Goal: Task Accomplishment & Management: Manage account settings

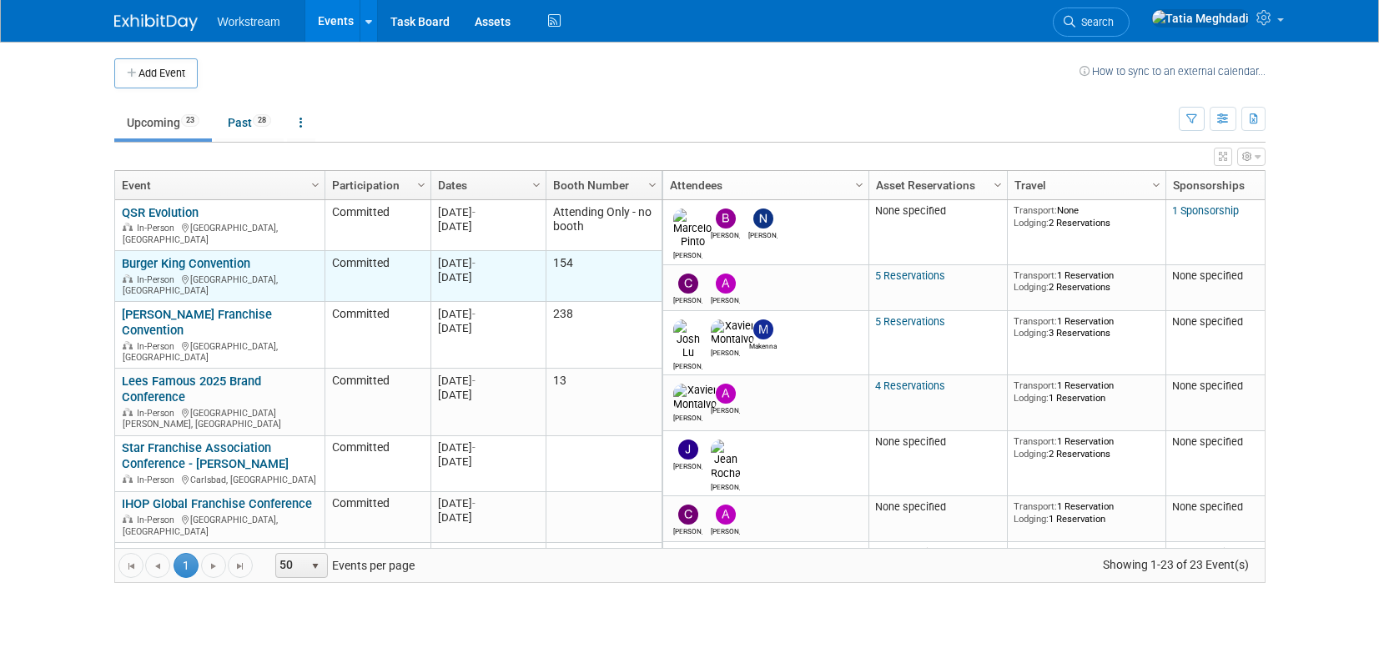
click at [162, 258] on link "Burger King Convention" at bounding box center [186, 263] width 128 height 15
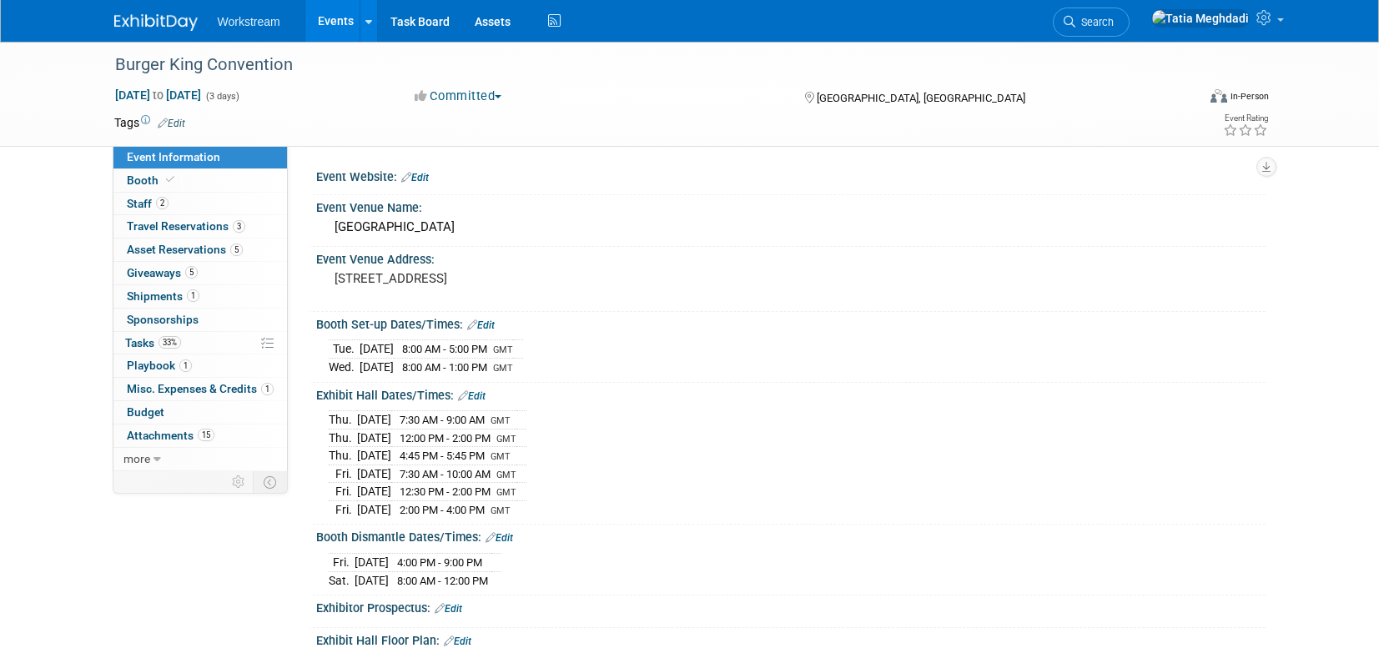
select select "Brand MSA"
select select "Restaurant"
select select "[PERSON_NAME]"
click at [150, 180] on span "Booth" at bounding box center [152, 179] width 51 height 13
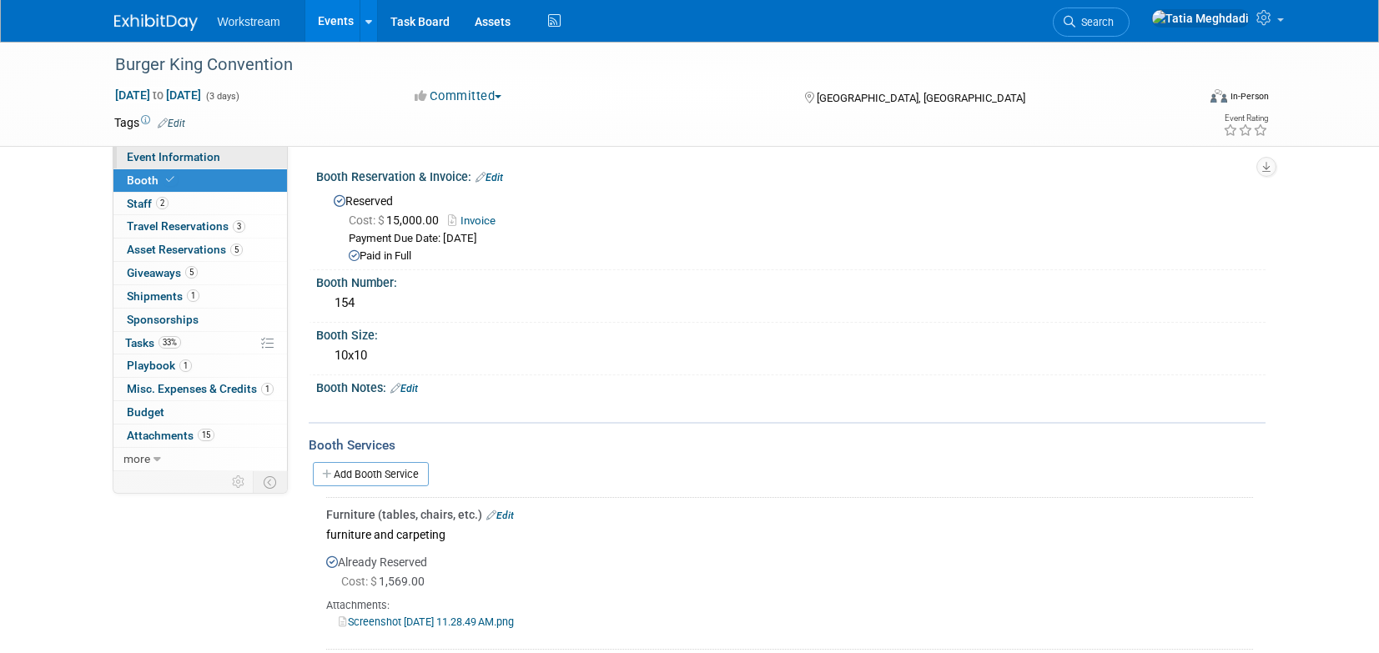
click at [168, 158] on span "Event Information" at bounding box center [173, 156] width 93 height 13
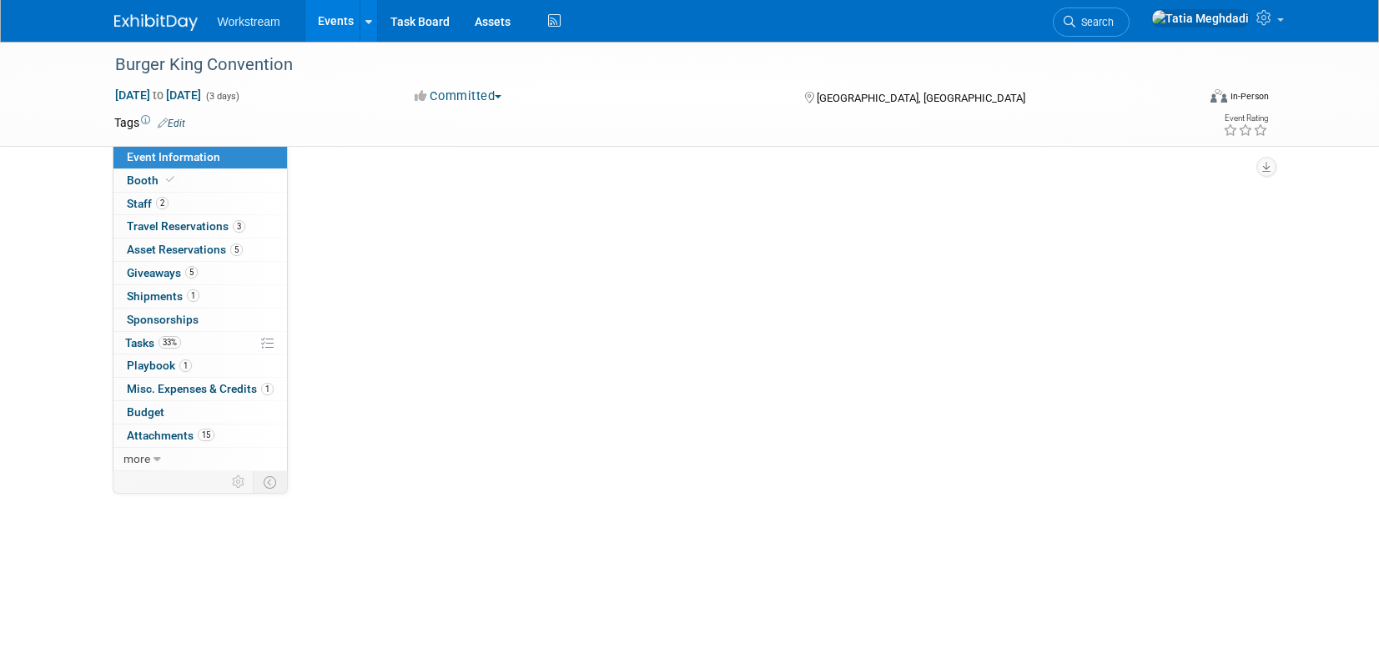
select select "Brand MSA"
select select "Restaurant"
select select "[PERSON_NAME]"
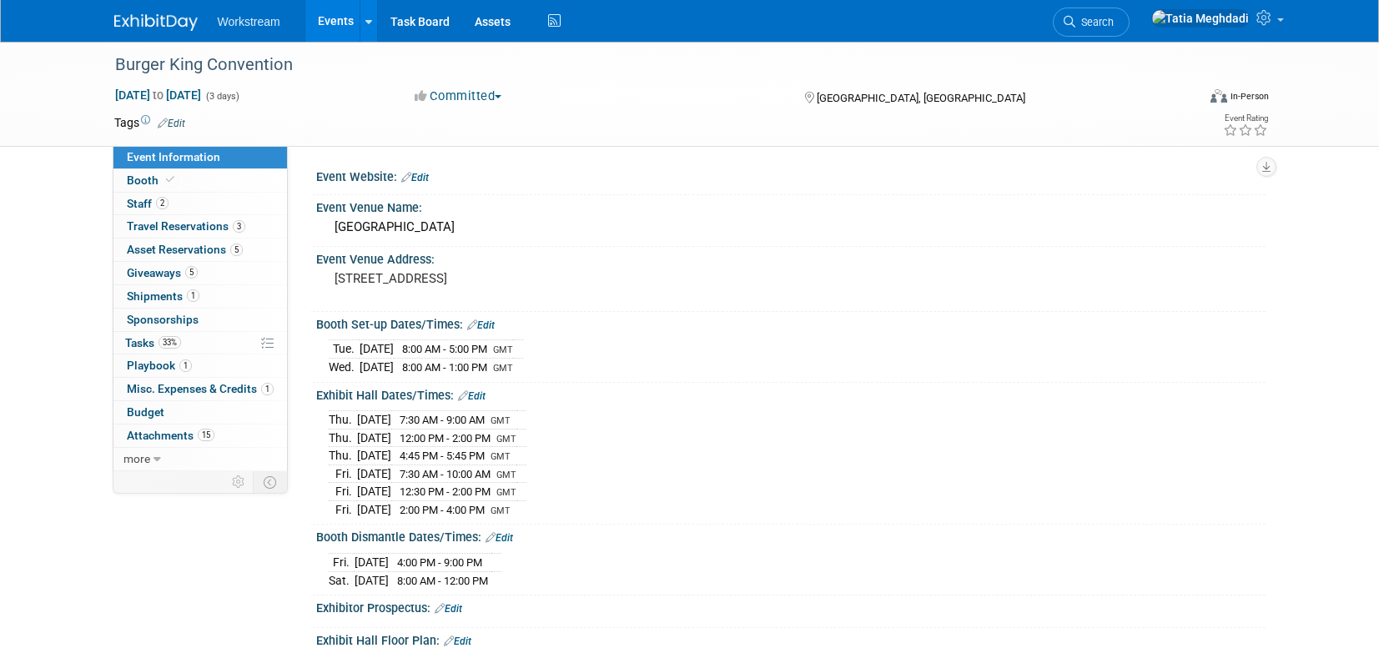
click at [176, 154] on span "Event Information" at bounding box center [173, 156] width 93 height 13
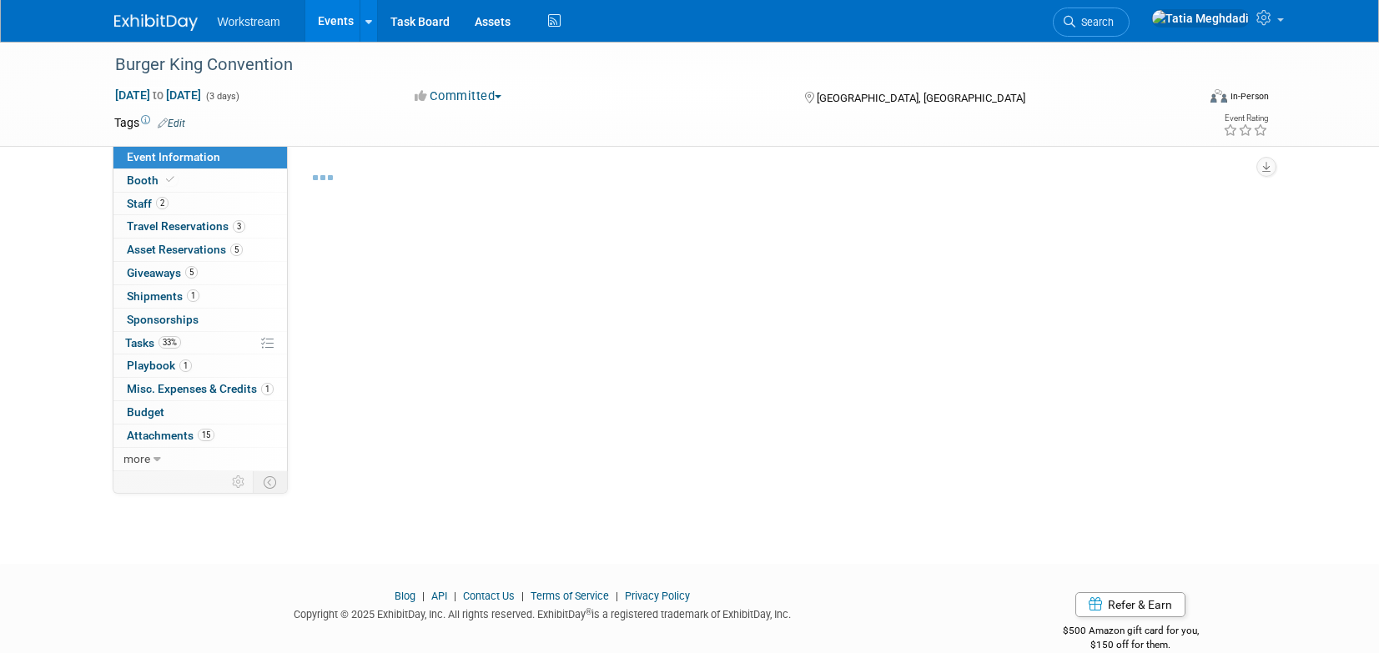
select select "Brand MSA"
select select "Restaurant"
select select "[PERSON_NAME]"
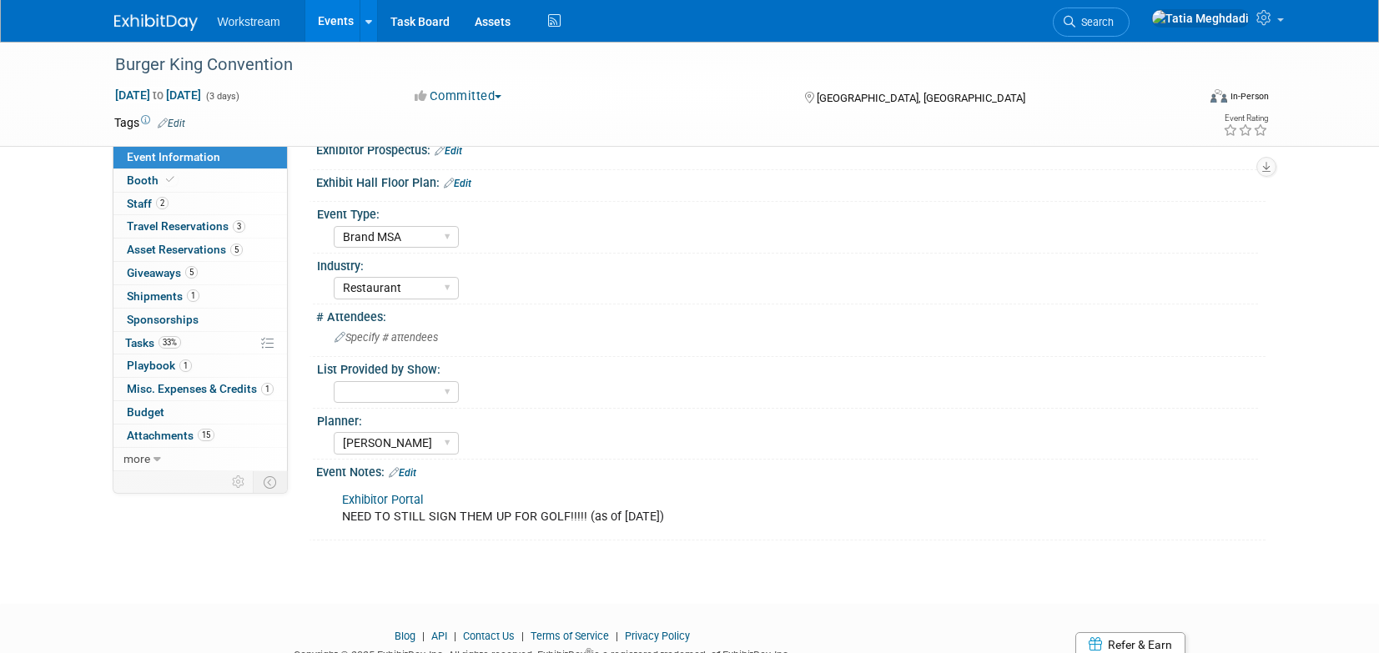
scroll to position [520, 0]
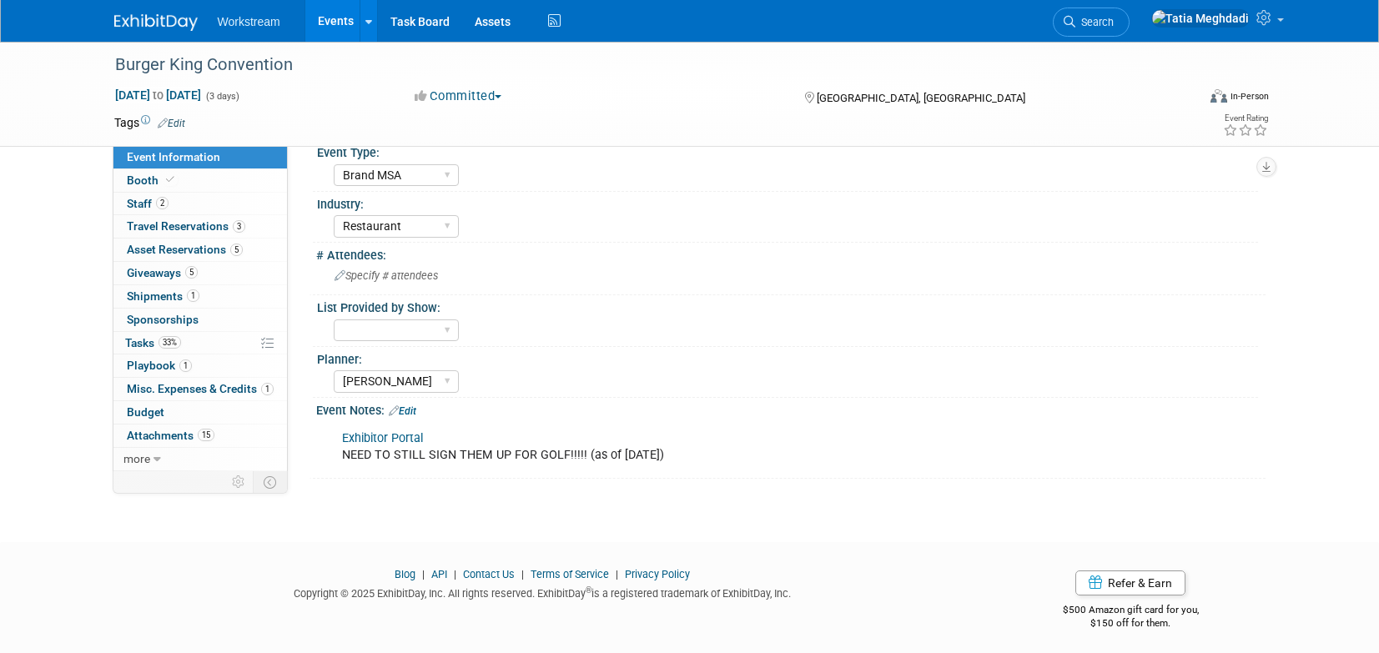
click at [416, 405] on link "Edit" at bounding box center [403, 411] width 28 height 12
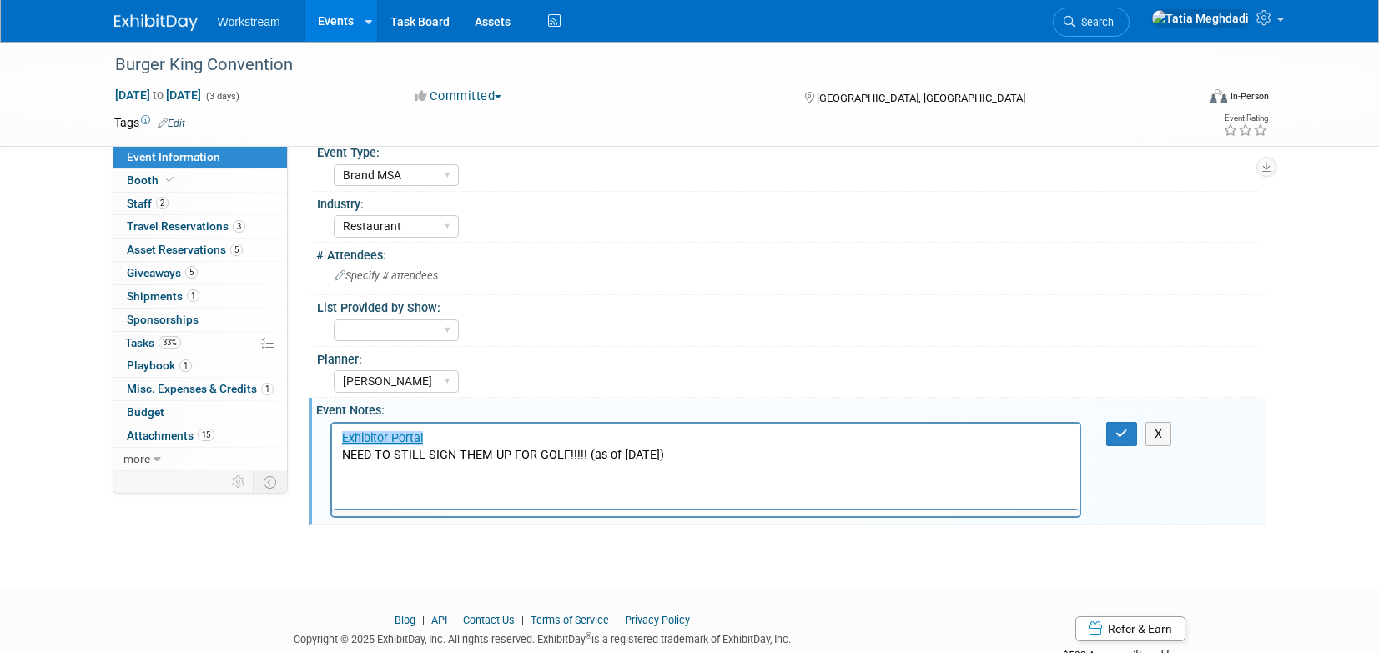
scroll to position [0, 0]
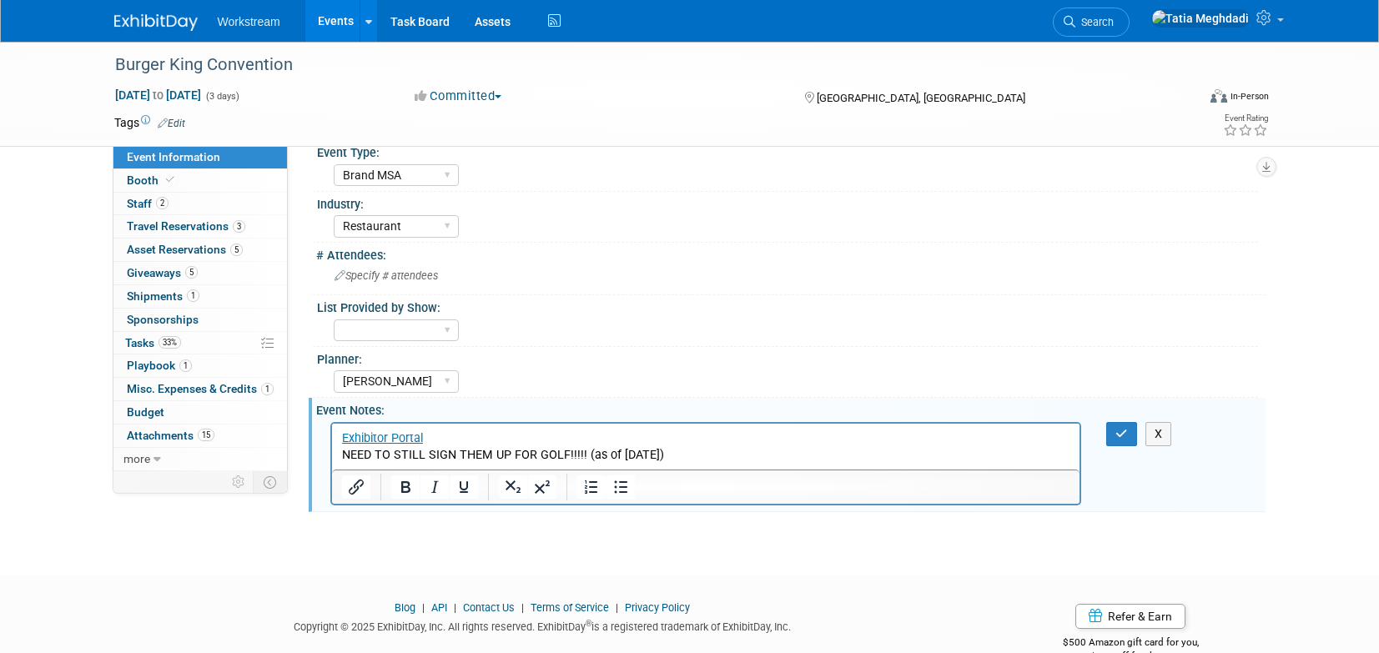
drag, startPoint x: 682, startPoint y: 456, endPoint x: 316, endPoint y: 448, distance: 366.2
click at [331, 448] on html "Exhibitor Portal NEED TO STILL SIGN THEM UP FOR GOLF!!!!! (as of 8/21/2025)" at bounding box center [705, 443] width 748 height 40
drag, startPoint x: 422, startPoint y: 456, endPoint x: 661, endPoint y: 869, distance: 477.2
click at [331, 451] on html "Exhibitor Portal Hubspot Link" at bounding box center [705, 443] width 748 height 40
click at [353, 484] on icon "Insert/edit link" at bounding box center [356, 487] width 20 height 20
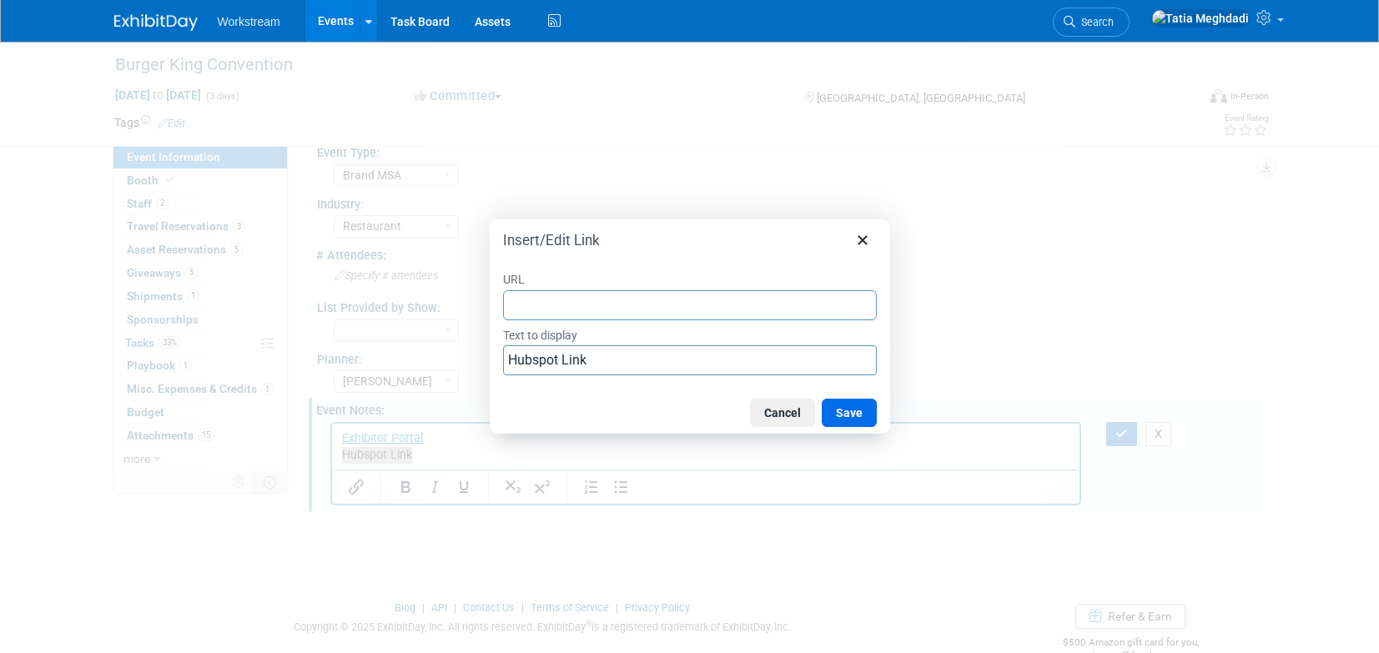
click at [520, 299] on input "URL" at bounding box center [690, 305] width 374 height 30
type input "https://meetings.hubspot.com/workstream-events/bk-meetings-clone"
drag, startPoint x: 847, startPoint y: 413, endPoint x: 802, endPoint y: 397, distance: 47.7
click at [847, 413] on button "Save" at bounding box center [849, 413] width 55 height 28
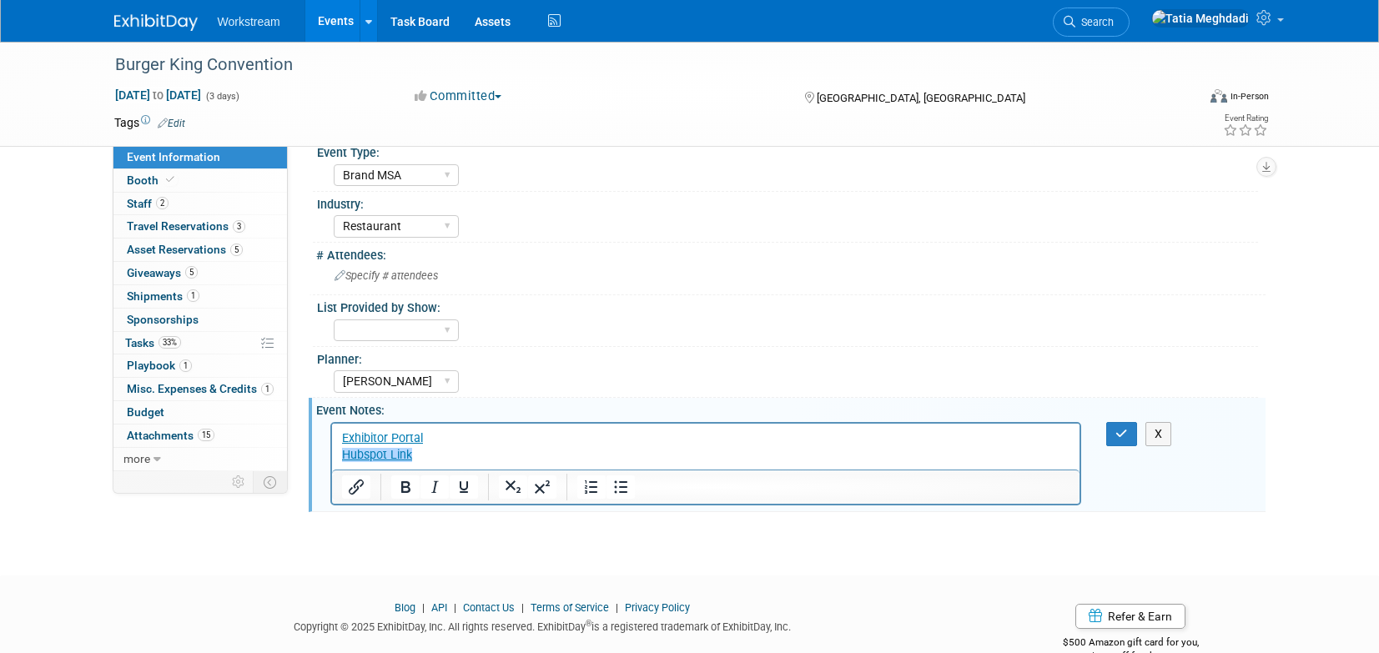
drag, startPoint x: 1114, startPoint y: 429, endPoint x: 1091, endPoint y: 434, distance: 23.9
click at [1114, 429] on button "button" at bounding box center [1121, 434] width 31 height 24
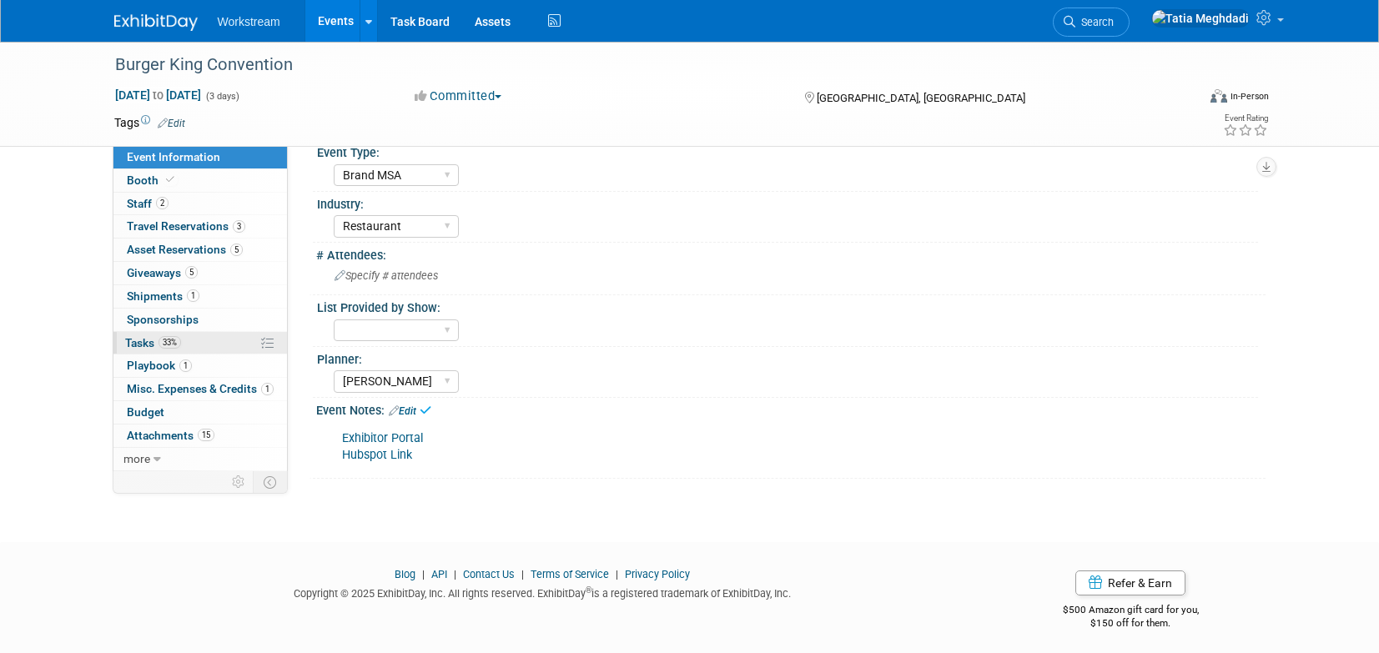
click at [139, 339] on span "Tasks 33%" at bounding box center [153, 342] width 56 height 13
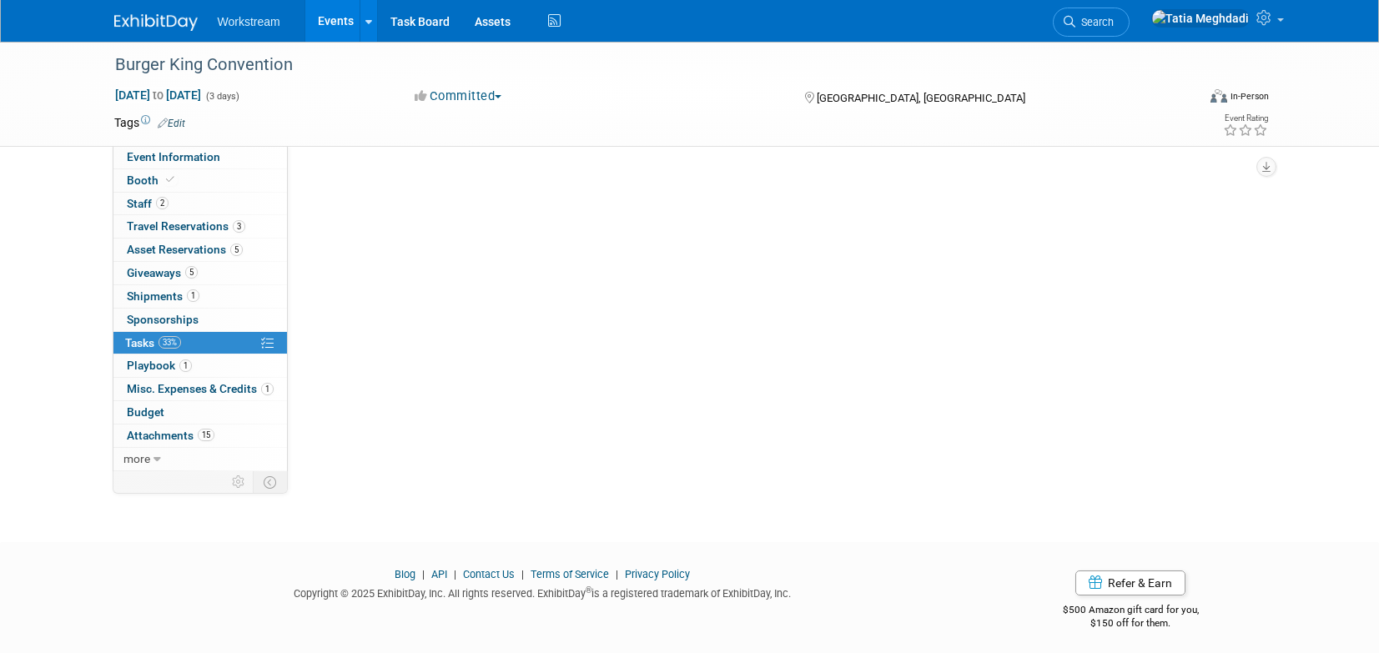
scroll to position [0, 0]
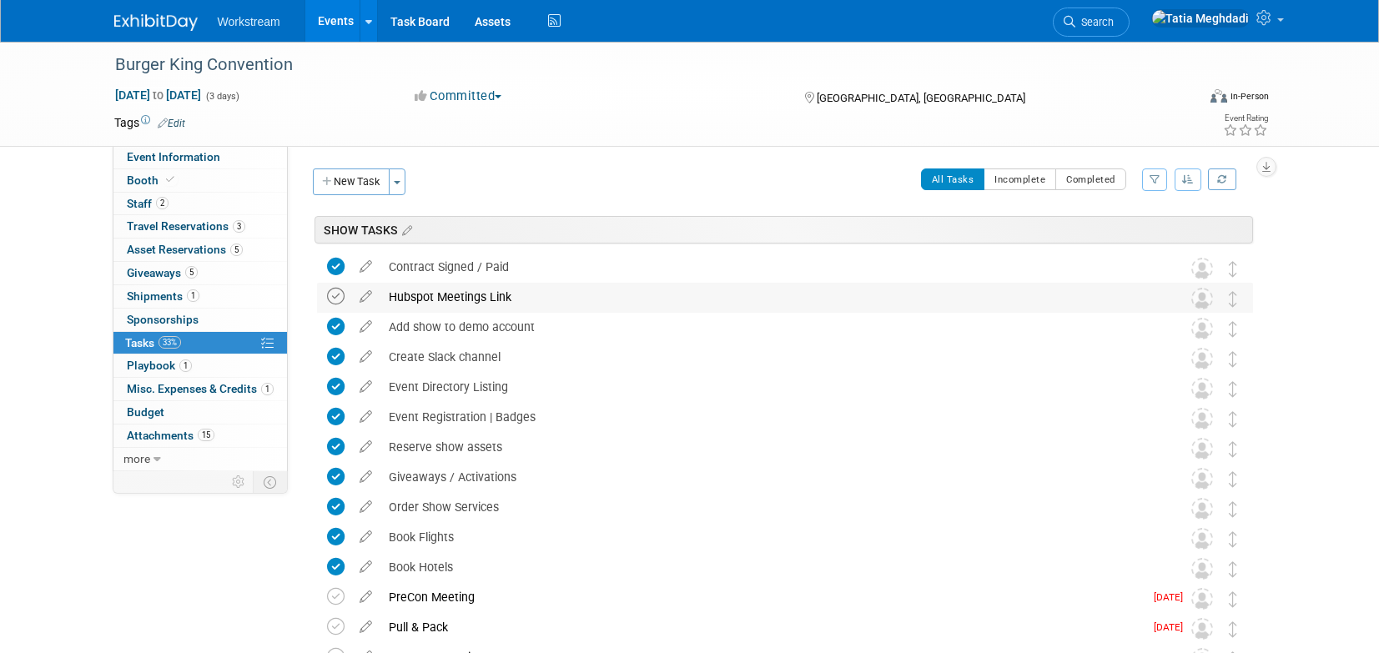
click at [338, 293] on icon at bounding box center [336, 297] width 18 height 18
click at [135, 364] on span "Playbook 1" at bounding box center [159, 365] width 65 height 13
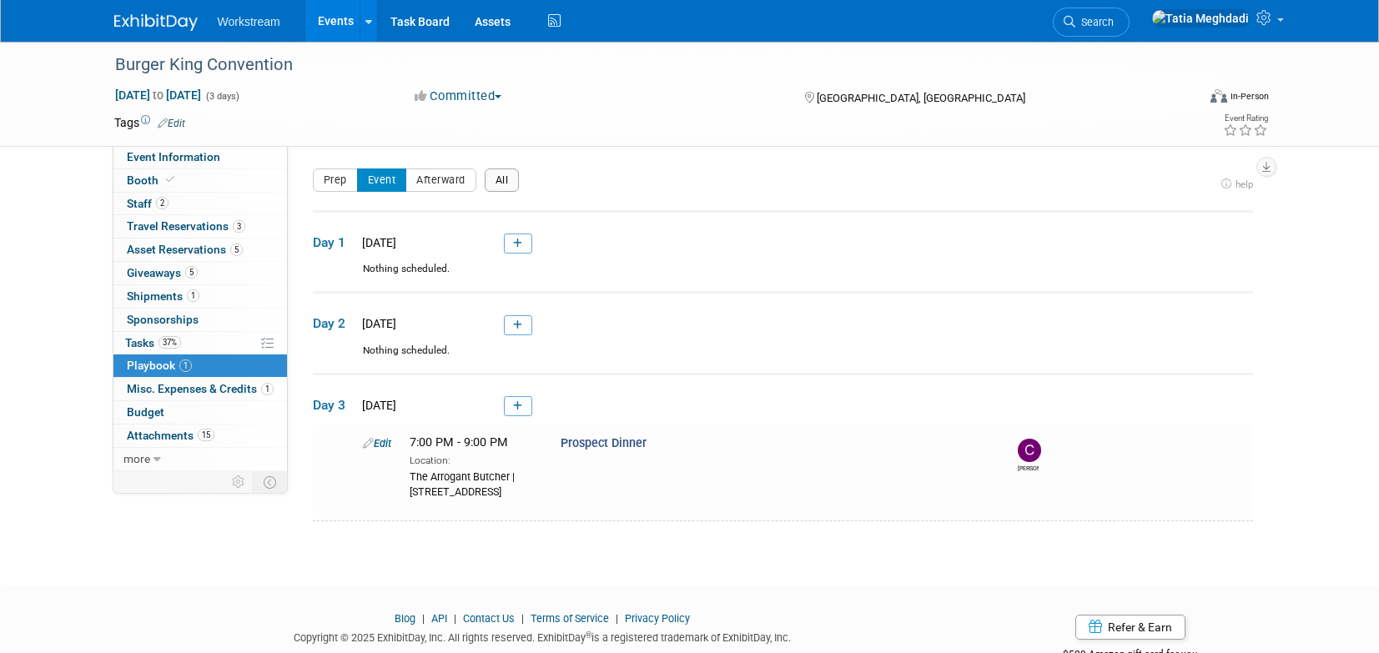
click at [500, 173] on button "All" at bounding box center [502, 179] width 35 height 23
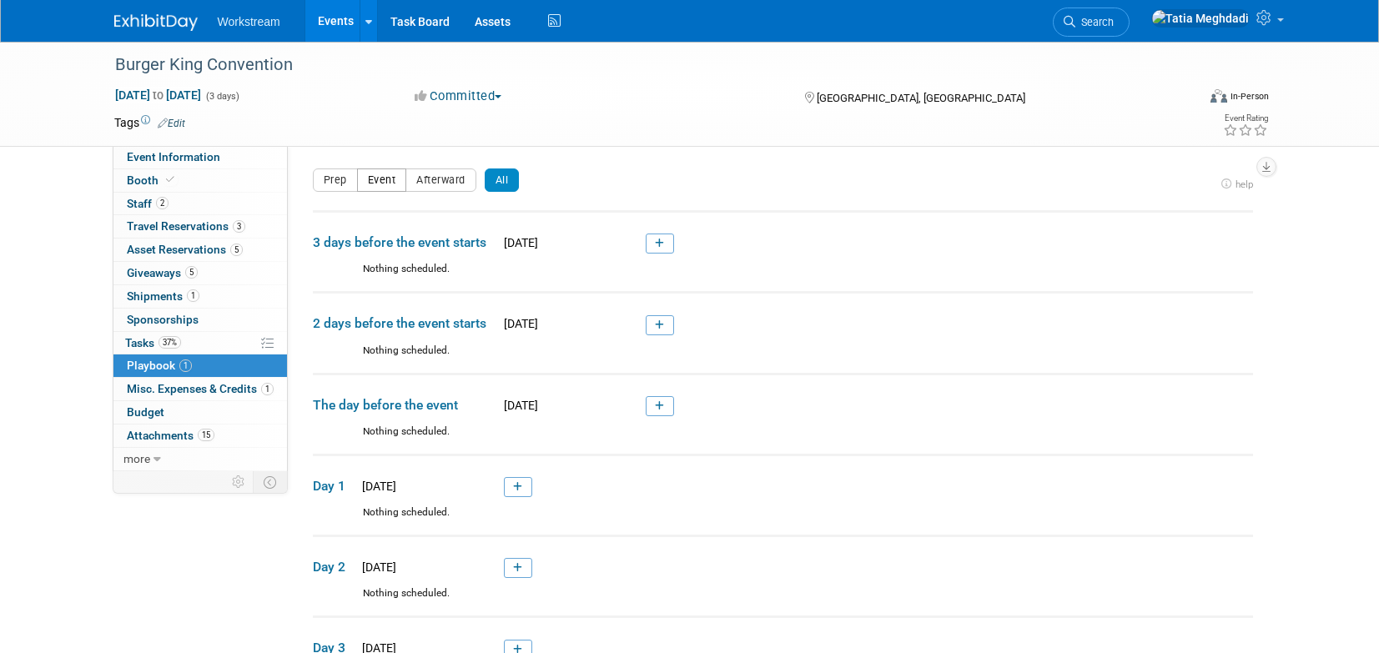
click at [390, 176] on button "Event" at bounding box center [382, 179] width 50 height 23
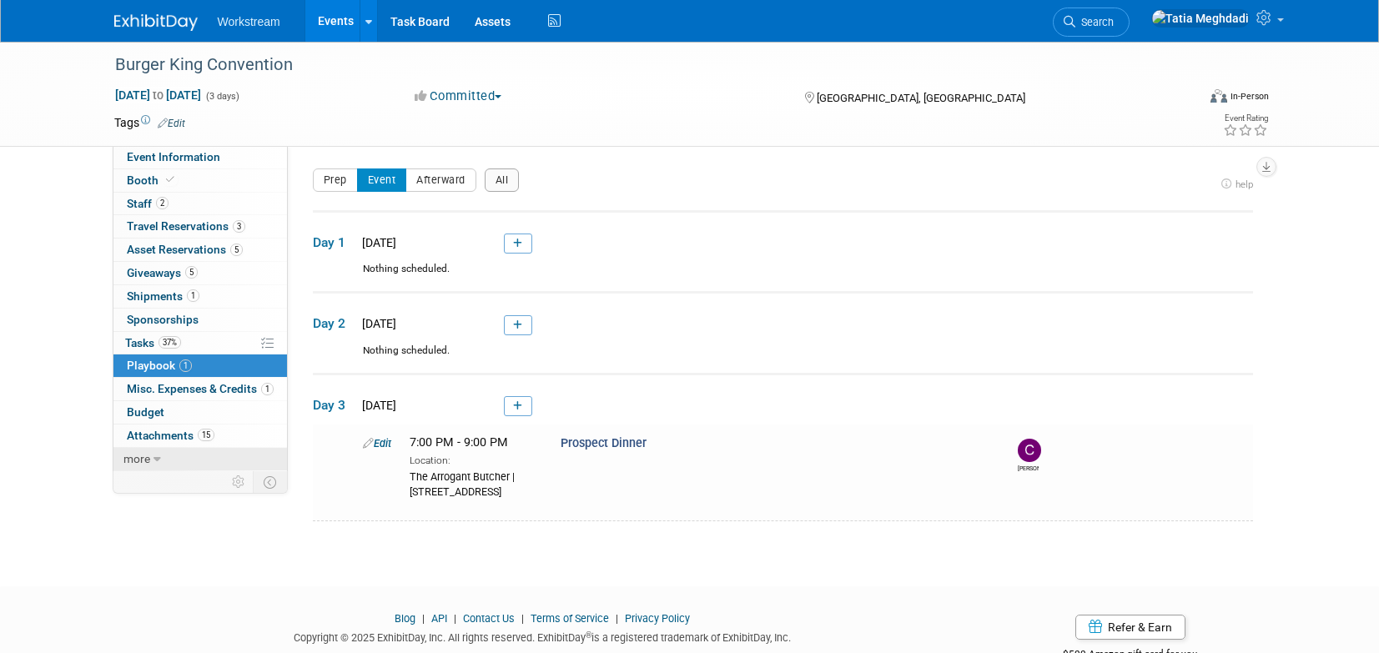
click at [145, 460] on span "more" at bounding box center [136, 458] width 27 height 13
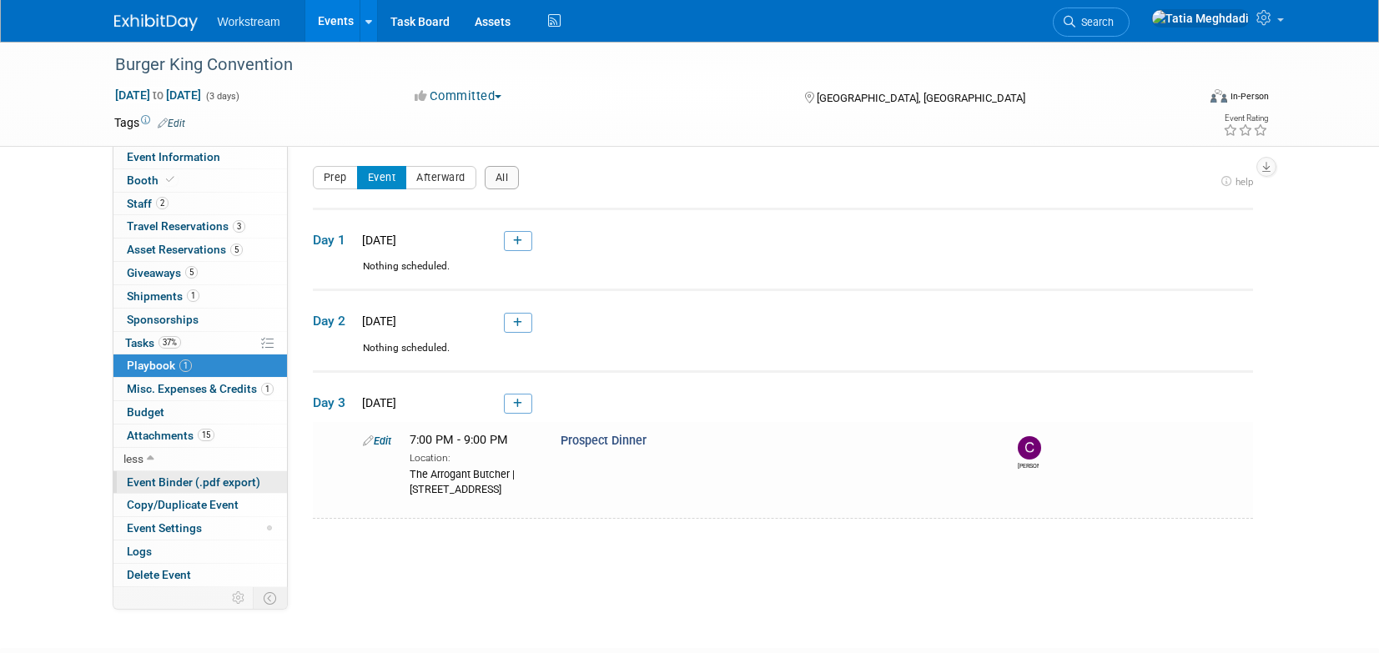
click at [167, 480] on span "Event Binder (.pdf export)" at bounding box center [193, 481] width 133 height 13
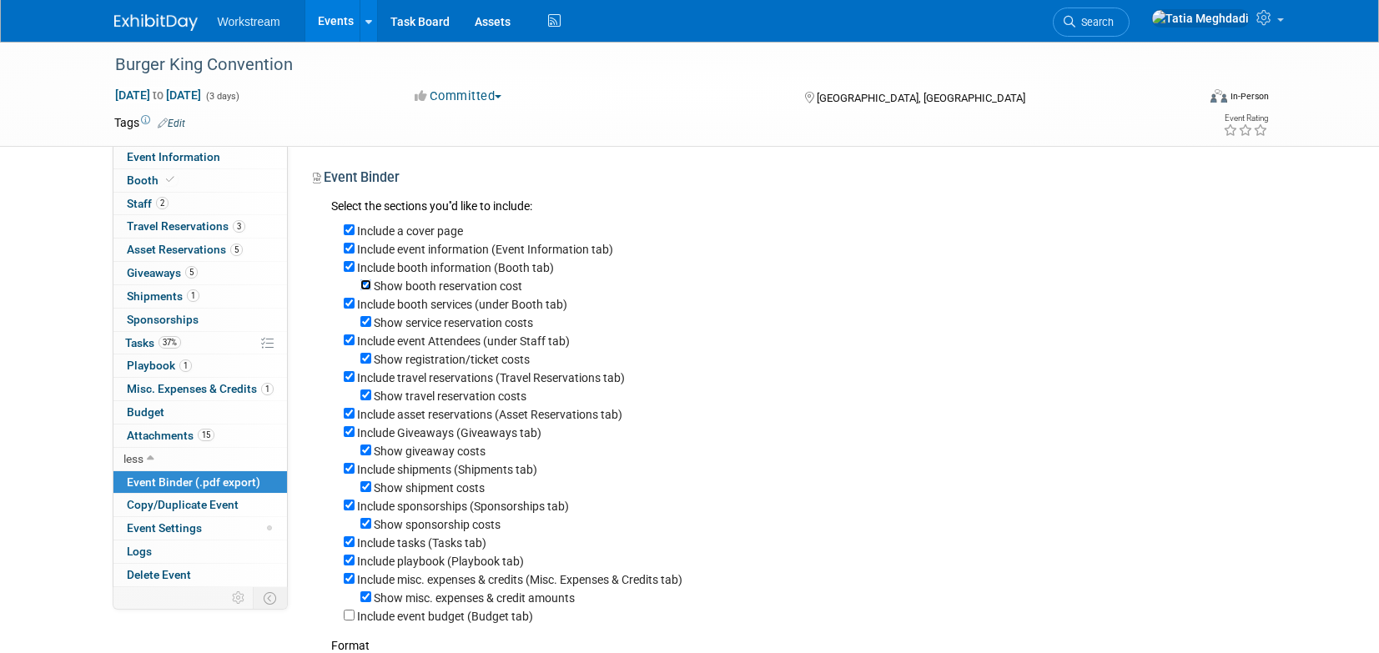
click at [367, 283] on input "Show booth reservation cost" at bounding box center [365, 284] width 11 height 11
checkbox input "false"
click at [364, 322] on input "Show service reservation costs" at bounding box center [365, 321] width 11 height 11
checkbox input "false"
click at [364, 359] on input "Show registration/ticket costs" at bounding box center [365, 358] width 11 height 11
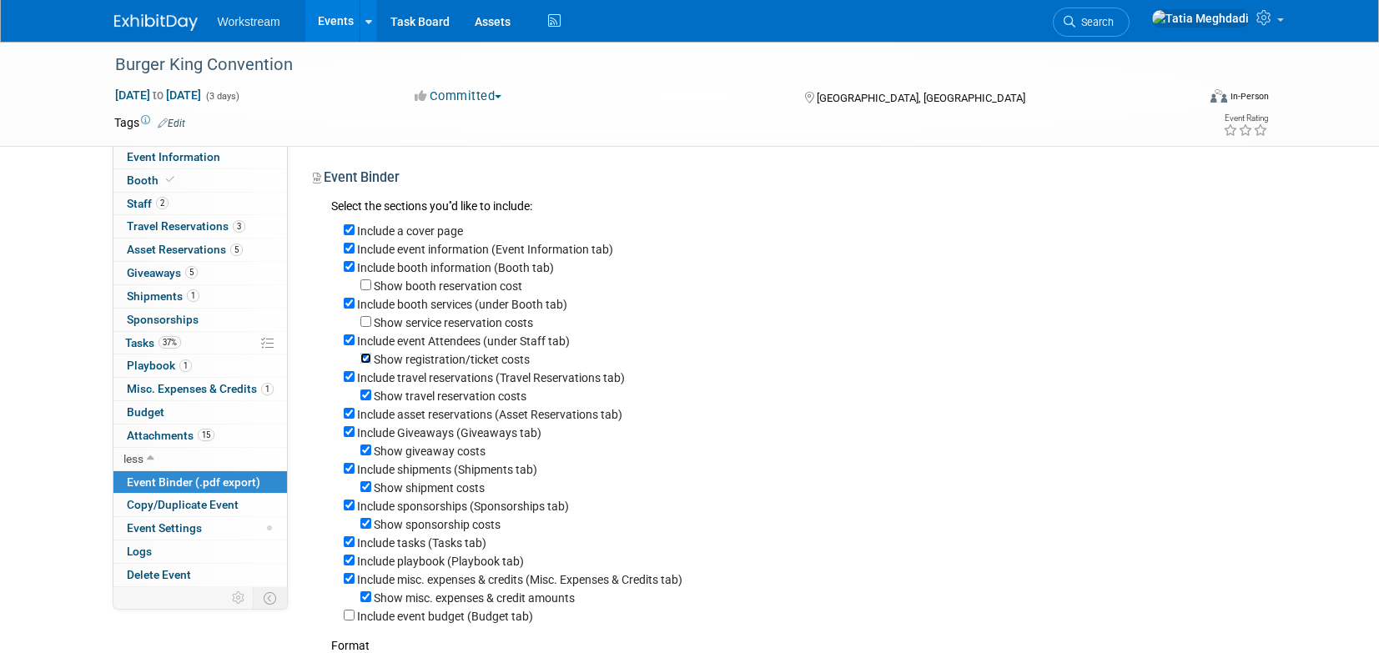
checkbox input "false"
click at [362, 398] on input "Show travel reservation costs" at bounding box center [365, 394] width 11 height 11
checkbox input "false"
click at [368, 455] on input "Show giveaway costs" at bounding box center [365, 450] width 11 height 11
checkbox input "false"
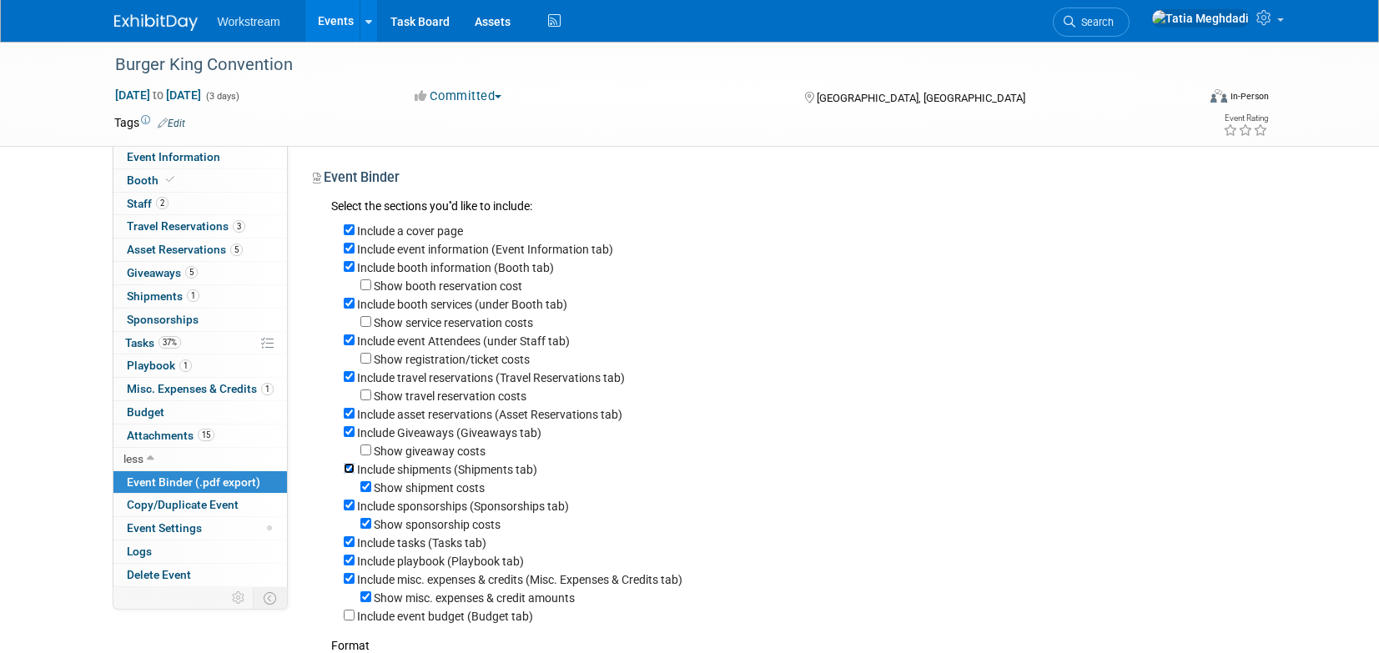
click at [350, 473] on input "Include shipments (Shipments tab)" at bounding box center [349, 468] width 11 height 11
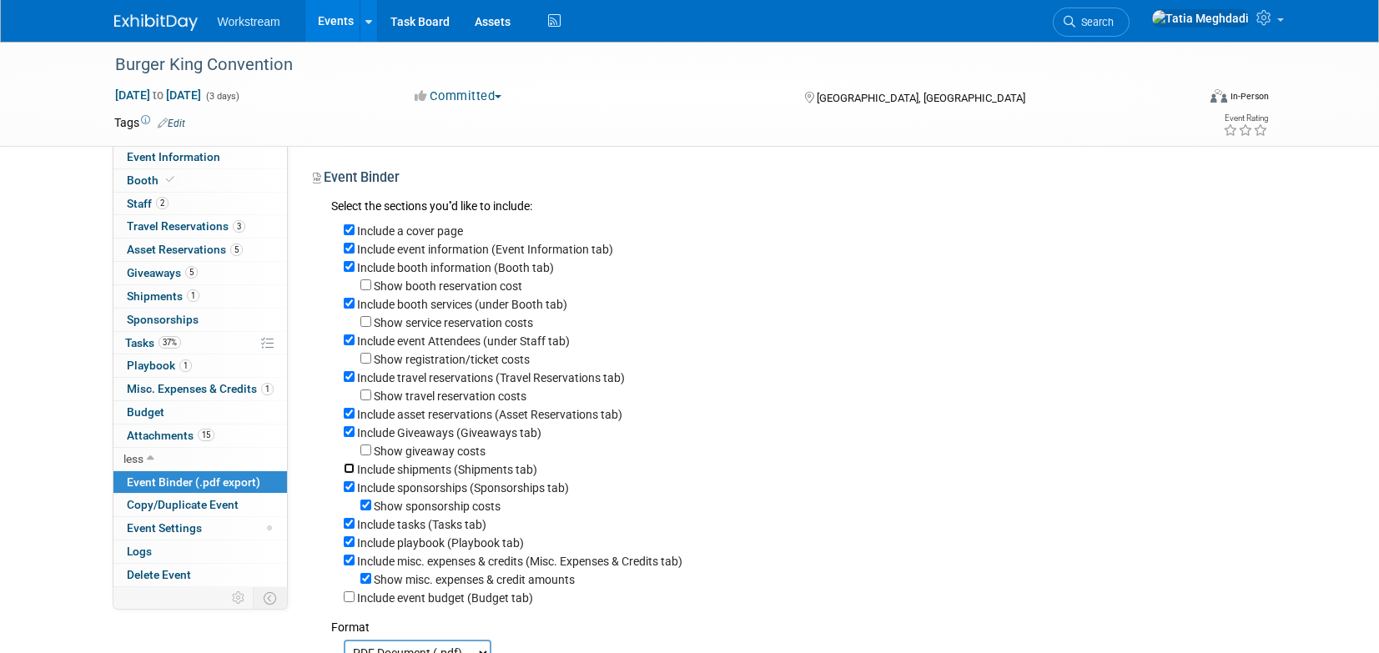
click at [351, 474] on input "Include shipments (Shipments tab)" at bounding box center [349, 468] width 11 height 11
checkbox input "true"
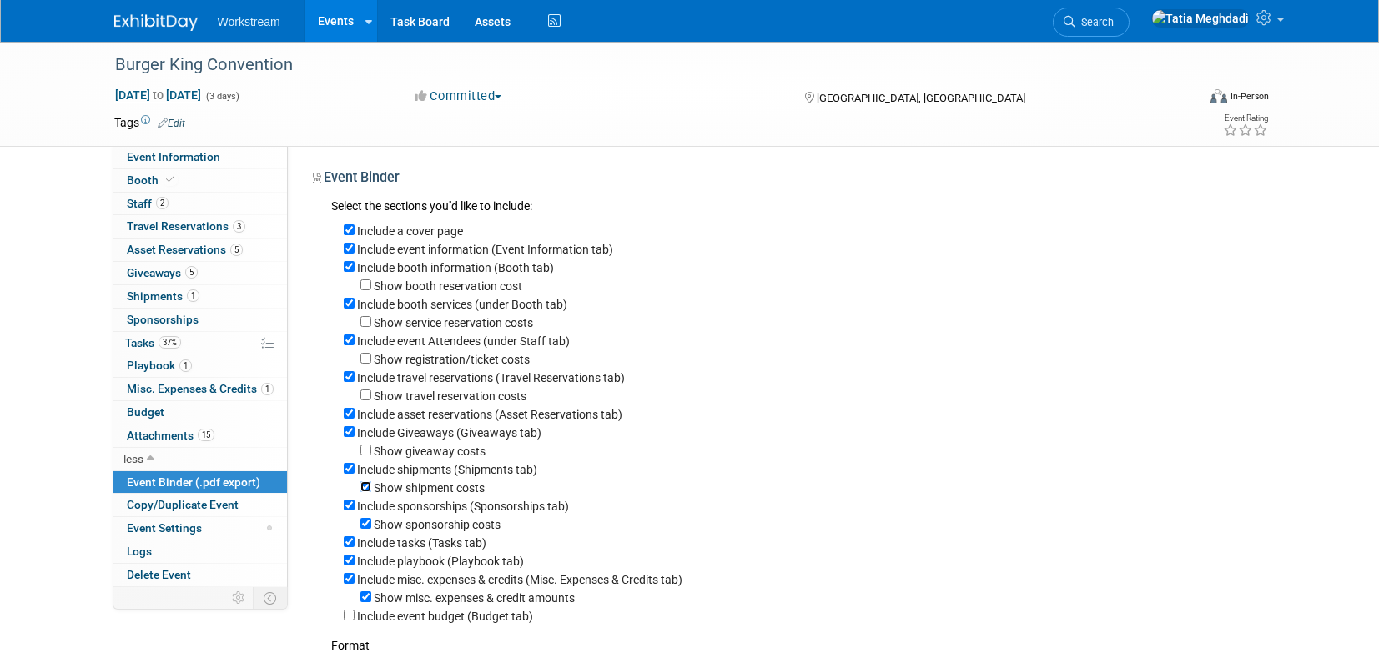
click at [363, 492] on input "Show shipment costs" at bounding box center [365, 486] width 11 height 11
checkbox input "false"
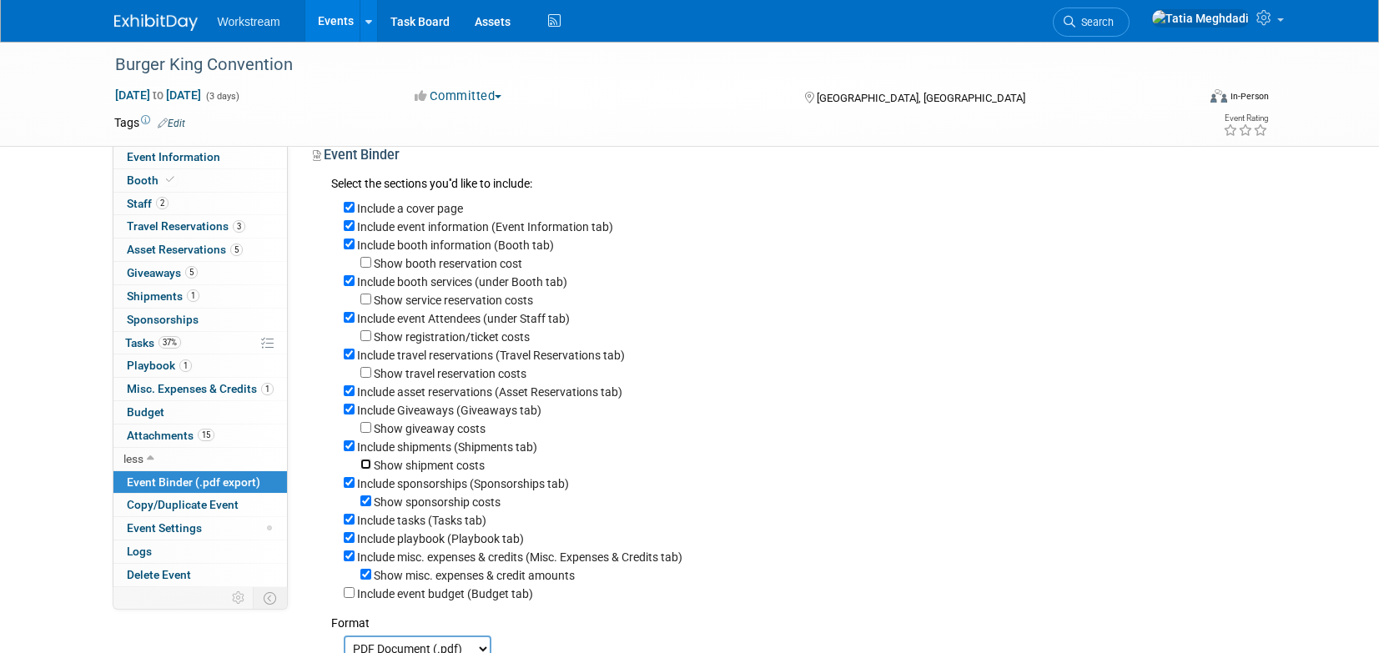
scroll to position [36, 0]
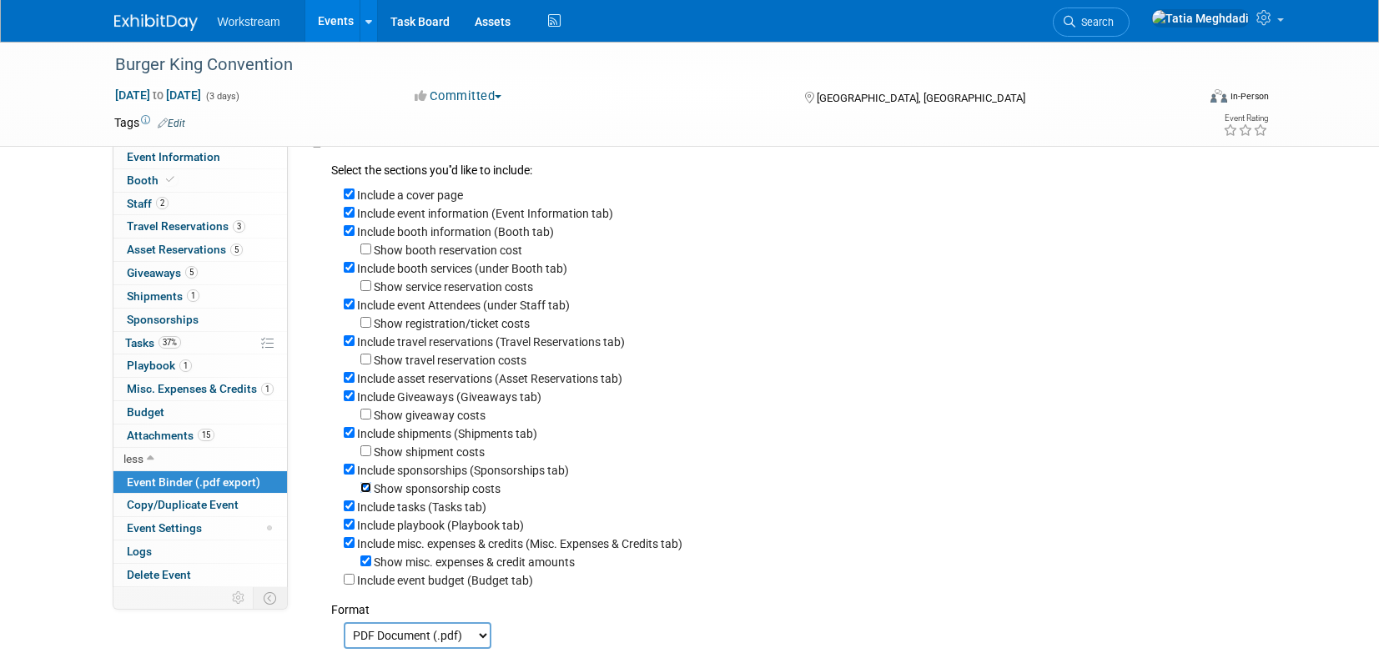
click at [370, 493] on input "Show sponsorship costs" at bounding box center [365, 487] width 11 height 11
checkbox input "false"
click at [347, 511] on input "Include tasks (Tasks tab)" at bounding box center [349, 505] width 11 height 11
checkbox input "false"
click at [349, 548] on input "Include misc. expenses & credits (Misc. Expenses & Credits tab)" at bounding box center [349, 542] width 11 height 11
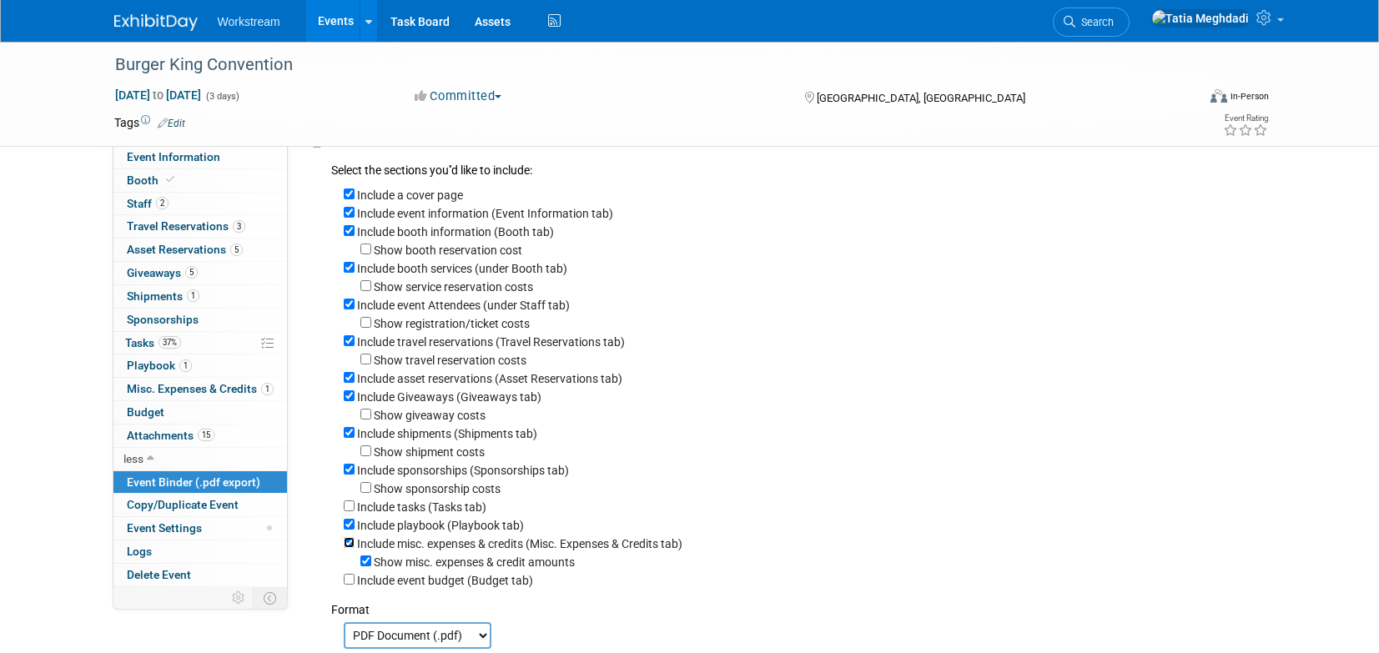
checkbox input "false"
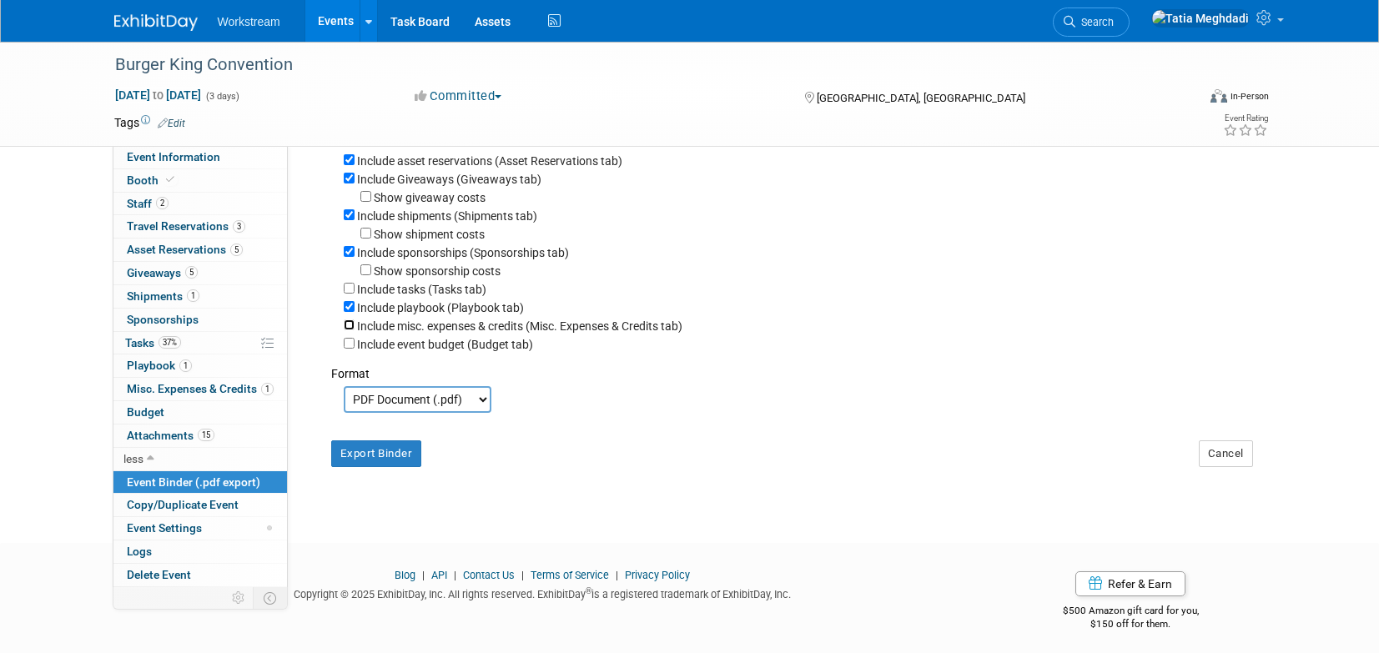
scroll to position [269, 0]
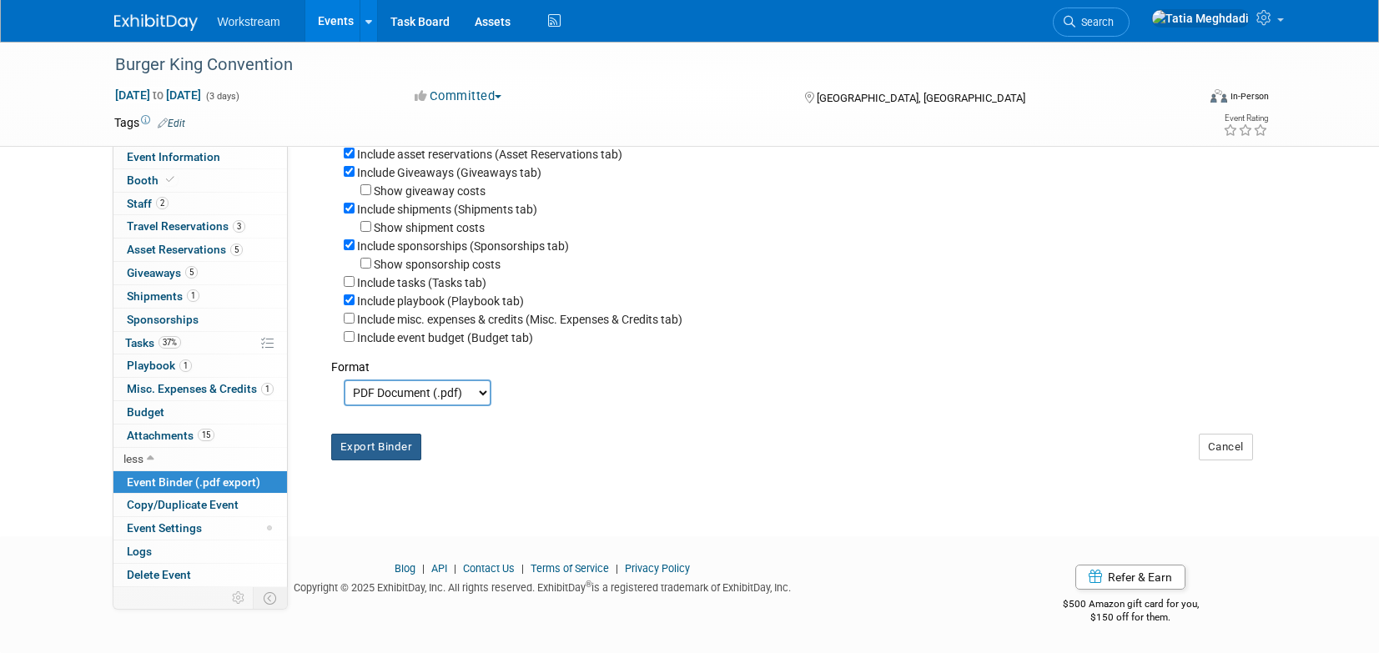
click at [378, 449] on button "Export Binder" at bounding box center [376, 447] width 91 height 27
click at [389, 393] on select "PDF Document (.pdf) Microsoft Word (.docx)" at bounding box center [418, 392] width 148 height 27
click at [344, 379] on select "PDF Document (.pdf) Microsoft Word (.docx)" at bounding box center [418, 392] width 148 height 27
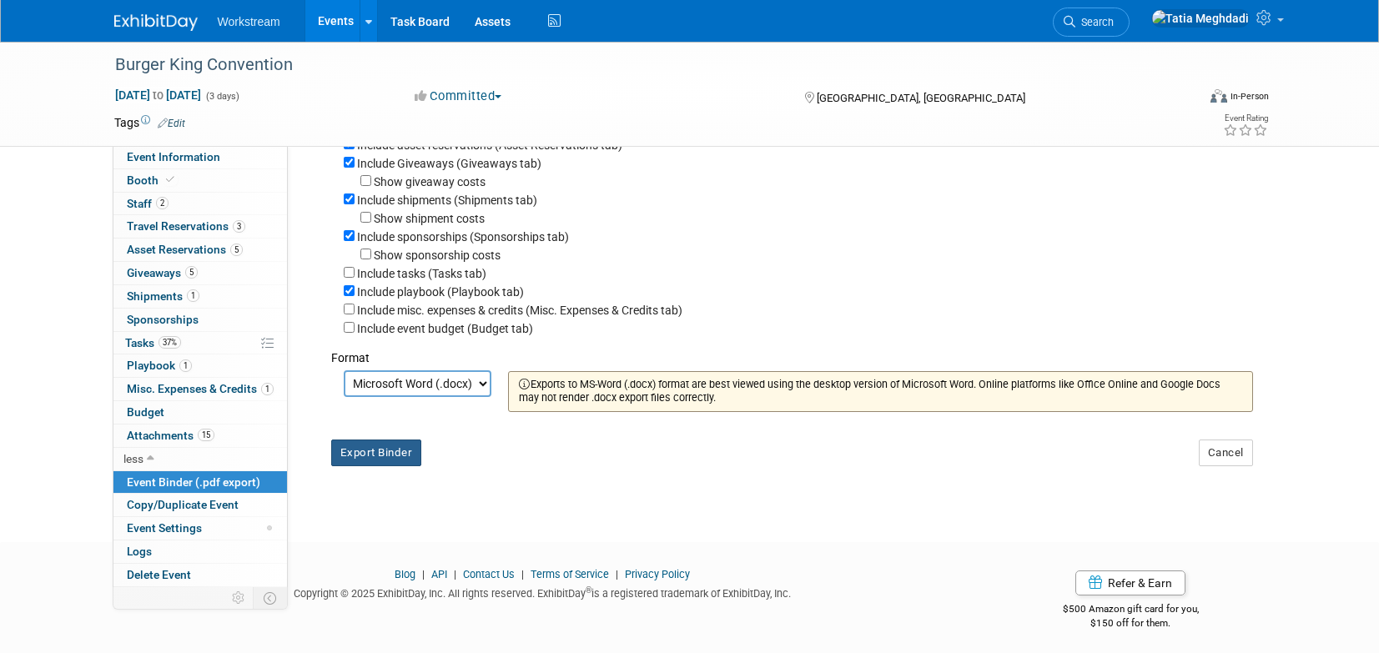
click at [372, 466] on button "Export Binder" at bounding box center [376, 453] width 91 height 27
click at [411, 396] on select "PDF Document (.pdf) Microsoft Word (.docx)" at bounding box center [418, 383] width 148 height 27
select select "pdf"
click at [344, 379] on select "PDF Document (.pdf) Microsoft Word (.docx)" at bounding box center [418, 383] width 148 height 27
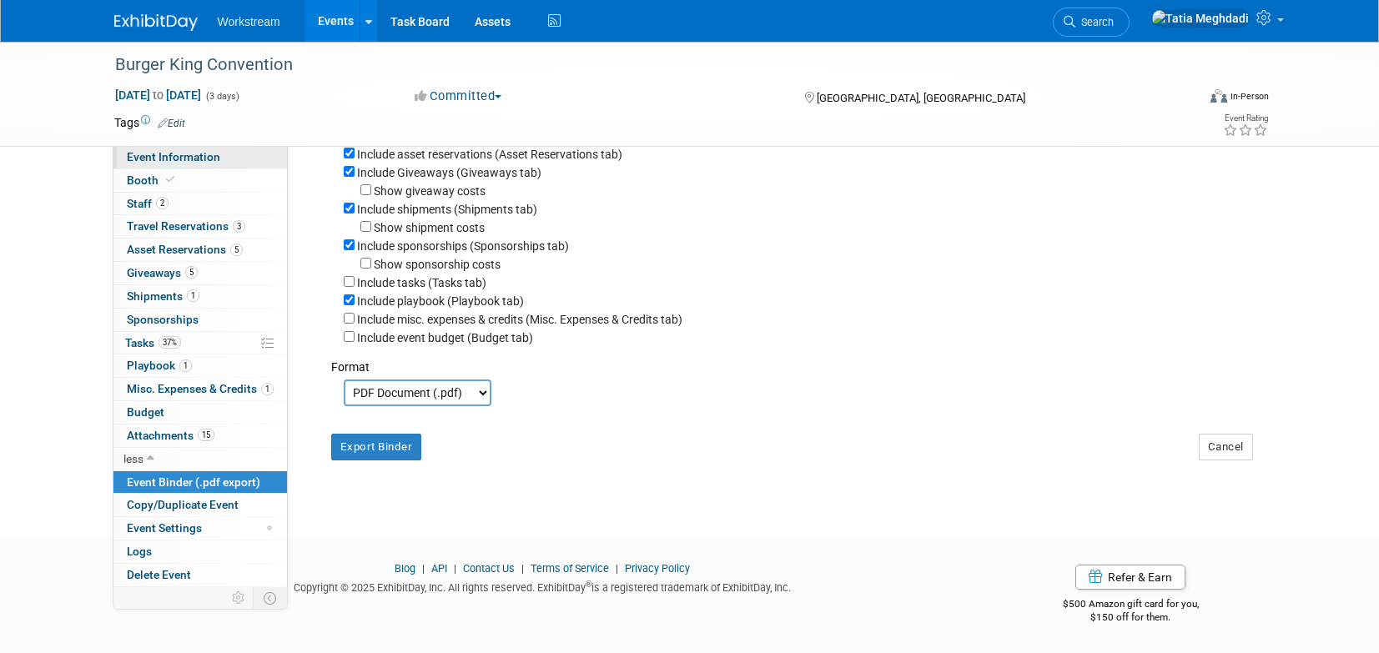
click at [177, 161] on span "Event Information" at bounding box center [173, 156] width 93 height 13
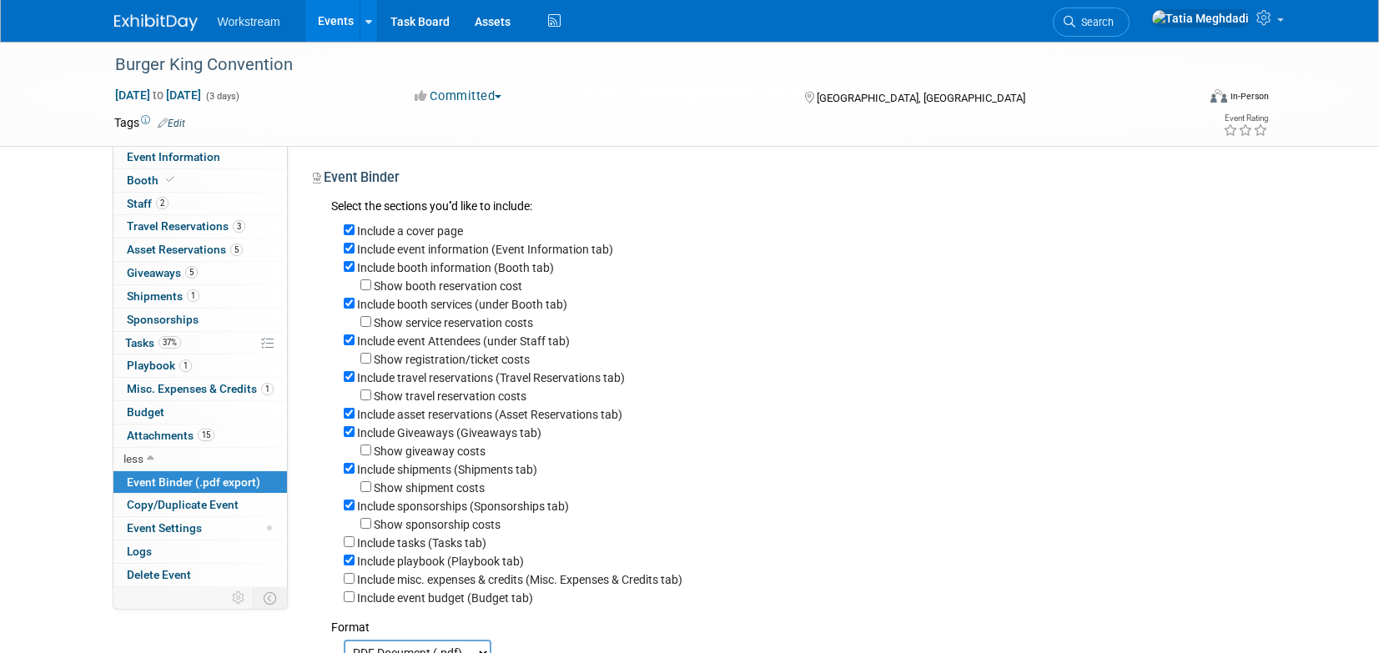
select select "Brand MSA"
select select "Restaurant"
select select "Tatia Meghdadi"
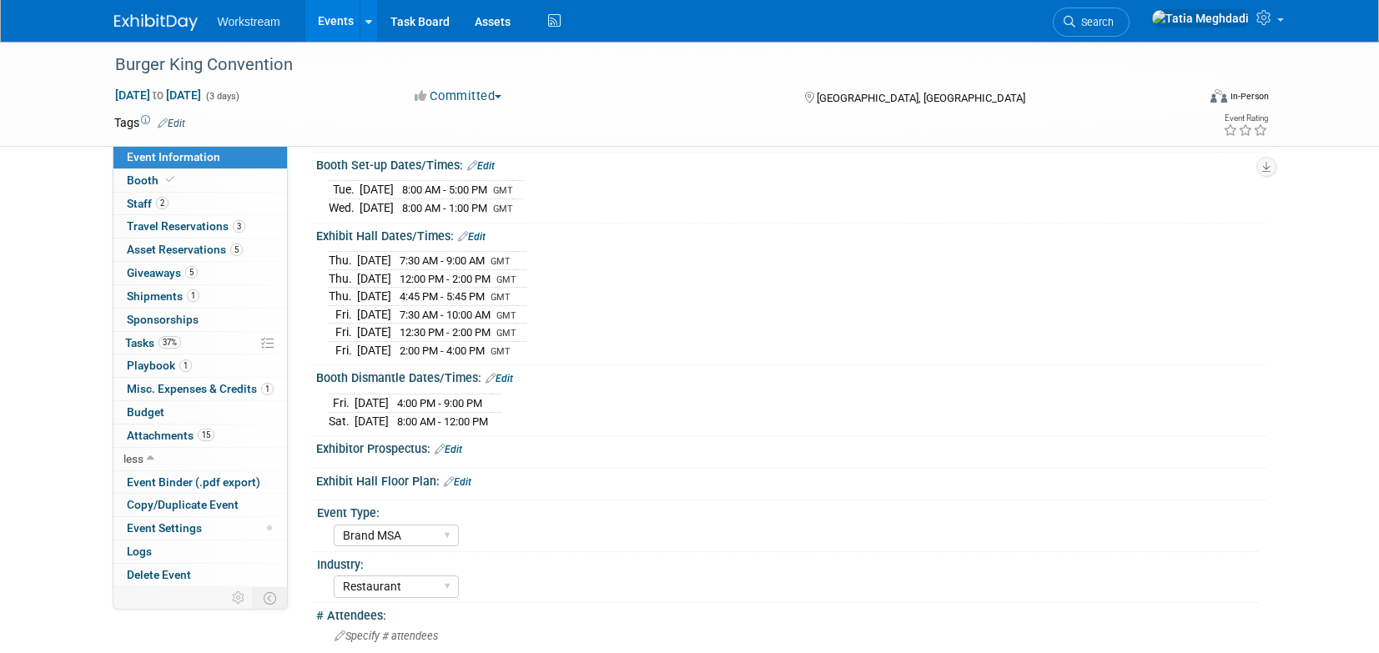
scroll to position [163, 0]
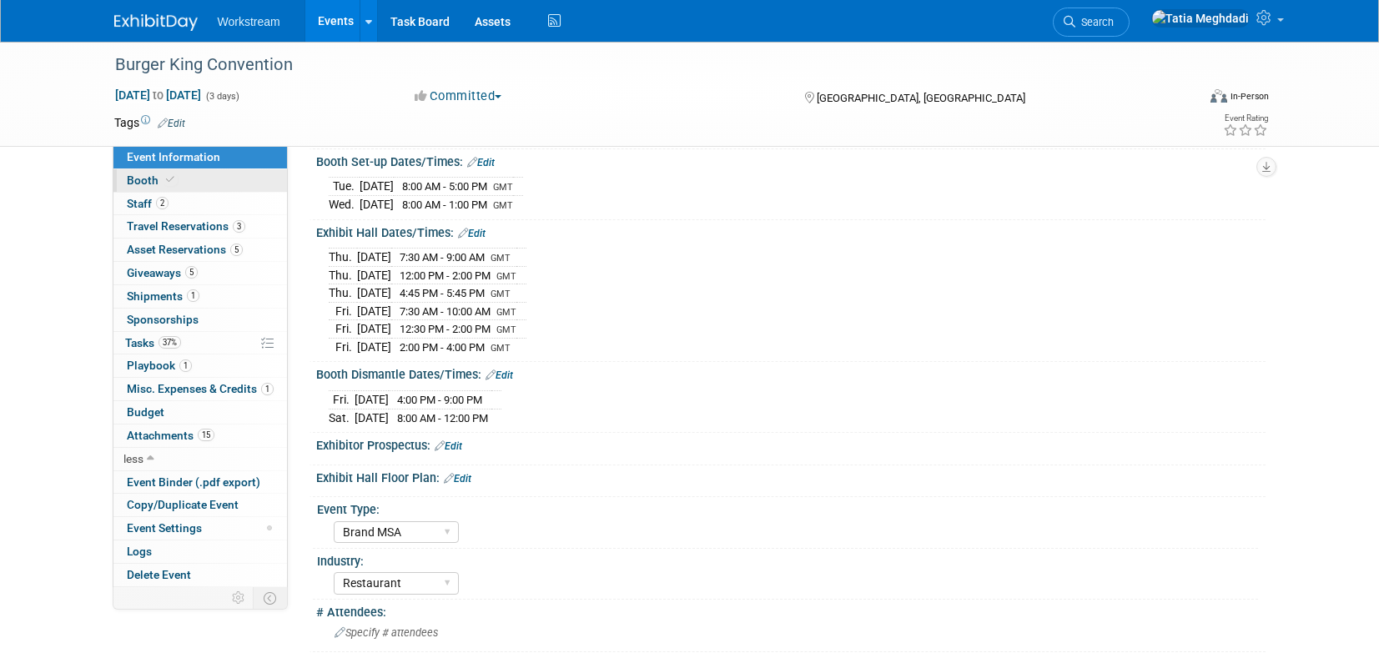
click at [135, 178] on span "Booth" at bounding box center [152, 179] width 51 height 13
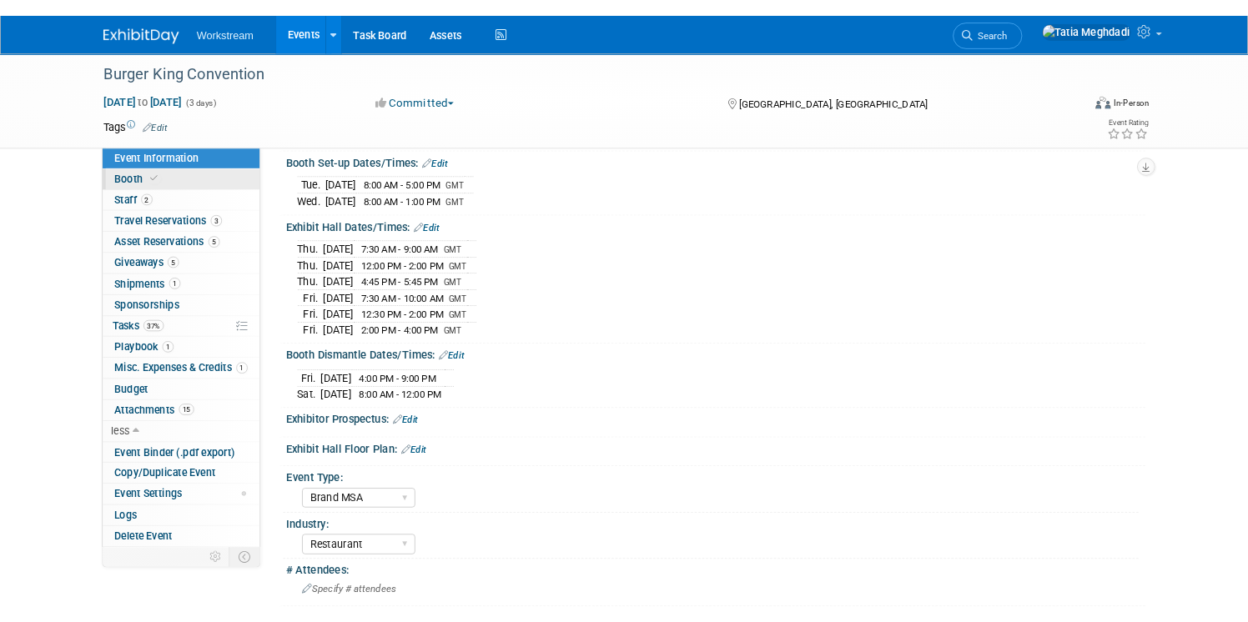
scroll to position [0, 0]
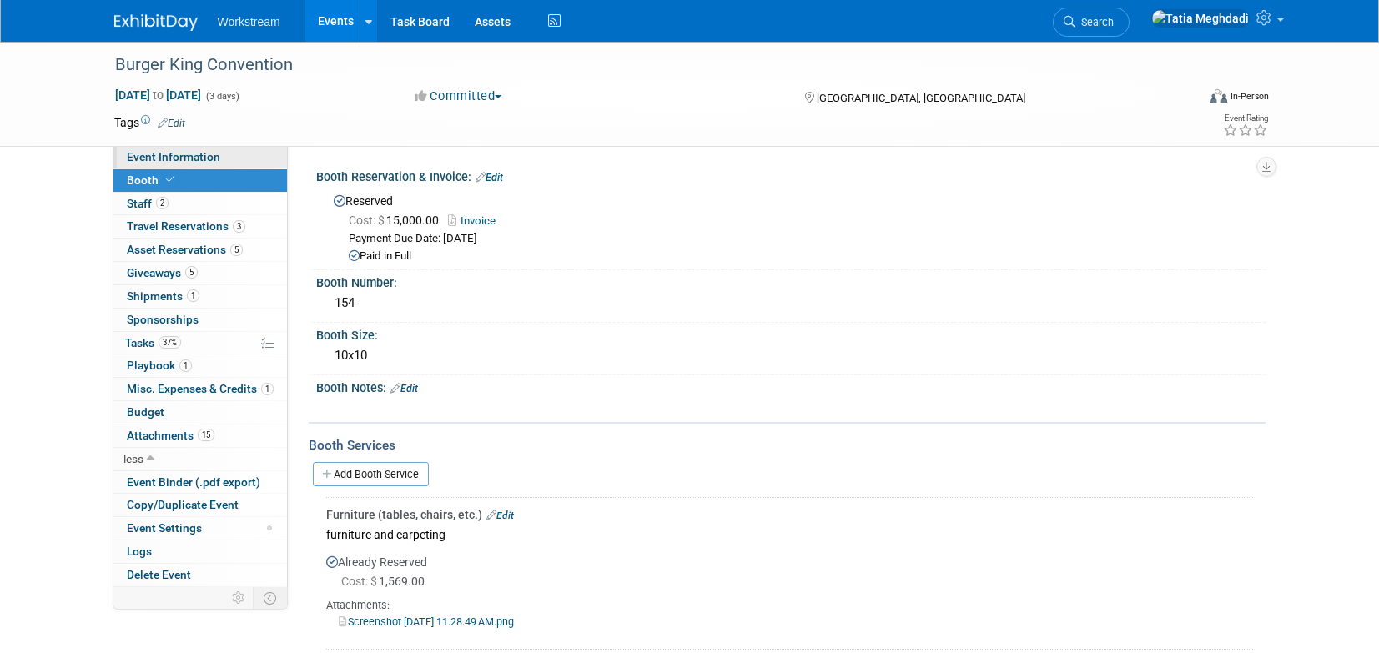
click at [142, 160] on span "Event Information" at bounding box center [173, 156] width 93 height 13
select select "Brand MSA"
select select "Restaurant"
select select "Tatia Meghdadi"
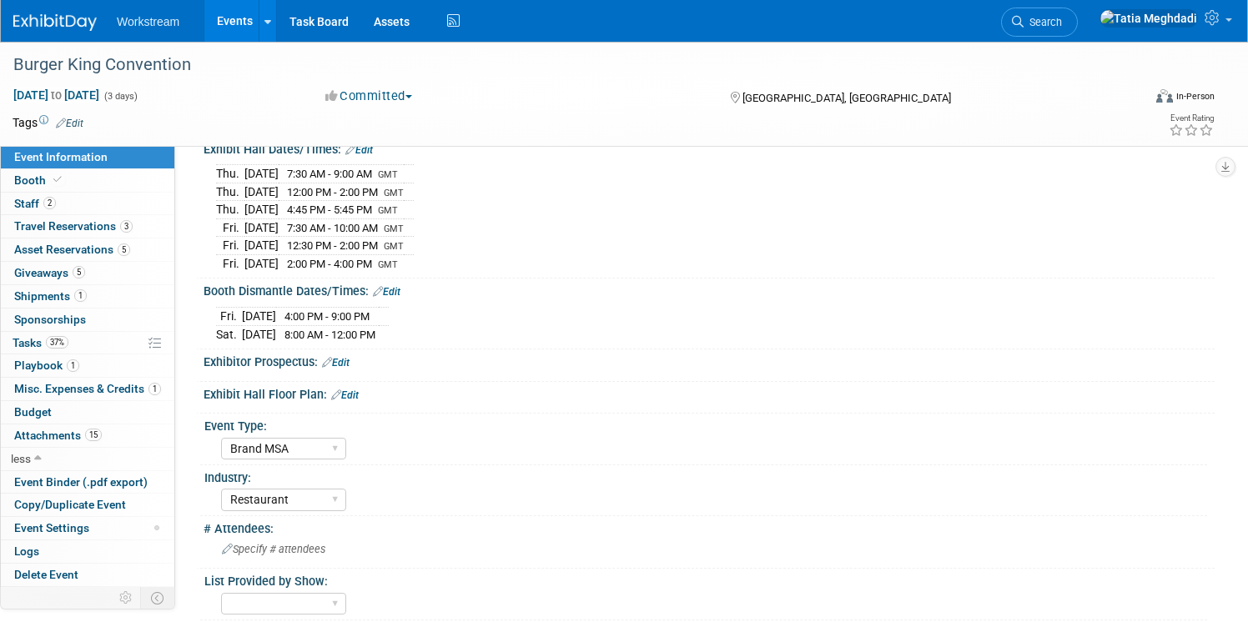
scroll to position [244, 0]
click at [117, 479] on span "Event Binder (.pdf export)" at bounding box center [80, 481] width 133 height 13
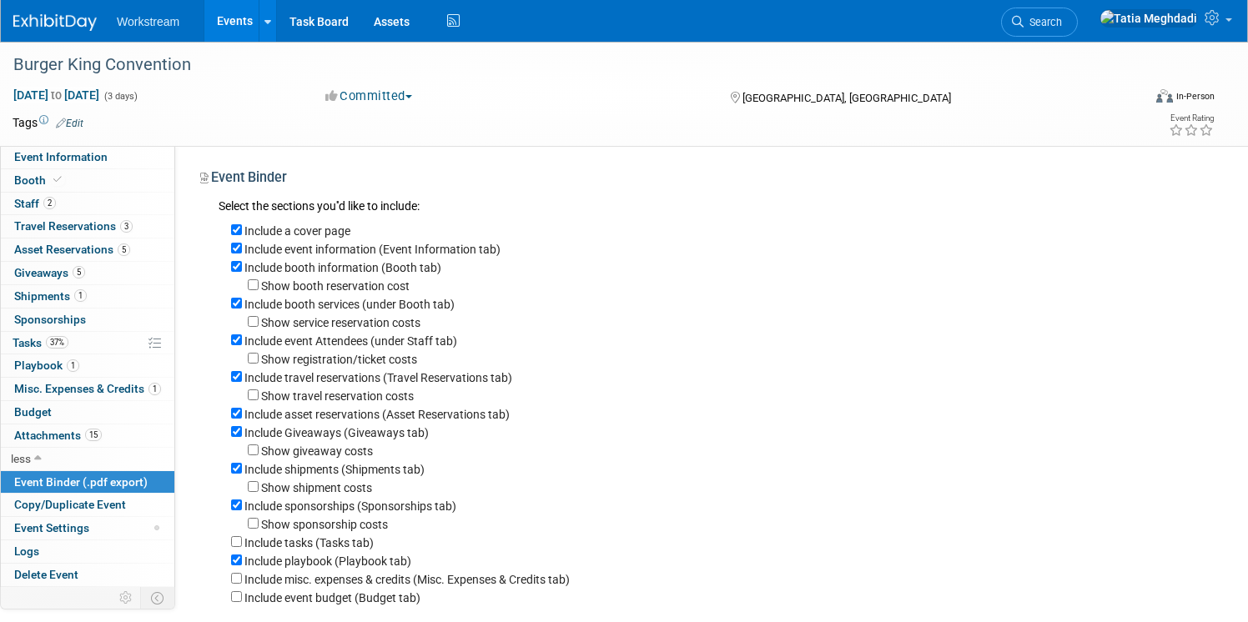
click at [246, 30] on link "Events" at bounding box center [234, 21] width 61 height 42
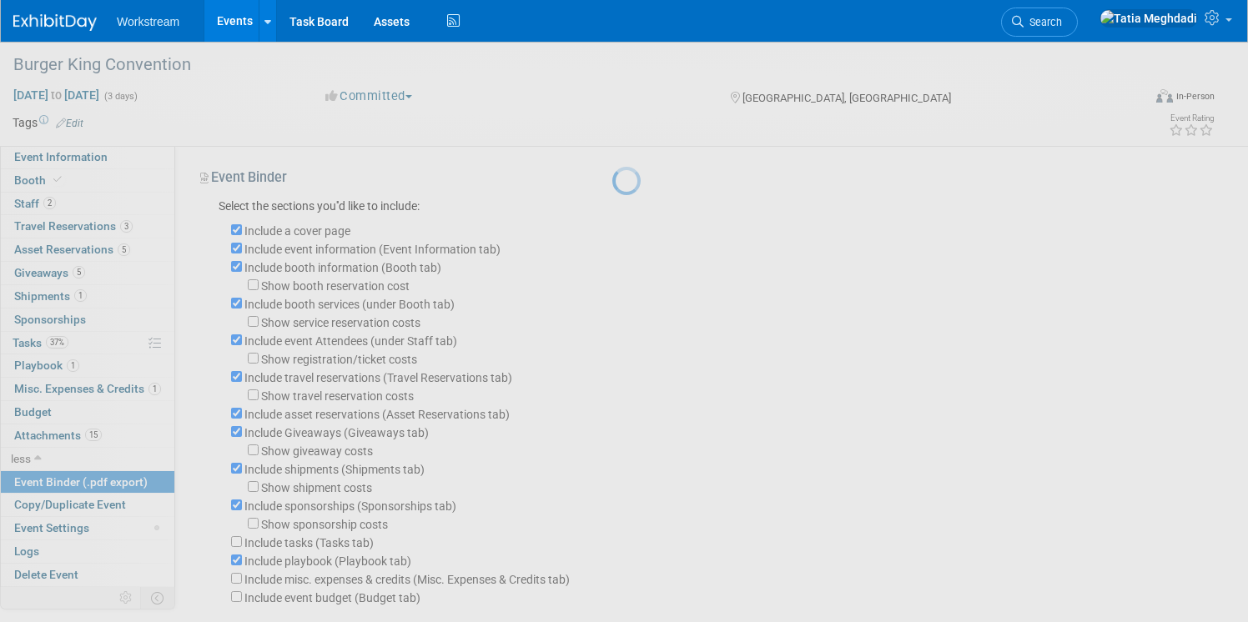
click at [612, 145] on div at bounding box center [623, 311] width 23 height 622
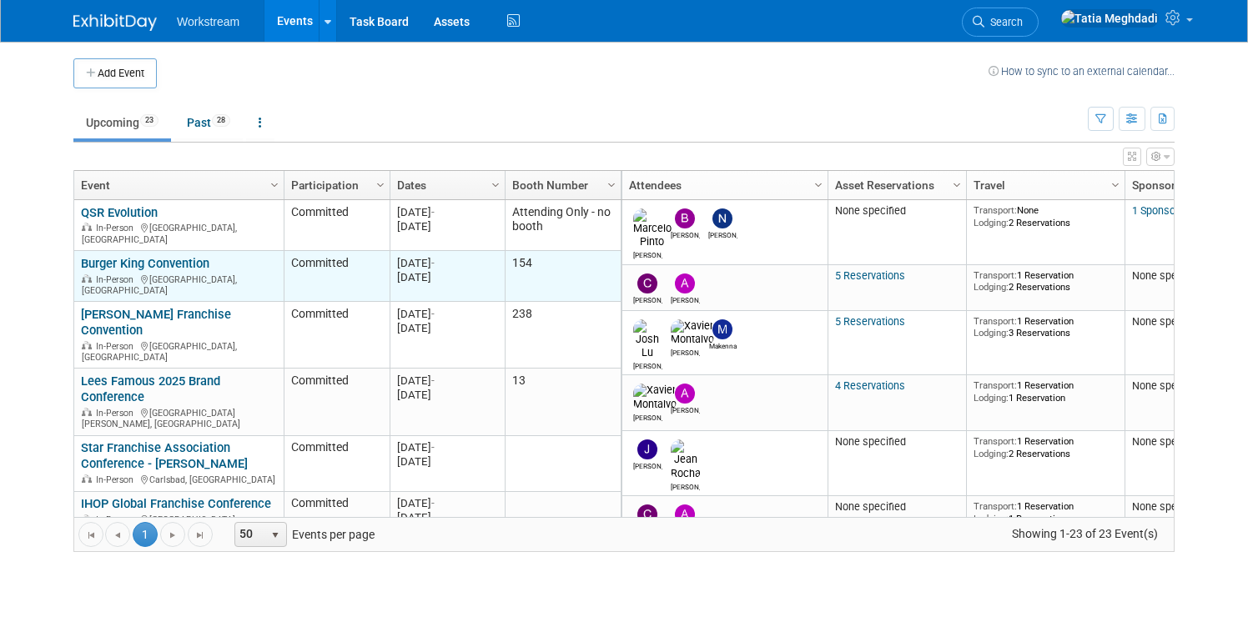
click at [134, 262] on link "Burger King Convention" at bounding box center [145, 263] width 128 height 15
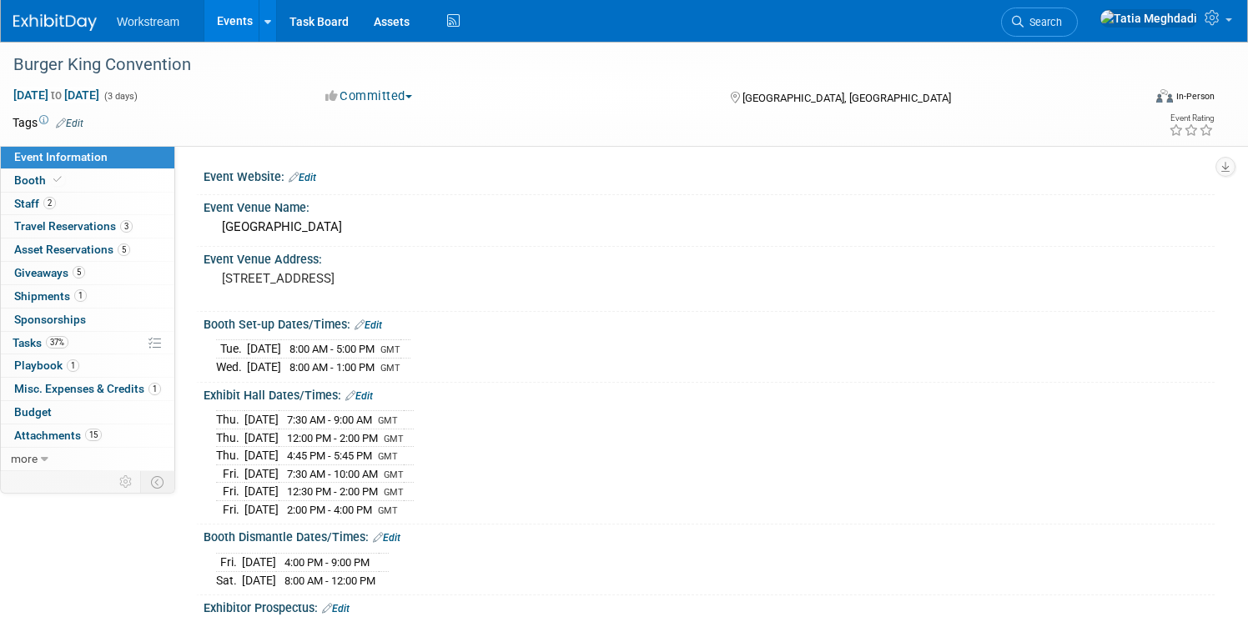
select select "Brand MSA"
select select "Restaurant"
select select "[PERSON_NAME]"
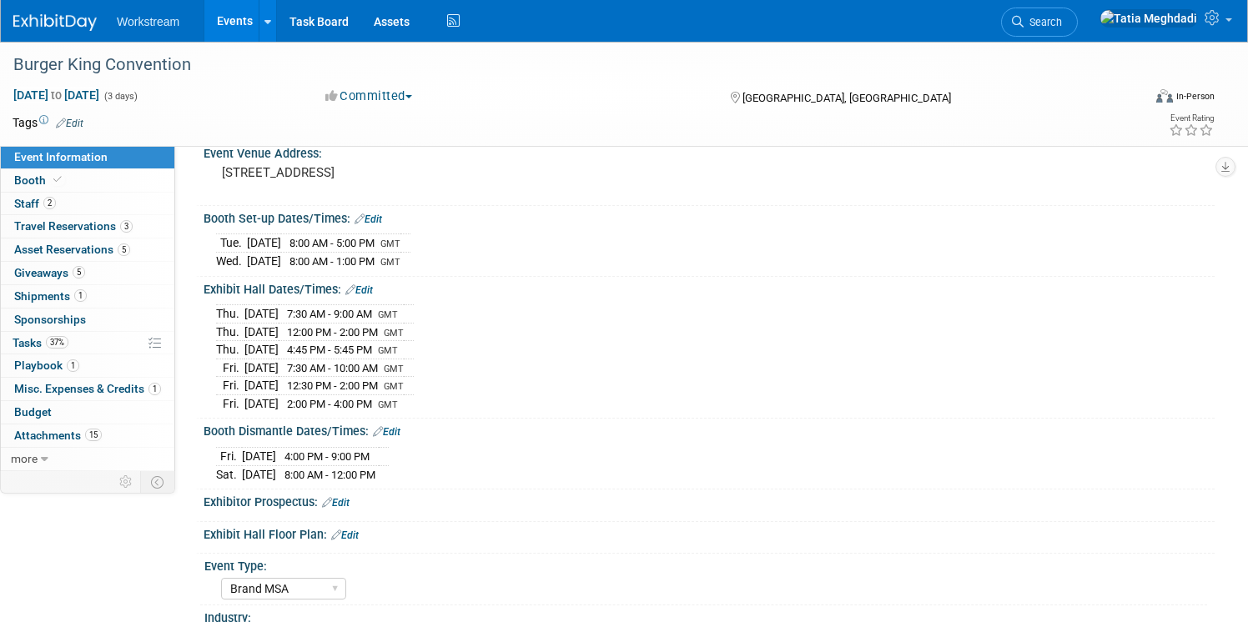
scroll to position [93, 0]
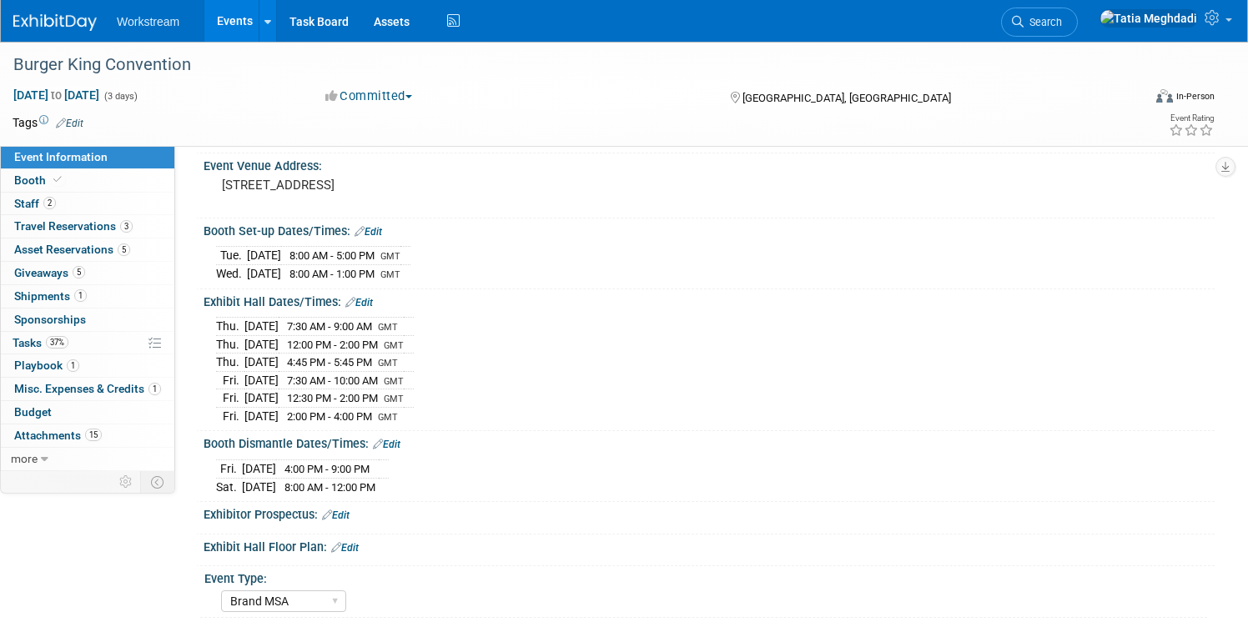
click at [328, 307] on div "Exhibit Hall Dates/Times: Edit" at bounding box center [709, 300] width 1011 height 22
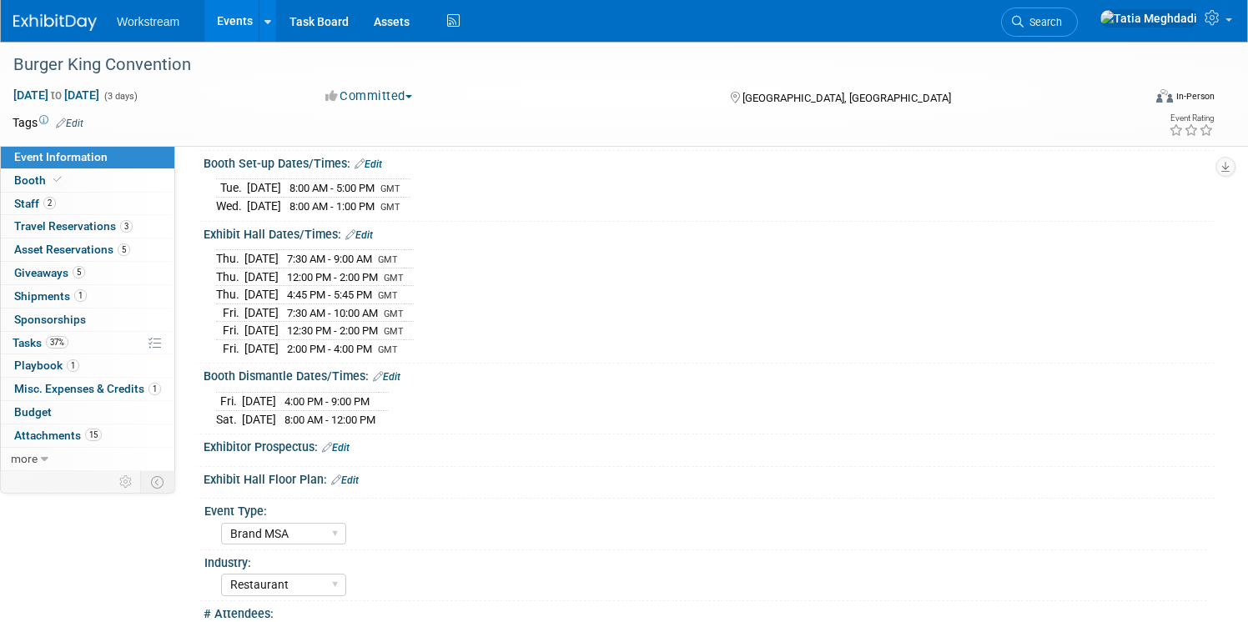
scroll to position [167, 0]
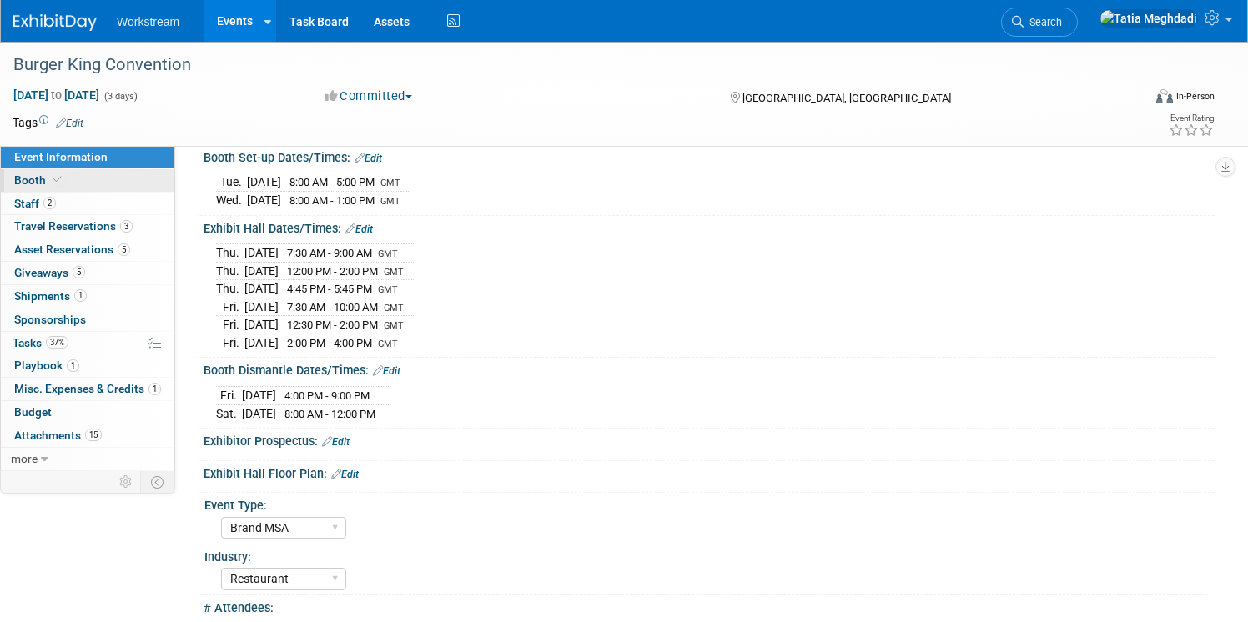
click at [23, 178] on span "Booth" at bounding box center [39, 179] width 51 height 13
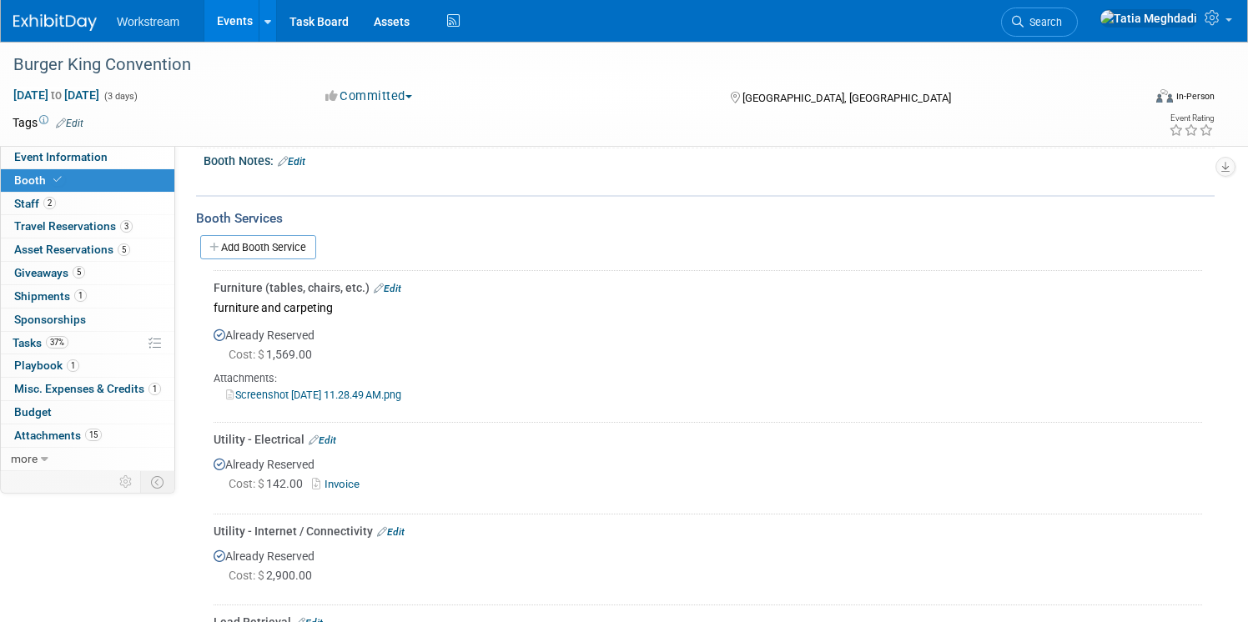
scroll to position [225, 0]
click at [36, 206] on span "Staff 2" at bounding box center [35, 203] width 42 height 13
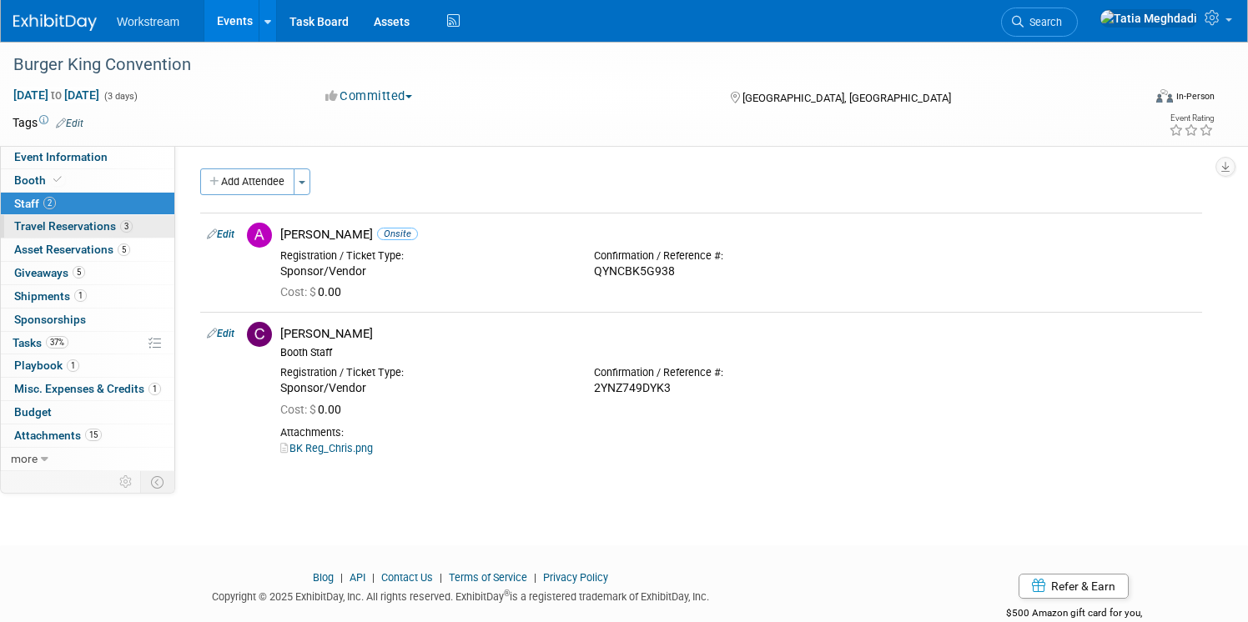
click at [37, 225] on span "Travel Reservations 3" at bounding box center [73, 225] width 118 height 13
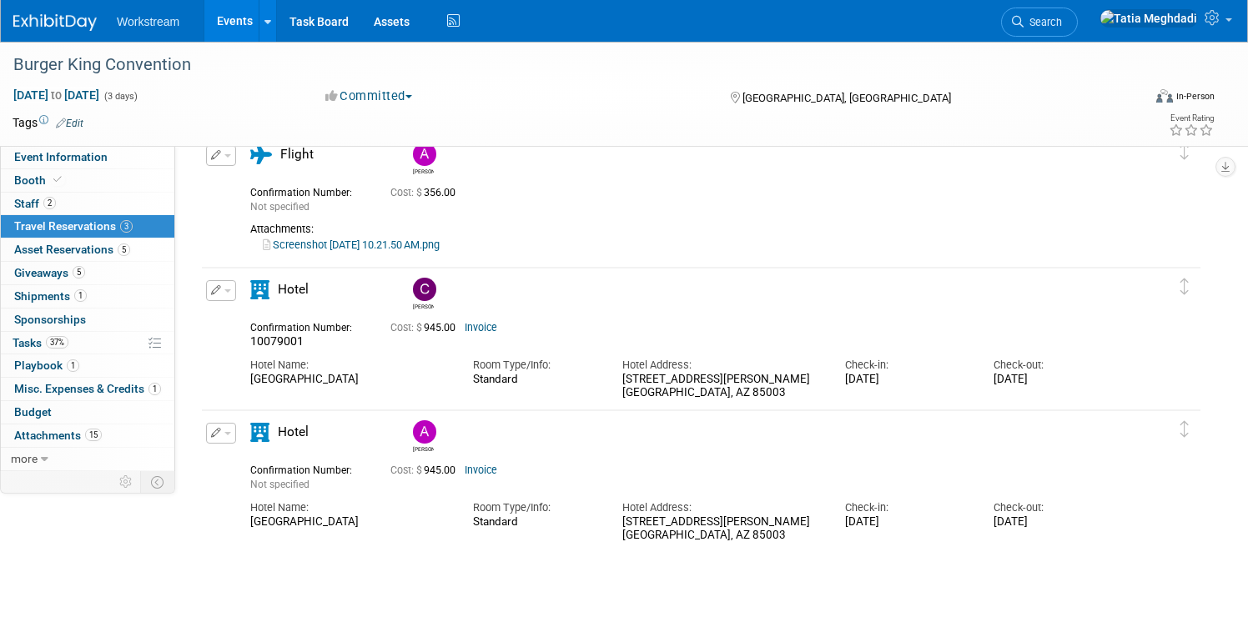
scroll to position [87, 0]
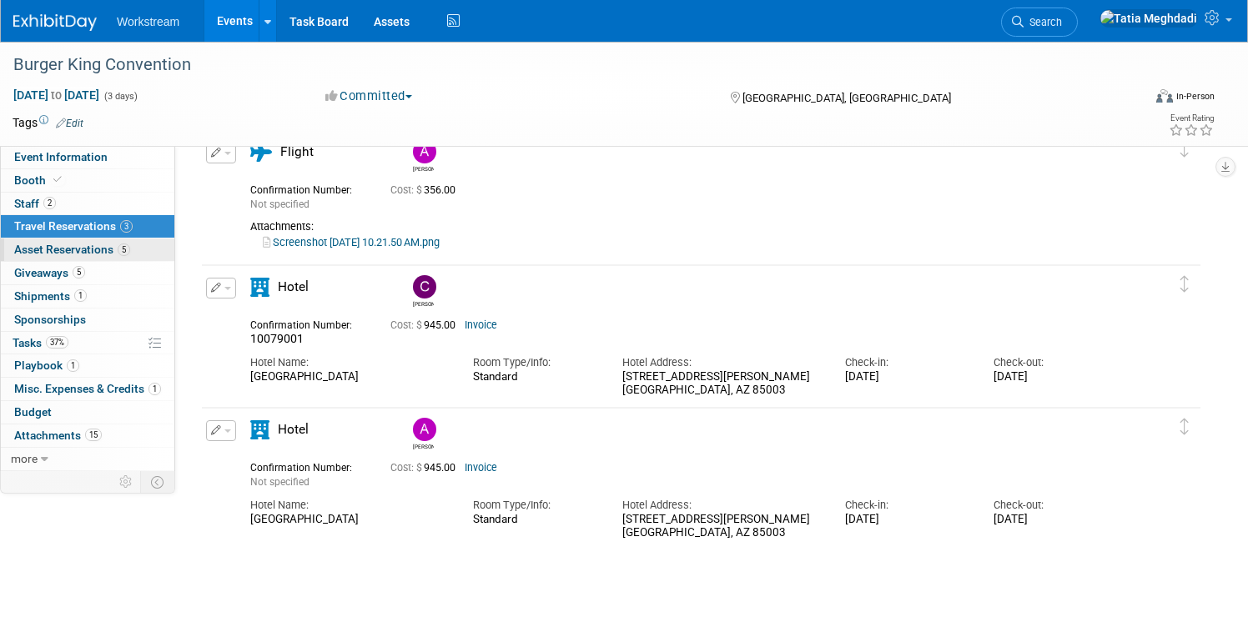
click at [63, 252] on span "Asset Reservations 5" at bounding box center [72, 249] width 116 height 13
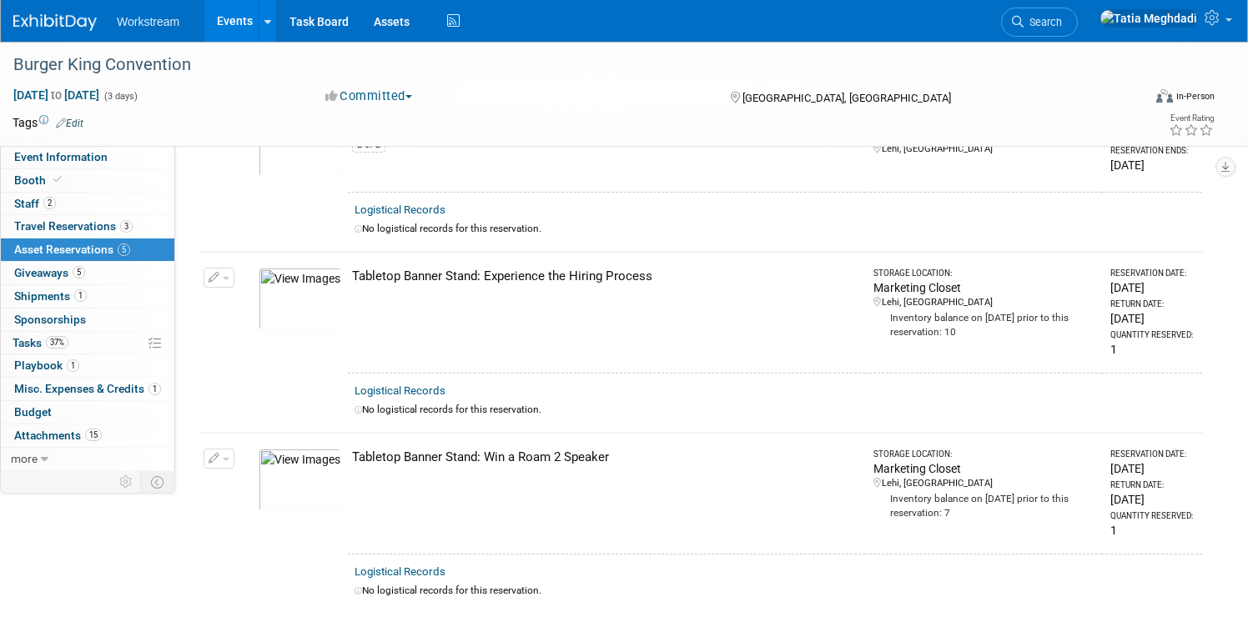
scroll to position [465, 0]
click at [61, 269] on span "Giveaways 5" at bounding box center [49, 272] width 71 height 13
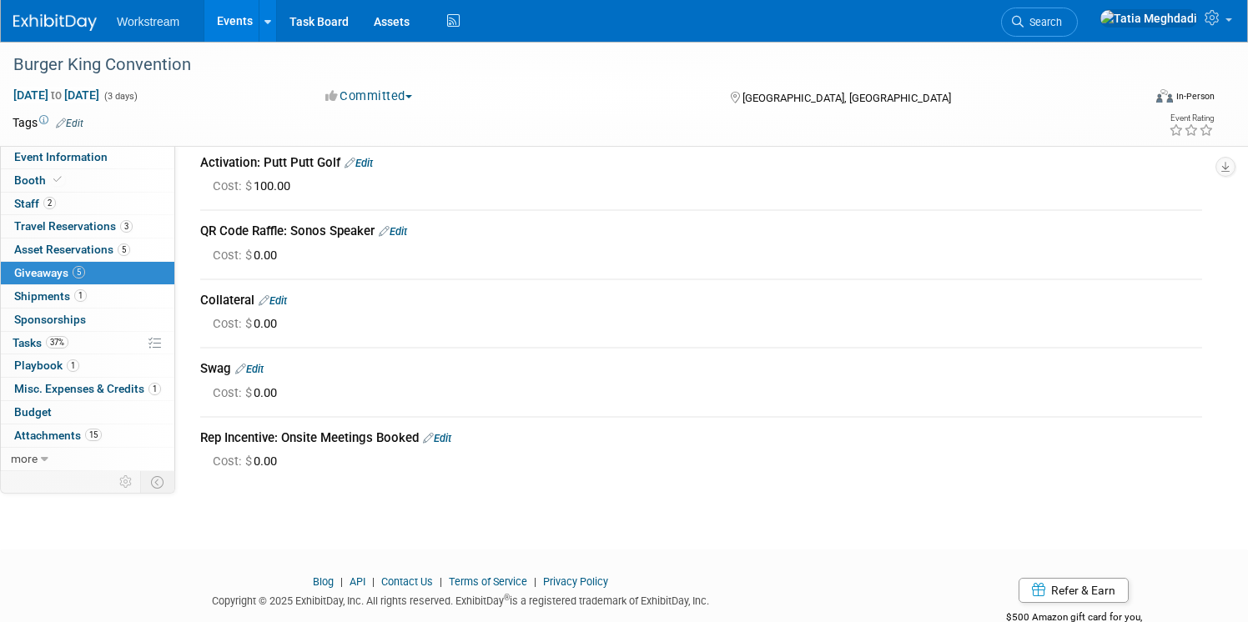
scroll to position [81, 0]
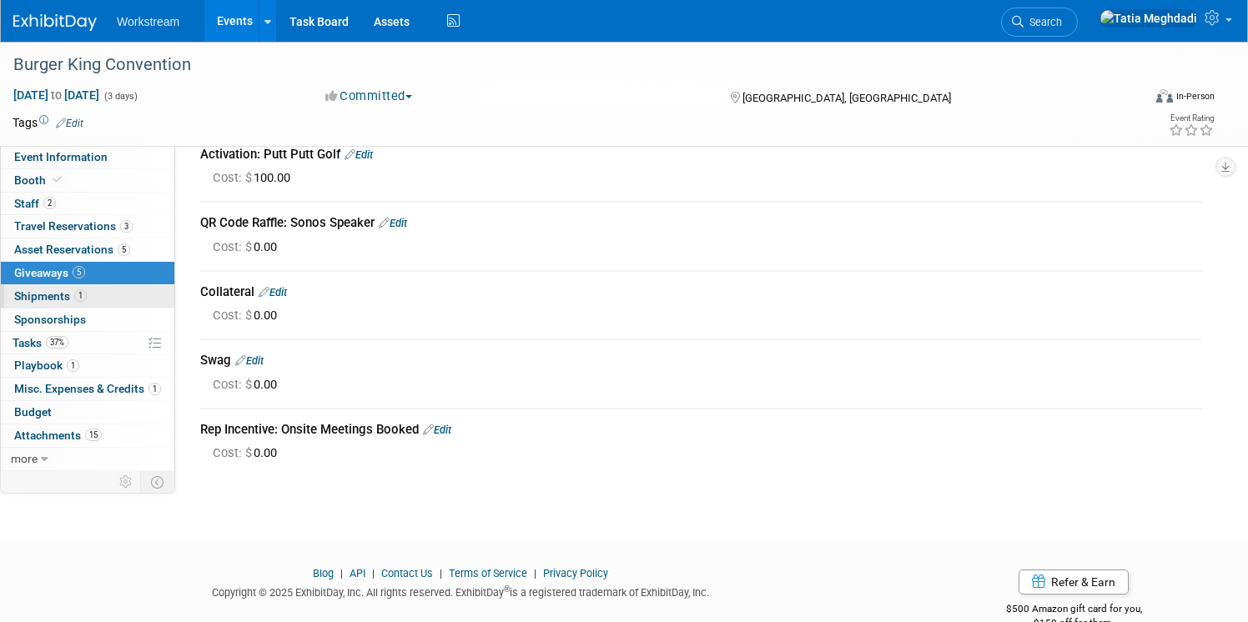
click at [48, 293] on span "Shipments 1" at bounding box center [50, 295] width 73 height 13
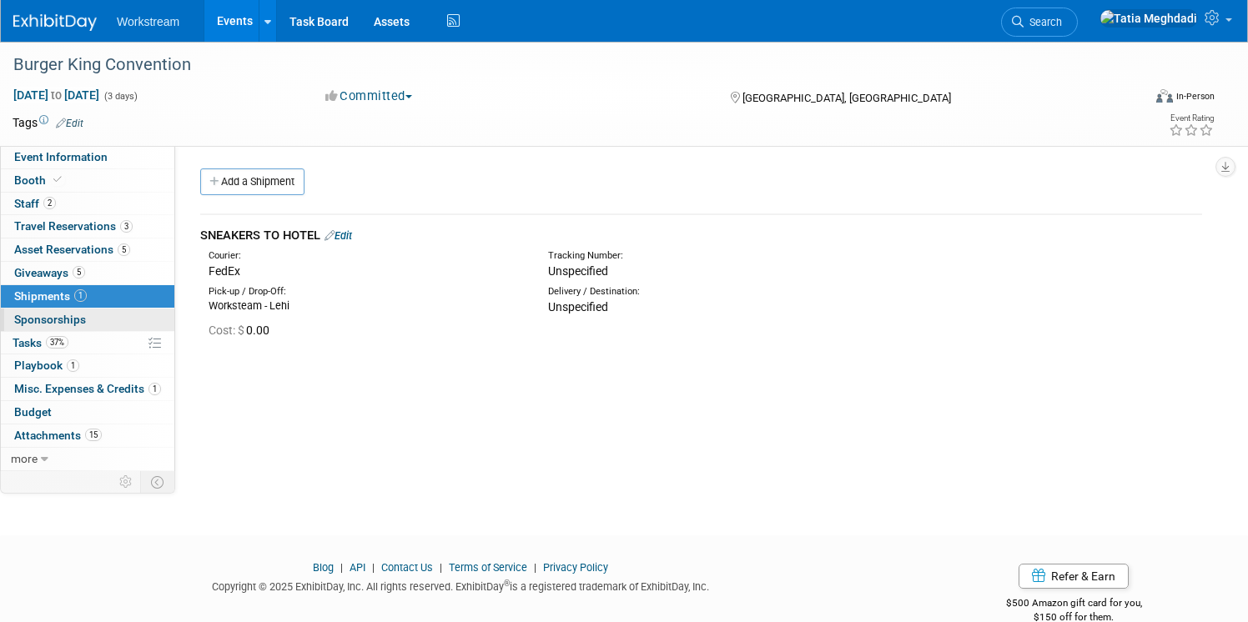
click at [70, 323] on span "Sponsorships 0" at bounding box center [50, 319] width 72 height 13
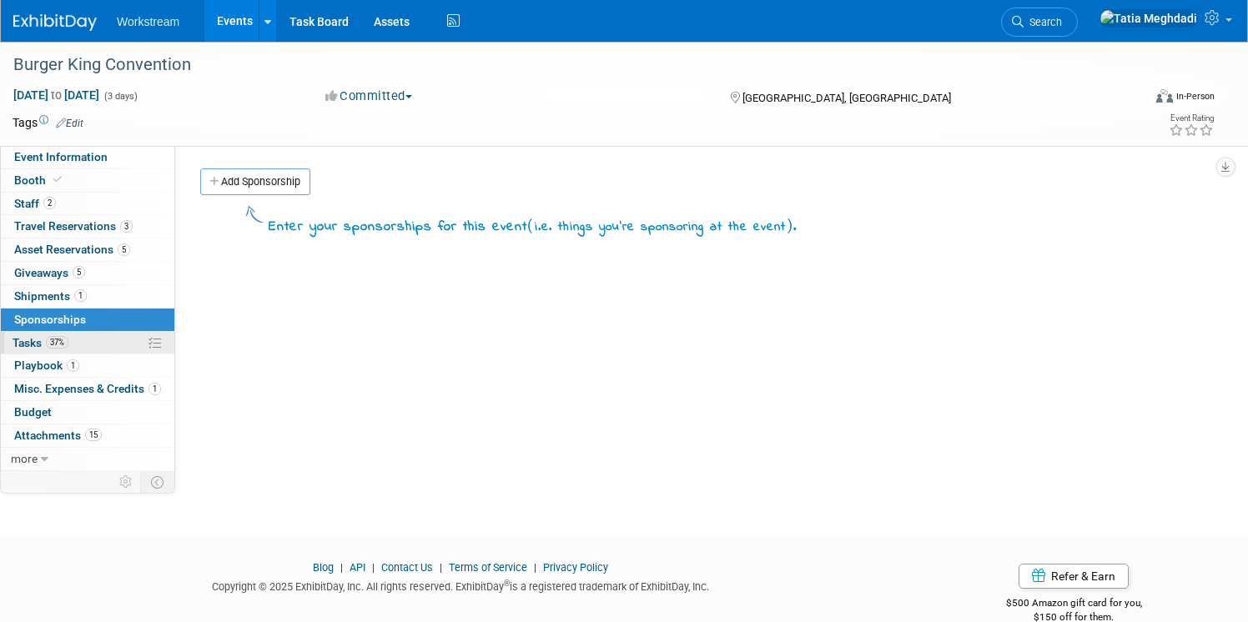
click at [36, 347] on span "Tasks 37%" at bounding box center [41, 342] width 56 height 13
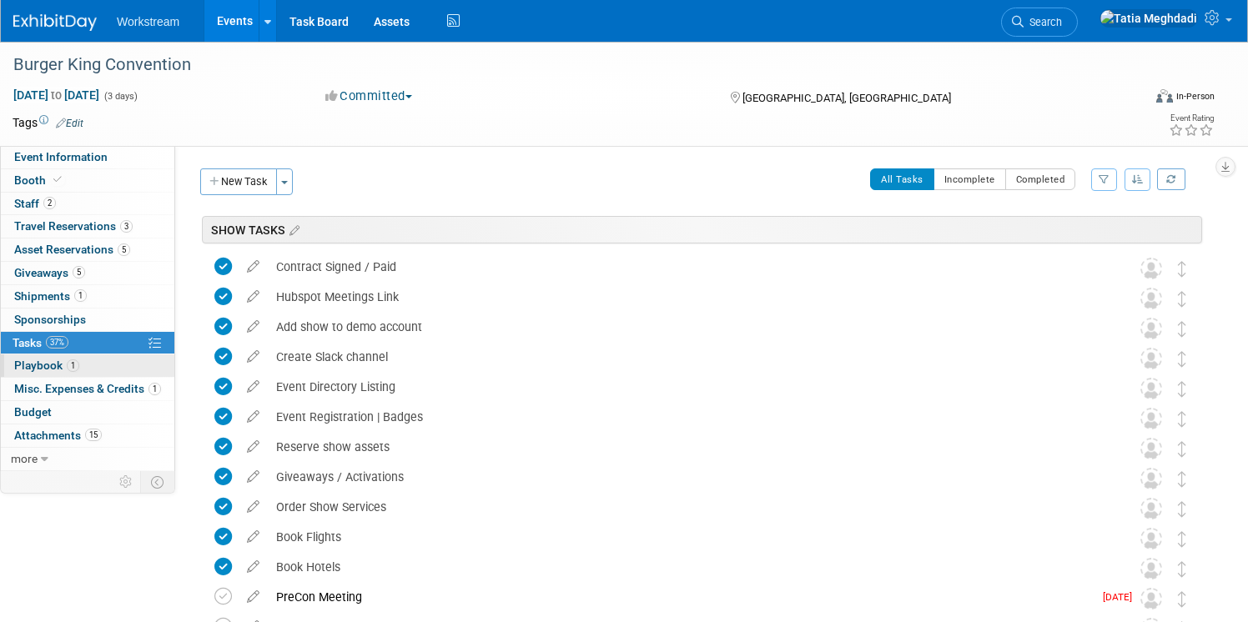
click at [49, 364] on span "Playbook 1" at bounding box center [46, 365] width 65 height 13
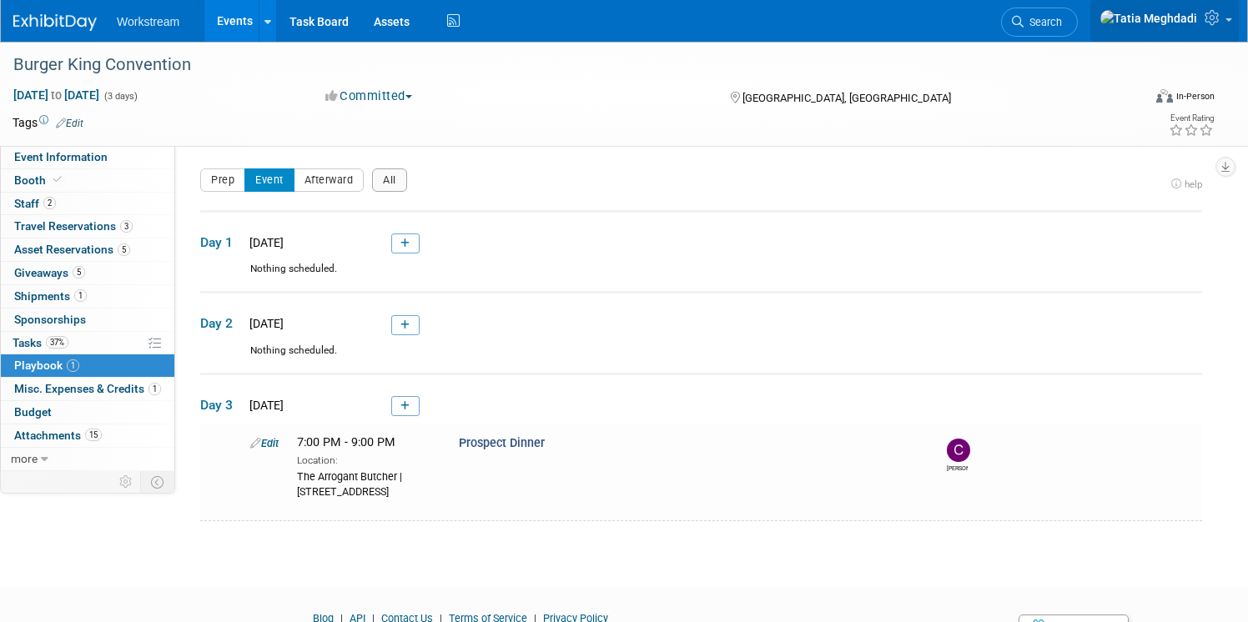
click at [1219, 24] on icon at bounding box center [1213, 17] width 19 height 15
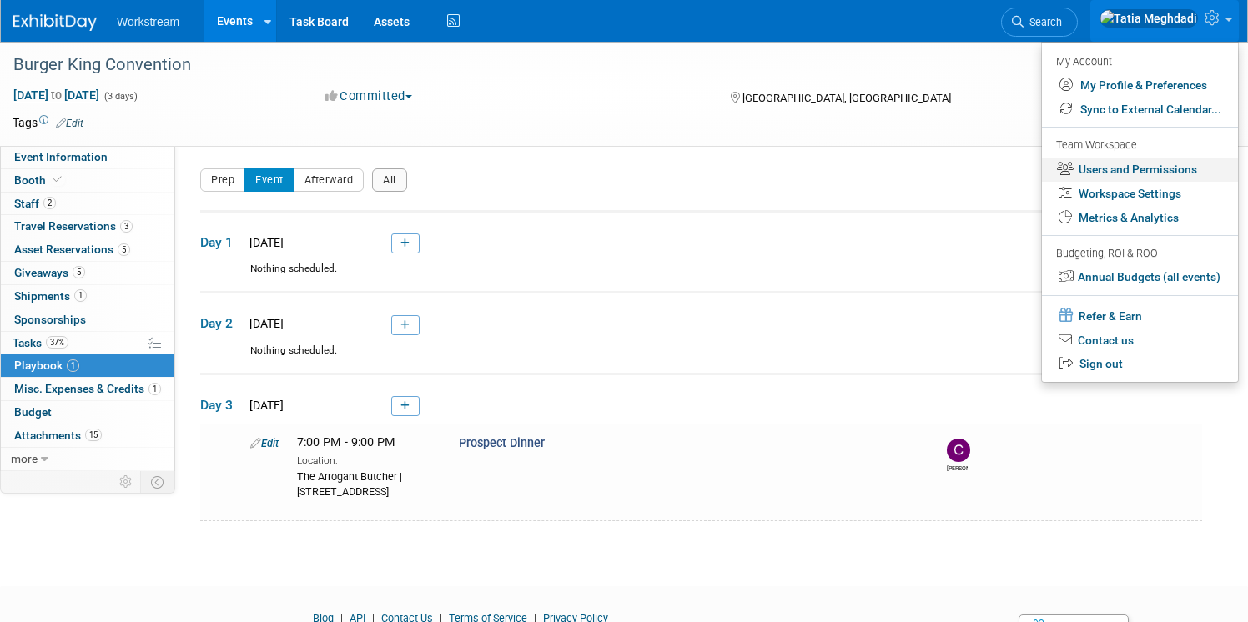
click at [1148, 167] on link "Users and Permissions" at bounding box center [1140, 170] width 196 height 24
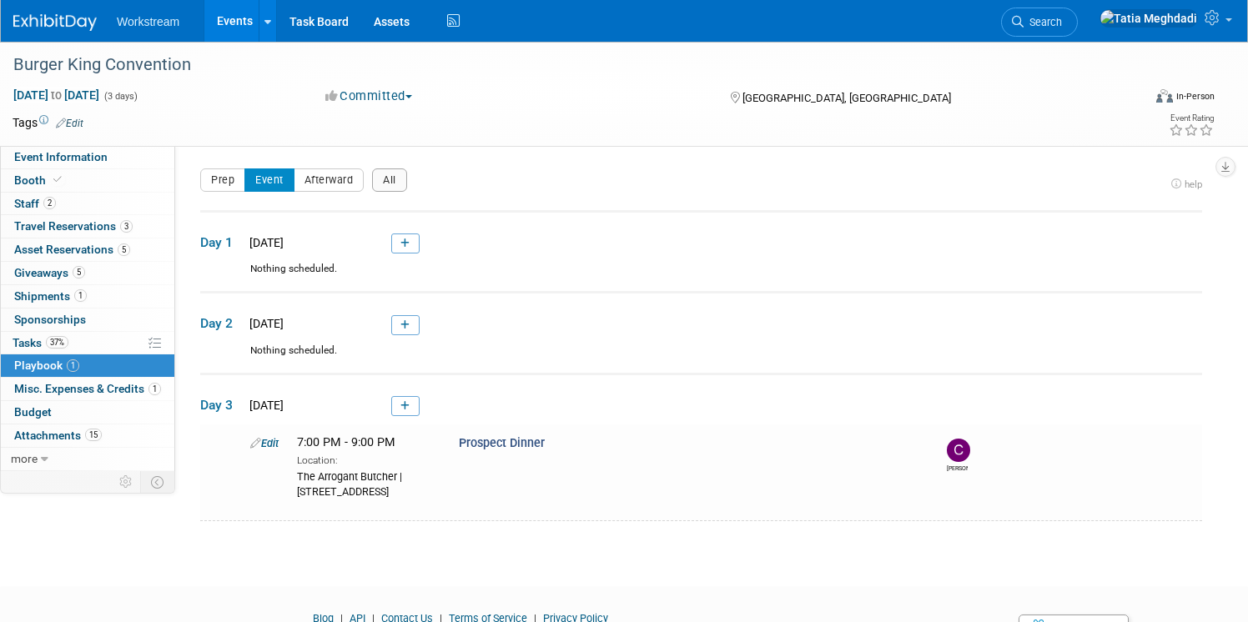
click at [250, 23] on link "Events" at bounding box center [234, 21] width 61 height 42
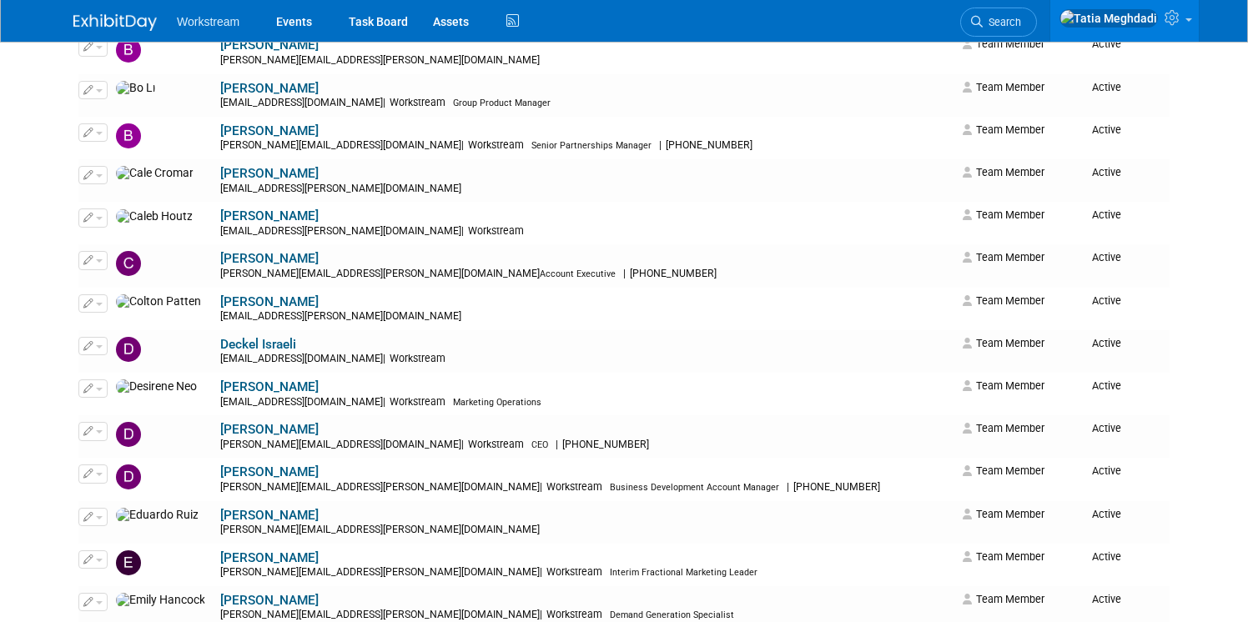
scroll to position [505, 0]
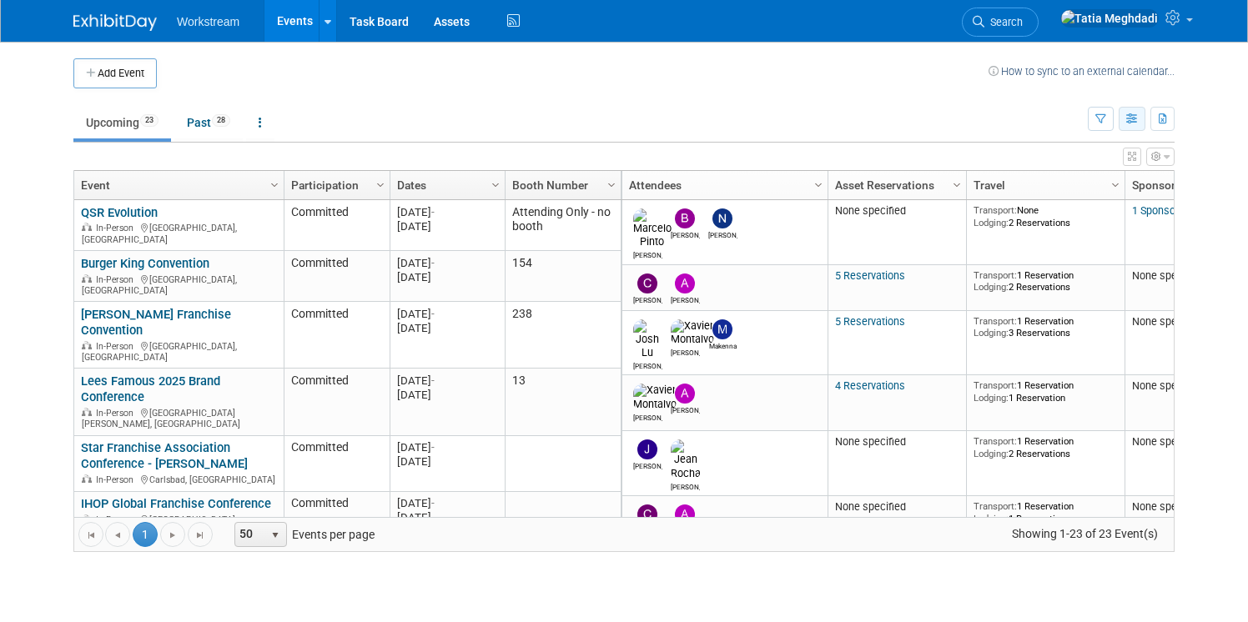
click at [1133, 118] on icon "button" at bounding box center [1132, 119] width 13 height 11
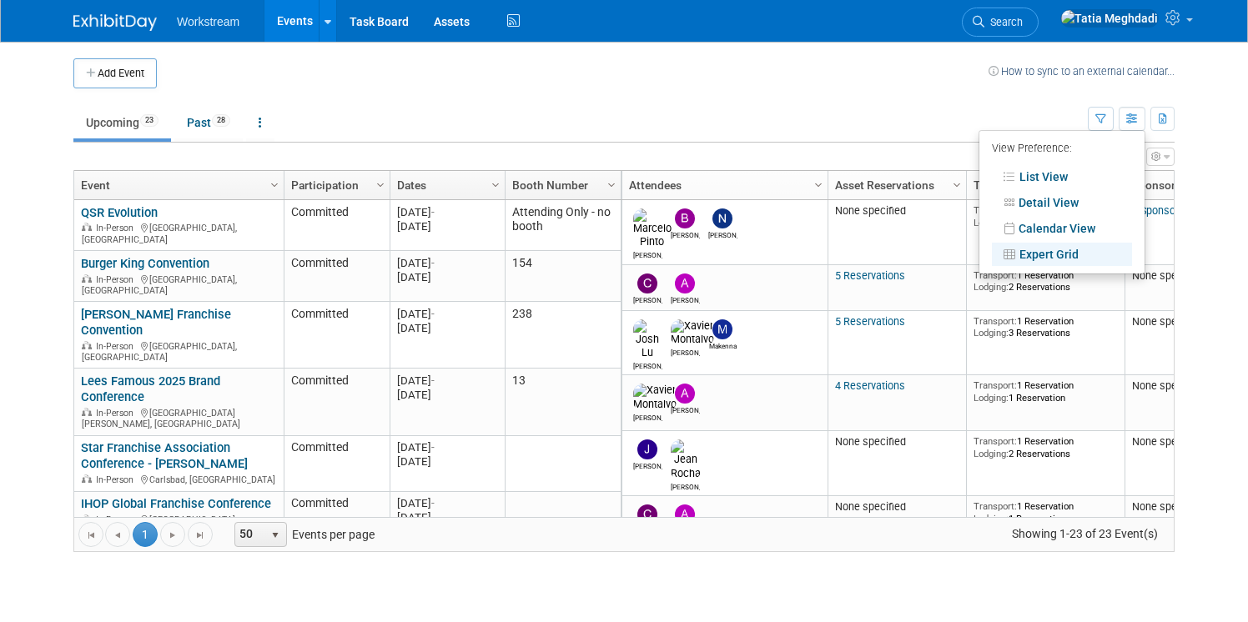
click at [460, 78] on td at bounding box center [573, 73] width 832 height 30
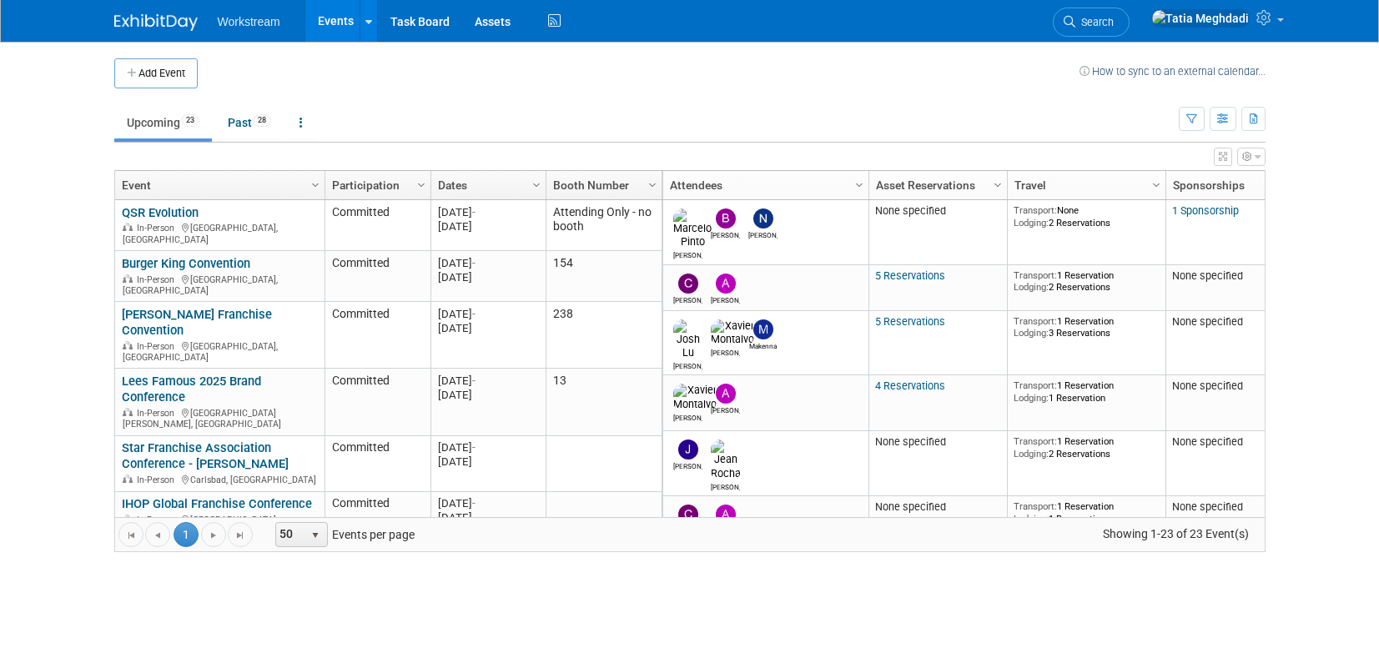
click at [157, 256] on link "Burger King Convention" at bounding box center [186, 263] width 128 height 15
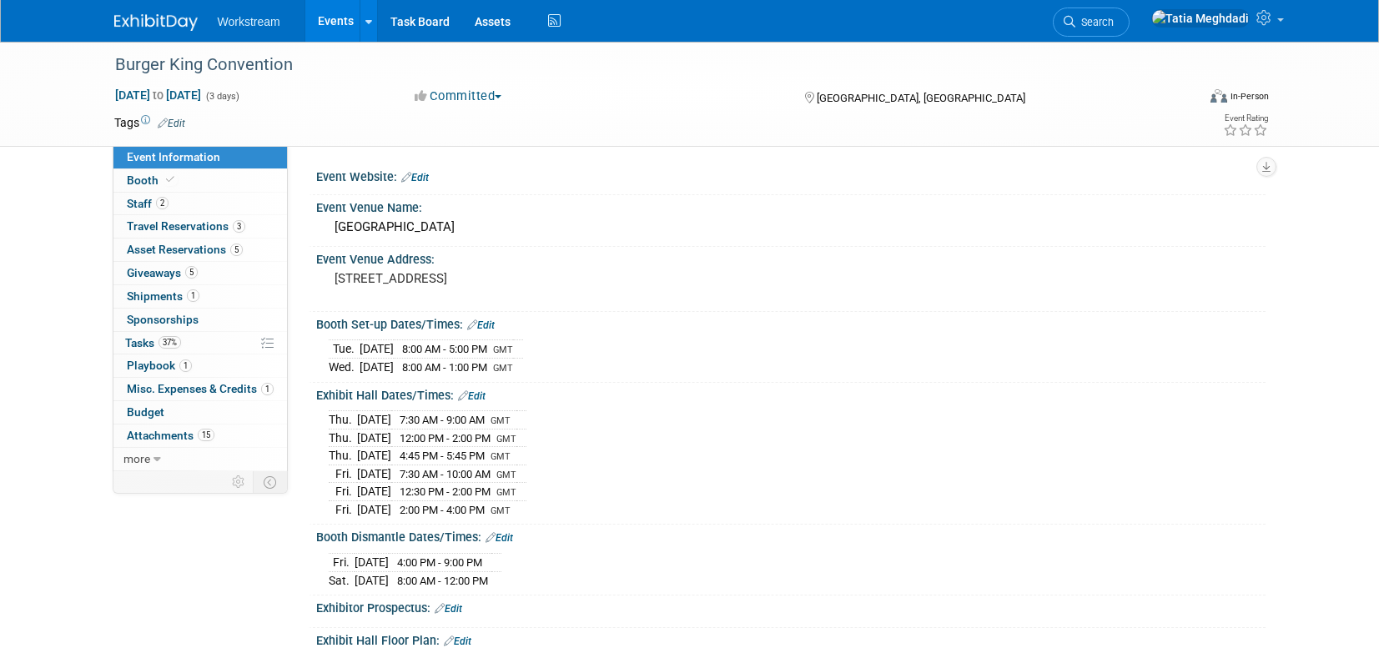
select select "Brand MSA"
select select "Restaurant"
select select "[PERSON_NAME]"
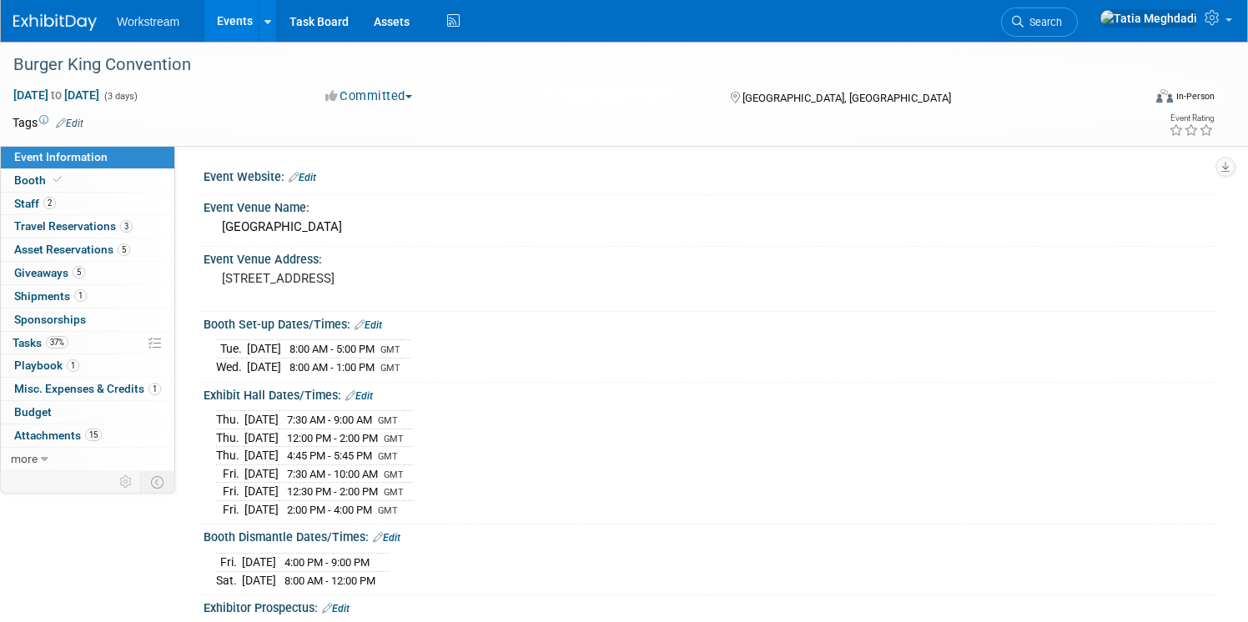
click at [234, 13] on link "Events" at bounding box center [234, 21] width 61 height 42
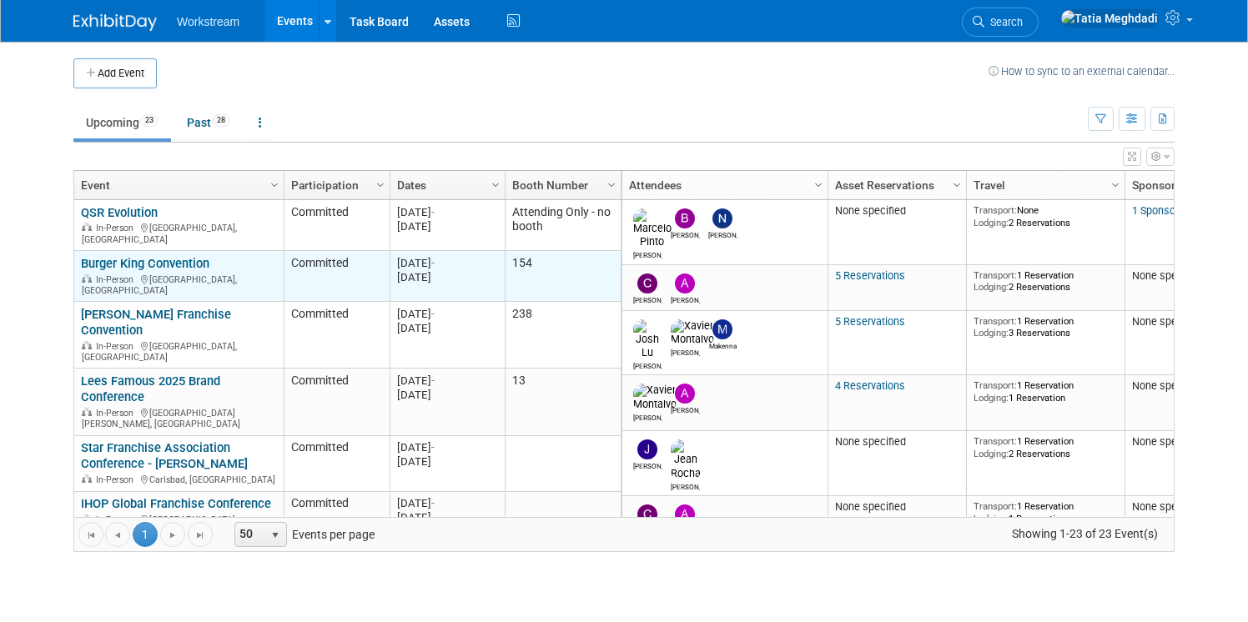
click at [155, 256] on link "Burger King Convention" at bounding box center [145, 263] width 128 height 15
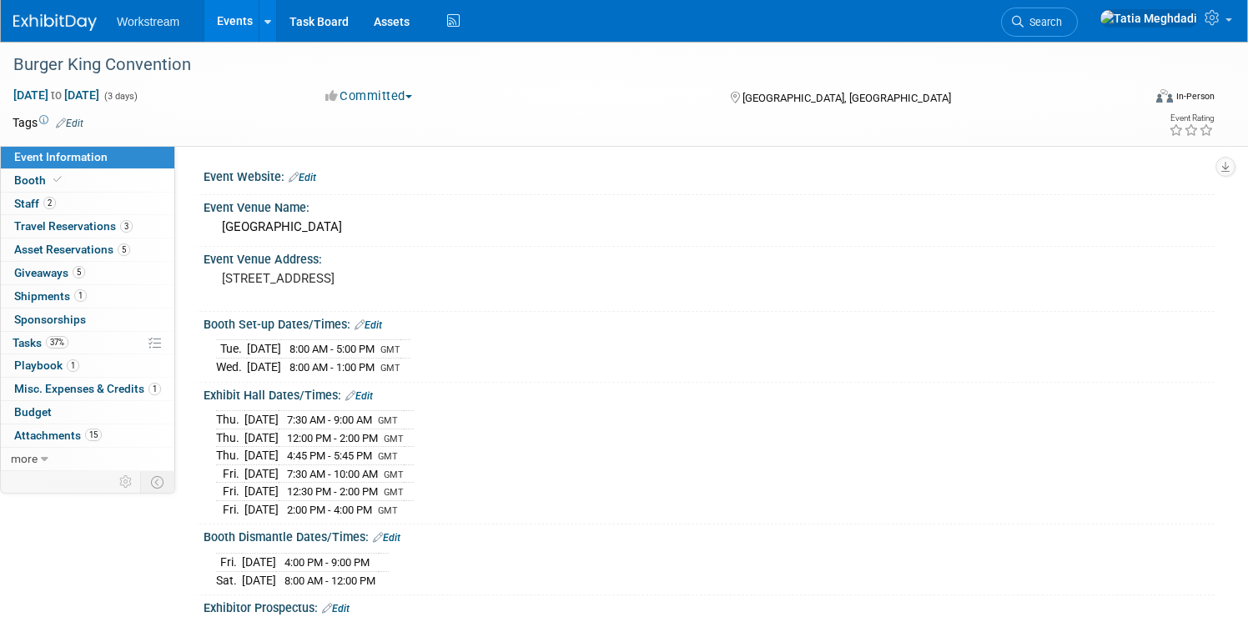
select select "Brand MSA"
select select "Restaurant"
select select "Tatia Meghdadi"
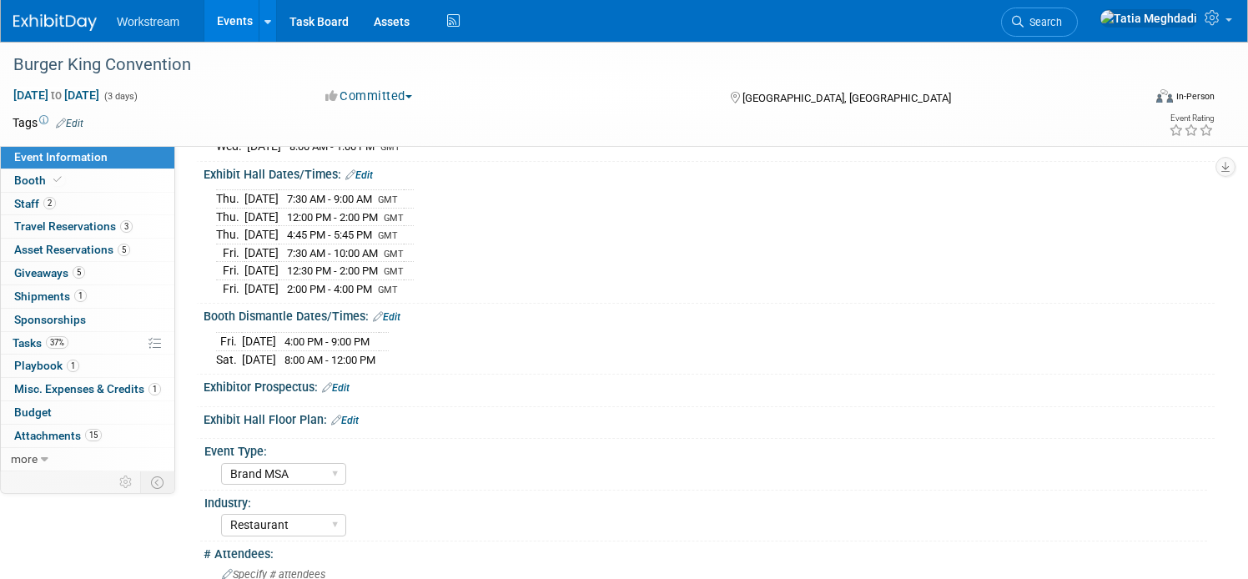
scroll to position [229, 0]
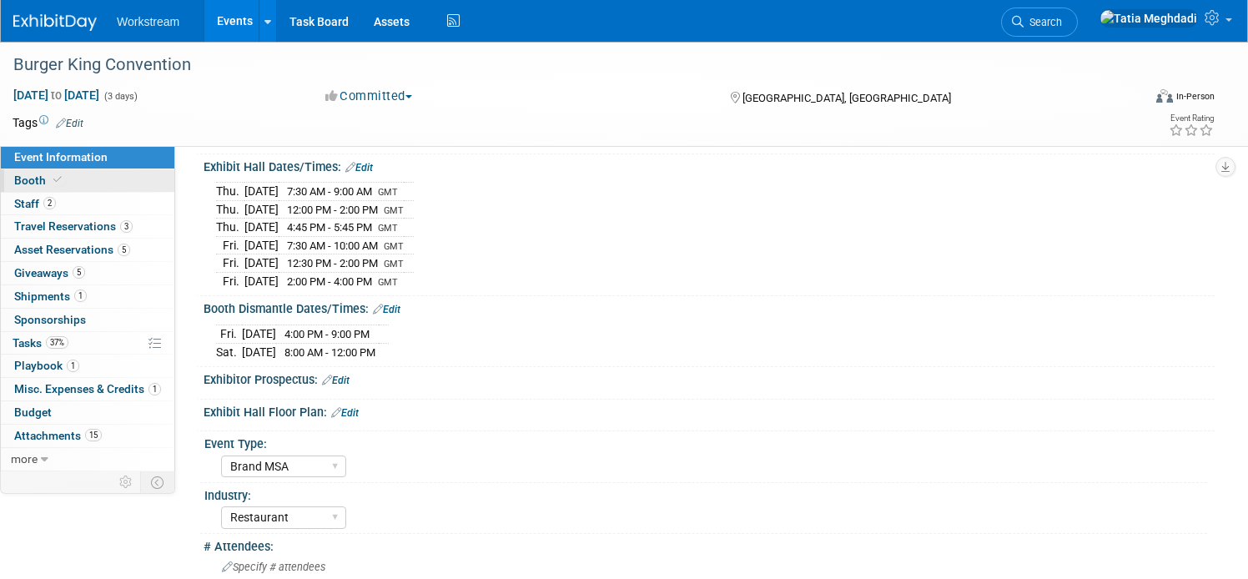
click at [27, 181] on span "Booth" at bounding box center [39, 179] width 51 height 13
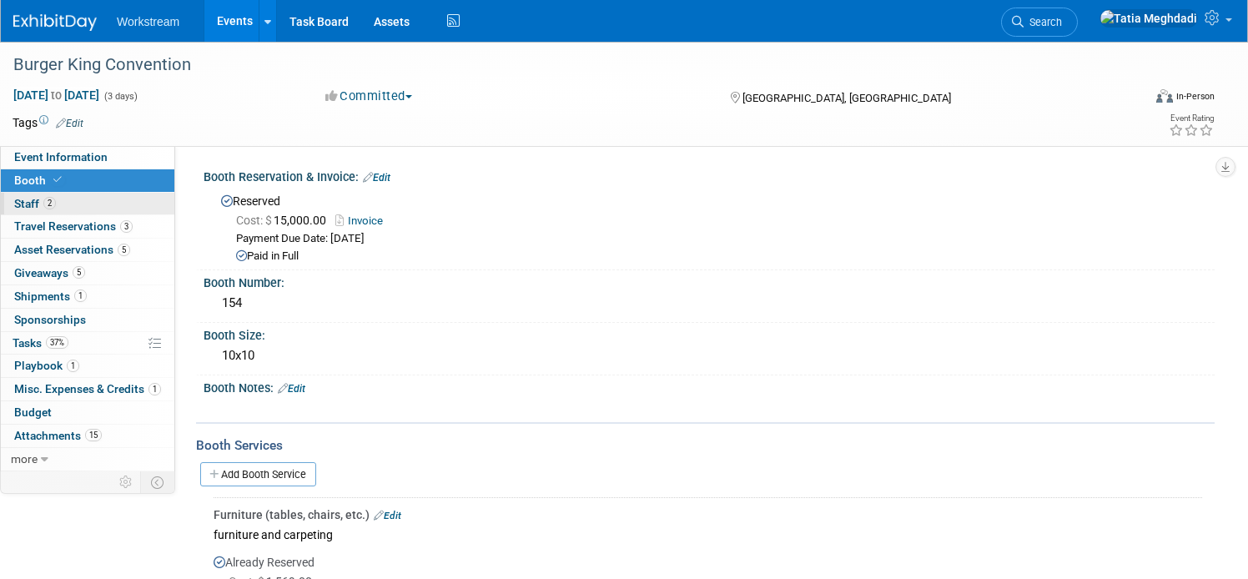
click at [32, 204] on span "Staff 2" at bounding box center [35, 203] width 42 height 13
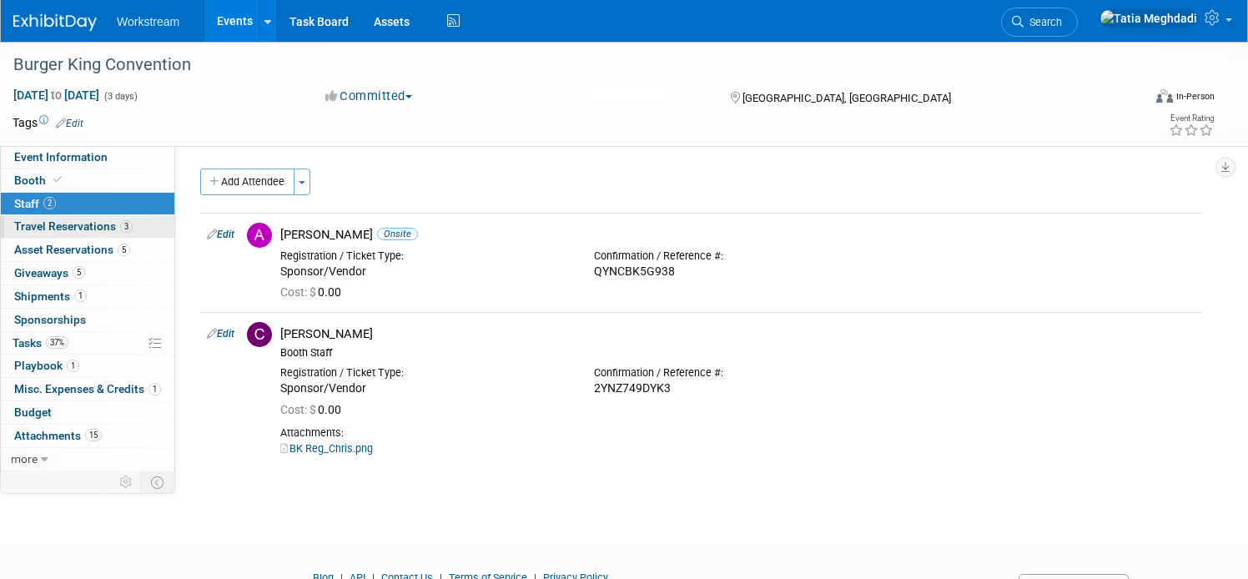
click at [56, 229] on span "Travel Reservations 3" at bounding box center [73, 225] width 118 height 13
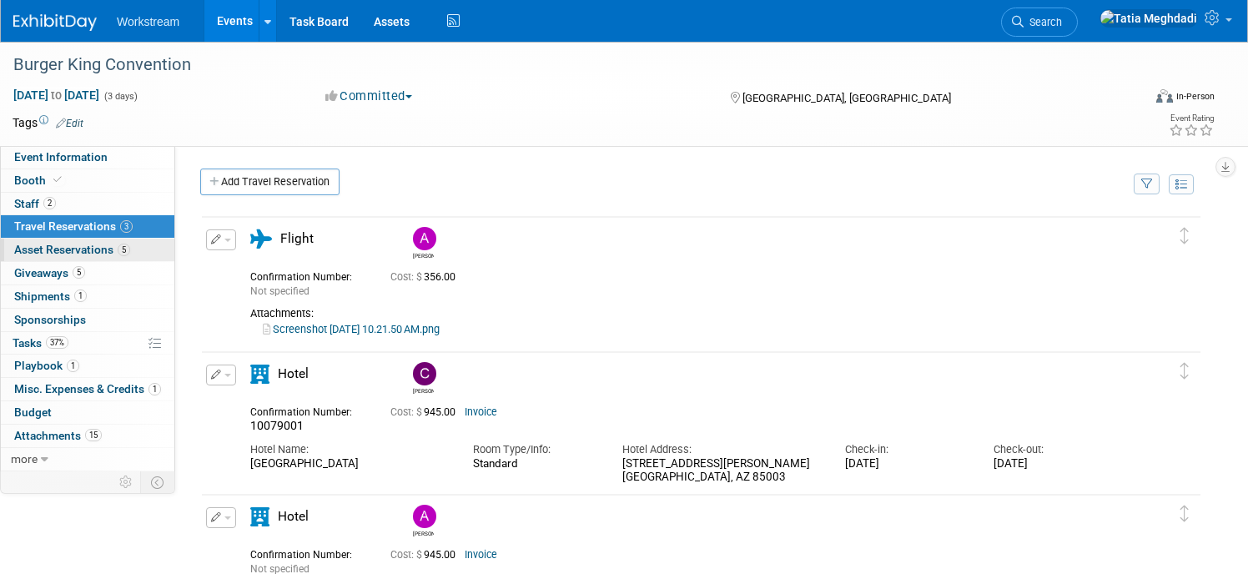
click at [47, 247] on span "Asset Reservations 5" at bounding box center [72, 249] width 116 height 13
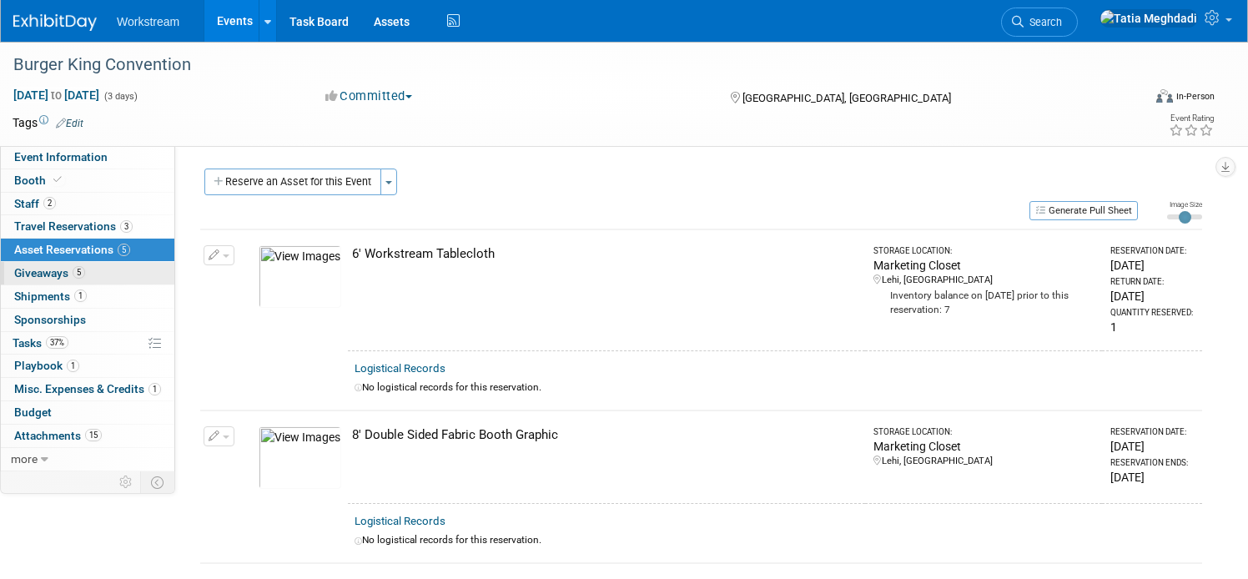
click at [42, 272] on span "Giveaways 5" at bounding box center [49, 272] width 71 height 13
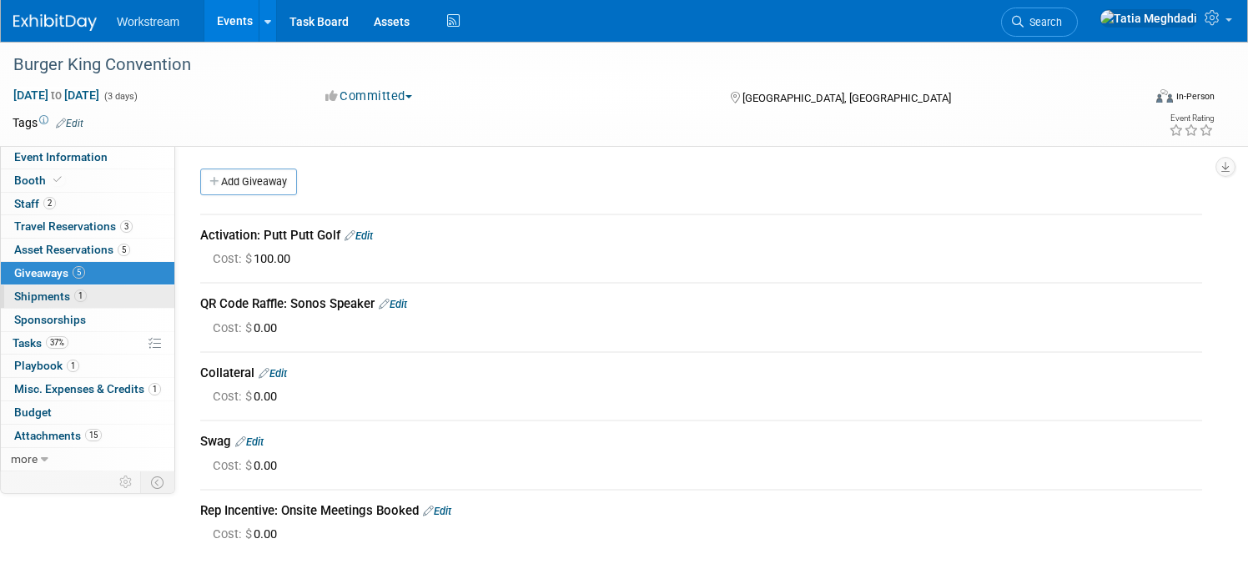
click at [53, 293] on span "Shipments 1" at bounding box center [50, 295] width 73 height 13
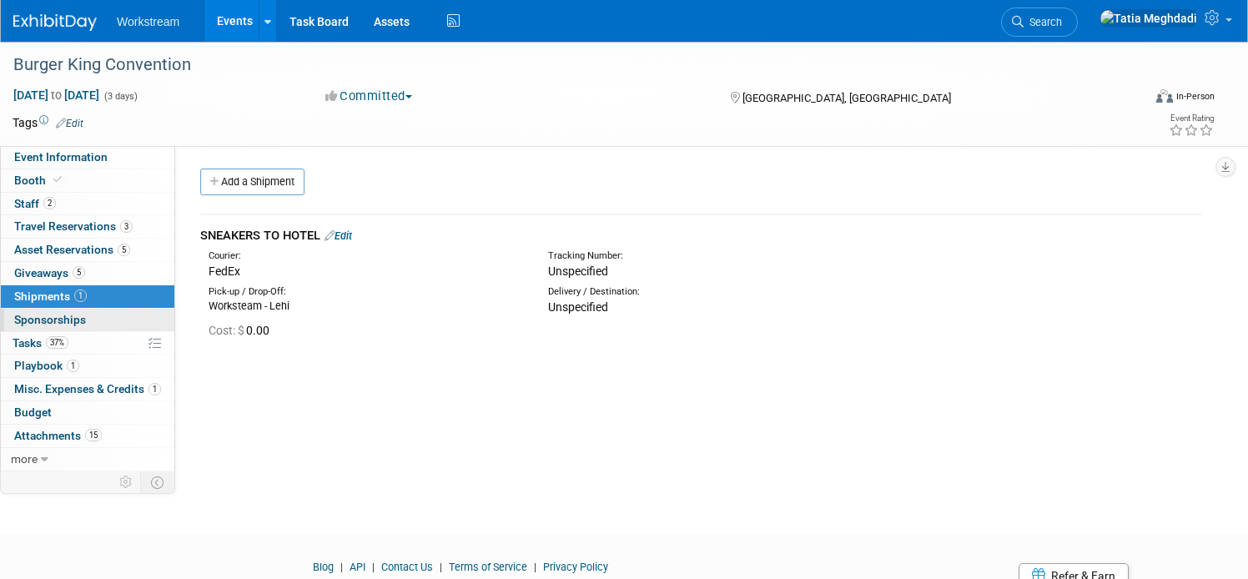
click at [51, 313] on span "Sponsorships 0" at bounding box center [50, 319] width 72 height 13
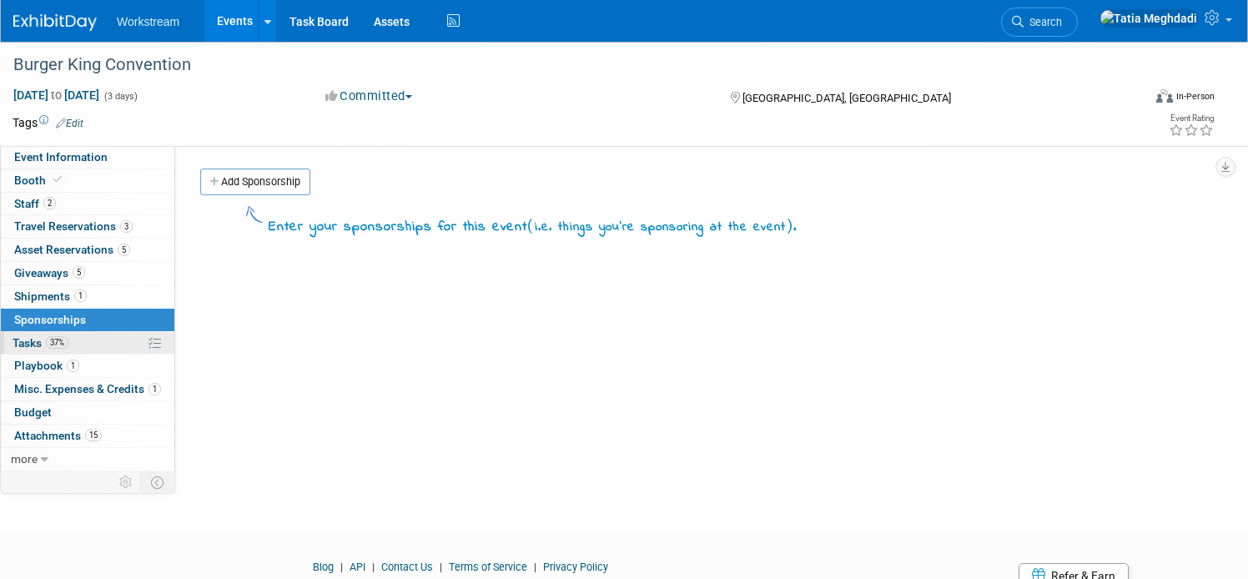
click at [37, 340] on span "Tasks 37%" at bounding box center [41, 342] width 56 height 13
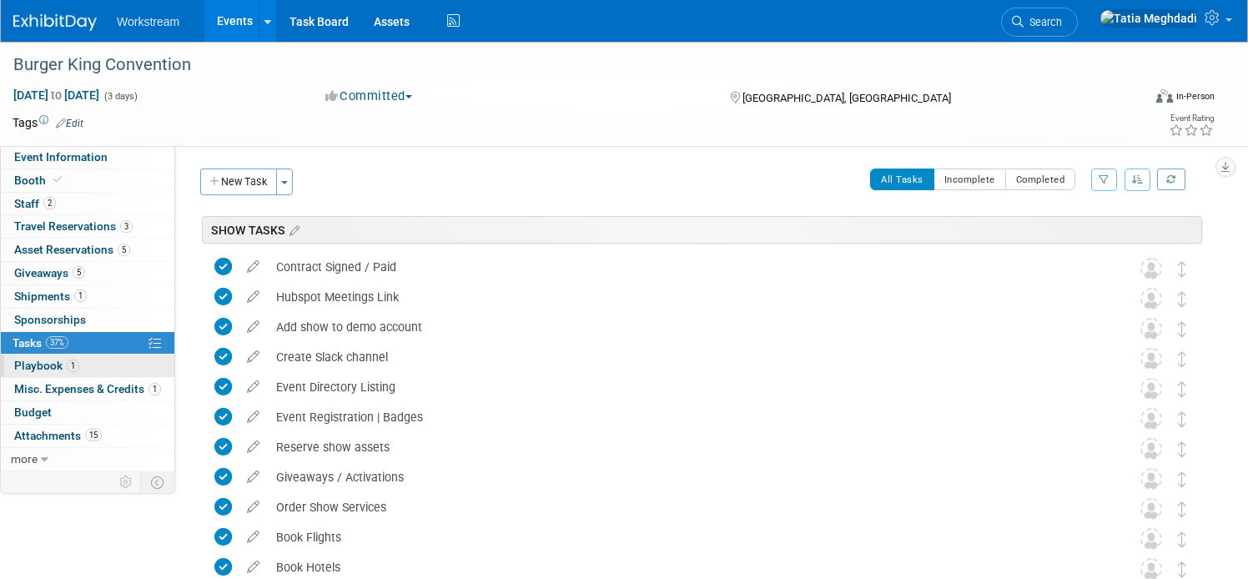
click at [51, 365] on span "Playbook 1" at bounding box center [46, 365] width 65 height 13
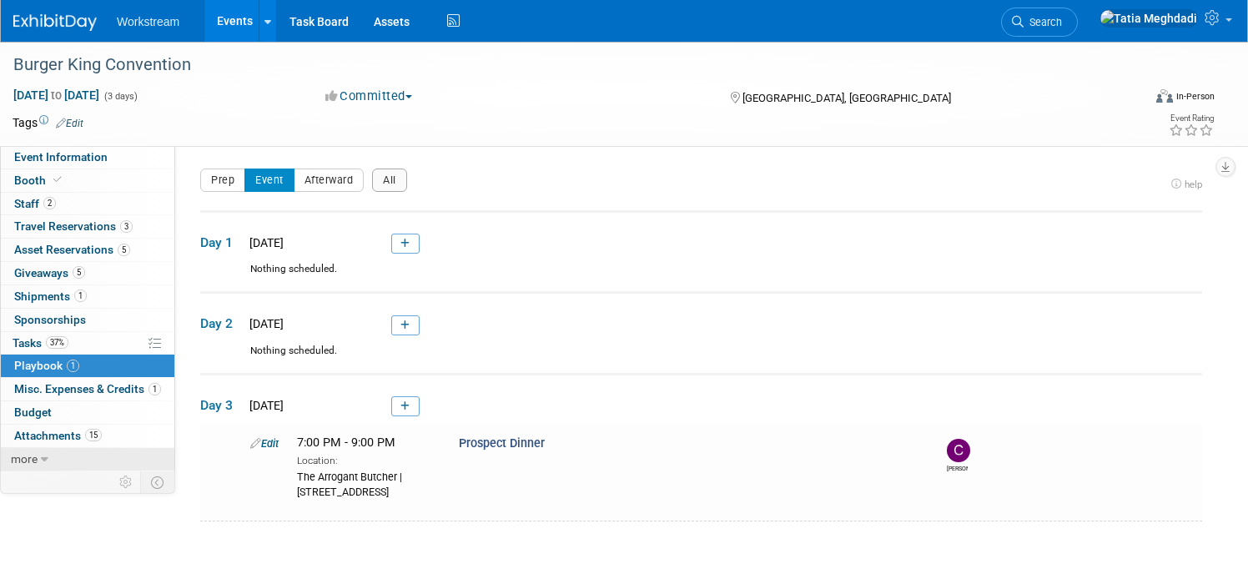
click at [41, 459] on icon at bounding box center [45, 460] width 8 height 12
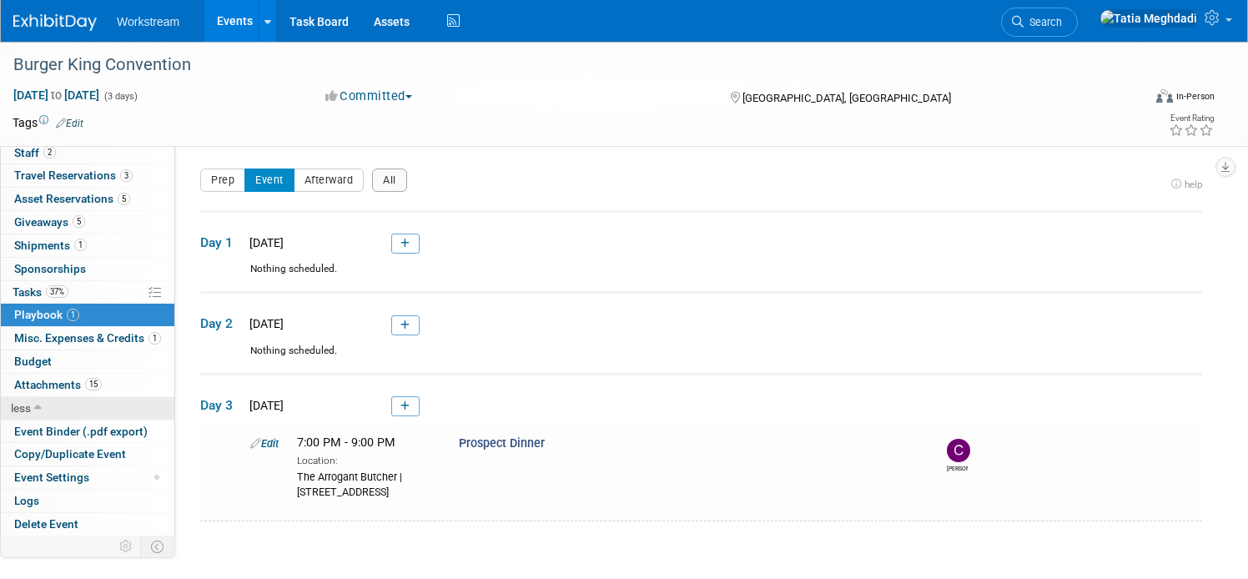
scroll to position [51, 0]
click at [68, 430] on span "Event Binder (.pdf export)" at bounding box center [80, 431] width 133 height 13
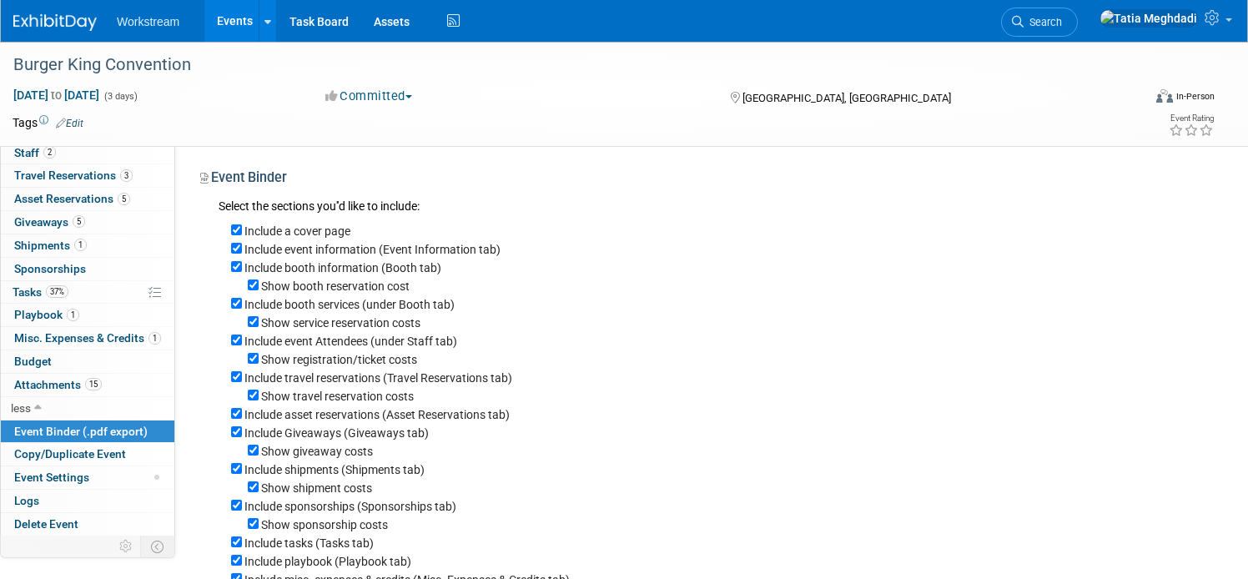
click at [250, 19] on link "Events" at bounding box center [234, 21] width 61 height 42
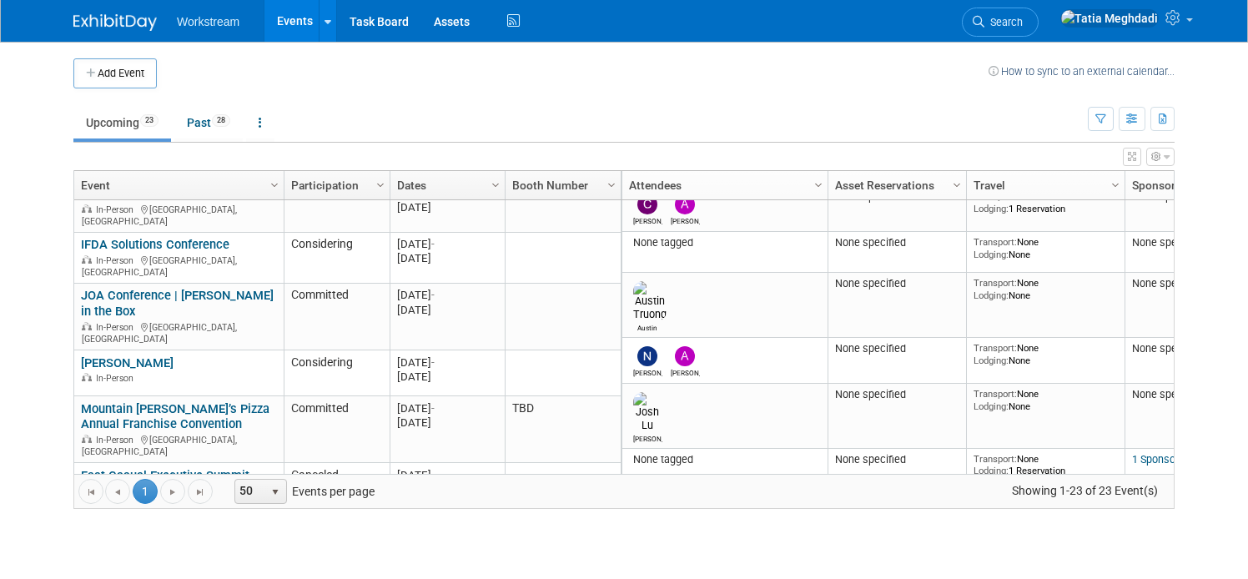
scroll to position [315, 0]
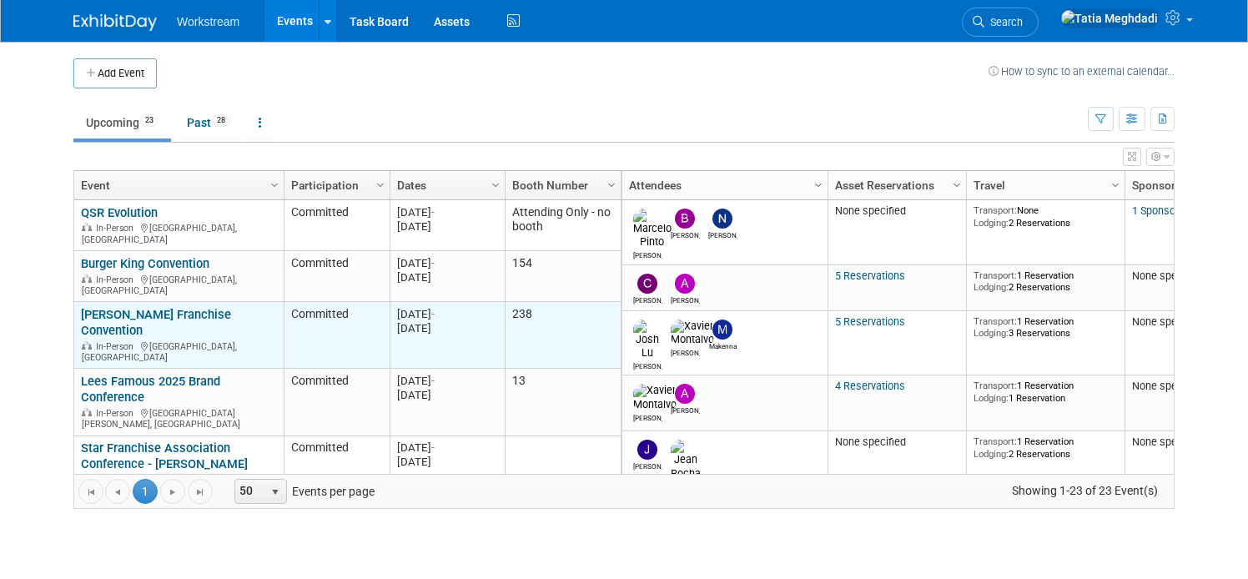
click at [136, 307] on link "[PERSON_NAME] Franchise Convention" at bounding box center [156, 322] width 150 height 31
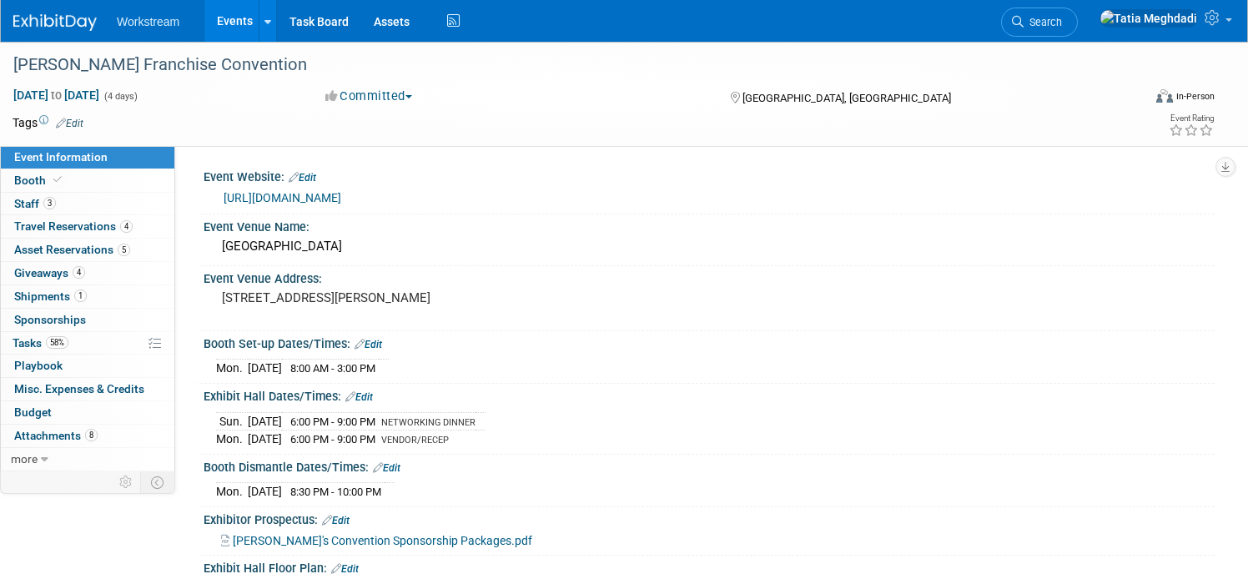
select select "Franchisor"
select select "Restaurant"
select select "No"
select select "[PERSON_NAME]"
click at [234, 30] on link "Events" at bounding box center [234, 21] width 61 height 42
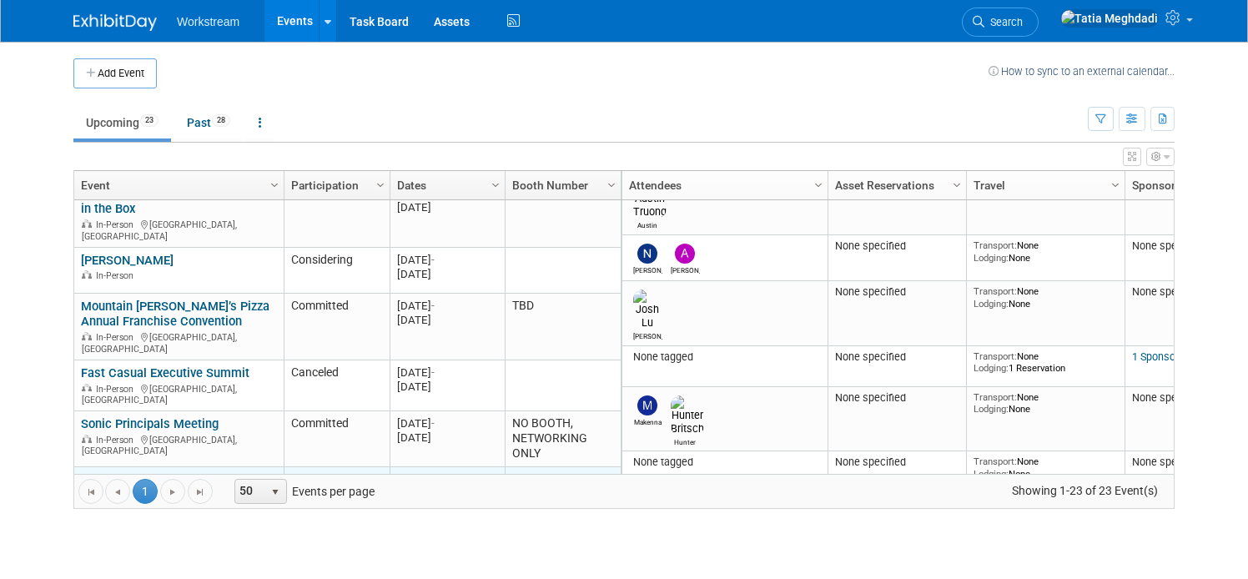
click at [107, 472] on link "Donatos Franchise Partners Conference" at bounding box center [157, 487] width 153 height 31
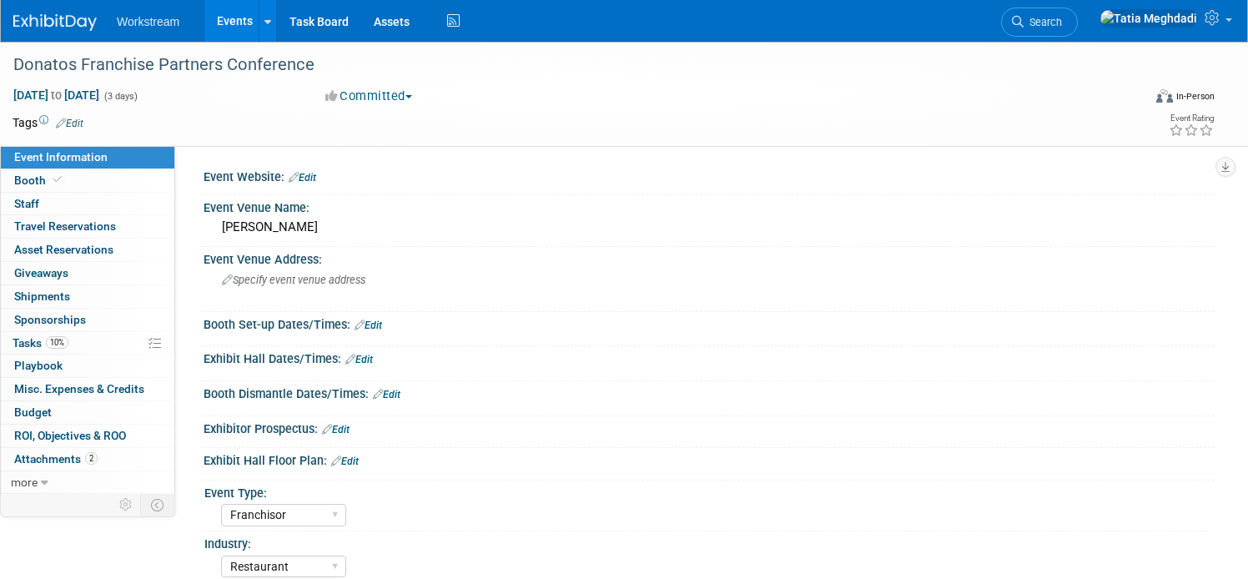
select select "Franchisor"
select select "Restaurant"
select select "TBD"
click at [37, 174] on span "Booth" at bounding box center [39, 179] width 51 height 13
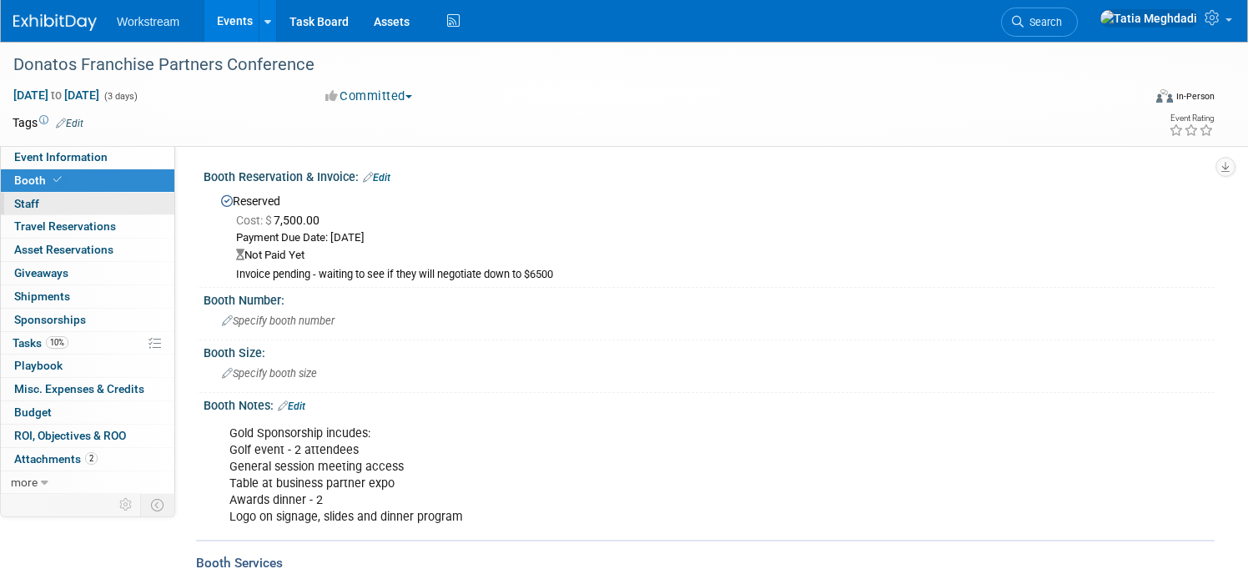
click at [29, 198] on span "Staff 0" at bounding box center [26, 203] width 25 height 13
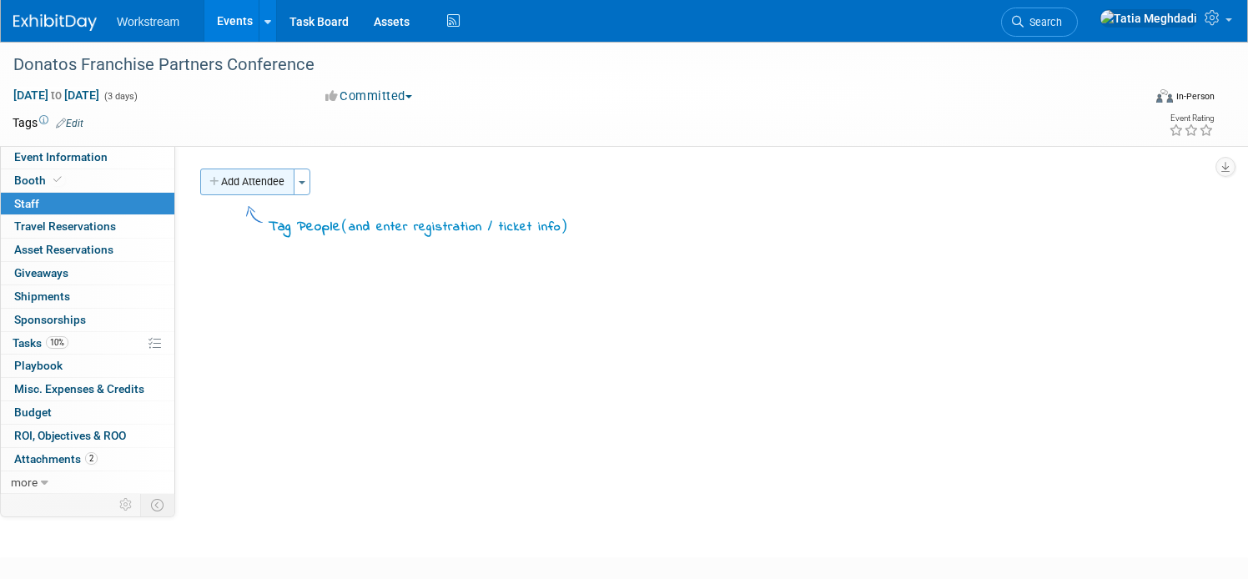
click at [223, 173] on button "Add Attendee" at bounding box center [247, 181] width 94 height 27
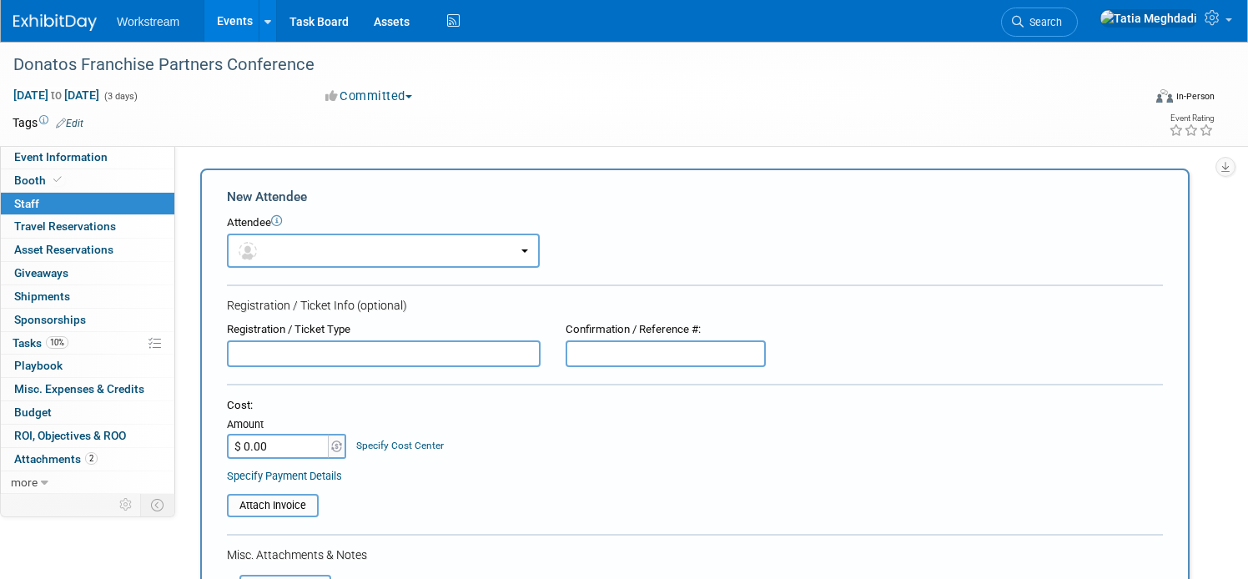
click at [233, 26] on link "Events" at bounding box center [234, 21] width 61 height 42
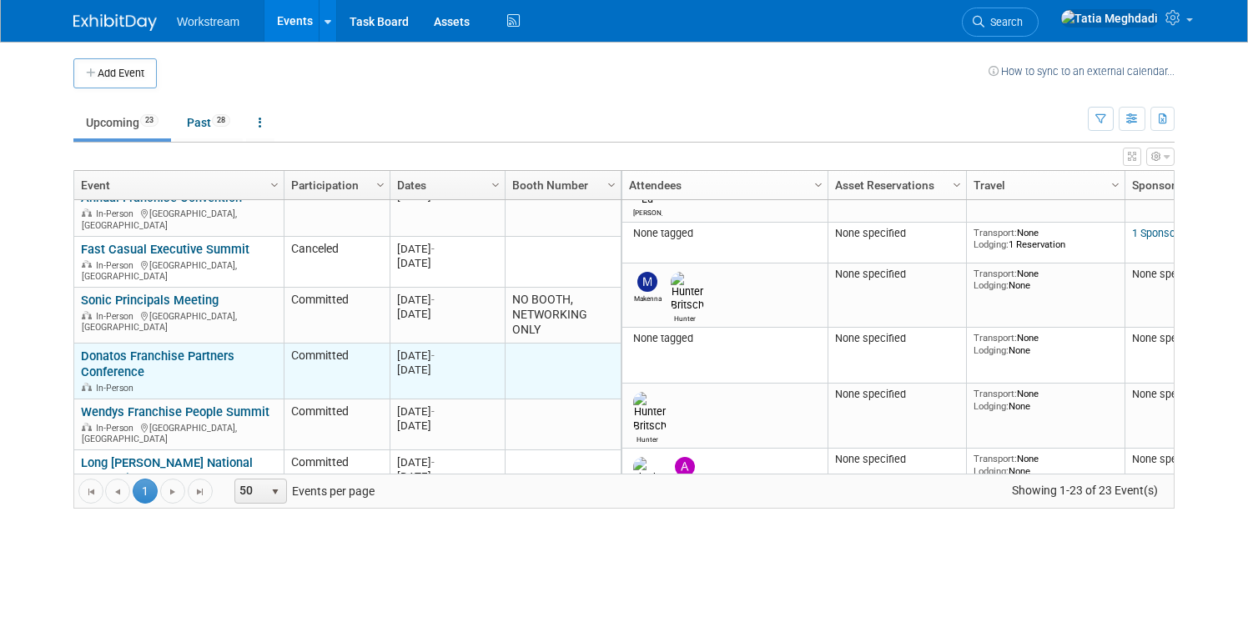
click at [186, 349] on link "Donatos Franchise Partners Conference" at bounding box center [157, 364] width 153 height 31
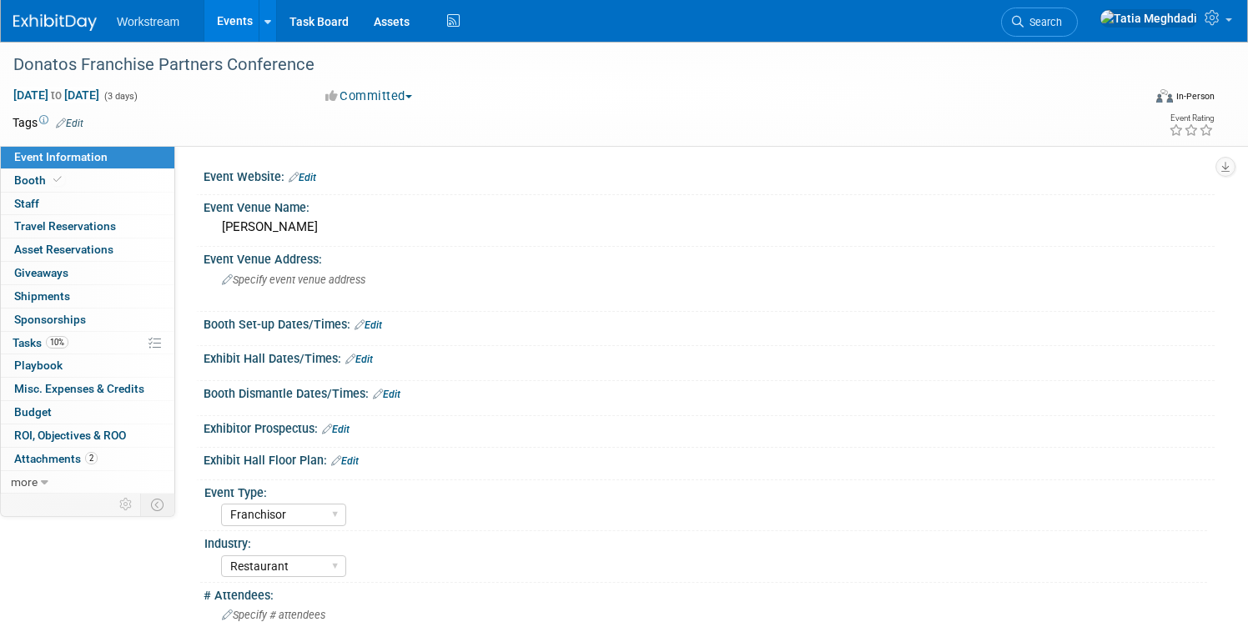
select select "Franchisor"
select select "Restaurant"
select select "TBD"
click at [32, 204] on span "Staff 0" at bounding box center [26, 203] width 25 height 13
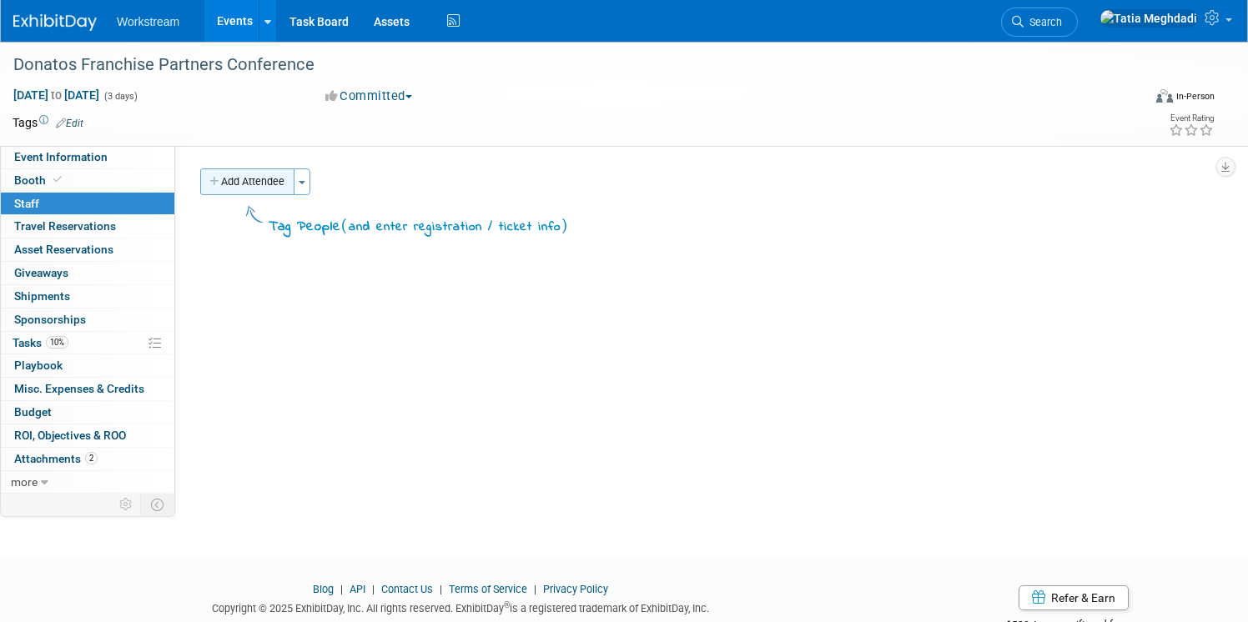
click at [234, 182] on button "Add Attendee" at bounding box center [247, 181] width 94 height 27
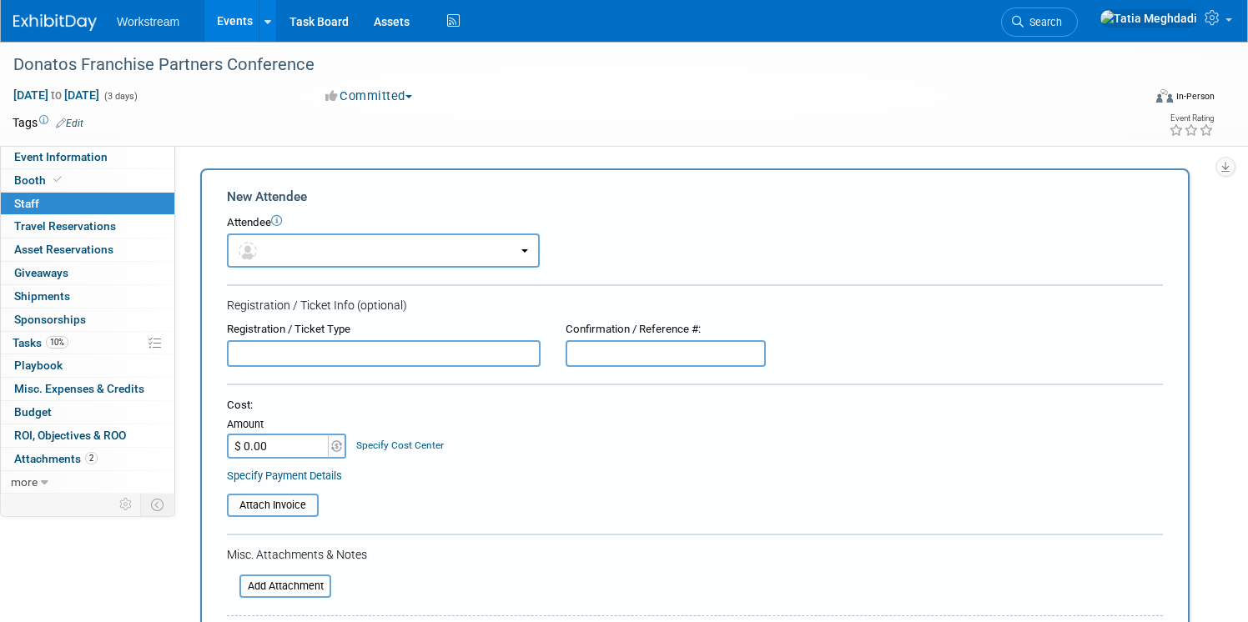
click at [283, 355] on input "text" at bounding box center [384, 353] width 314 height 27
click at [295, 354] on input "text" at bounding box center [384, 353] width 314 height 27
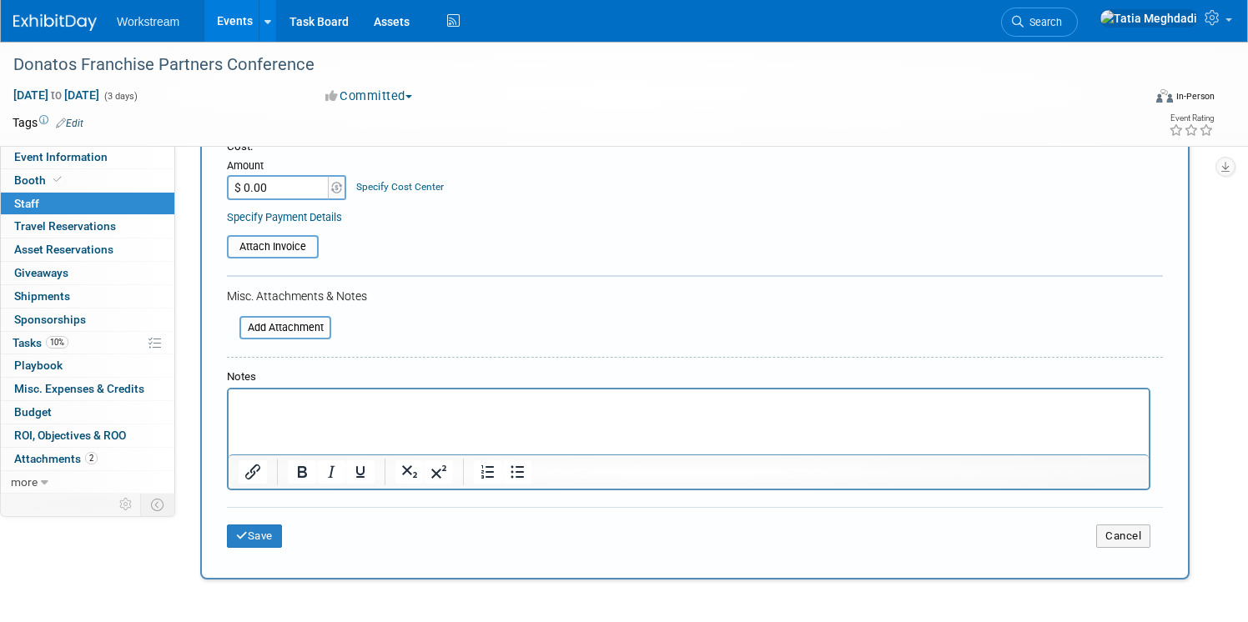
scroll to position [265, 0]
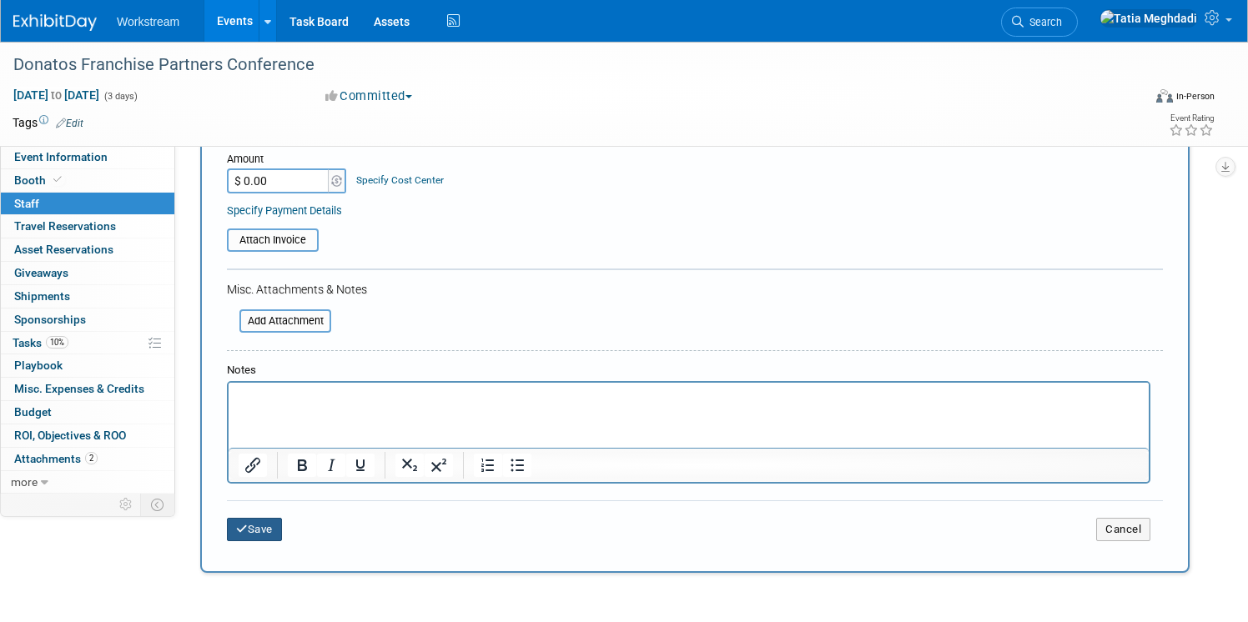
type input "TBD - colton or ben"
click at [264, 522] on button "Save" at bounding box center [254, 529] width 55 height 23
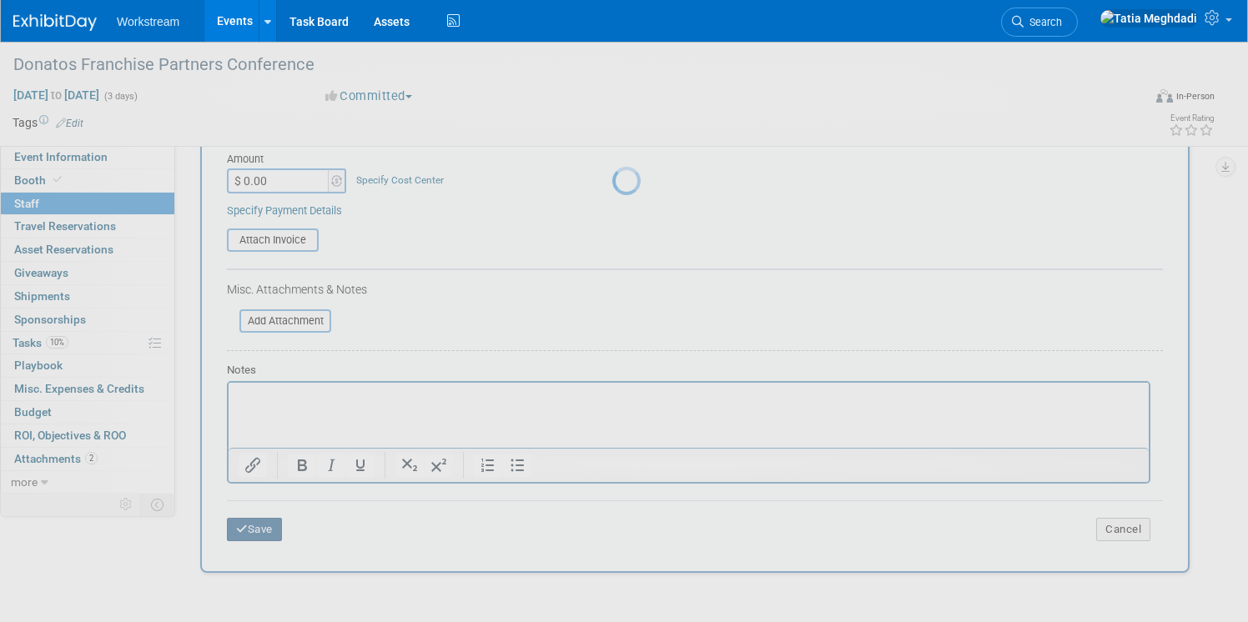
scroll to position [52, 0]
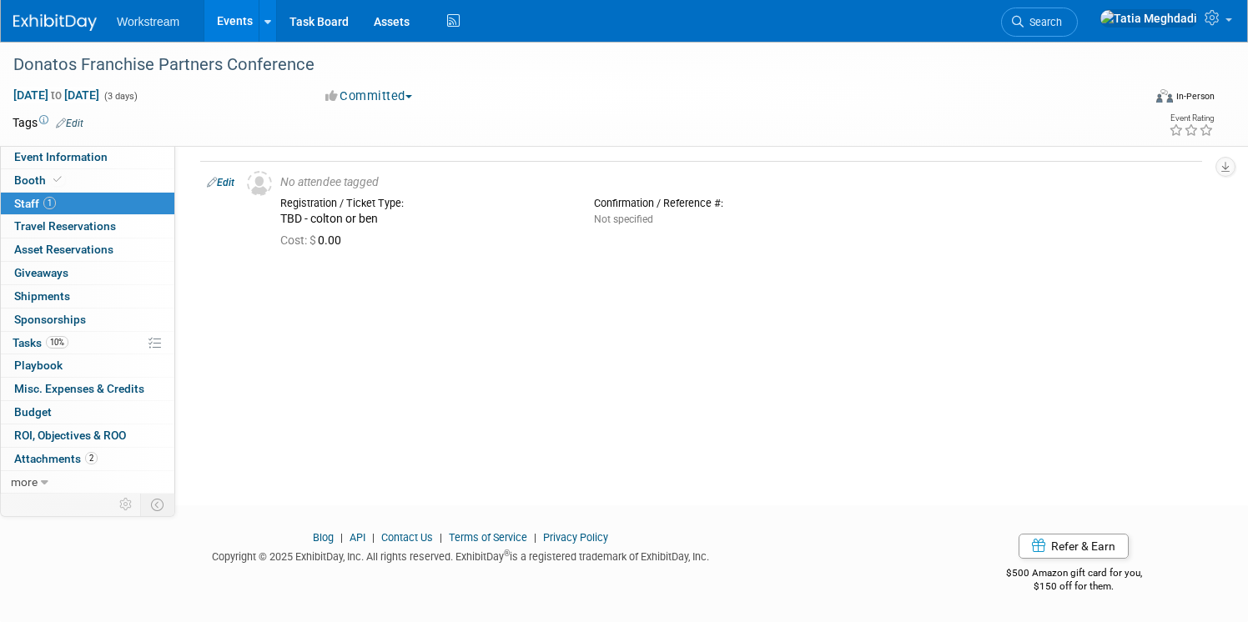
click at [231, 8] on link "Events" at bounding box center [234, 21] width 61 height 42
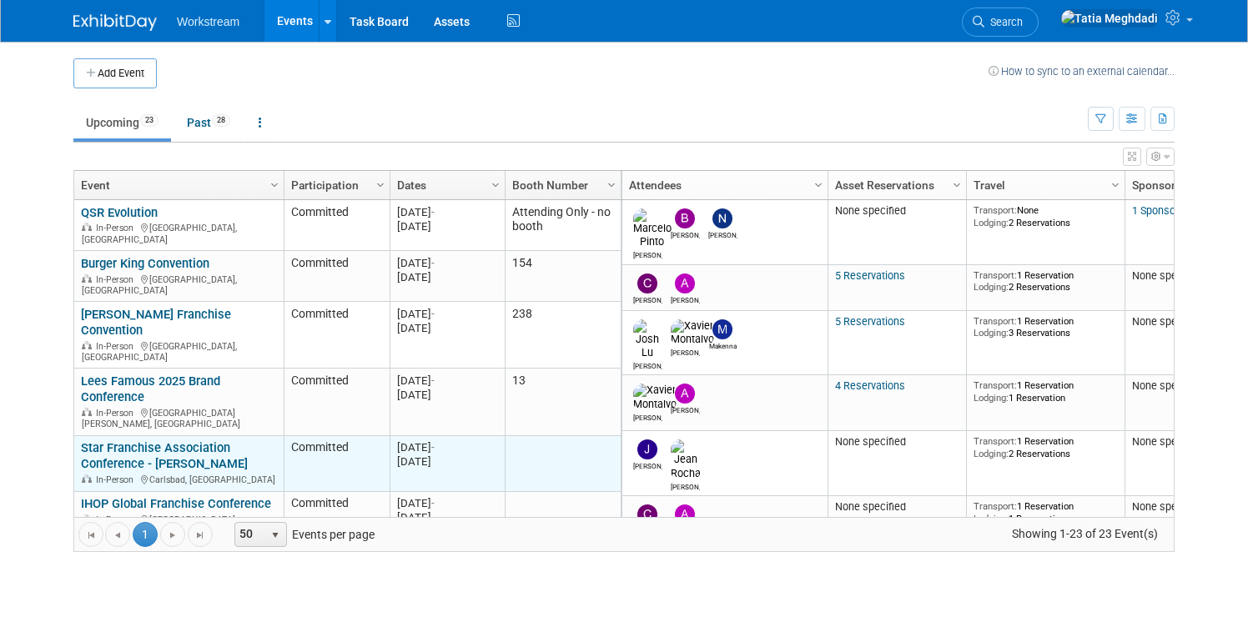
click at [141, 440] on link "Star Franchise Association Conference - [PERSON_NAME]" at bounding box center [164, 455] width 167 height 31
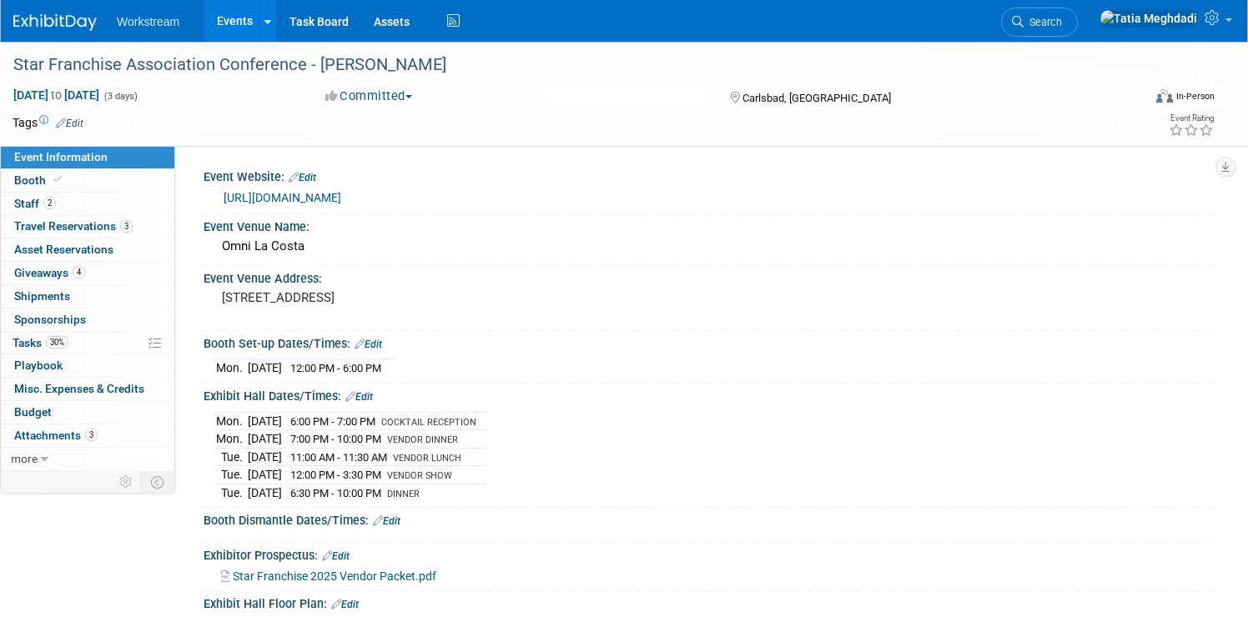
select select "Brand NON MSA"
select select "Restaurant"
select select "TBD"
click at [241, 33] on link "Events" at bounding box center [234, 21] width 61 height 42
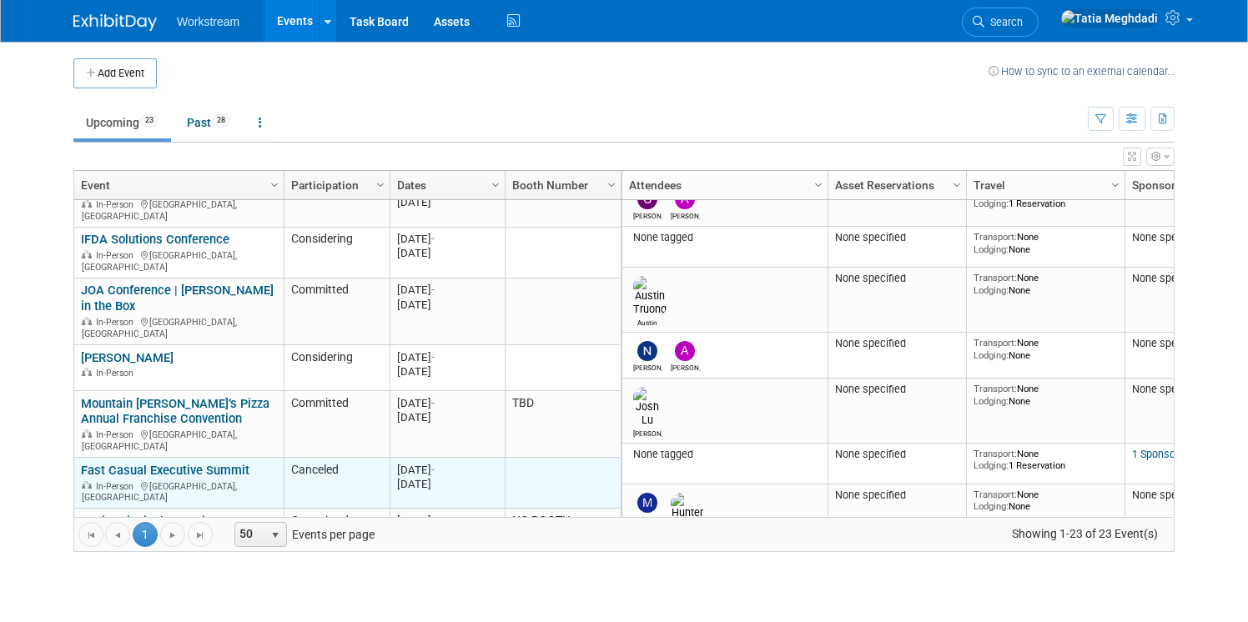
scroll to position [318, 0]
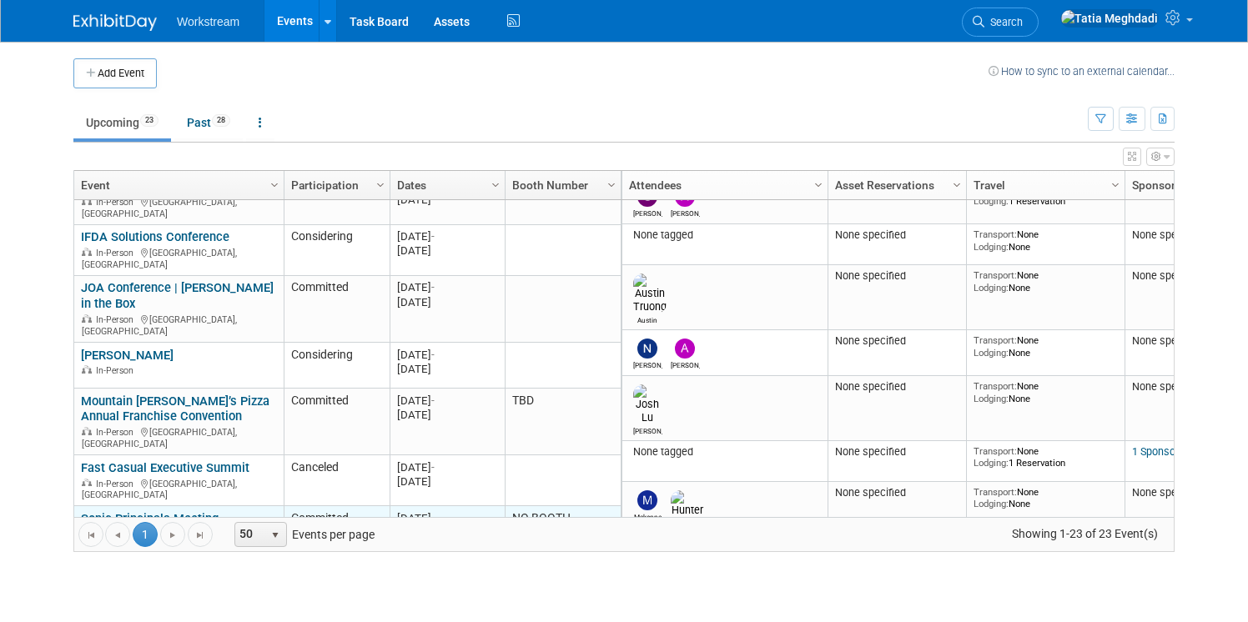
click at [165, 511] on link "Sonic Principals Meeting" at bounding box center [150, 518] width 138 height 15
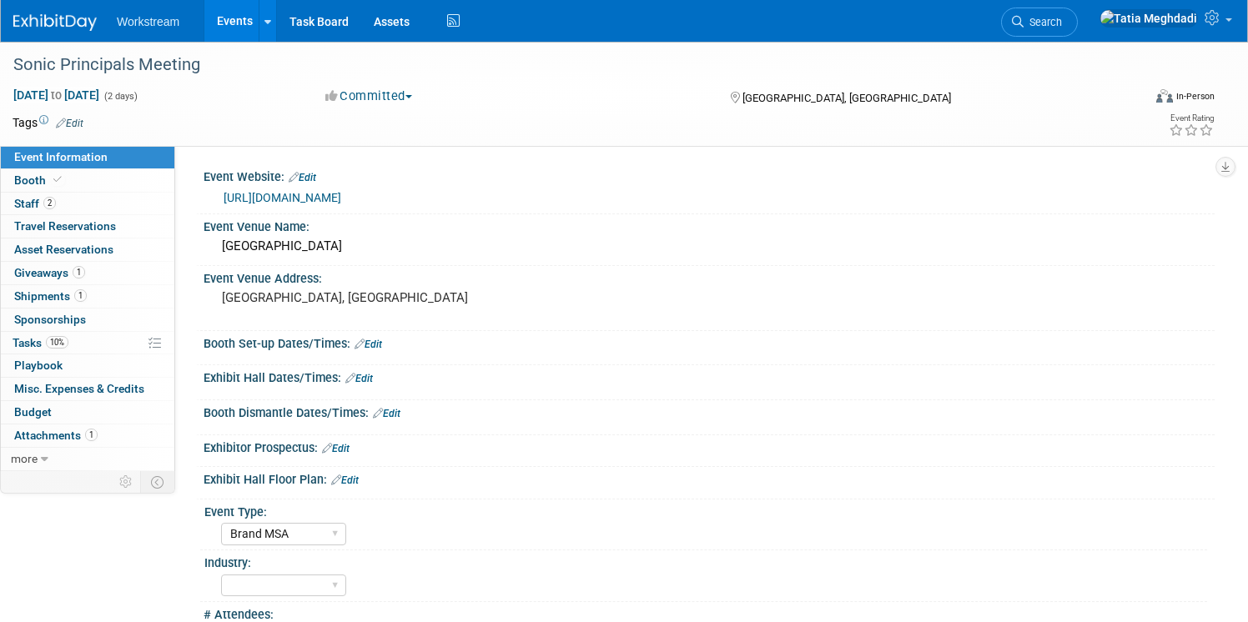
select select "Brand MSA"
click at [58, 171] on link "Booth" at bounding box center [87, 180] width 173 height 23
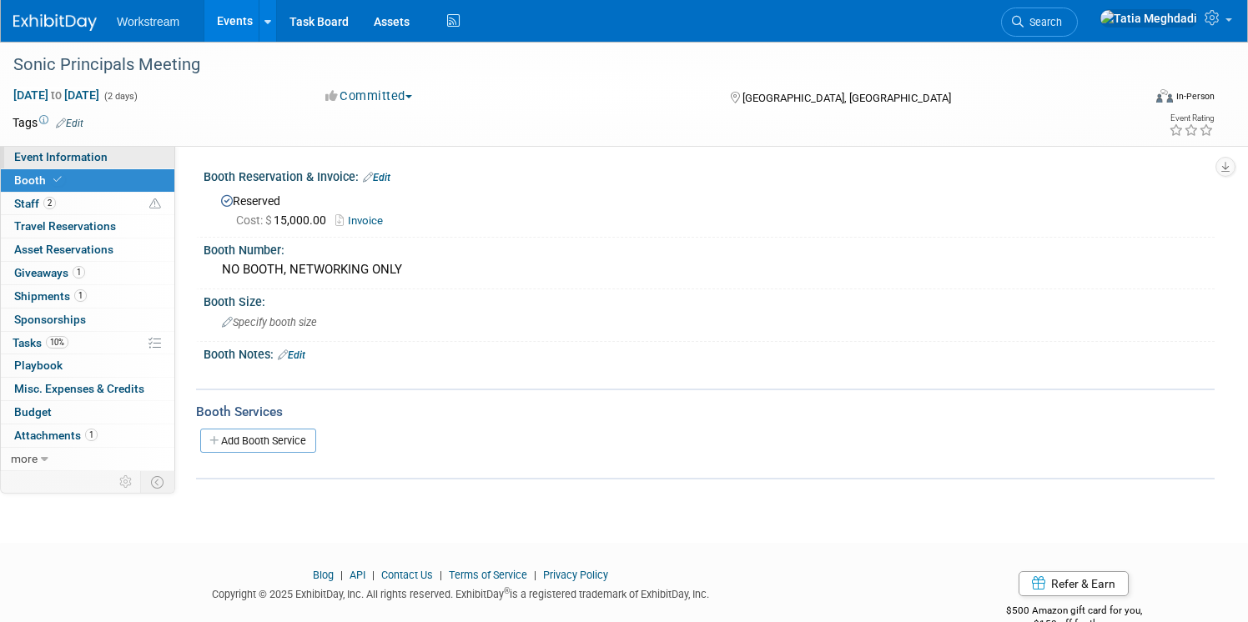
click at [57, 155] on span "Event Information" at bounding box center [60, 156] width 93 height 13
select select "Brand MSA"
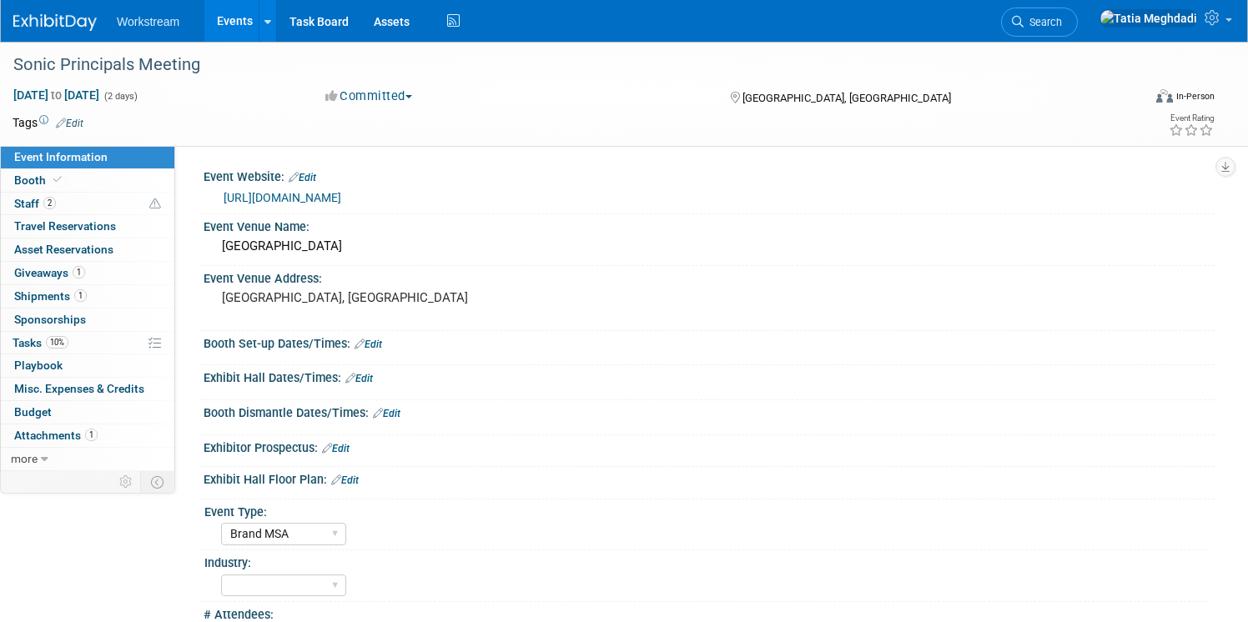
click at [238, 30] on link "Events" at bounding box center [234, 21] width 61 height 42
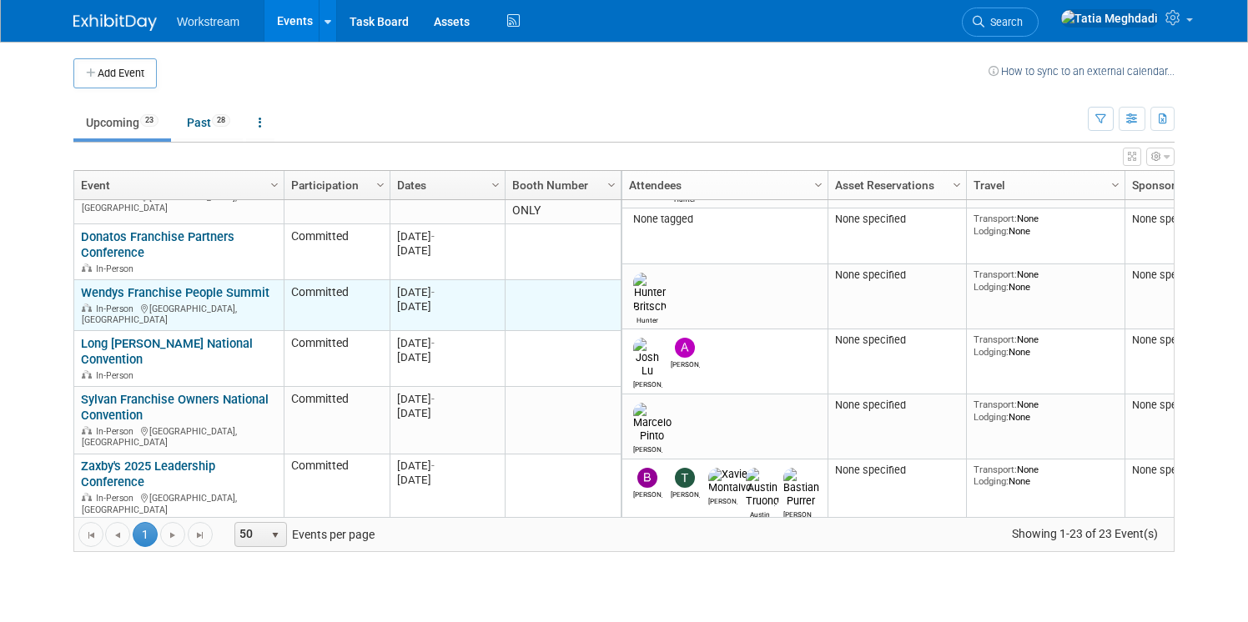
scroll to position [636, 0]
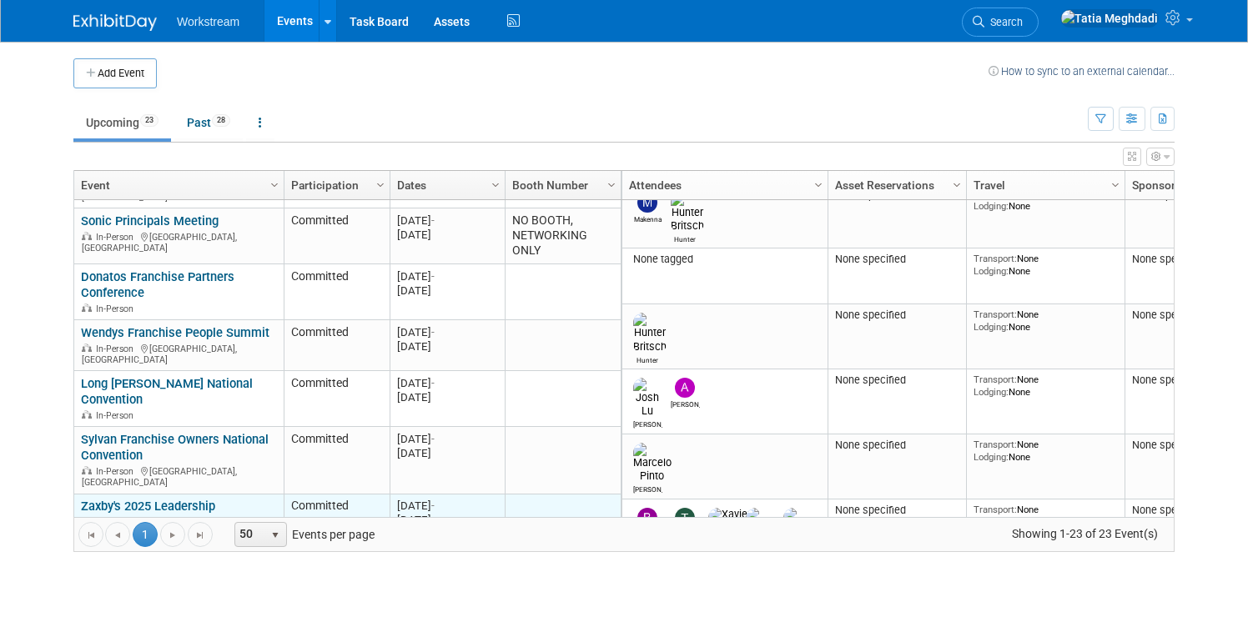
click at [184, 499] on link "Zaxby's 2025 Leadership Conference" at bounding box center [148, 514] width 134 height 31
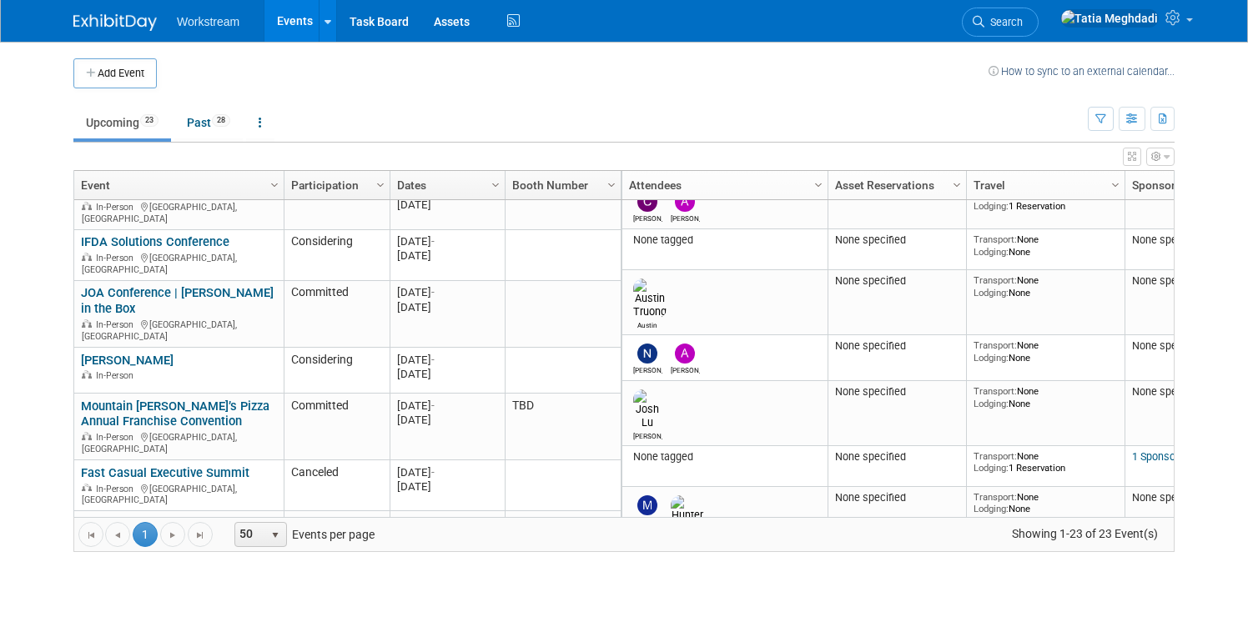
scroll to position [285, 0]
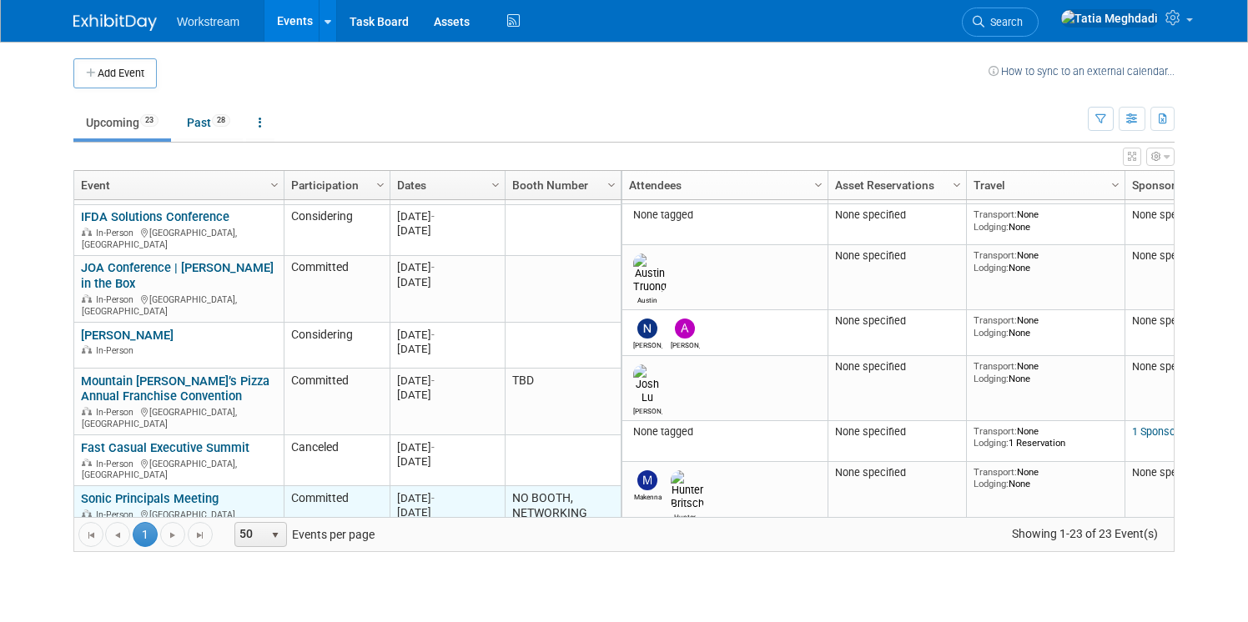
click at [131, 491] on link "Sonic Principals Meeting" at bounding box center [150, 498] width 138 height 15
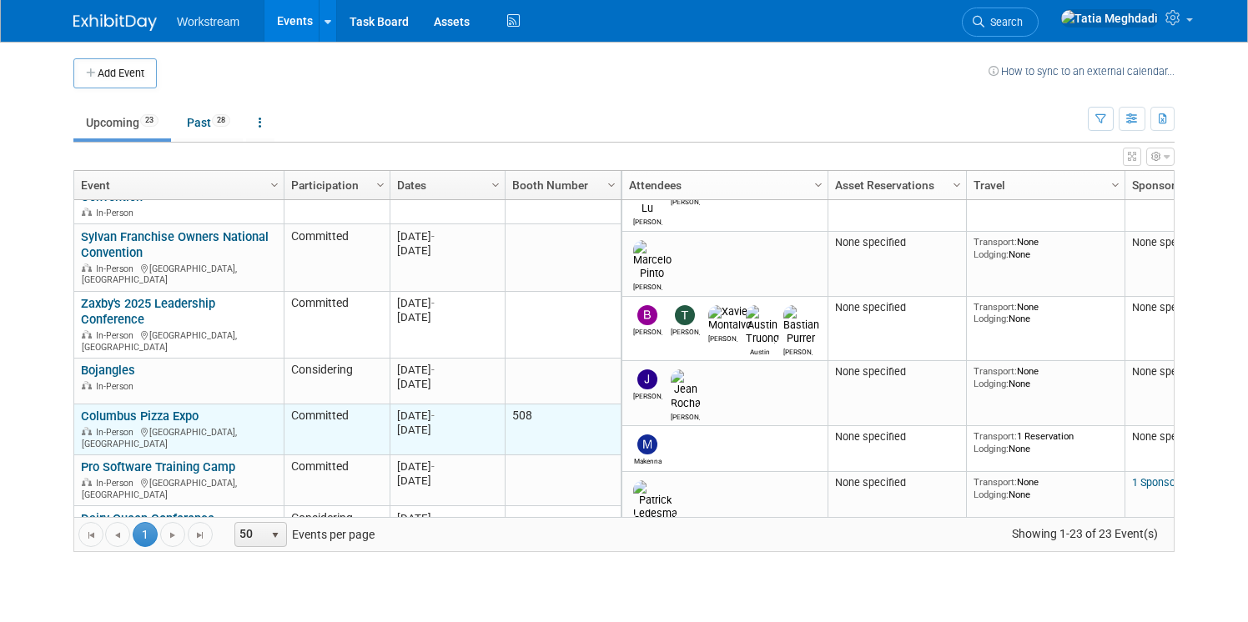
click at [186, 409] on link "Columbus Pizza Expo" at bounding box center [140, 416] width 118 height 15
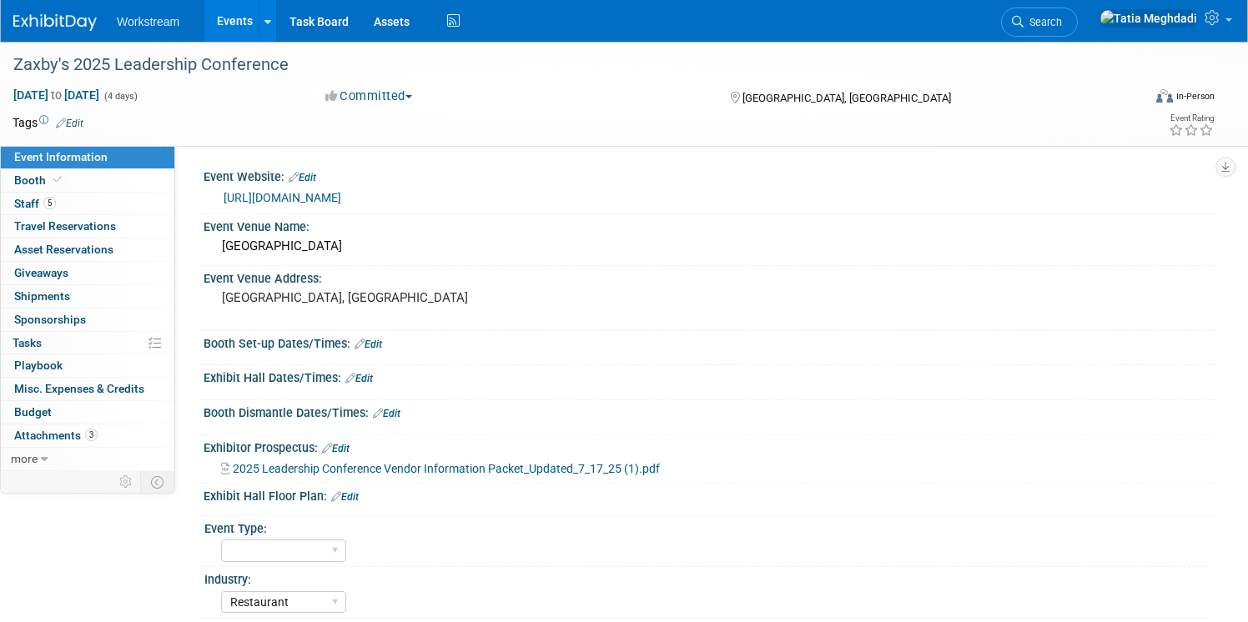
select select "Restaurant"
select select "No"
click at [40, 182] on span "Booth" at bounding box center [39, 179] width 51 height 13
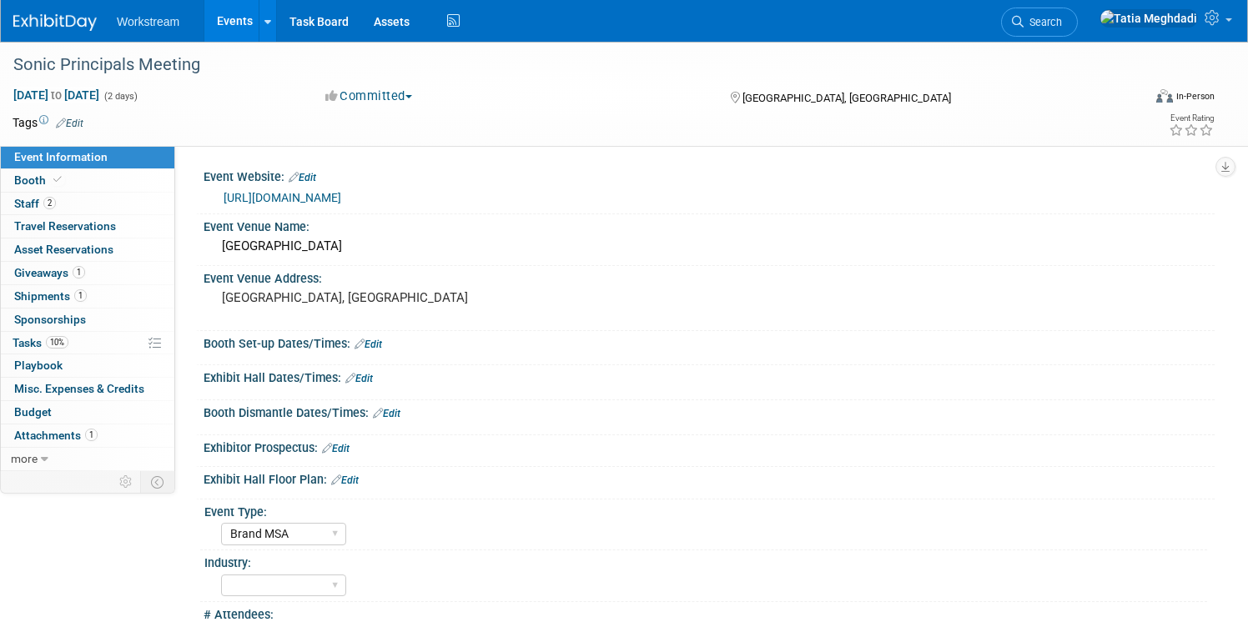
select select "Brand MSA"
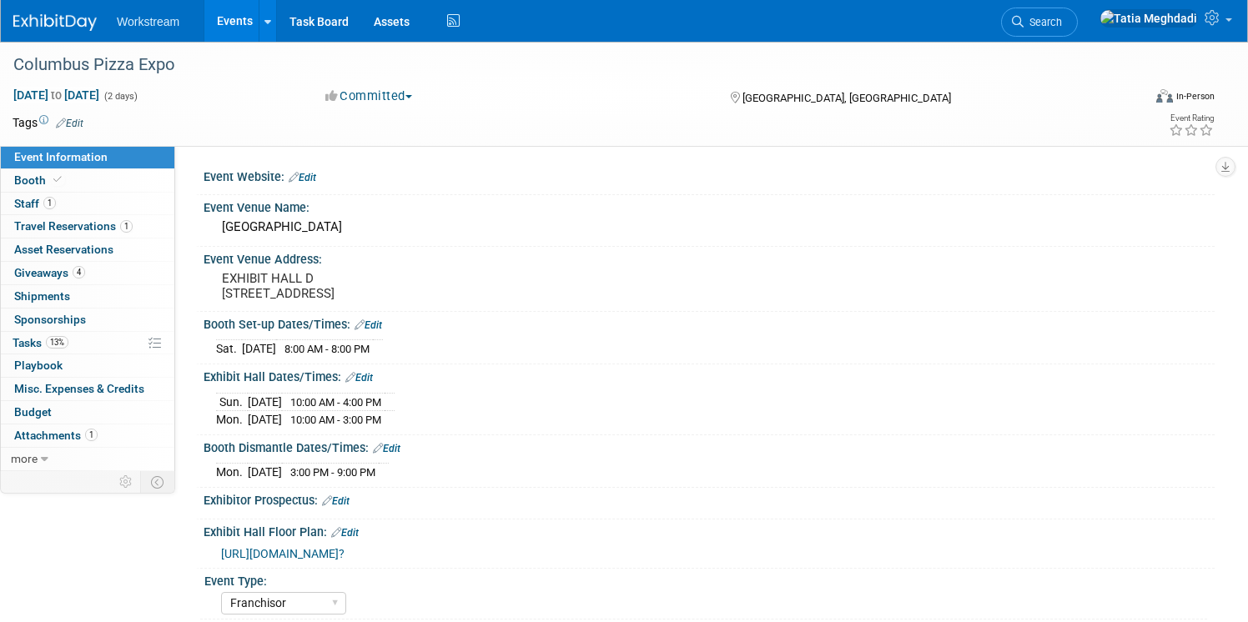
select select "Franchisor"
select select "Restaurant"
select select "TBD"
select select "[PERSON_NAME]"
click at [31, 206] on span "Staff 1" at bounding box center [35, 203] width 42 height 13
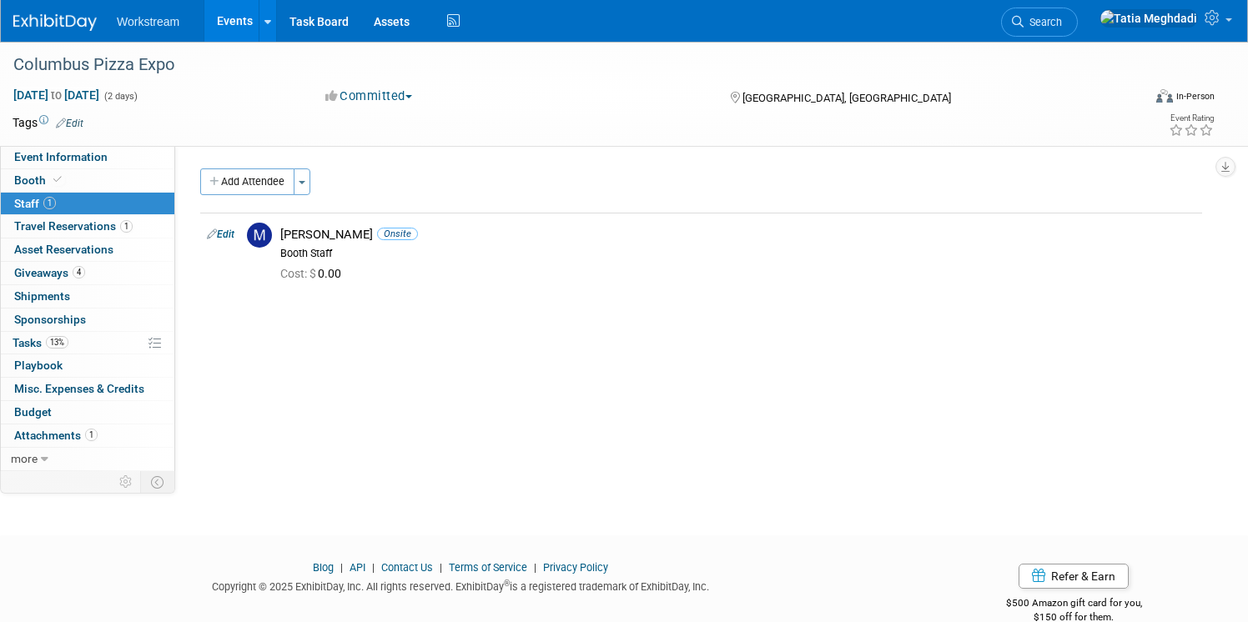
click at [235, 36] on link "Events" at bounding box center [234, 21] width 61 height 42
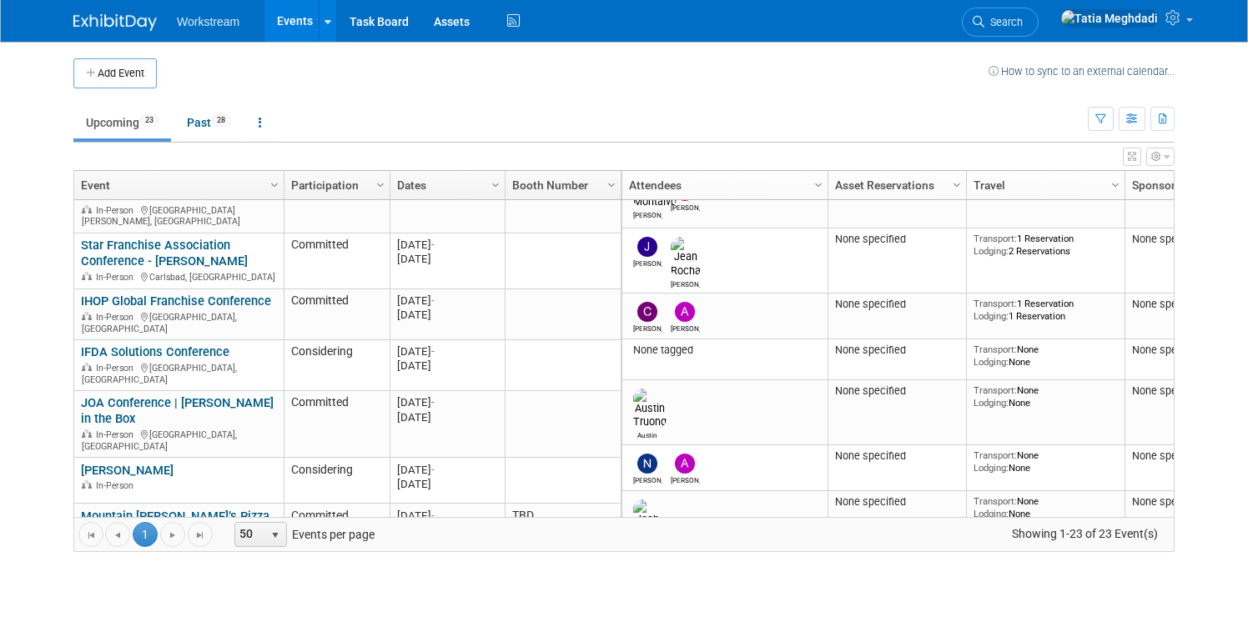
scroll to position [200, 0]
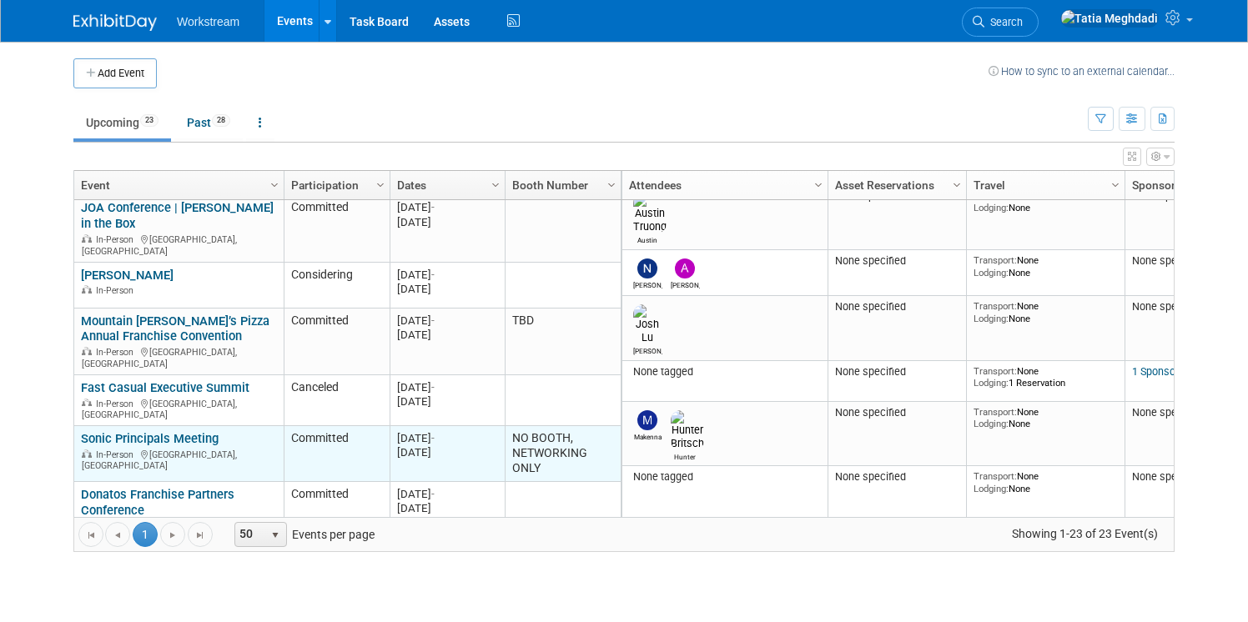
click at [130, 431] on link "Sonic Principals Meeting" at bounding box center [150, 438] width 138 height 15
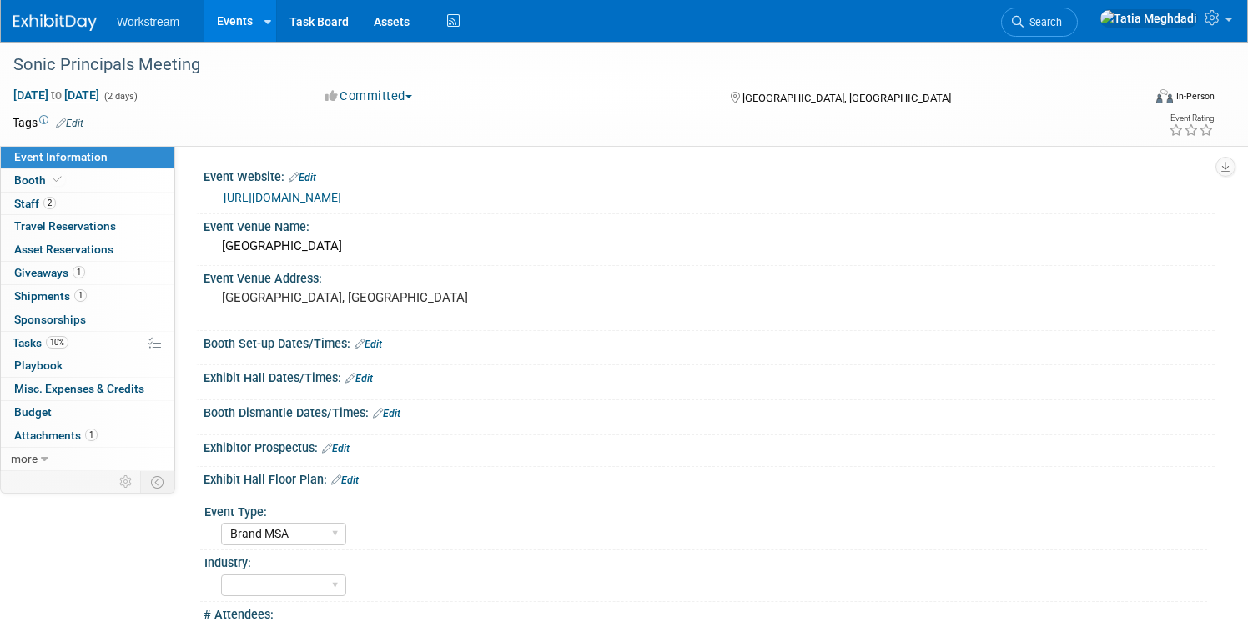
select select "Brand MSA"
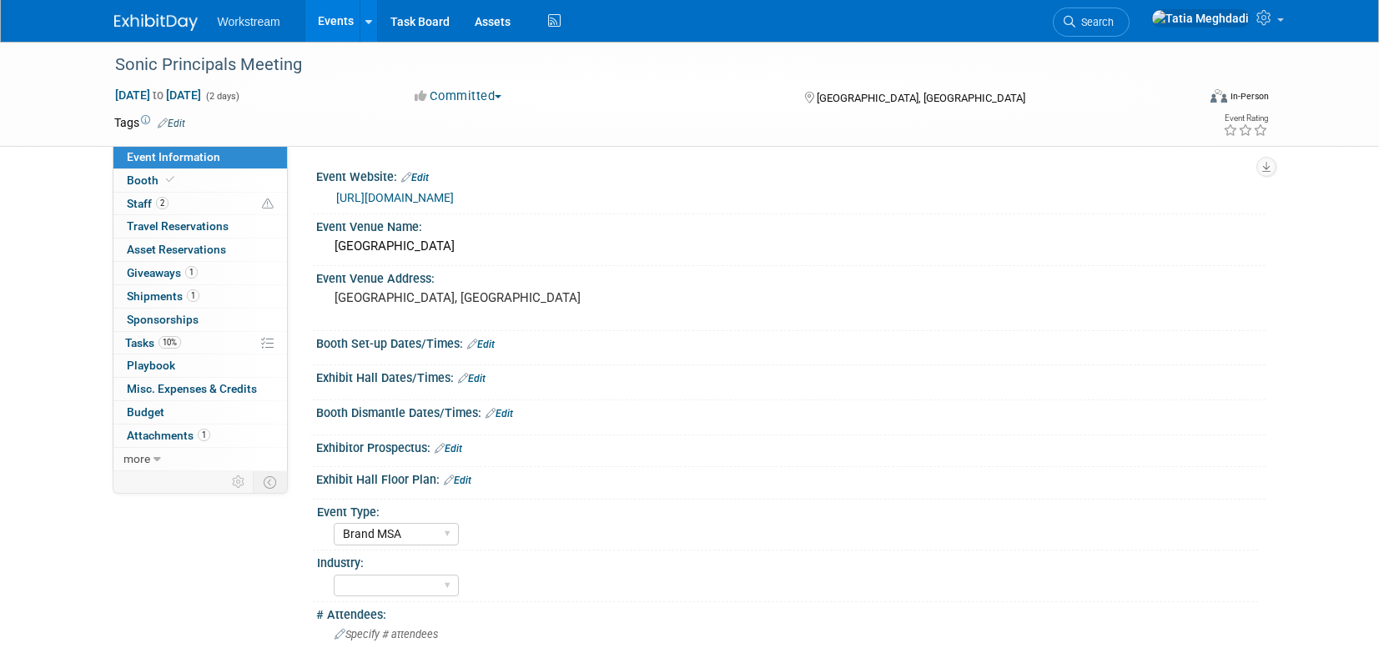
click at [336, 20] on link "Events" at bounding box center [335, 21] width 61 height 42
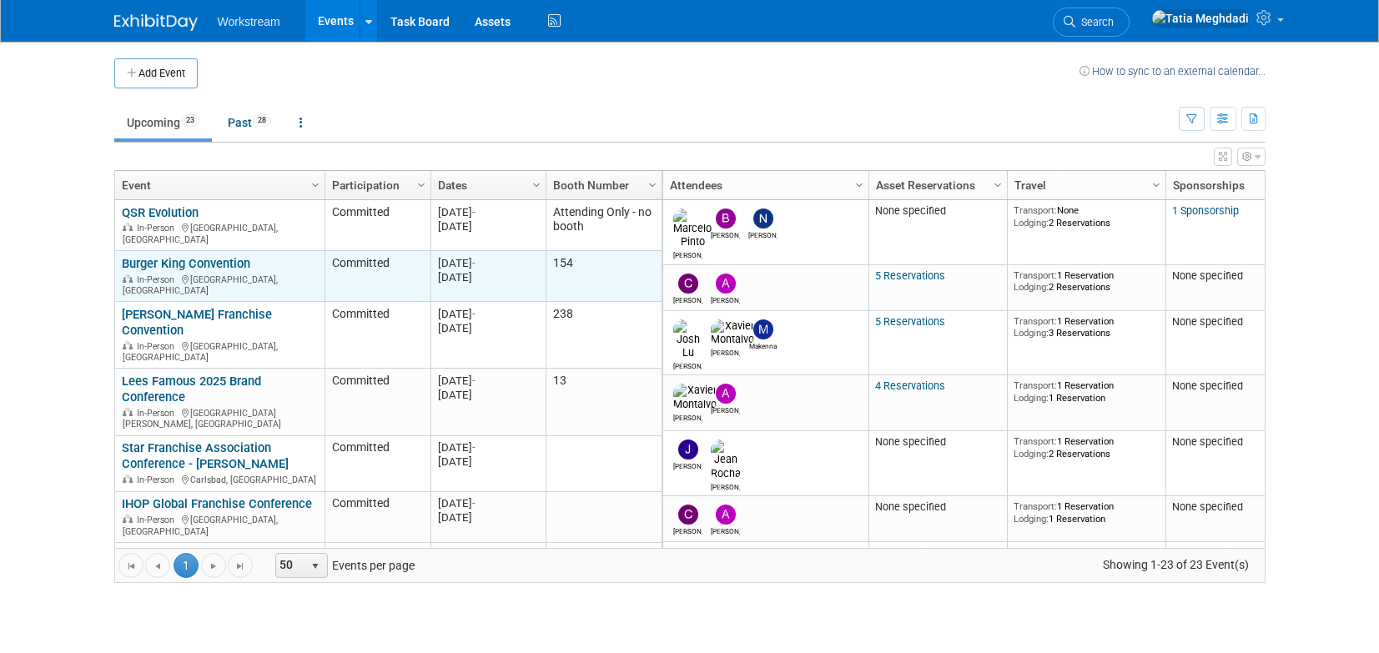
click at [156, 258] on link "Burger King Convention" at bounding box center [186, 263] width 128 height 15
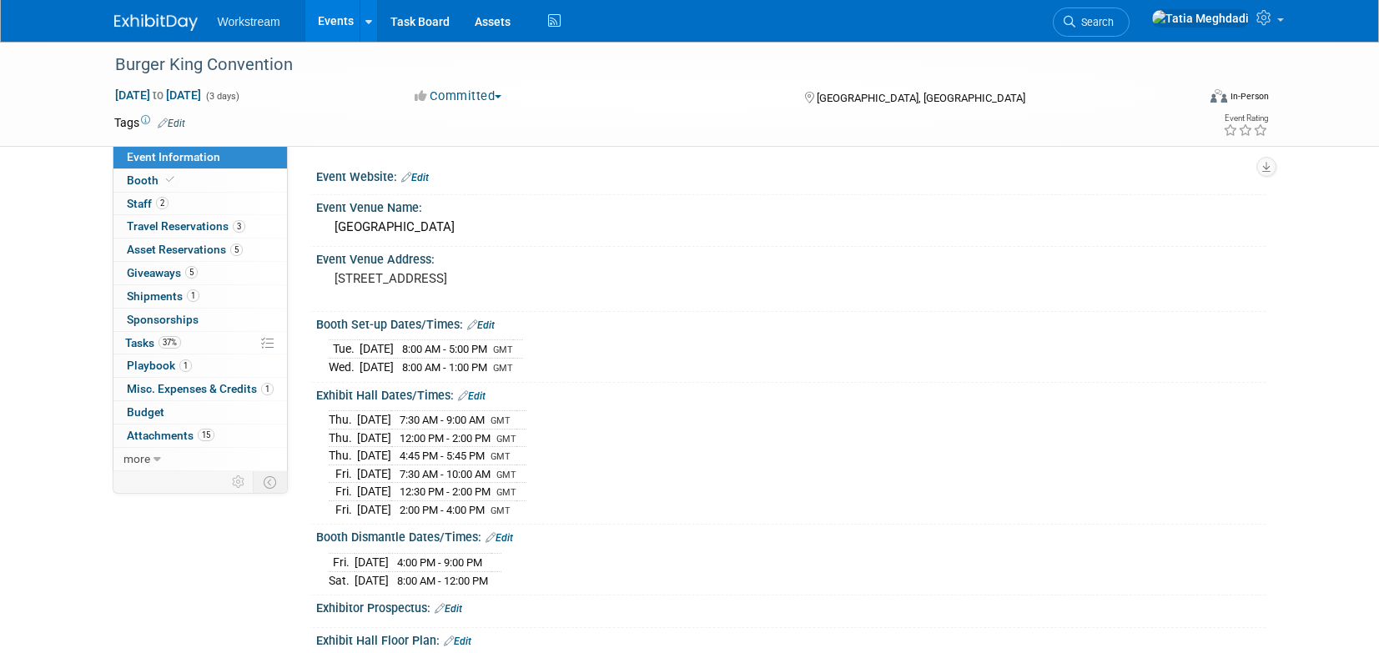
select select "Brand MSA"
select select "Restaurant"
select select "[PERSON_NAME]"
click at [143, 273] on span "Giveaways 5" at bounding box center [162, 272] width 71 height 13
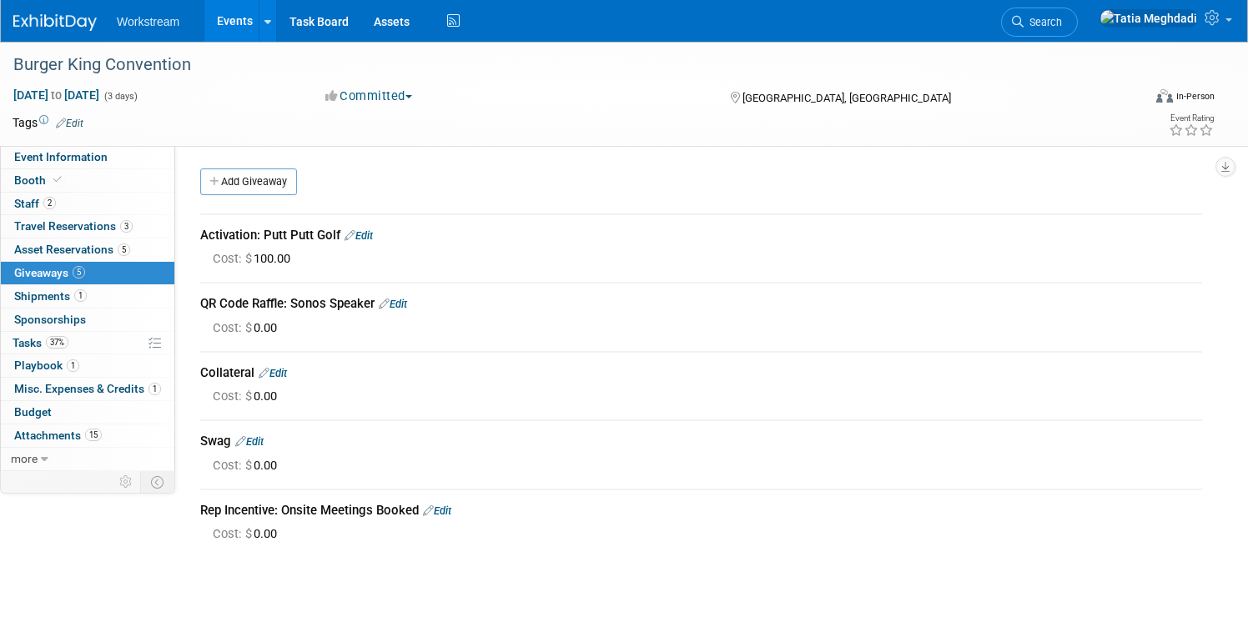
click at [1089, 560] on div "Burger King Convention Sep 10, 2025 to Sep 12, 2025 (3 days) Sep 10, 2025 to Se…" at bounding box center [624, 317] width 1248 height 550
click at [41, 178] on span "Booth" at bounding box center [39, 179] width 51 height 13
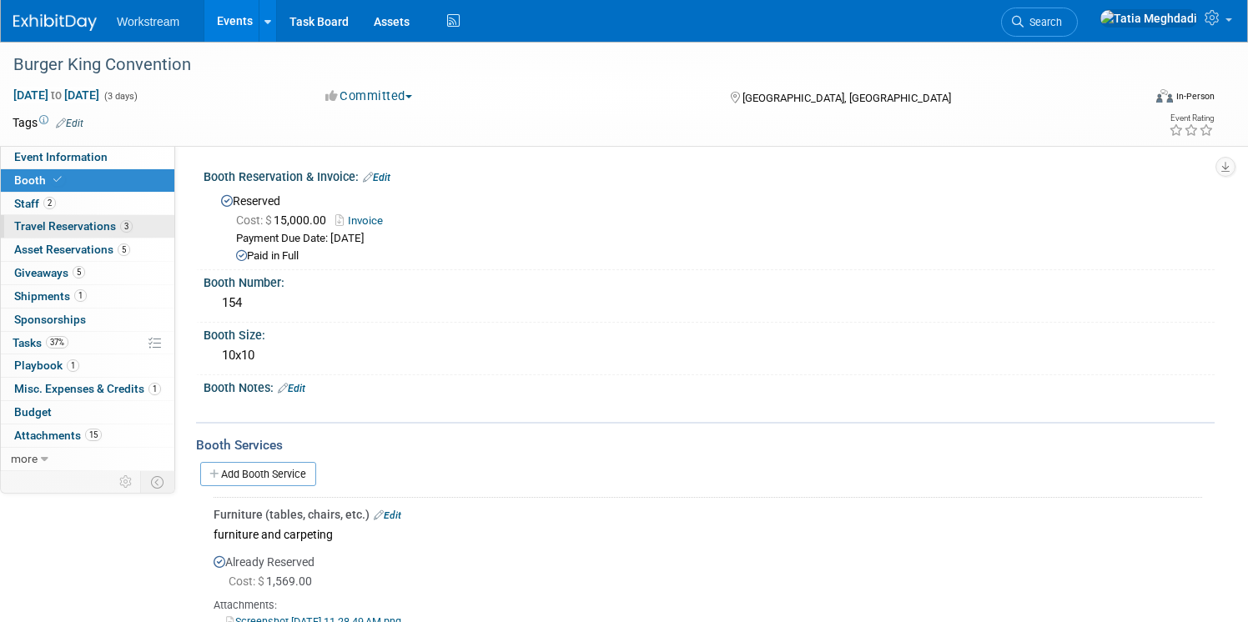
click at [51, 225] on span "Travel Reservations 3" at bounding box center [73, 225] width 118 height 13
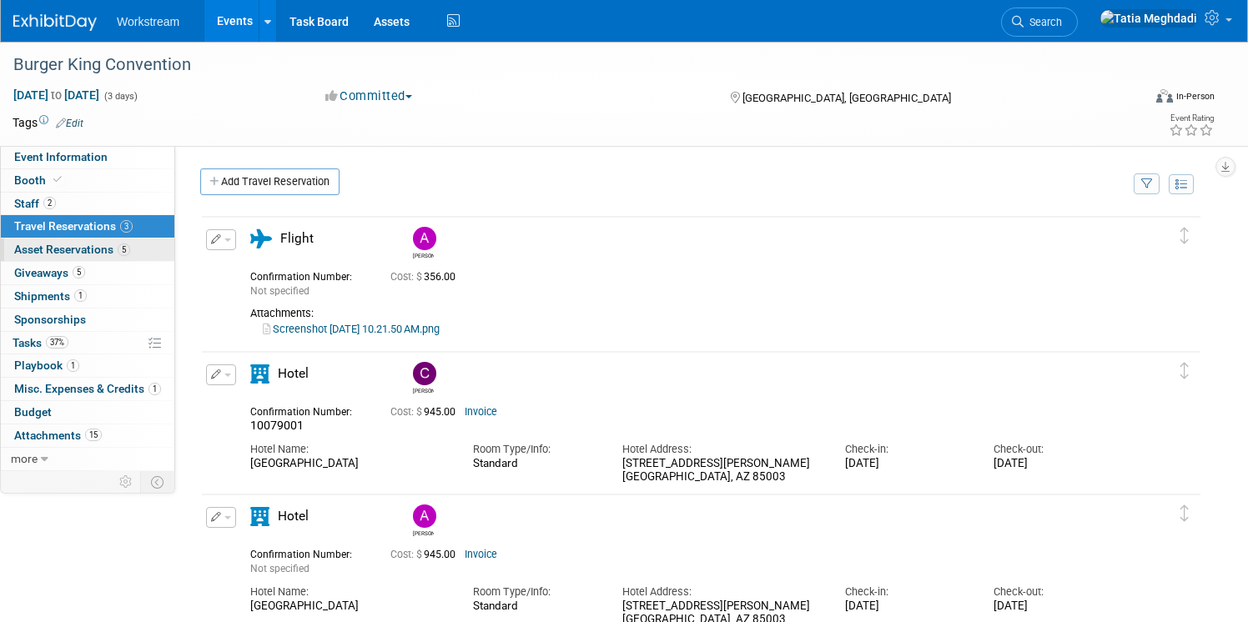
click at [45, 246] on span "Asset Reservations 5" at bounding box center [72, 249] width 116 height 13
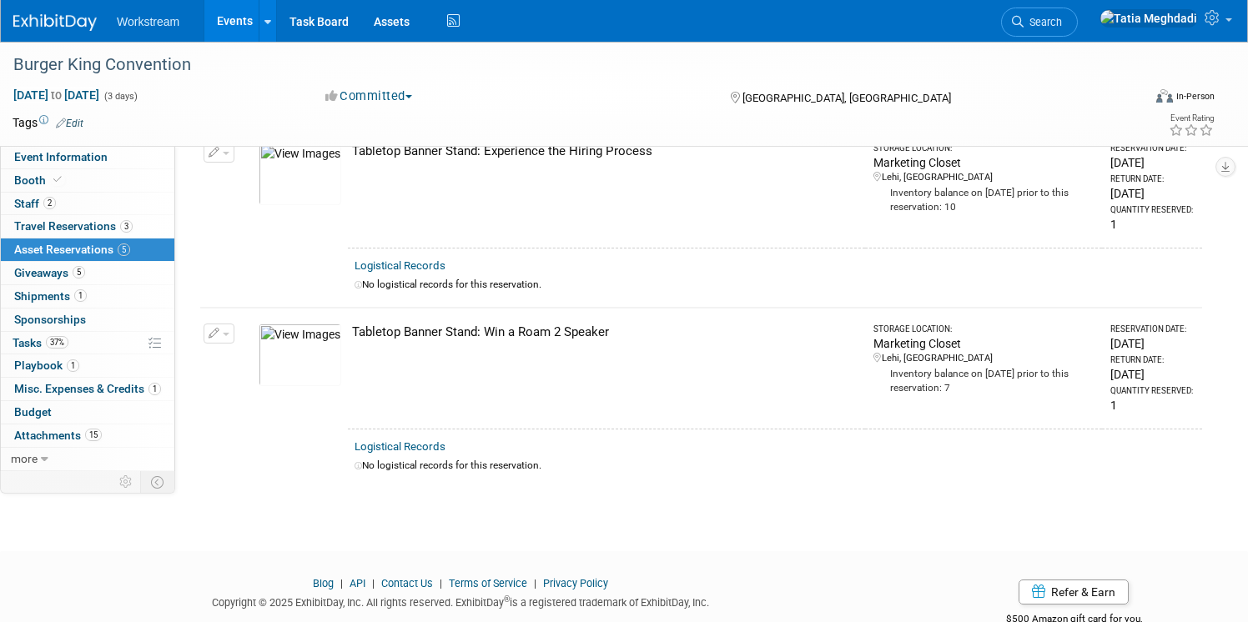
scroll to position [587, 0]
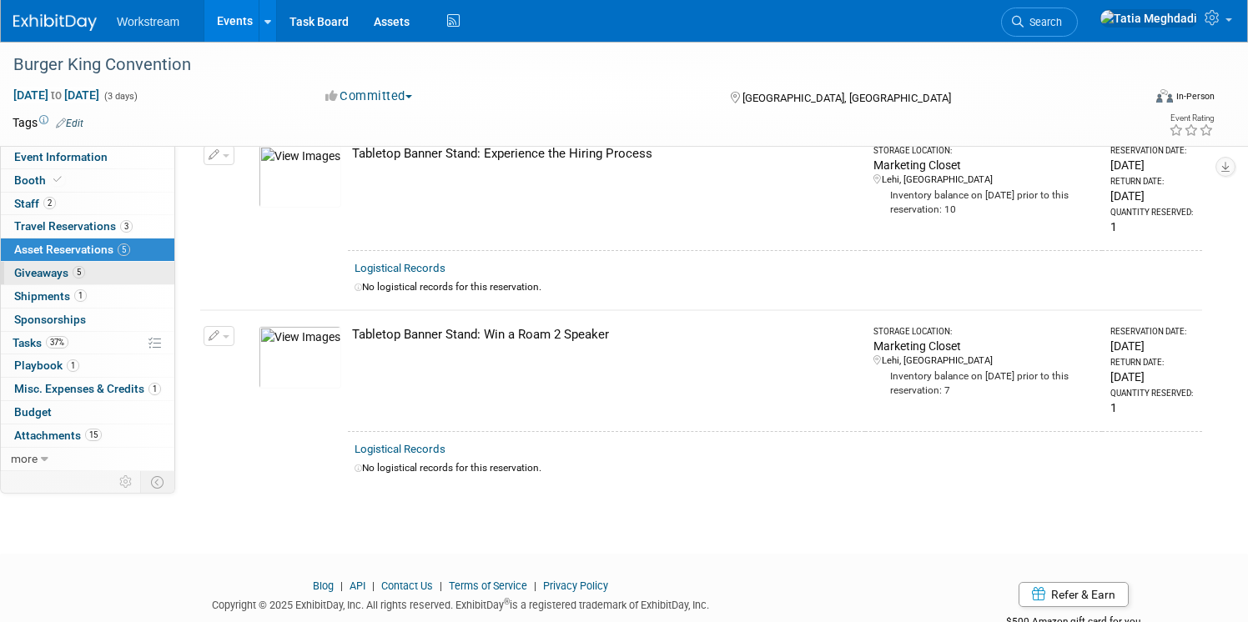
click at [42, 272] on span "Giveaways 5" at bounding box center [49, 272] width 71 height 13
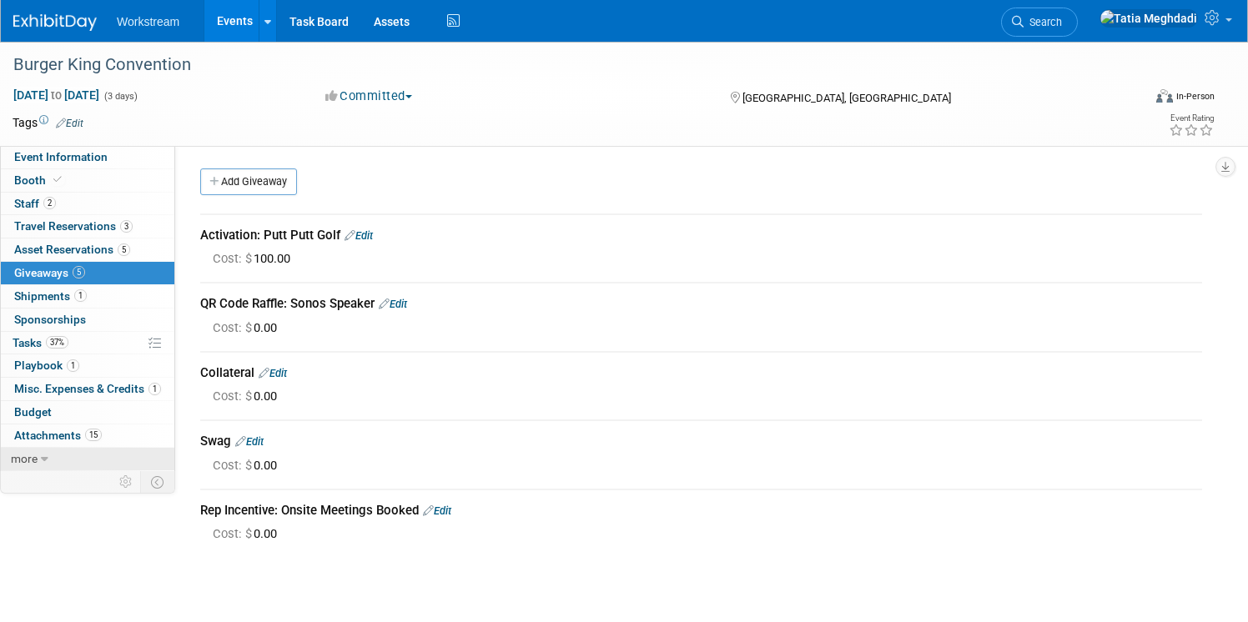
click at [32, 460] on span "more" at bounding box center [24, 458] width 27 height 13
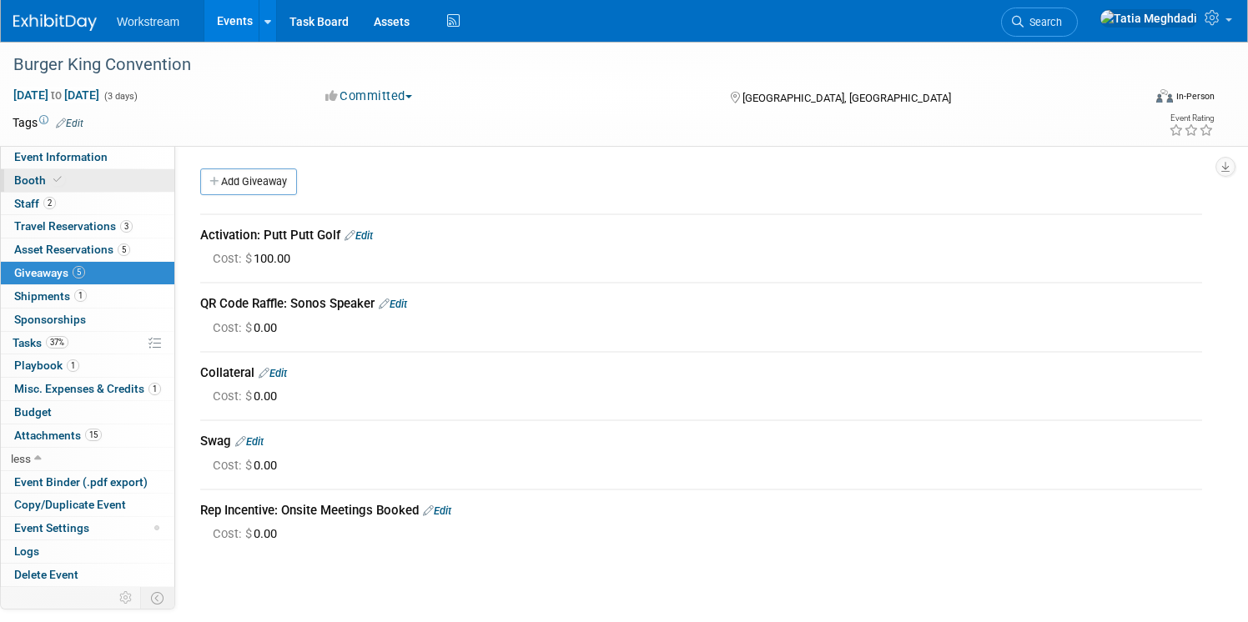
click at [41, 178] on span "Booth" at bounding box center [39, 179] width 51 height 13
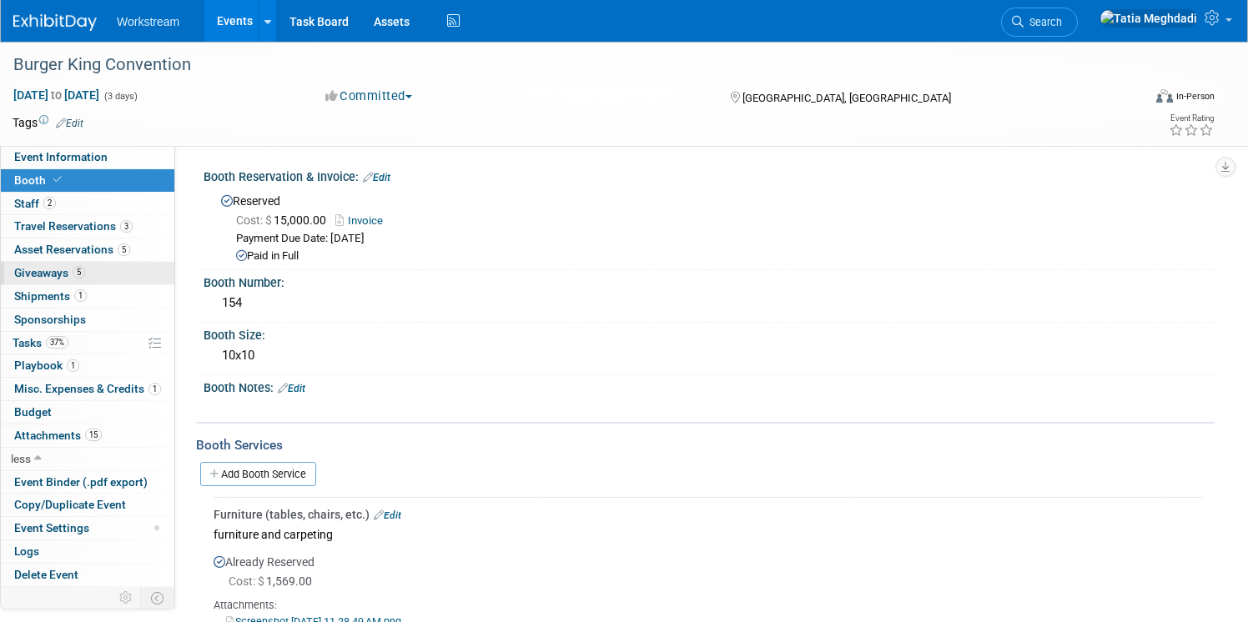
click at [49, 274] on span "Giveaways 5" at bounding box center [49, 272] width 71 height 13
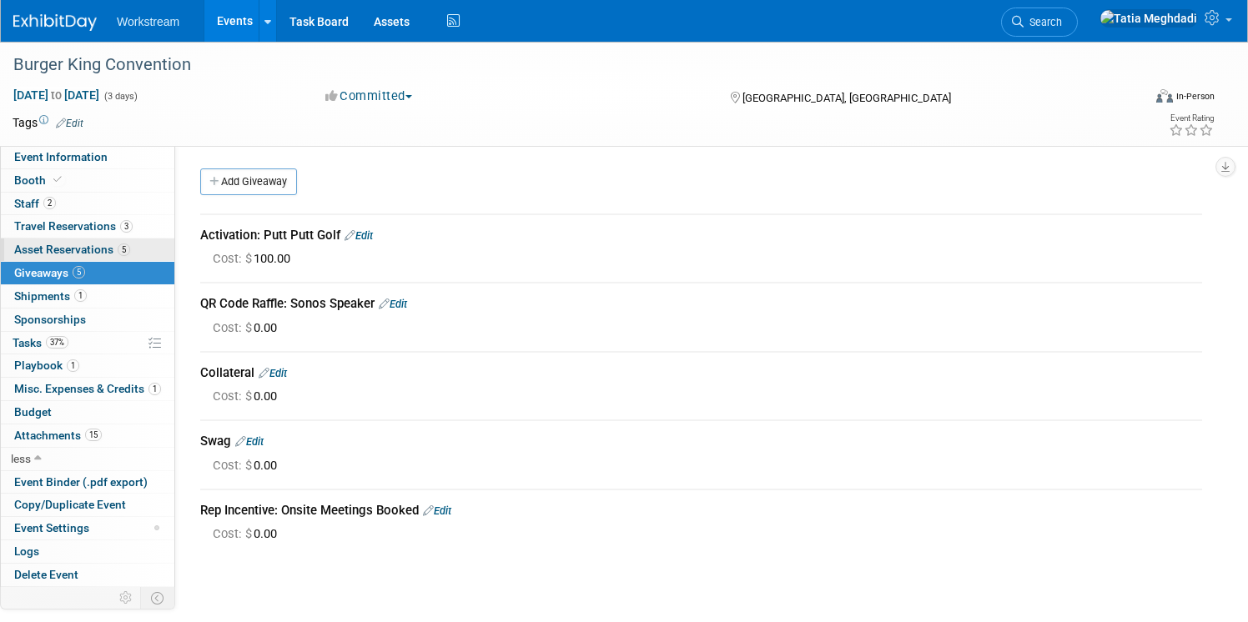
click at [50, 249] on span "Asset Reservations 5" at bounding box center [72, 249] width 116 height 13
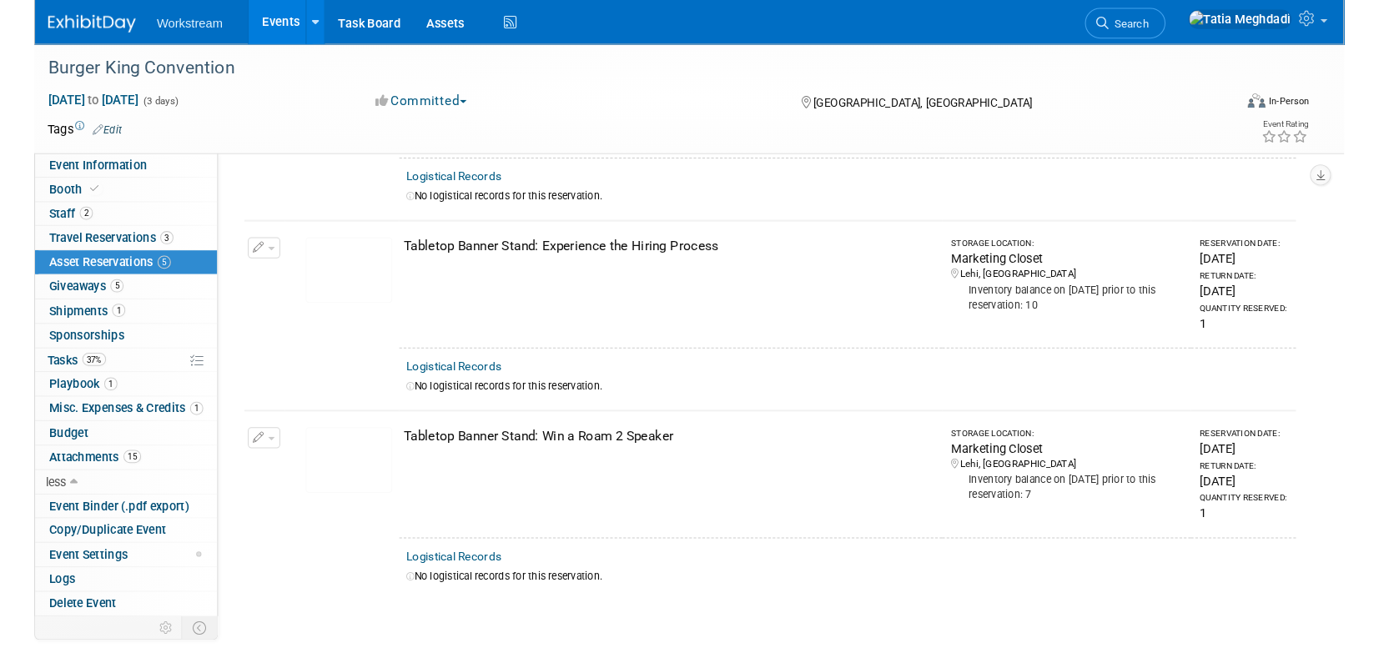
scroll to position [507, 0]
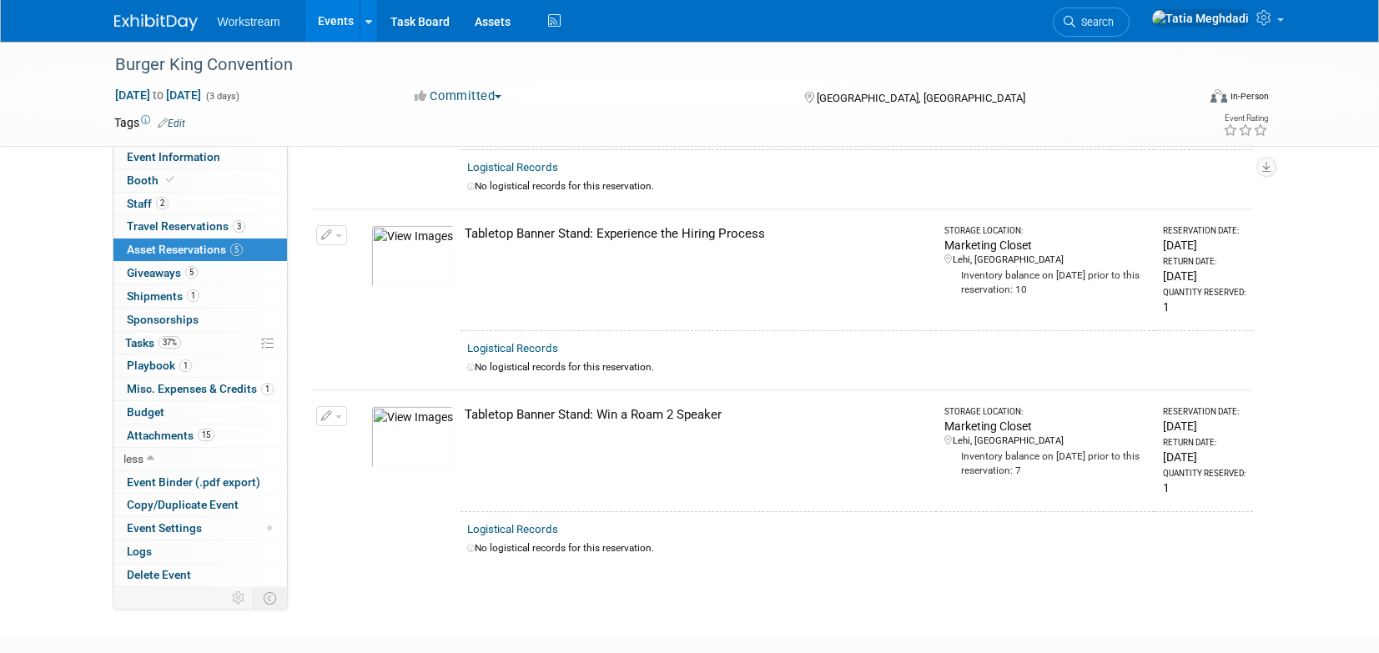
click at [1055, 588] on div "Burger King Convention Sep 10, 2025 to Sep 12, 2025 (3 days) Sep 10, 2025 to Se…" at bounding box center [689, 69] width 1379 height 1069
click at [138, 346] on span "Tasks 37%" at bounding box center [153, 342] width 56 height 13
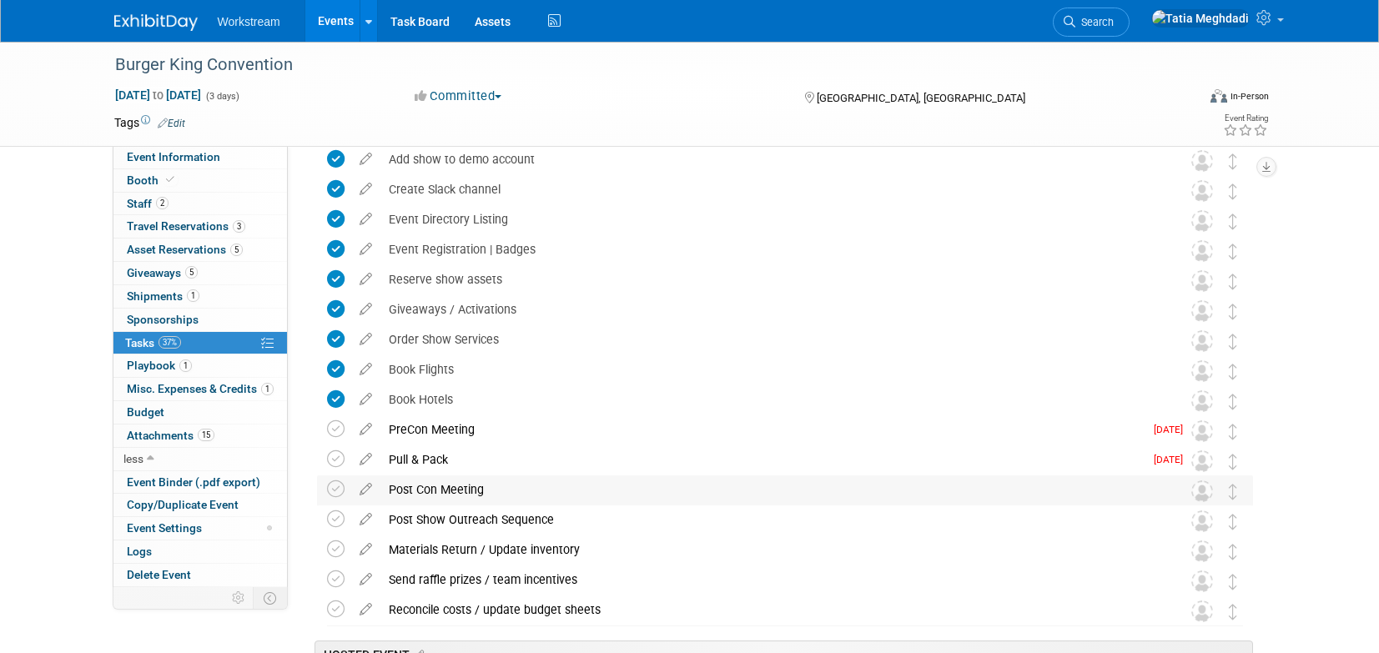
scroll to position [171, 0]
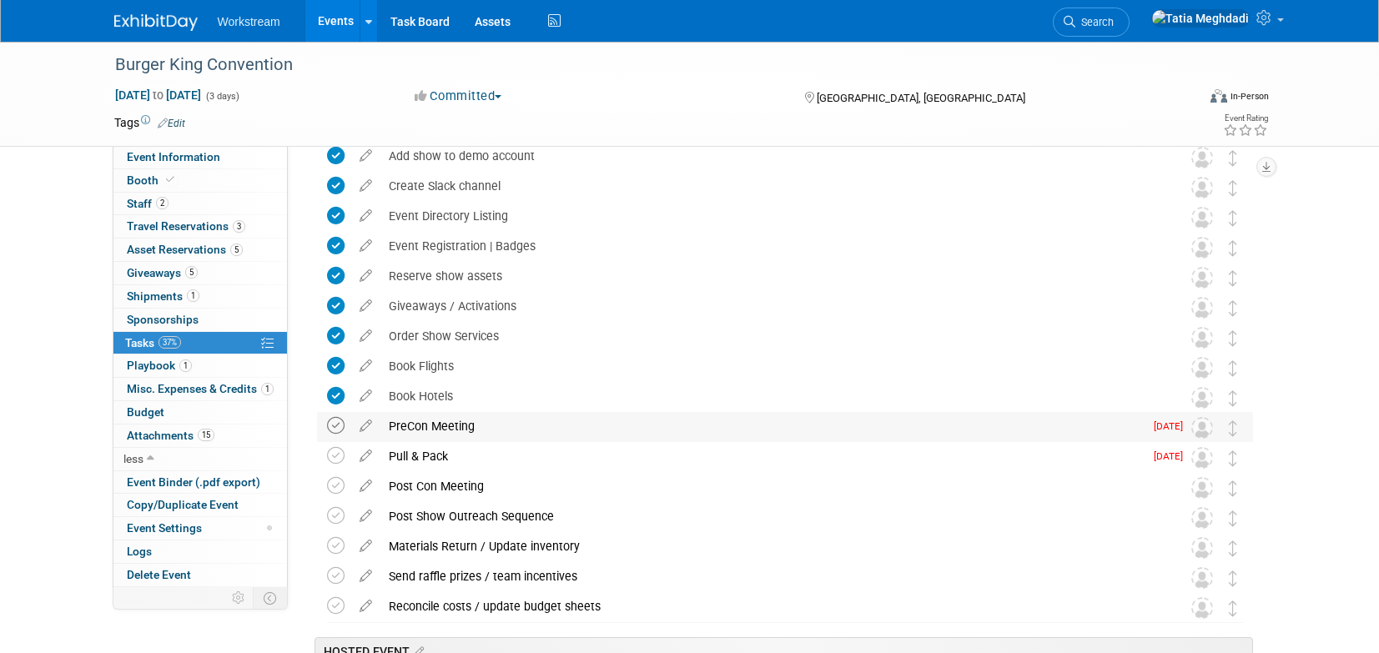
click at [334, 426] on icon at bounding box center [336, 426] width 18 height 18
click at [333, 455] on icon at bounding box center [336, 456] width 18 height 18
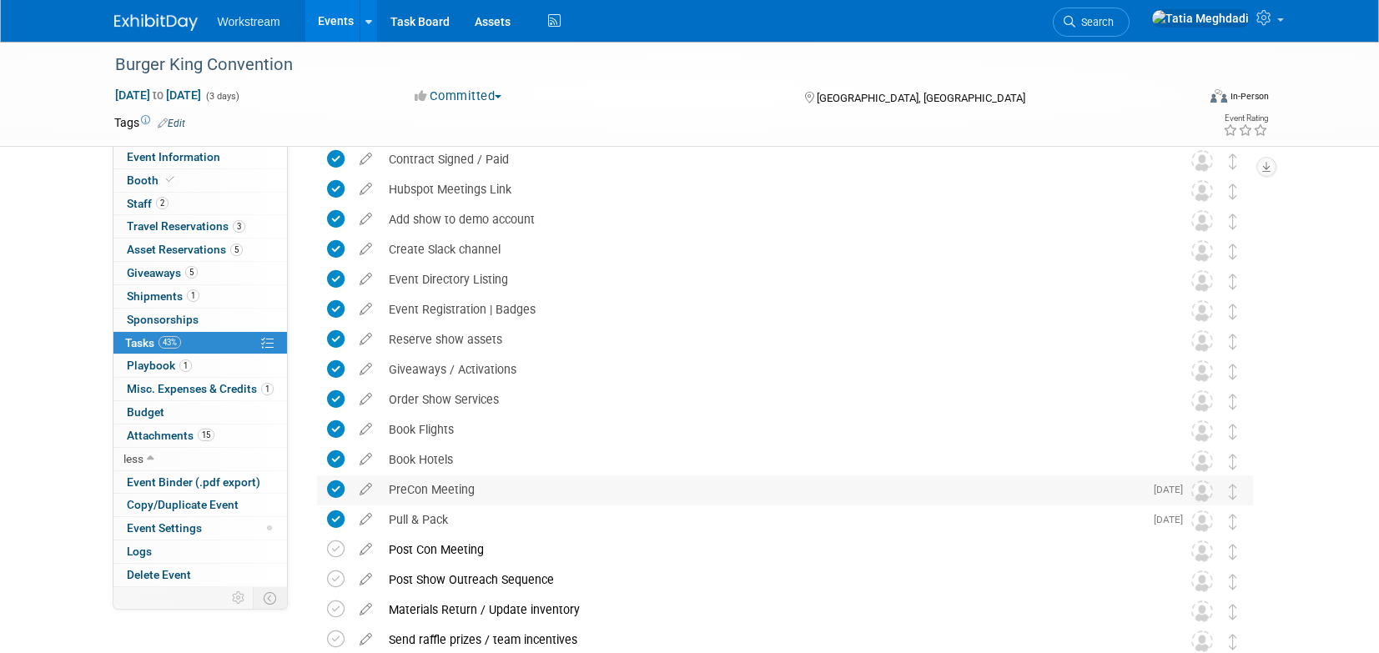
scroll to position [0, 0]
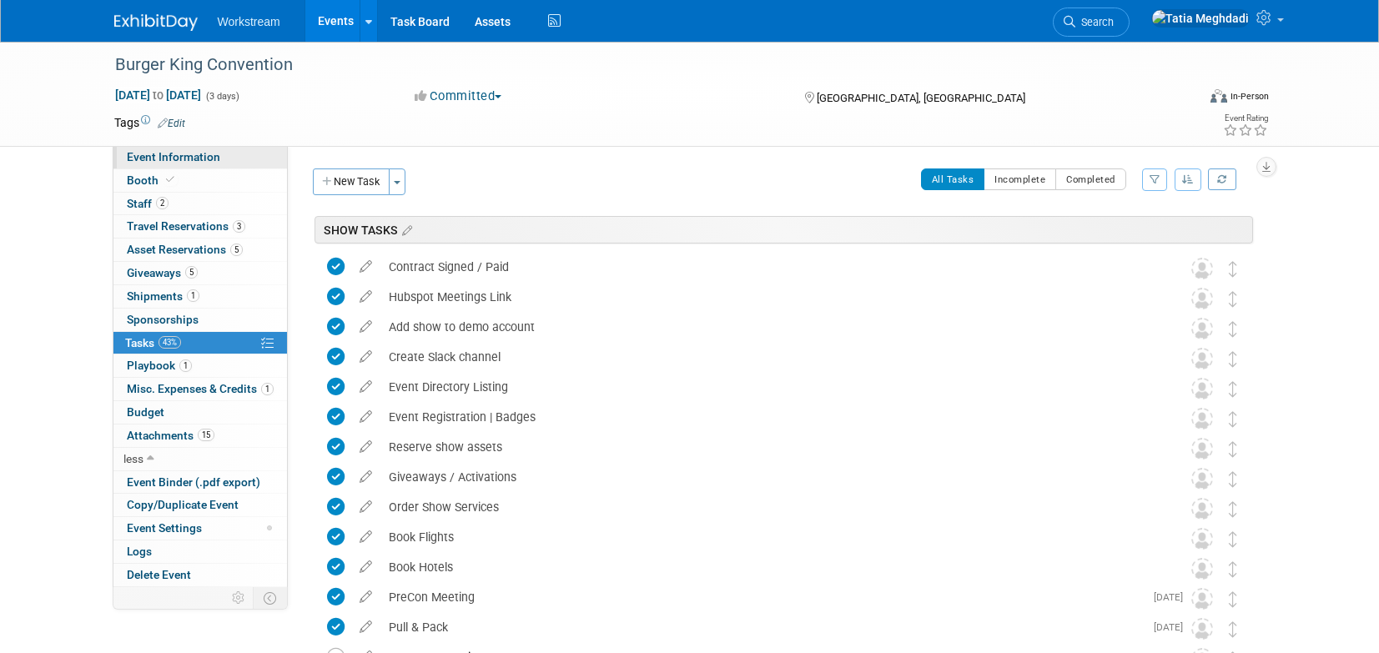
click at [142, 148] on link "Event Information" at bounding box center [199, 157] width 173 height 23
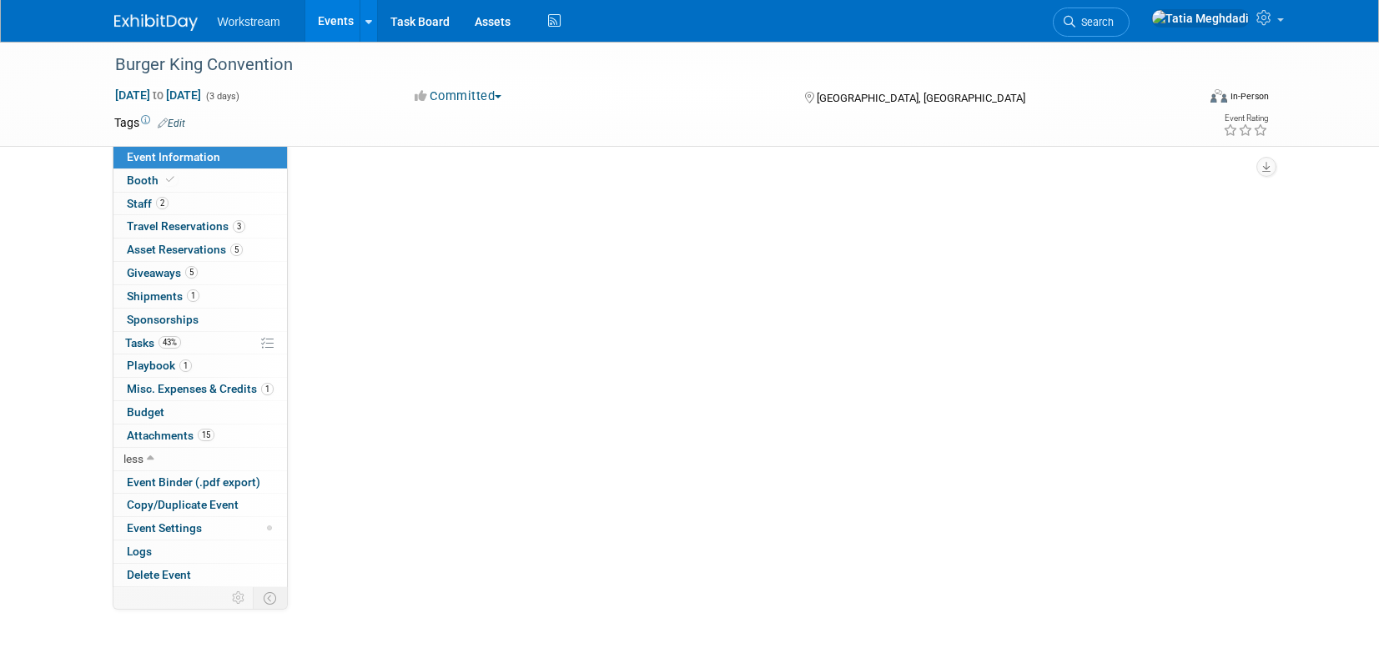
select select "Brand MSA"
select select "Restaurant"
select select "[PERSON_NAME]"
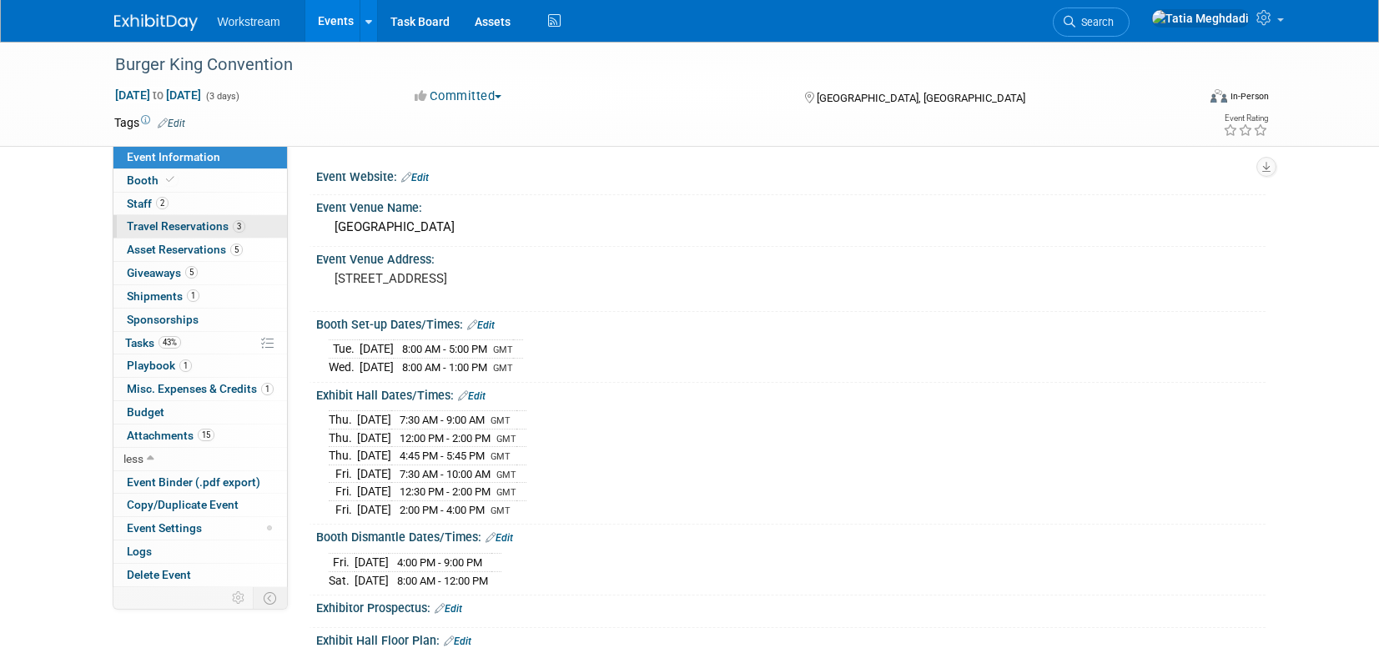
click at [150, 230] on span "Travel Reservations 3" at bounding box center [186, 225] width 118 height 13
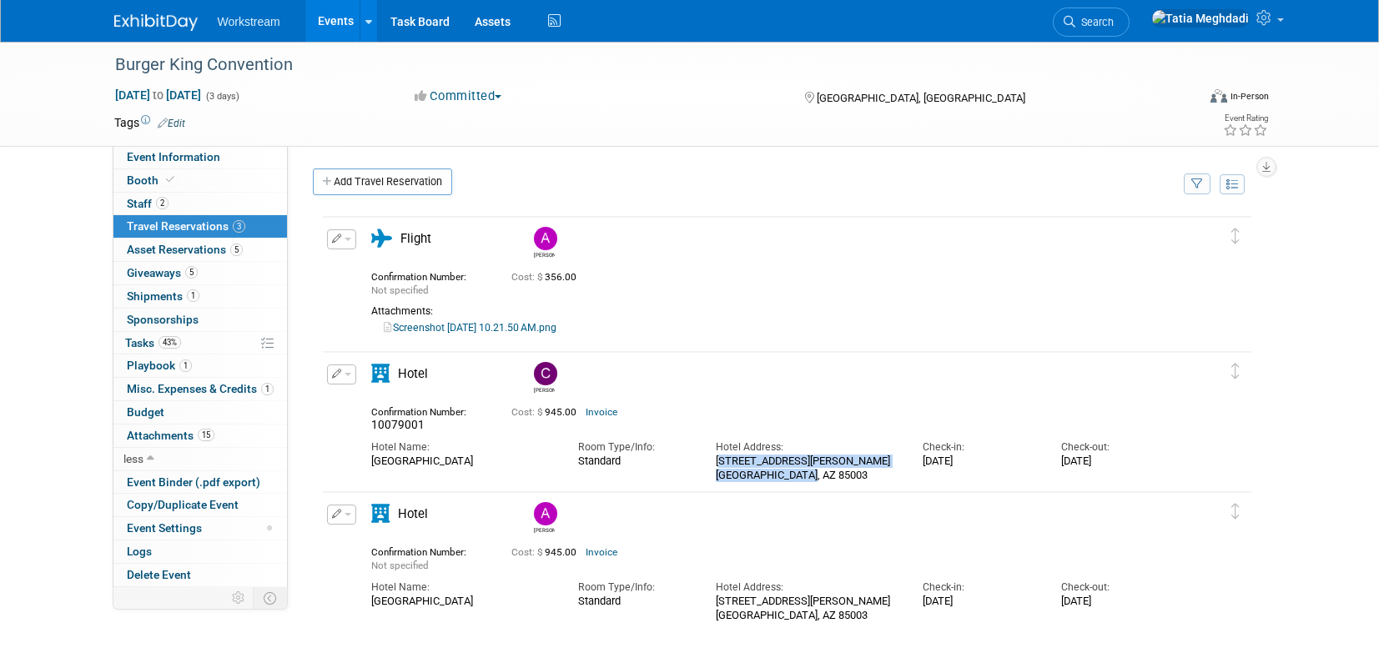
drag, startPoint x: 829, startPoint y: 480, endPoint x: 711, endPoint y: 459, distance: 120.4
click at [711, 459] on div "Hotel Address: 150 W. Adams Street Phoenix, AZ 85003" at bounding box center [806, 457] width 207 height 50
copy div "150 W. Adams Street Phoenix, AZ 85003"
click at [1277, 21] on link at bounding box center [1216, 21] width 148 height 42
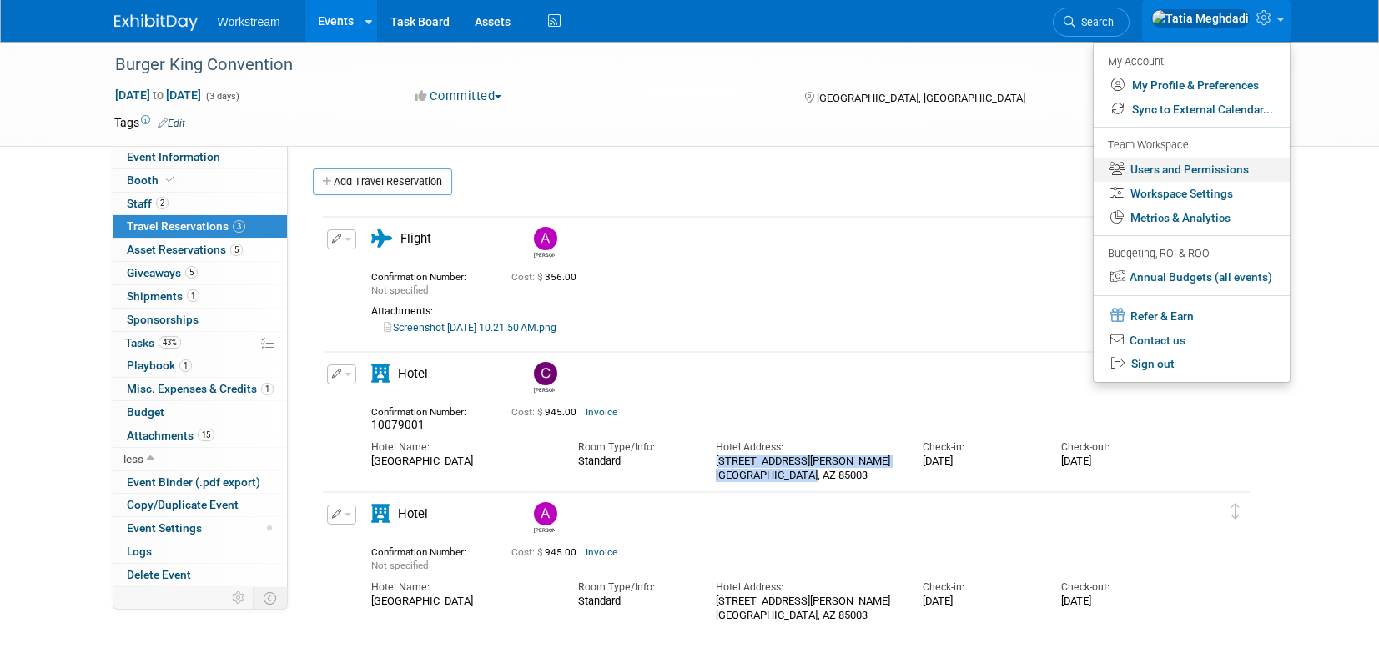
click at [1193, 173] on link "Users and Permissions" at bounding box center [1191, 170] width 196 height 24
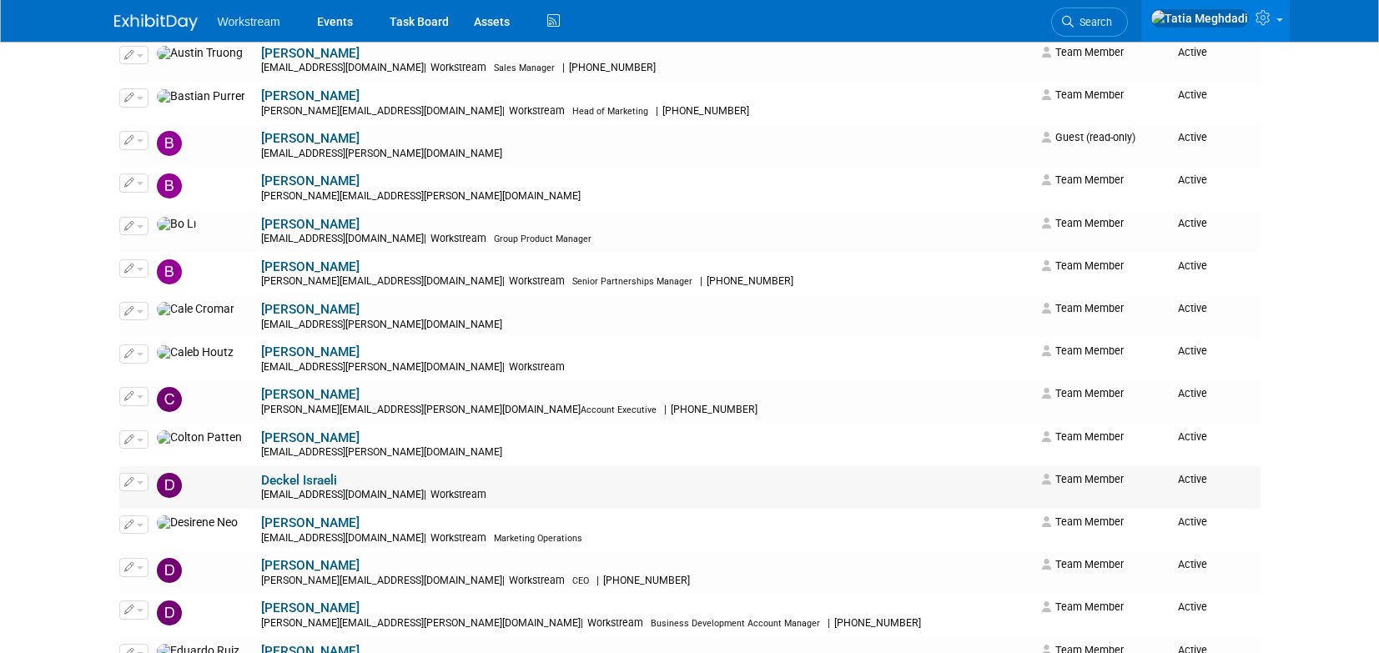
scroll to position [513, 0]
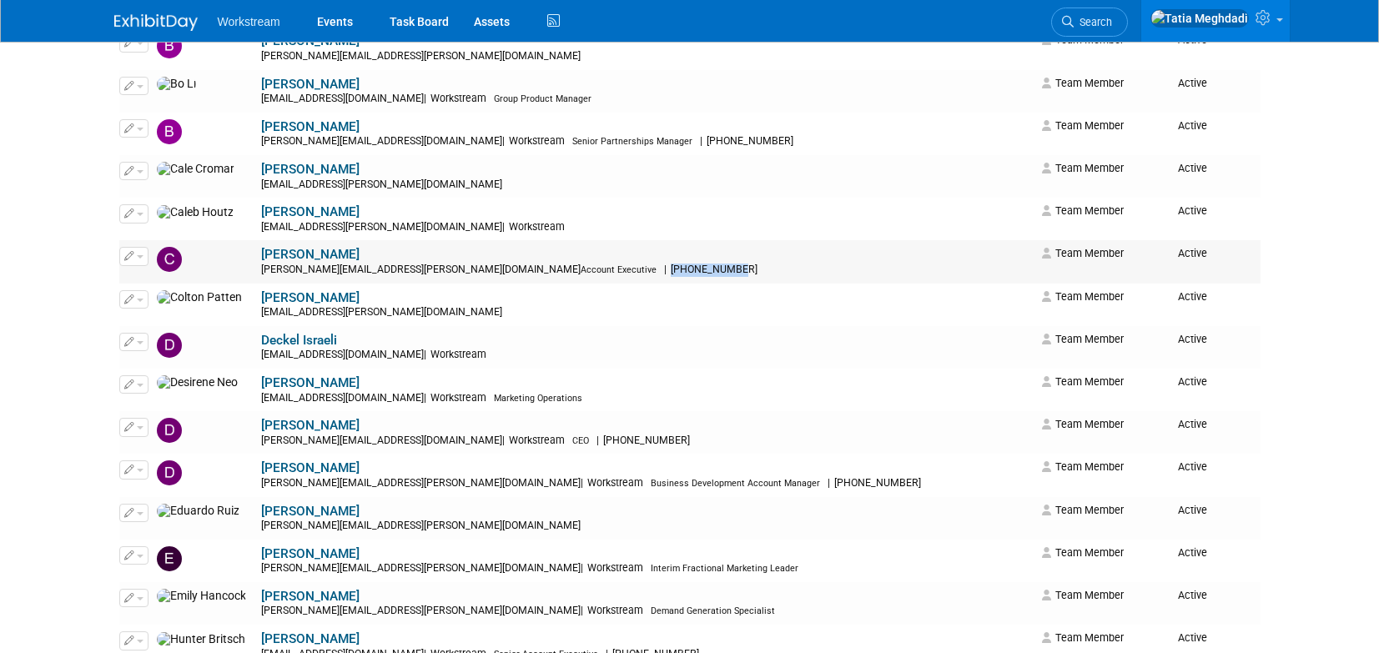
drag, startPoint x: 420, startPoint y: 270, endPoint x: 494, endPoint y: 272, distance: 74.2
click at [494, 272] on div "[PERSON_NAME][EMAIL_ADDRESS][PERSON_NAME][DOMAIN_NAME] Account Executive | [PHO…" at bounding box center [646, 270] width 771 height 13
copy span "[PHONE_NUMBER]"
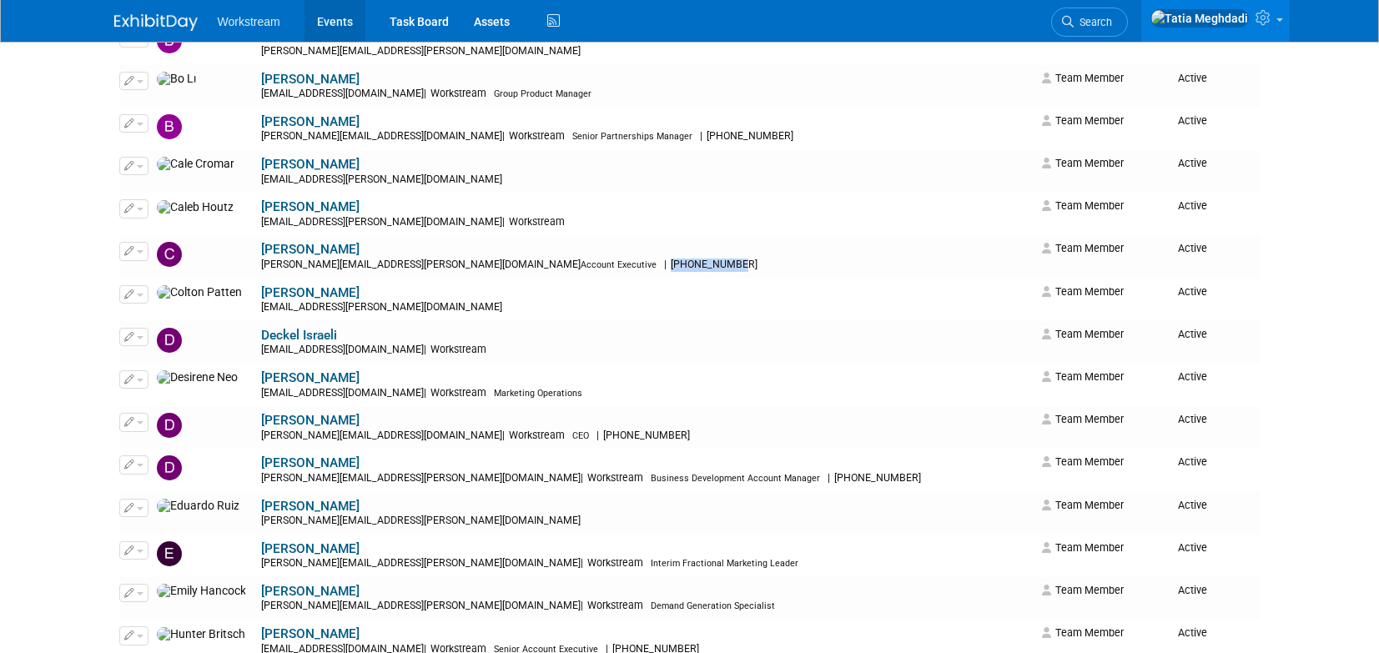
click at [323, 20] on link "Events" at bounding box center [334, 21] width 61 height 42
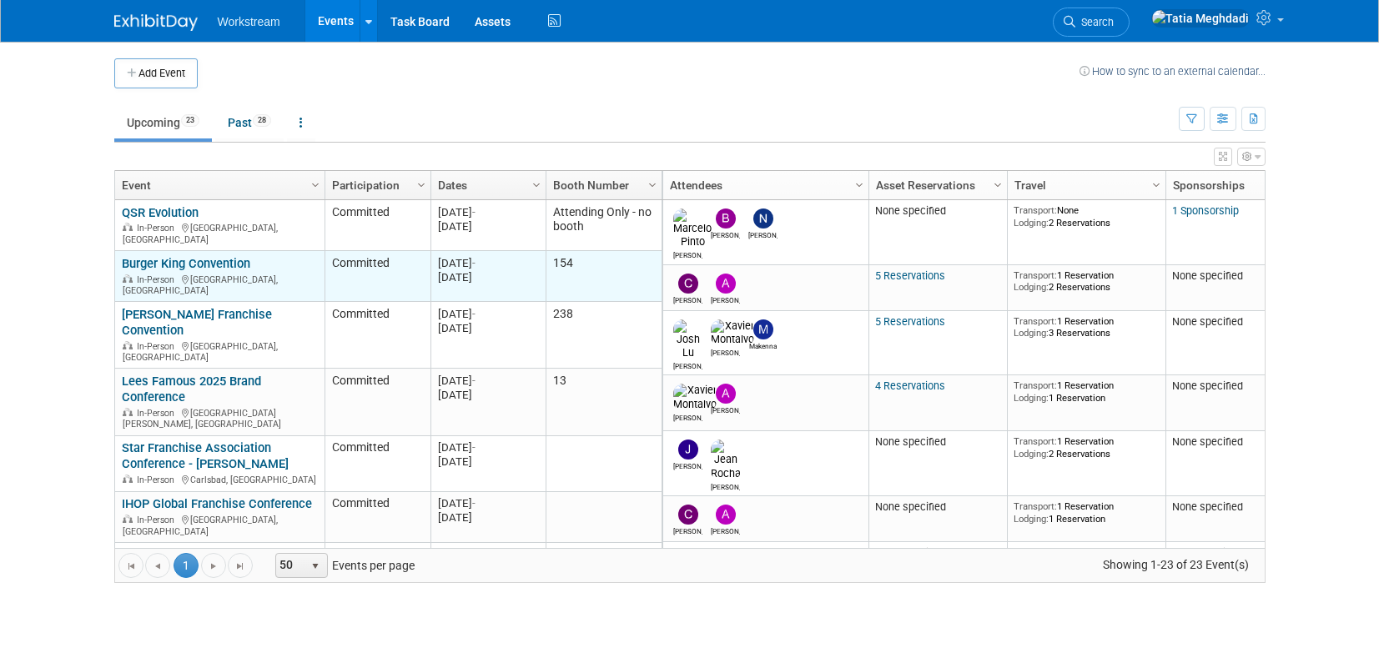
click at [172, 259] on link "Burger King Convention" at bounding box center [186, 263] width 128 height 15
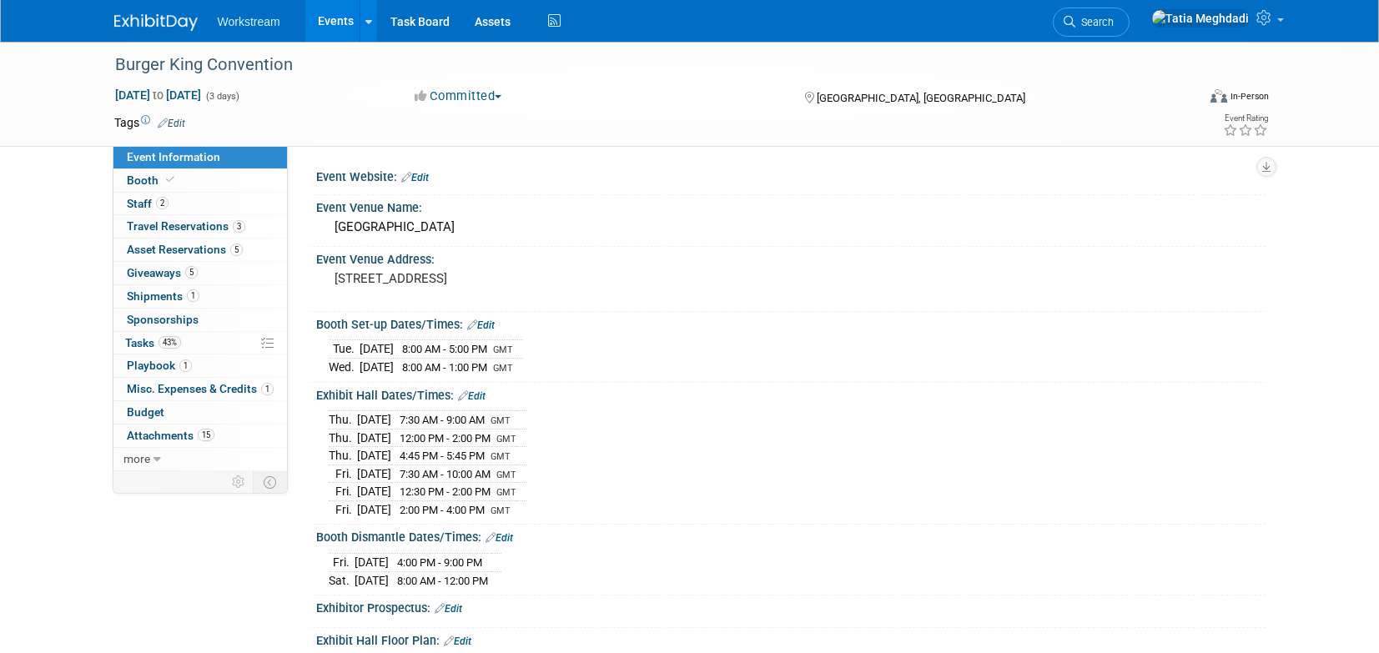
select select "Brand MSA"
select select "Restaurant"
select select "[PERSON_NAME]"
click at [156, 224] on span "Travel Reservations 3" at bounding box center [186, 225] width 118 height 13
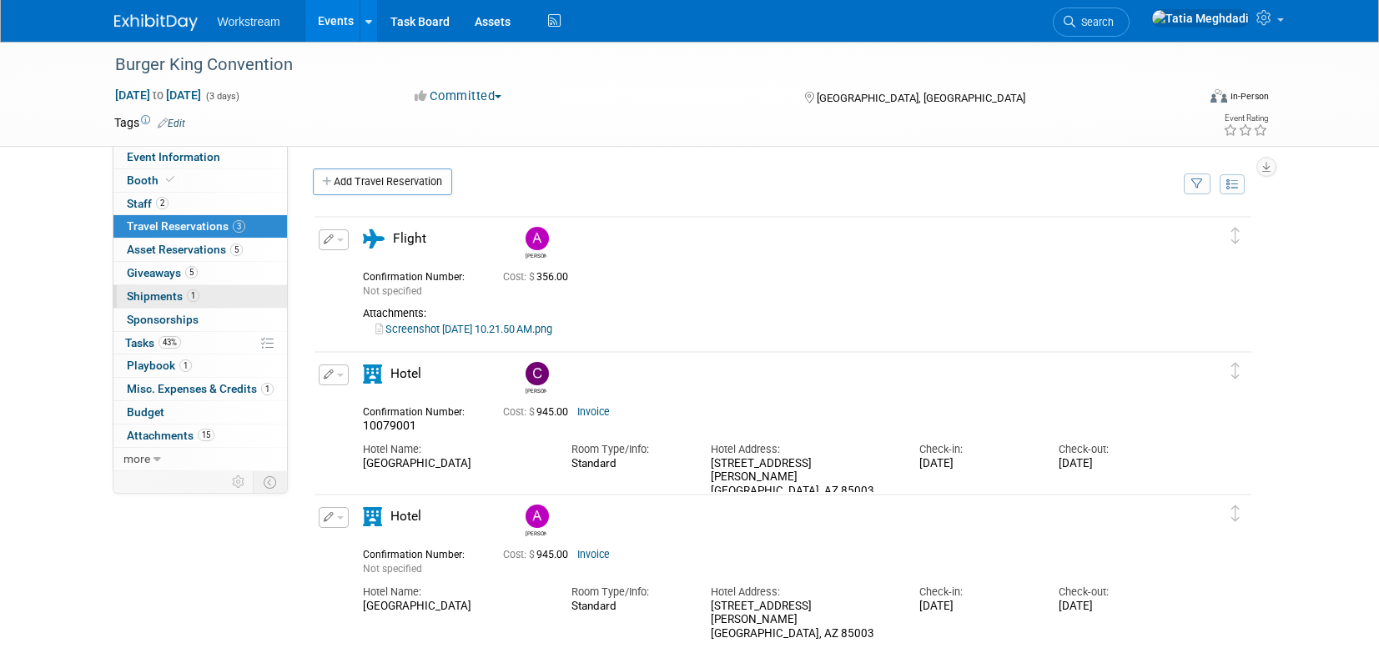
click at [154, 299] on span "Shipments 1" at bounding box center [163, 295] width 73 height 13
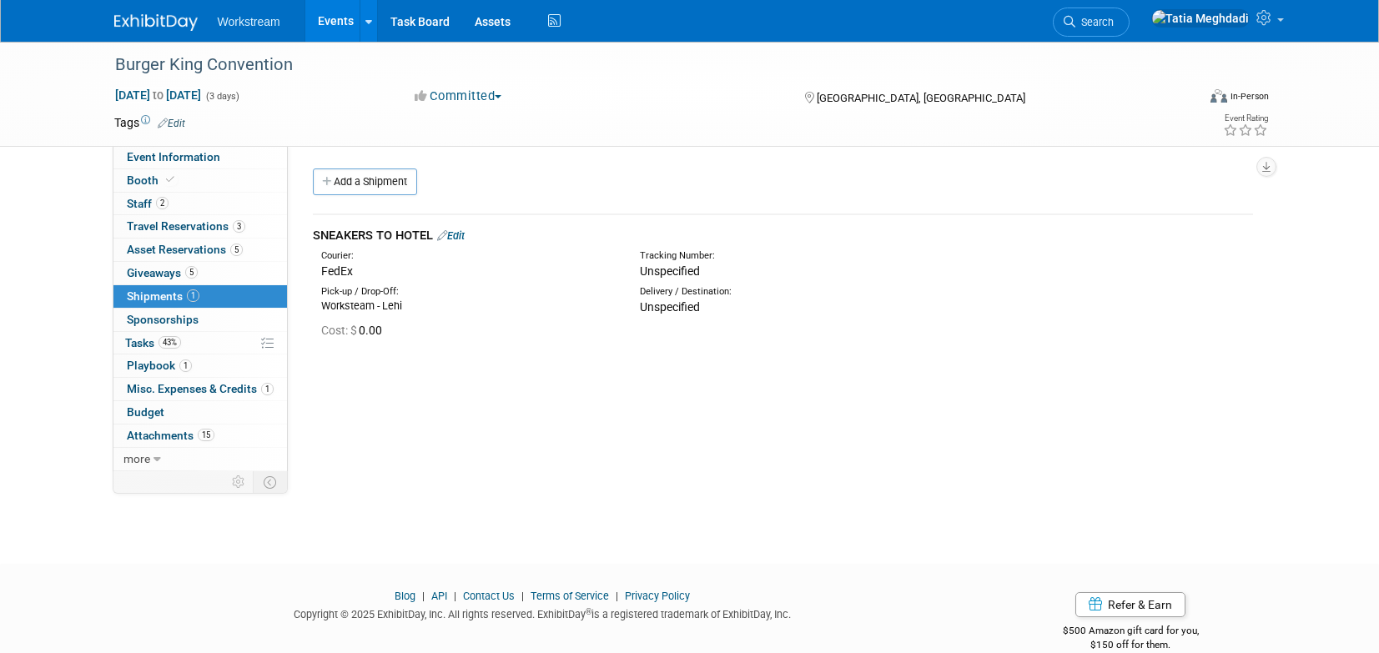
click at [465, 234] on link "Edit" at bounding box center [451, 235] width 28 height 13
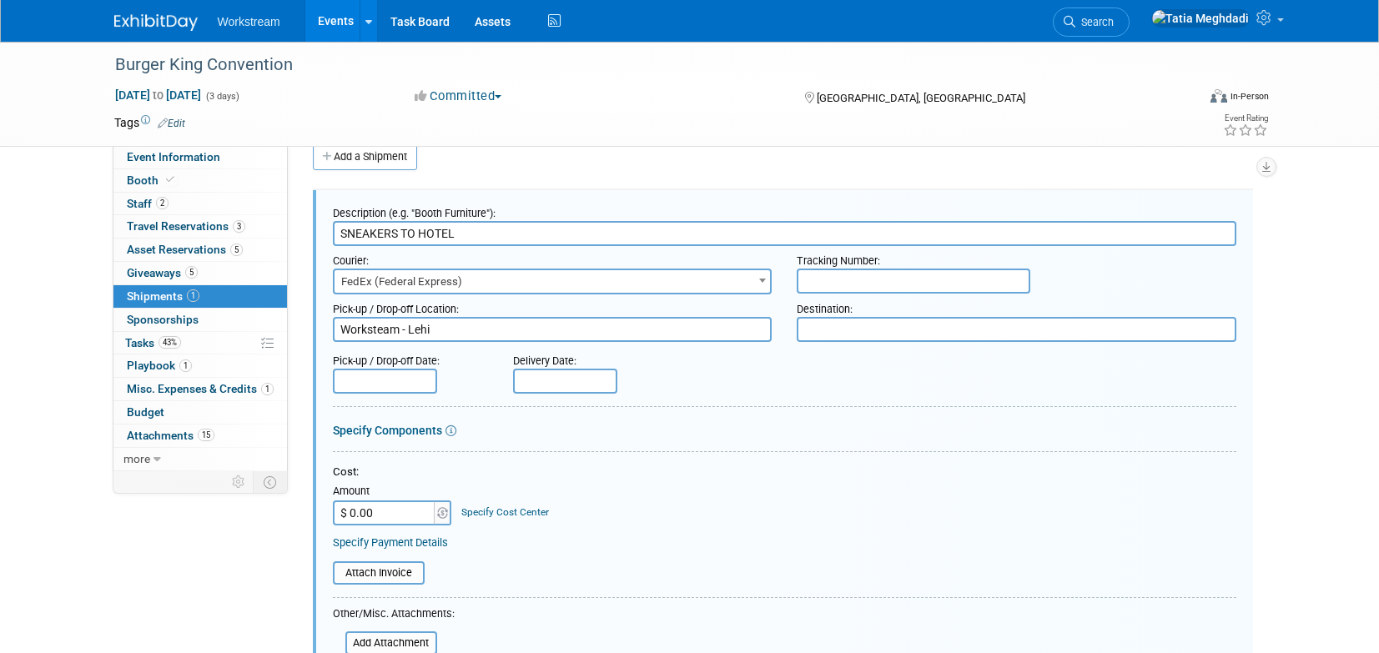
click at [832, 278] on input "text" at bounding box center [913, 281] width 234 height 25
paste input "884113446960"
type input "884113446960"
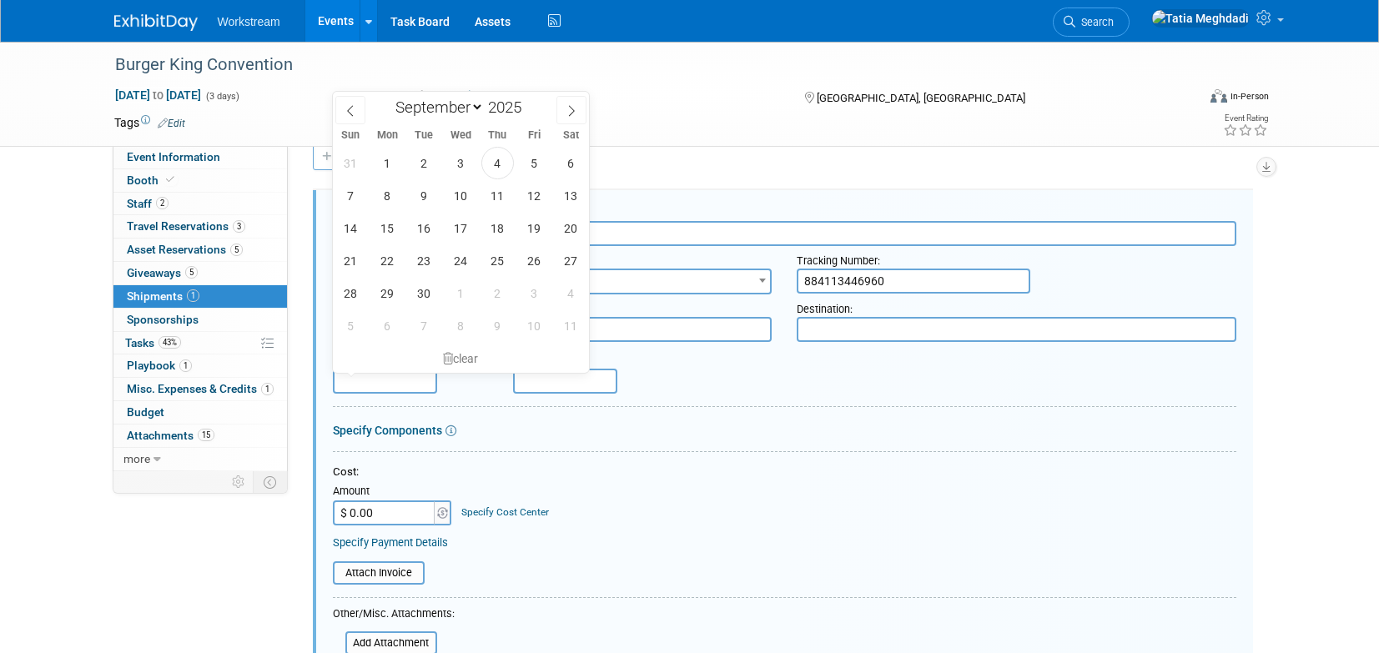
click at [380, 378] on input "text" at bounding box center [385, 381] width 104 height 25
click at [492, 153] on span "4" at bounding box center [497, 163] width 33 height 33
type input "[DATE]"
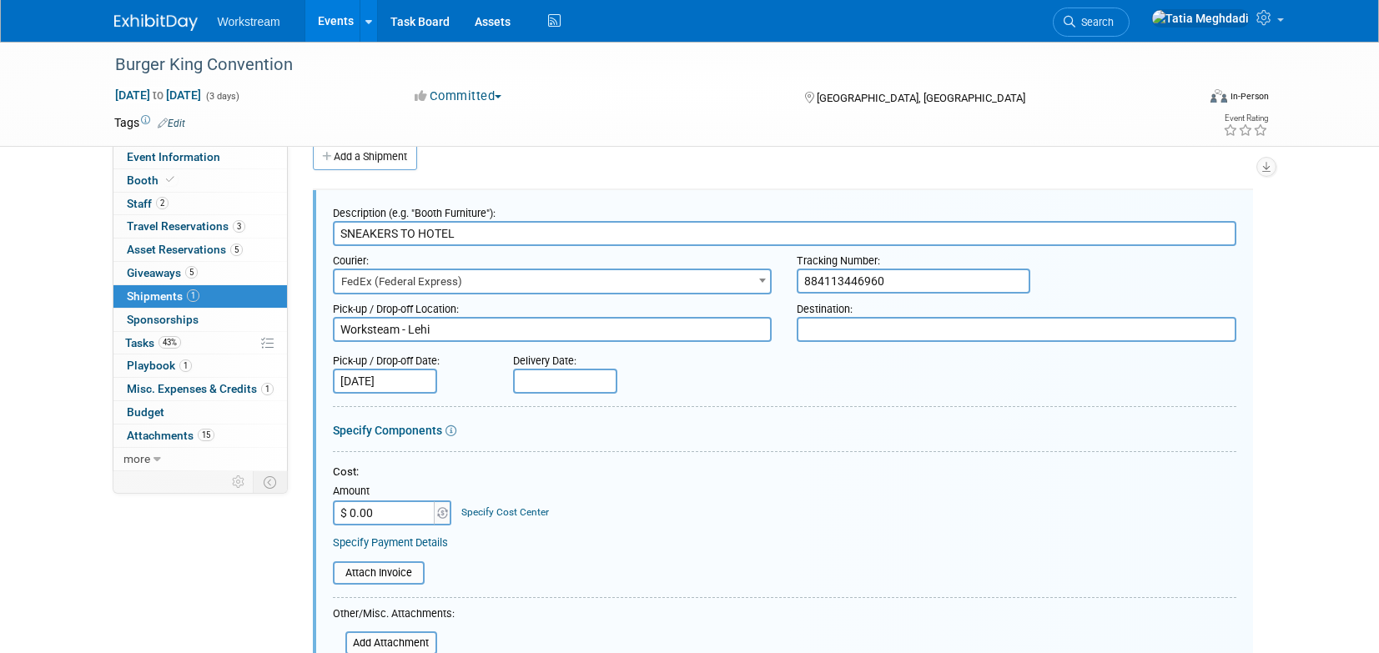
click at [547, 381] on input "text" at bounding box center [565, 381] width 104 height 25
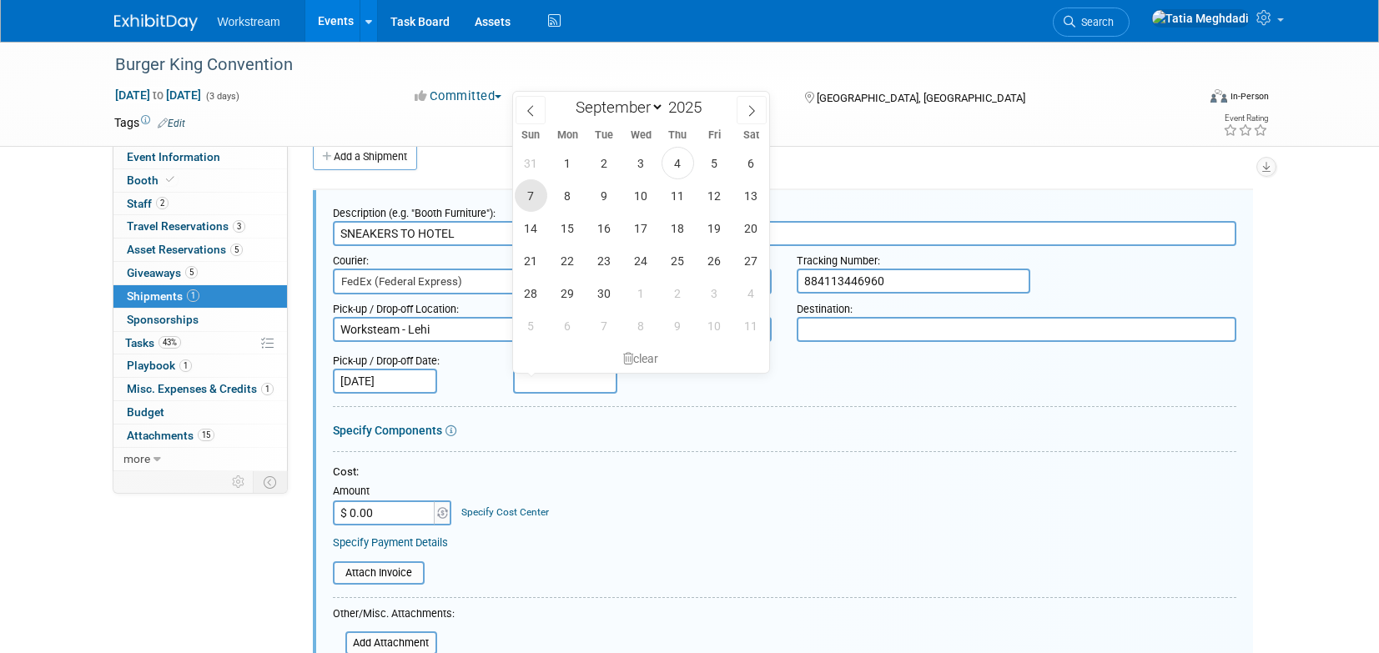
click at [534, 201] on span "7" at bounding box center [531, 195] width 33 height 33
type input "[DATE]"
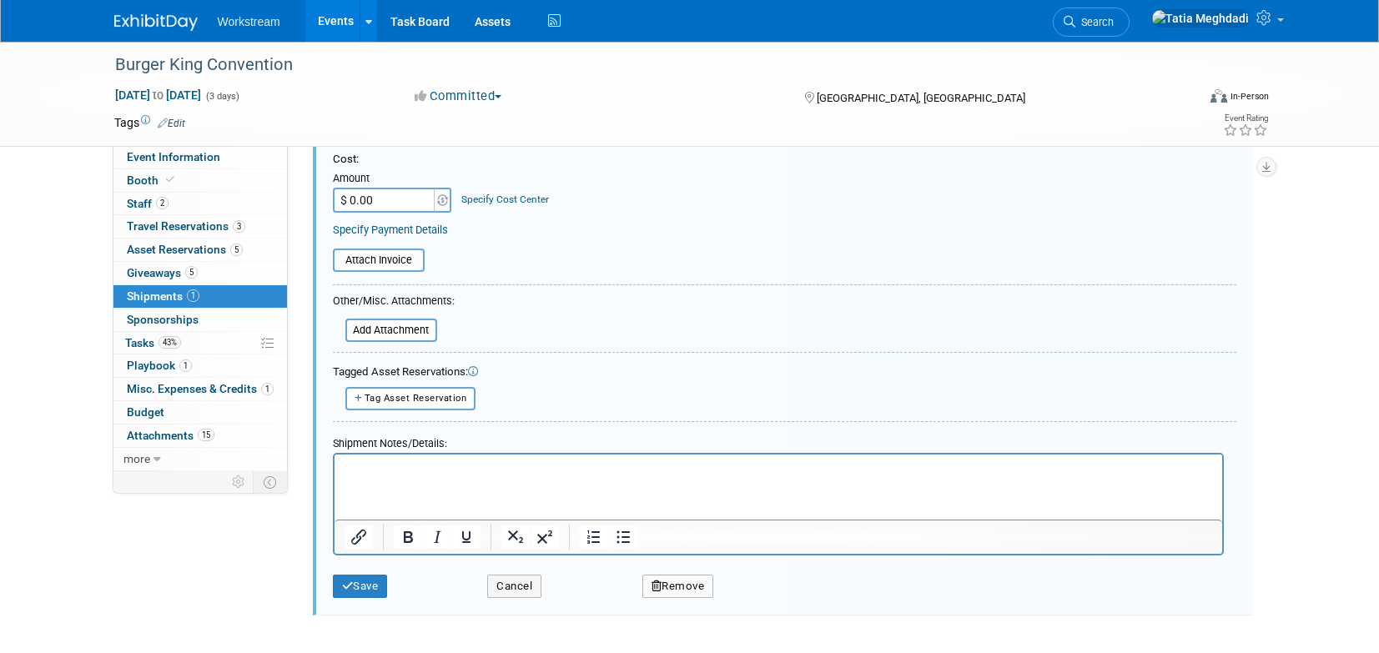
scroll to position [367, 0]
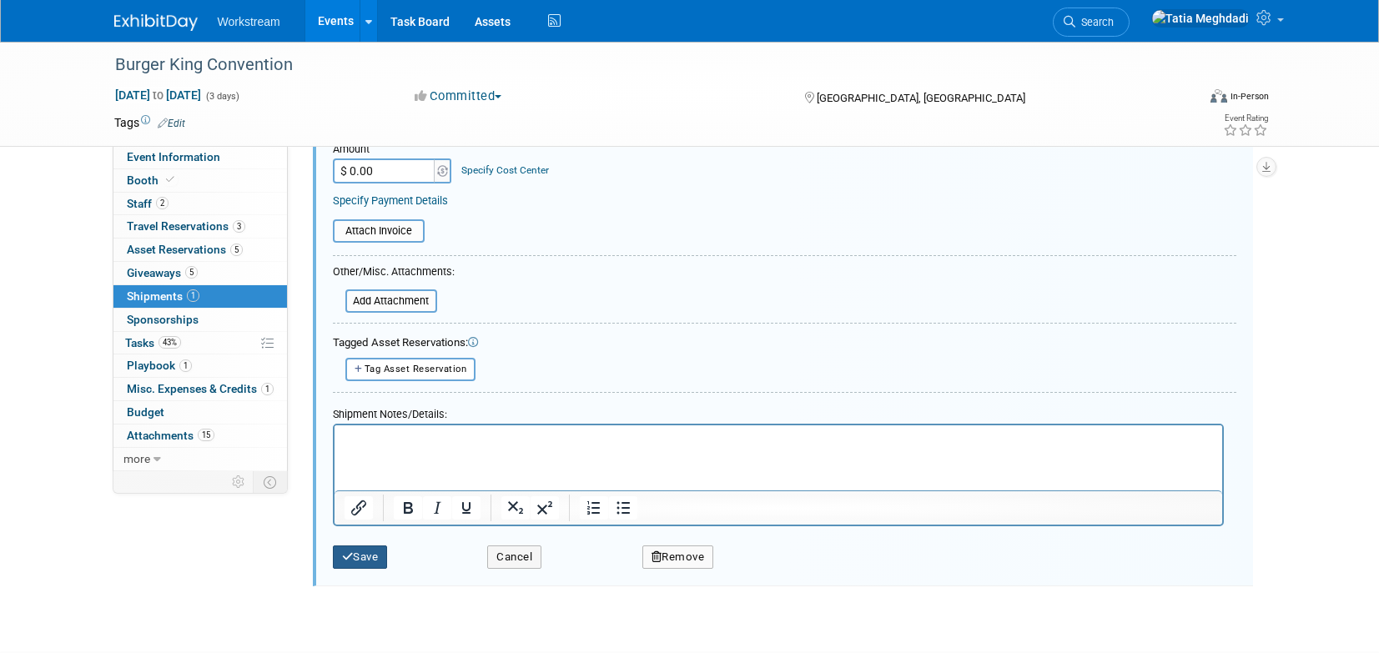
click at [366, 550] on button "Save" at bounding box center [360, 556] width 55 height 23
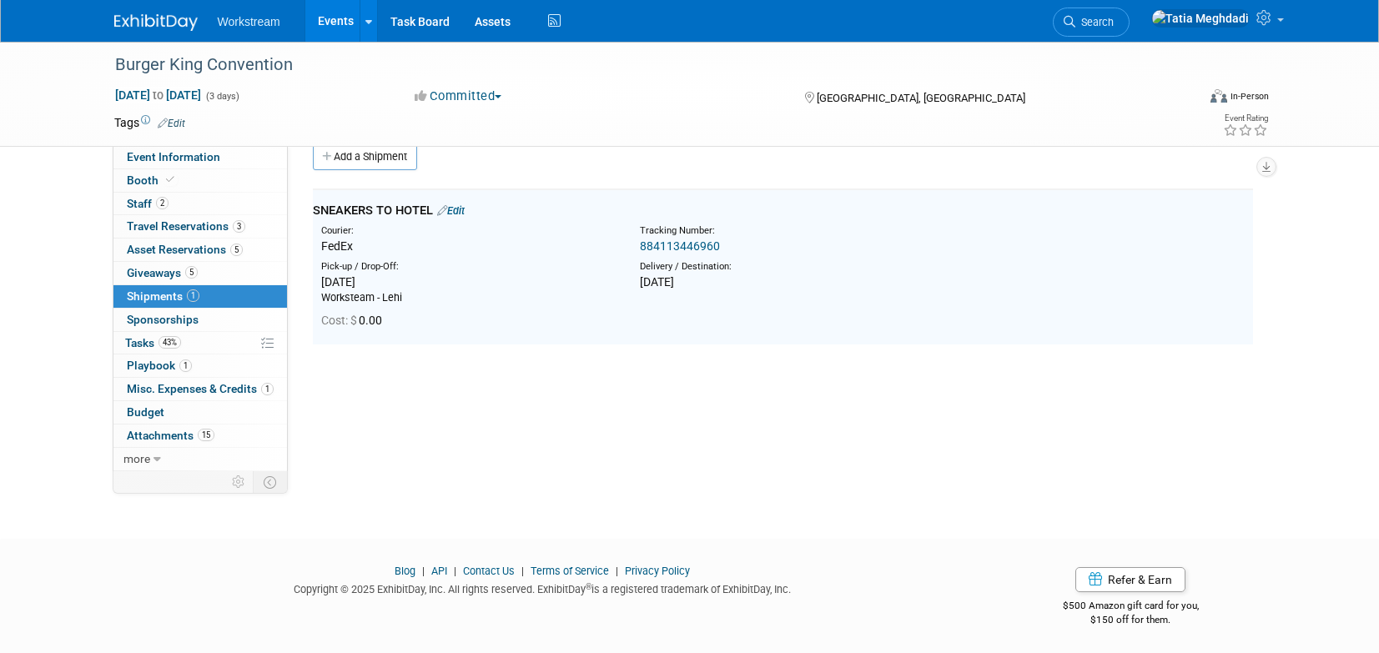
scroll to position [26, 0]
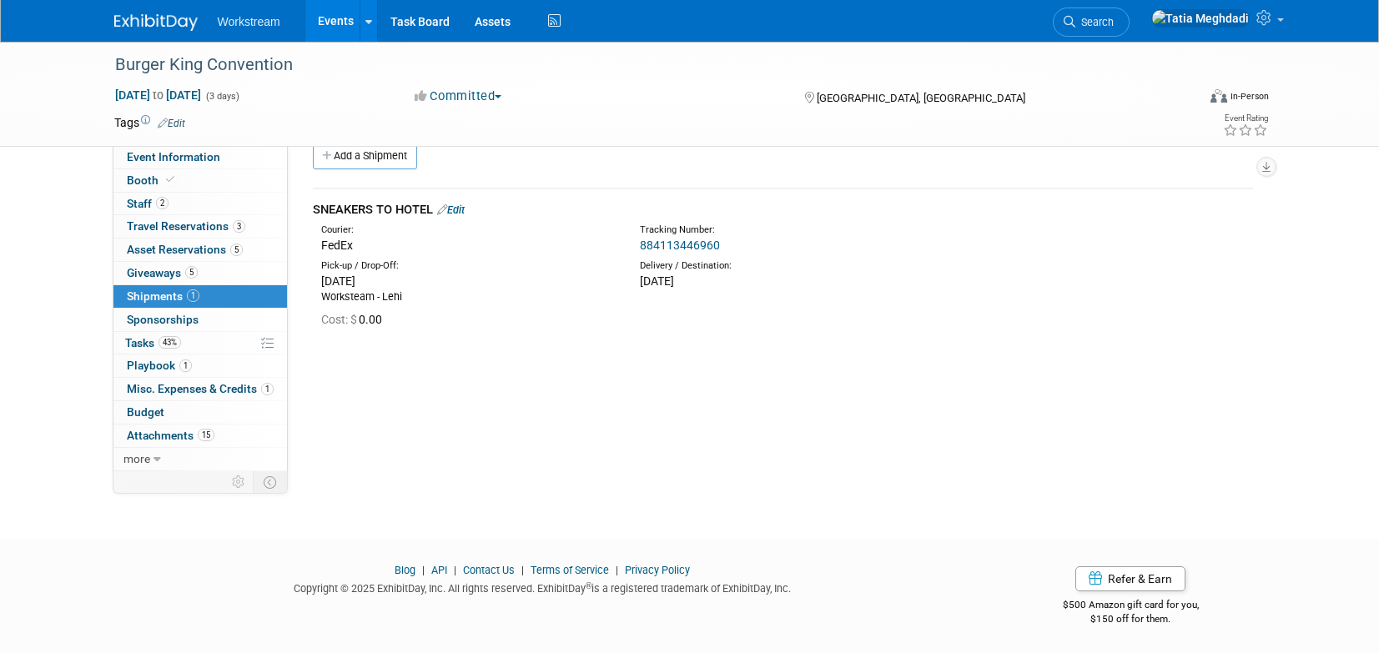
click at [454, 210] on link "Edit" at bounding box center [451, 210] width 28 height 13
select select "8"
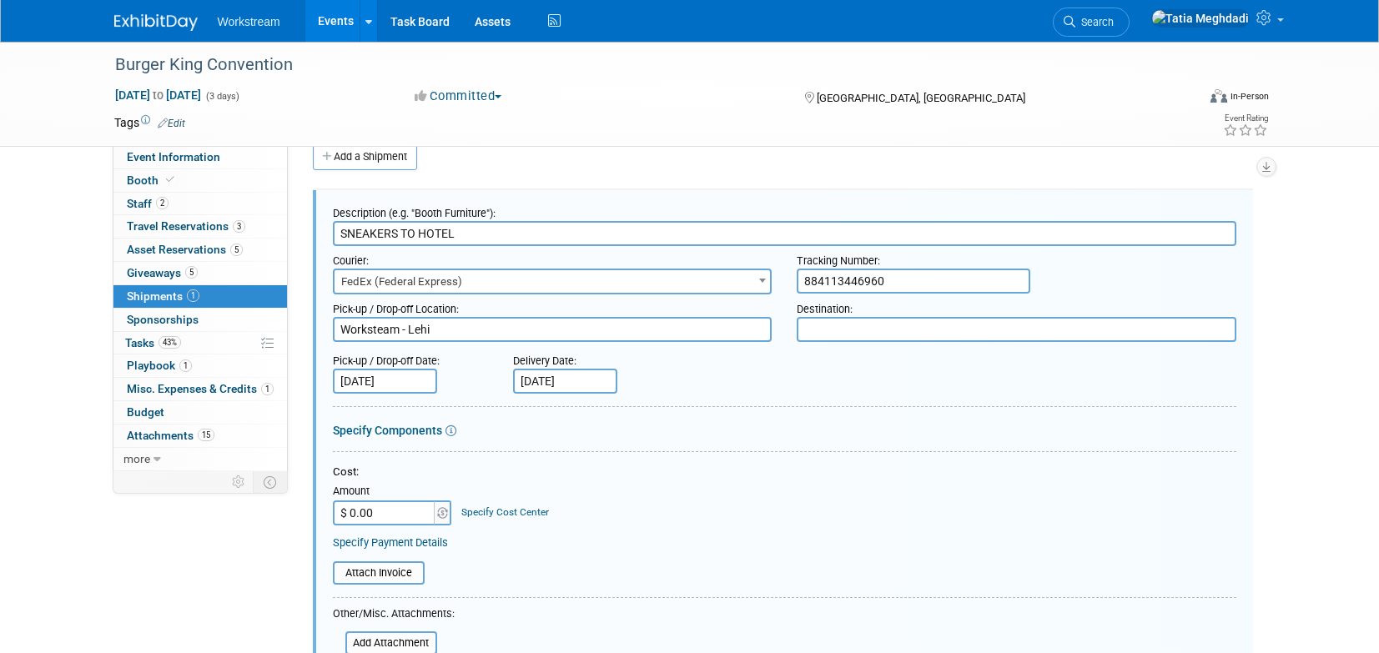
scroll to position [0, 0]
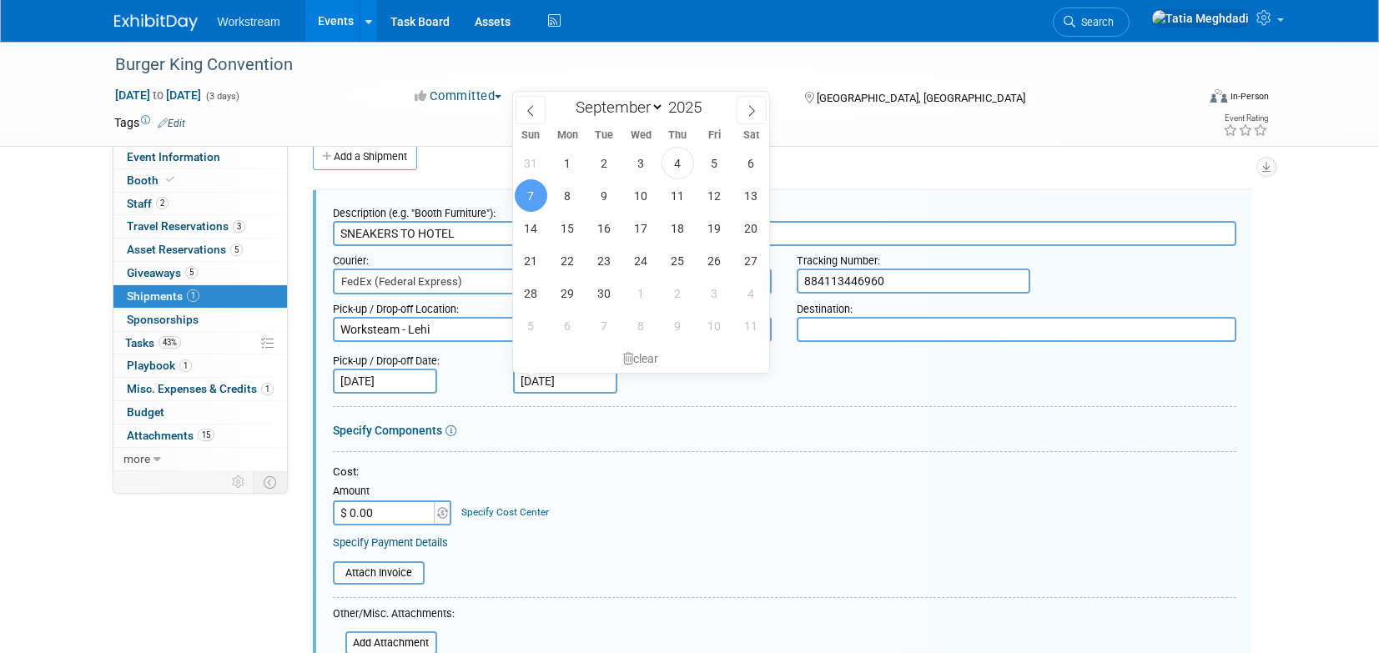
click at [564, 385] on input "[DATE]" at bounding box center [565, 381] width 104 height 25
click at [565, 192] on span "8" at bounding box center [567, 195] width 33 height 33
type input "[DATE]"
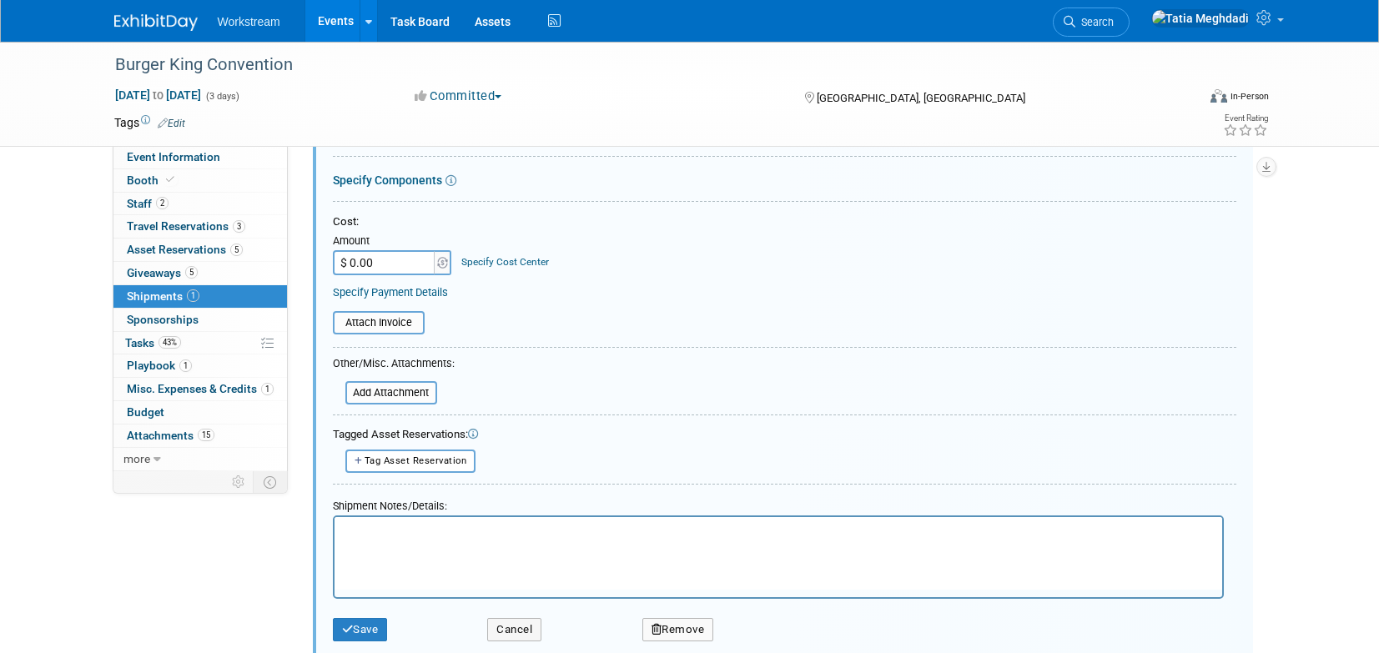
scroll to position [481, 0]
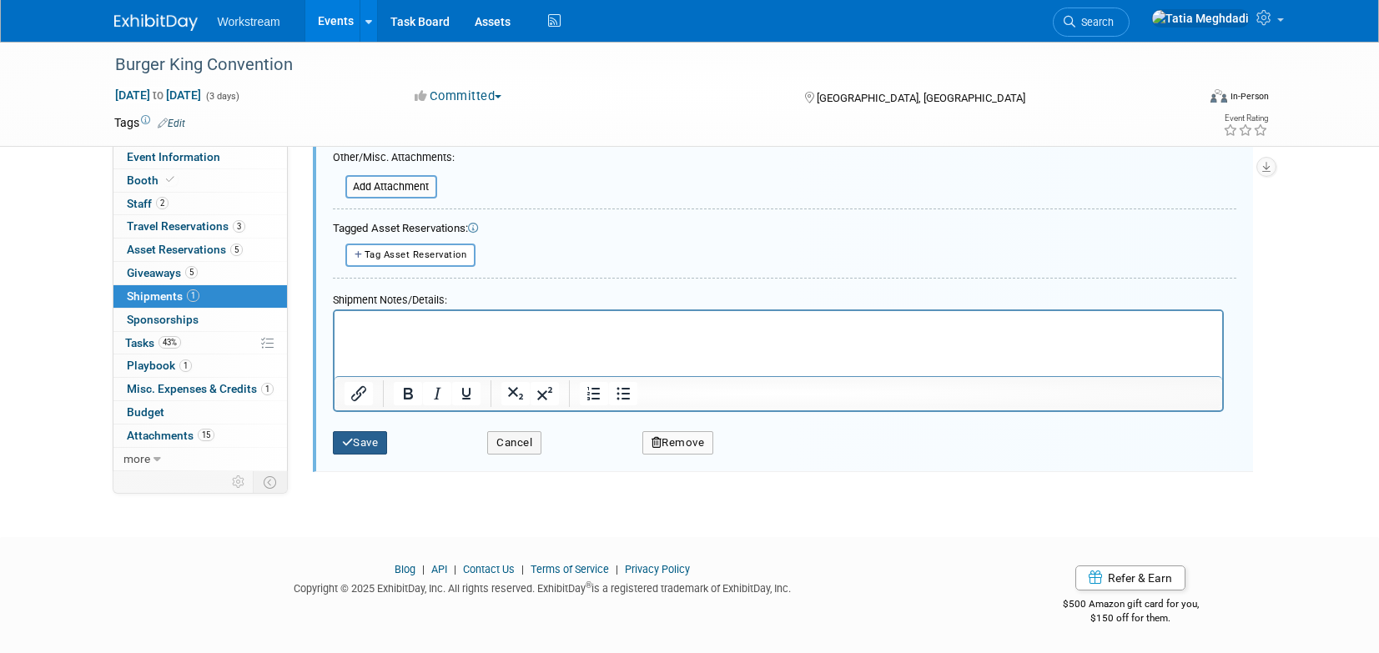
click at [353, 445] on button "Save" at bounding box center [360, 442] width 55 height 23
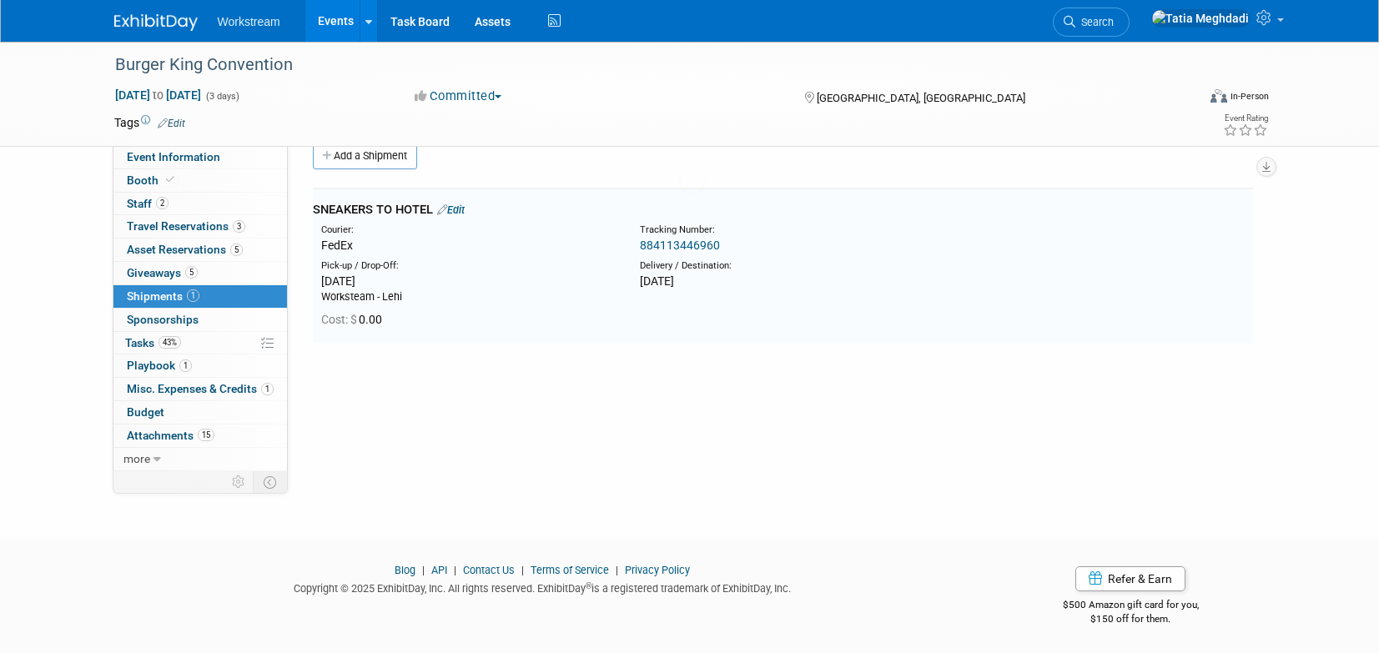
scroll to position [25, 0]
click at [457, 209] on link "Edit" at bounding box center [451, 210] width 28 height 13
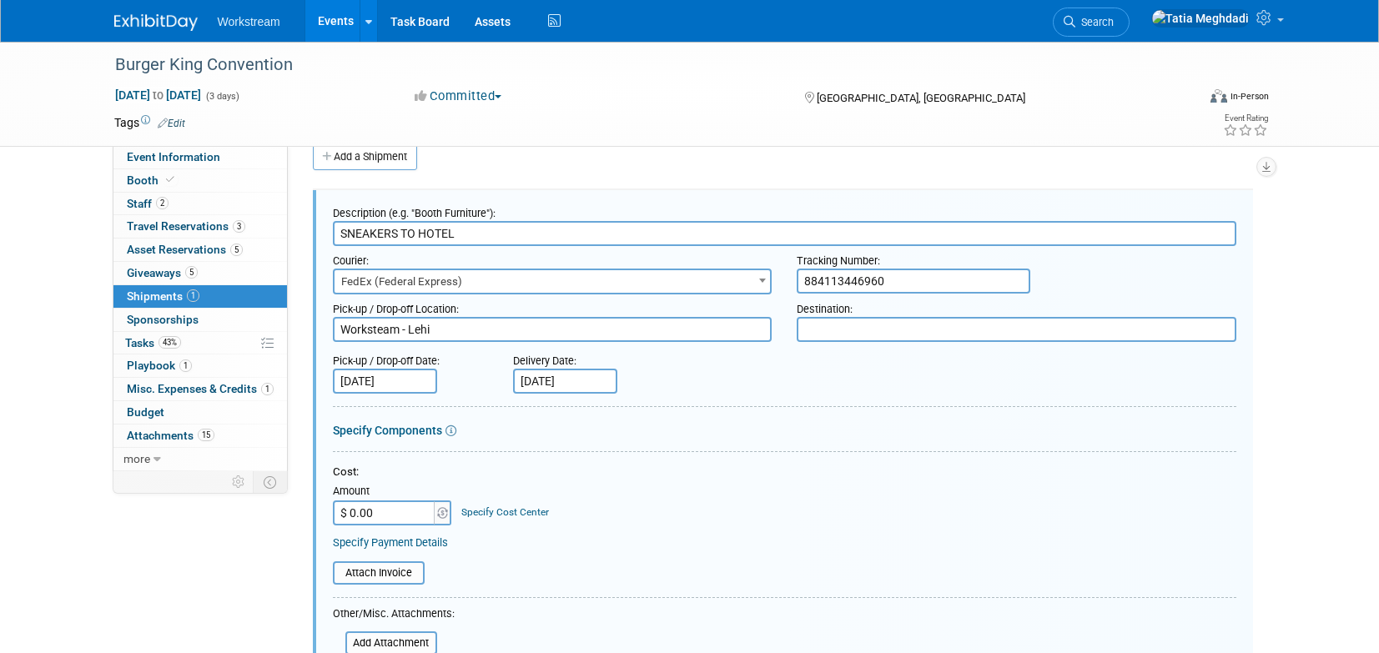
scroll to position [0, 0]
click at [378, 508] on input "$ 0.00" at bounding box center [385, 512] width 104 height 25
type input "$ 124.56"
click at [644, 533] on div "Cost: Amount $ 124.56 Specify Cost Center Cost Center -- Not Specified --" at bounding box center [784, 507] width 903 height 85
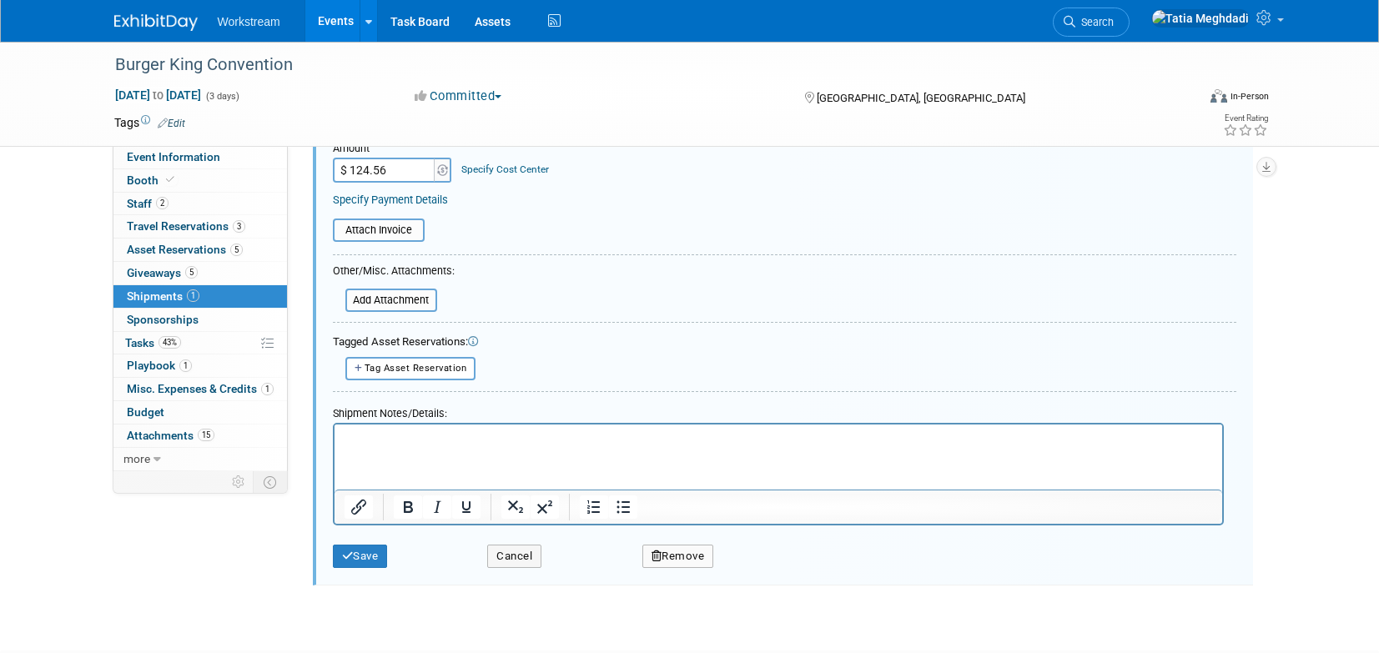
scroll to position [401, 0]
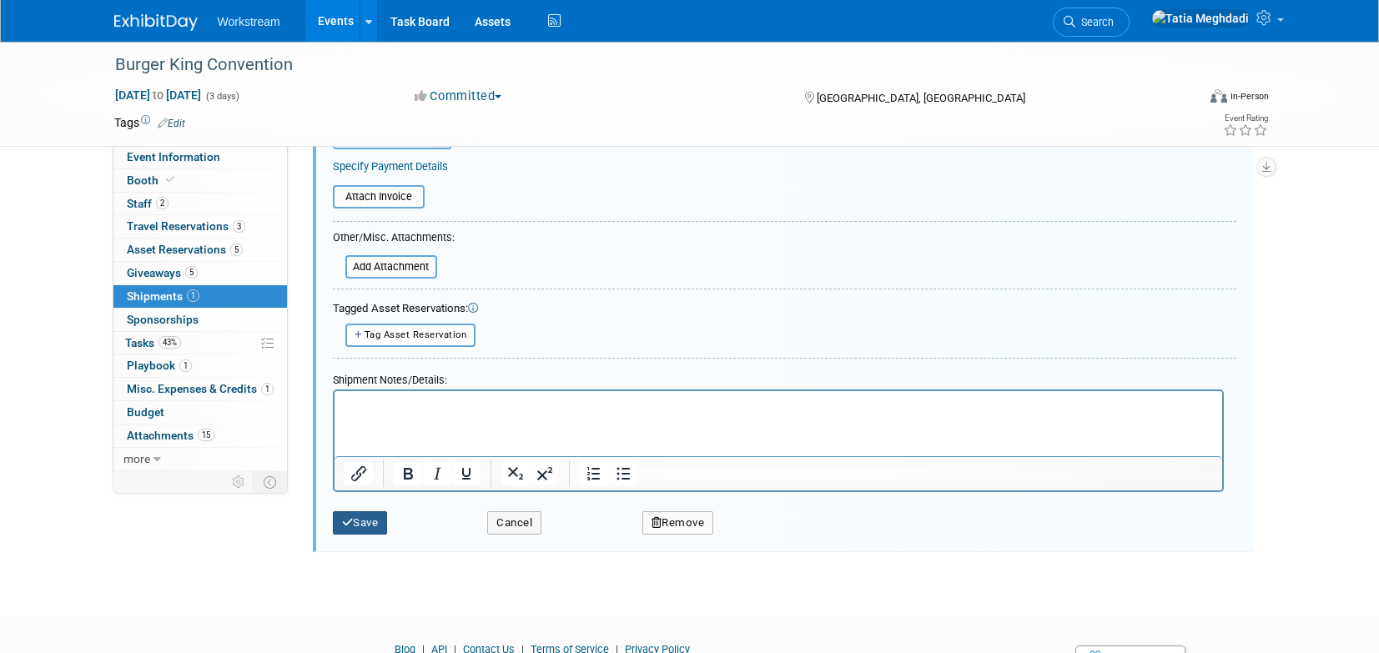
click at [377, 519] on button "Save" at bounding box center [360, 522] width 55 height 23
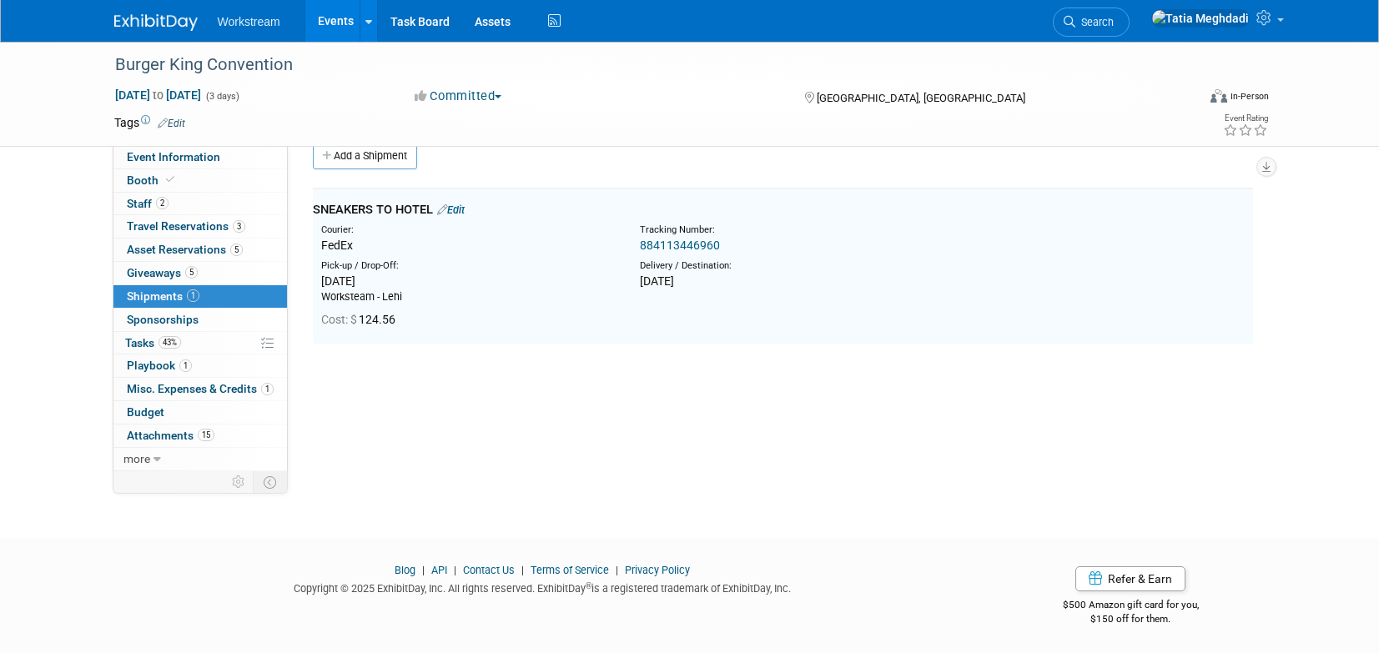
scroll to position [25, 0]
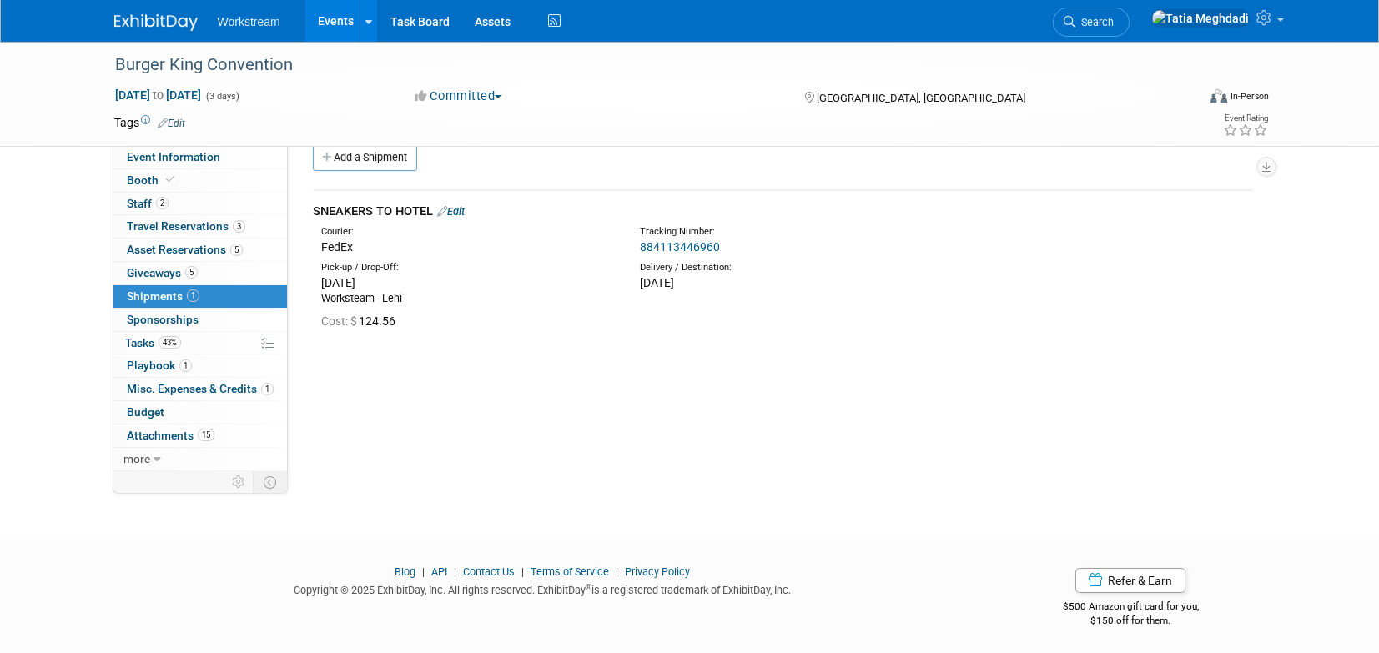
click at [463, 215] on link "Edit" at bounding box center [451, 211] width 28 height 13
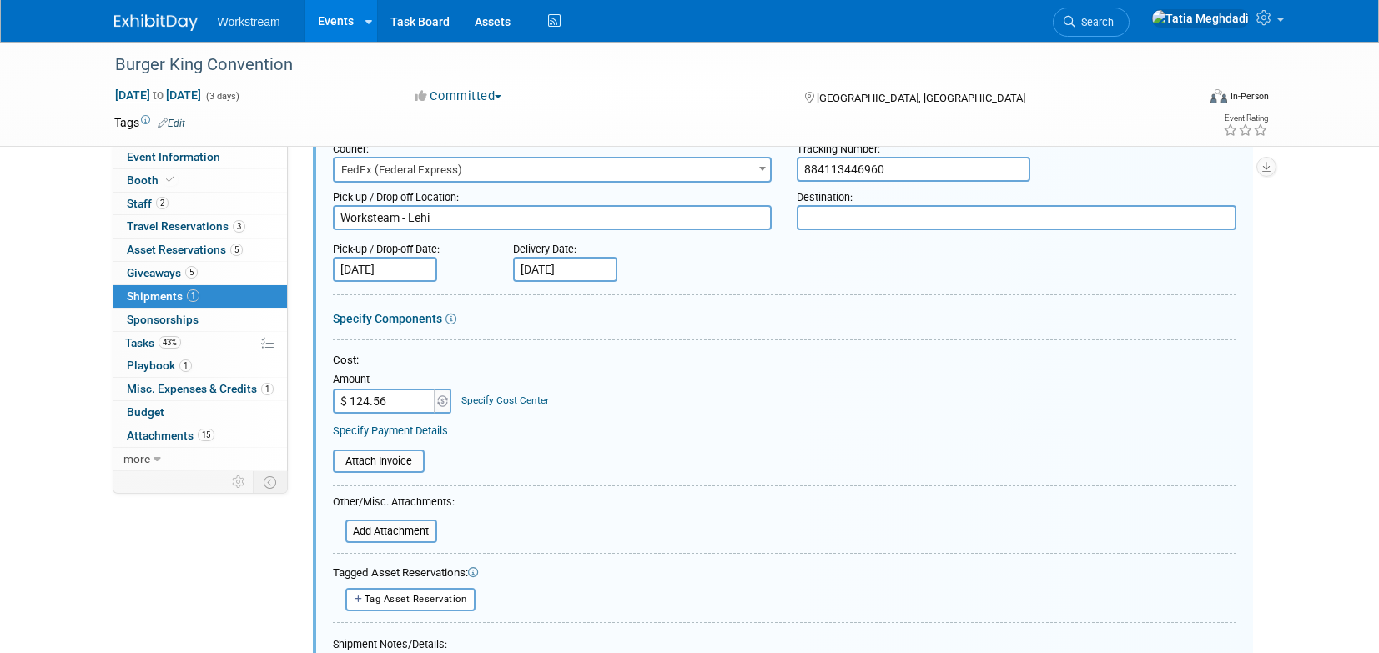
scroll to position [176, 0]
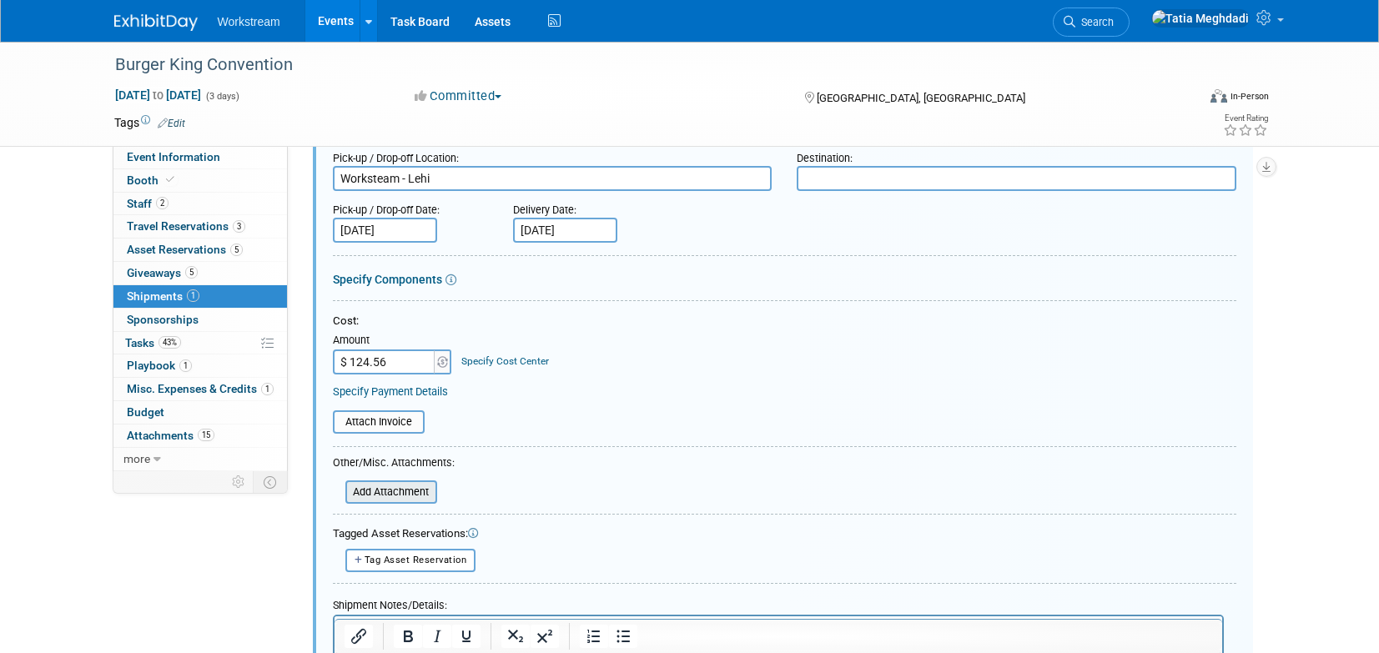
click at [401, 492] on input "file" at bounding box center [336, 492] width 198 height 20
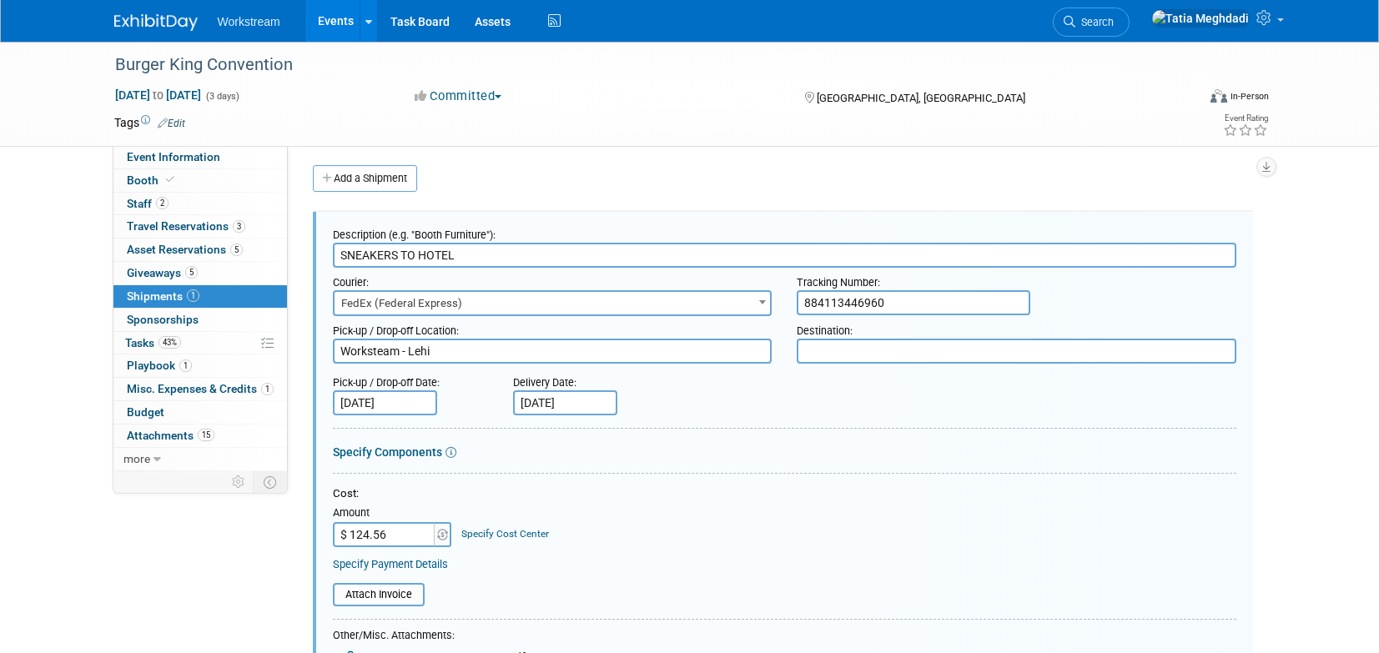
scroll to position [0, 0]
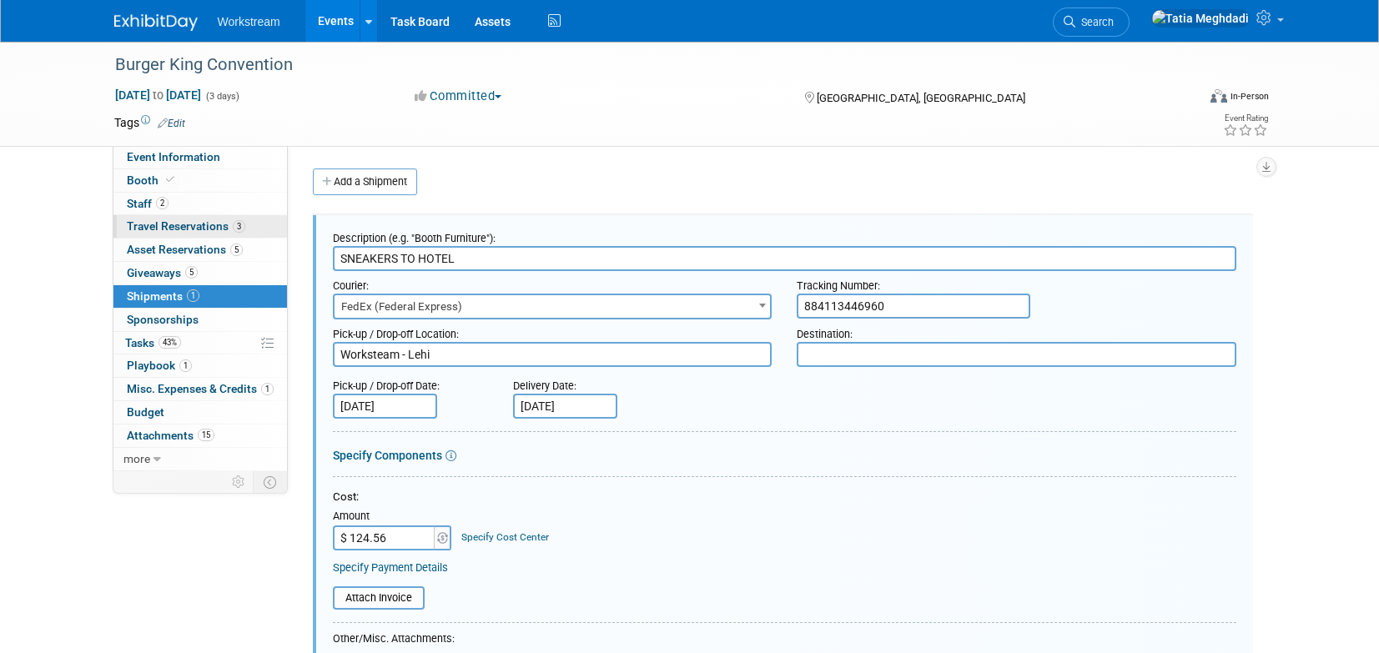
click at [157, 227] on span "Travel Reservations 3" at bounding box center [186, 225] width 118 height 13
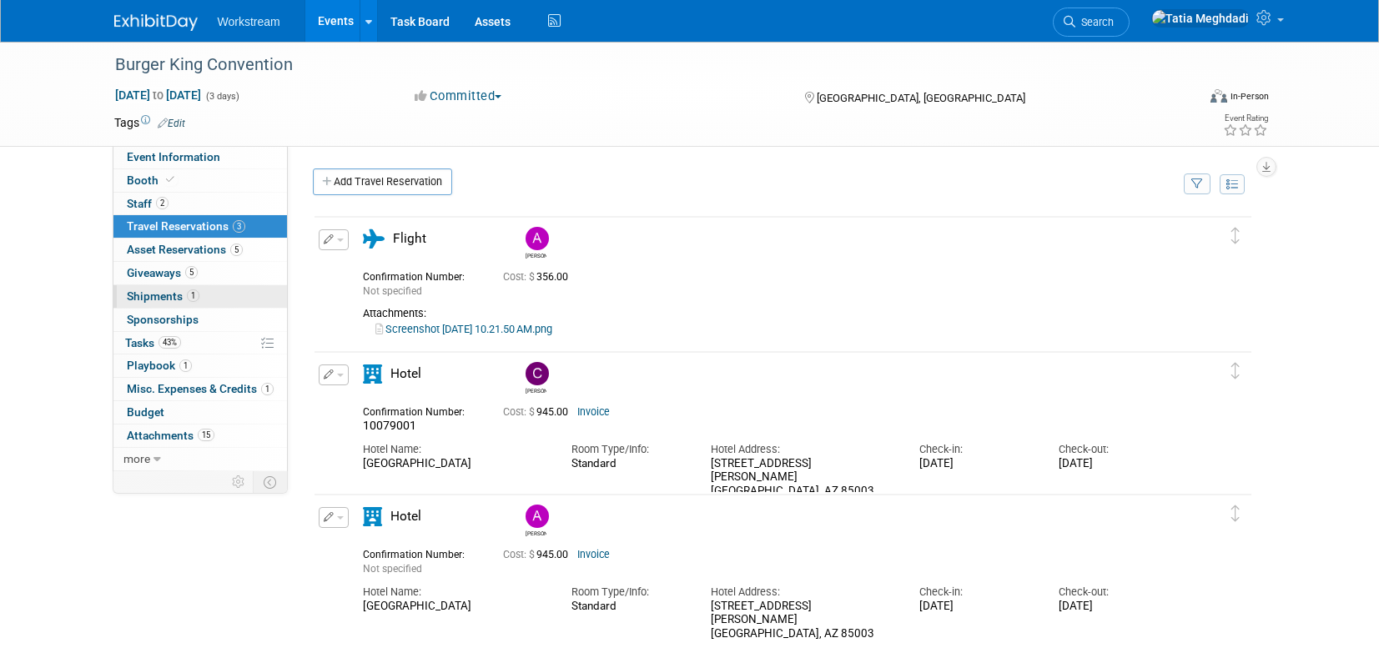
click at [141, 299] on span "Shipments 1" at bounding box center [163, 295] width 73 height 13
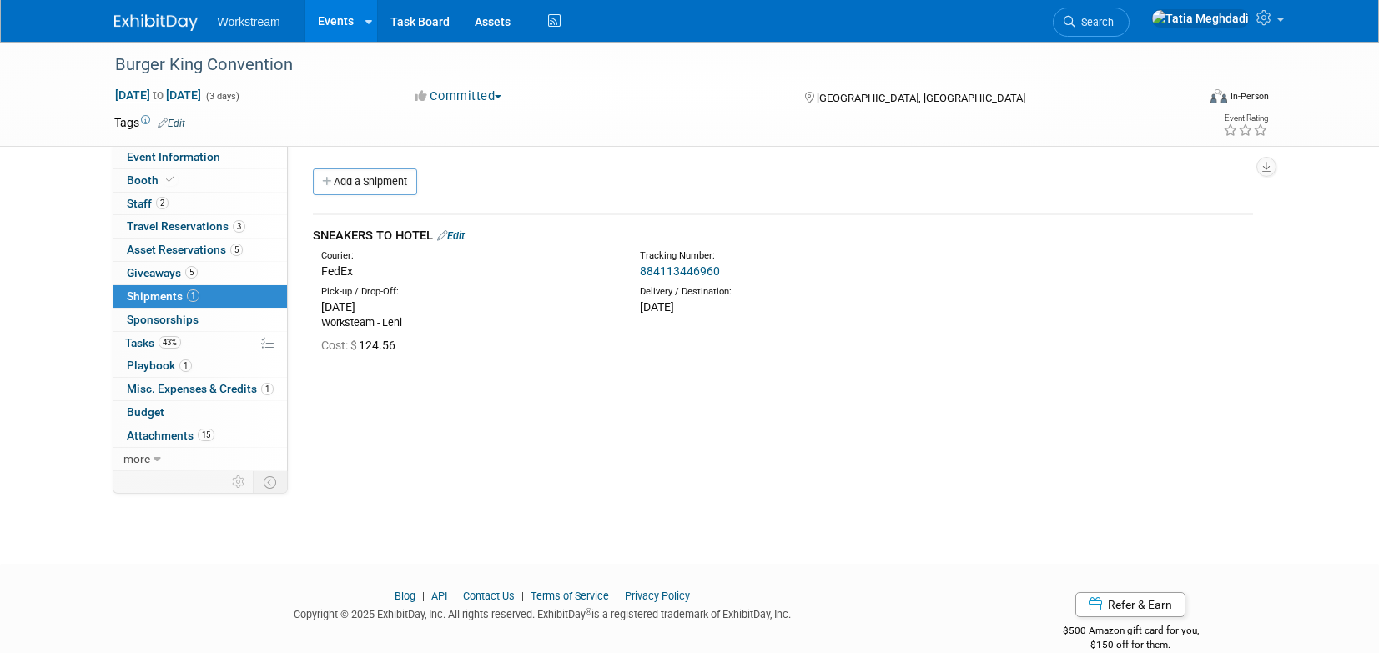
click at [460, 237] on link "Edit" at bounding box center [451, 235] width 28 height 13
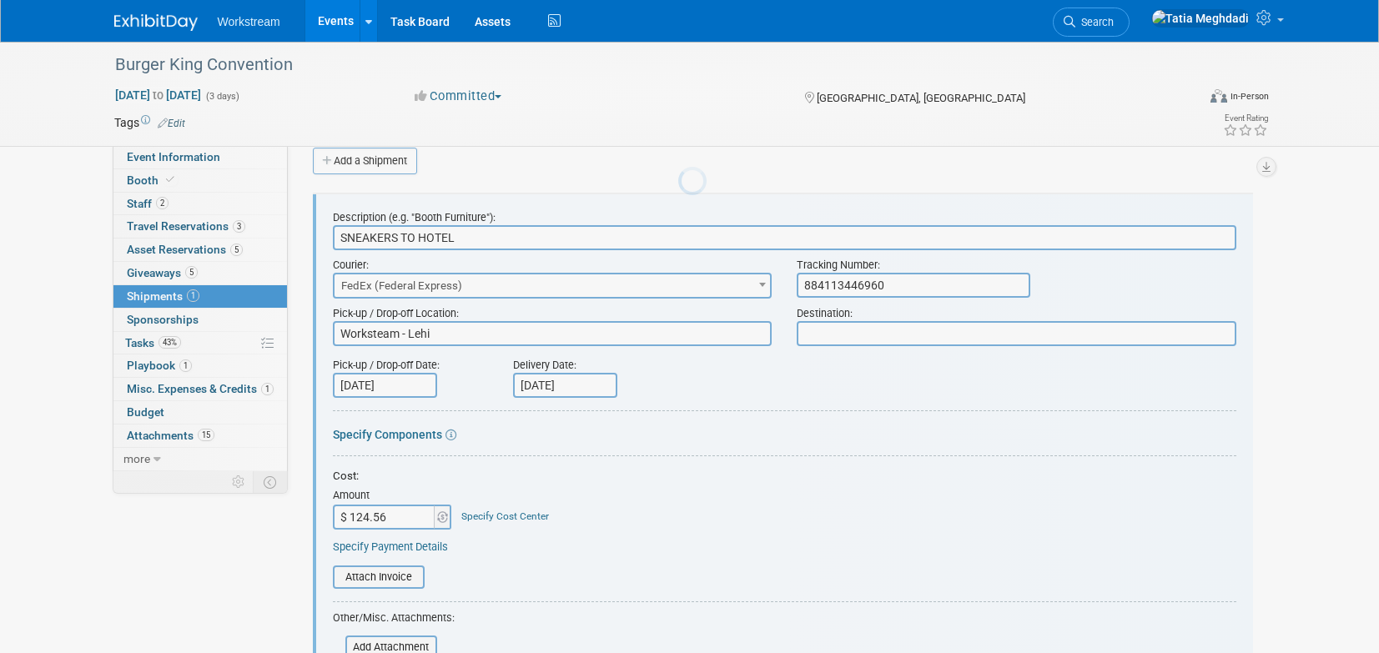
scroll to position [25, 0]
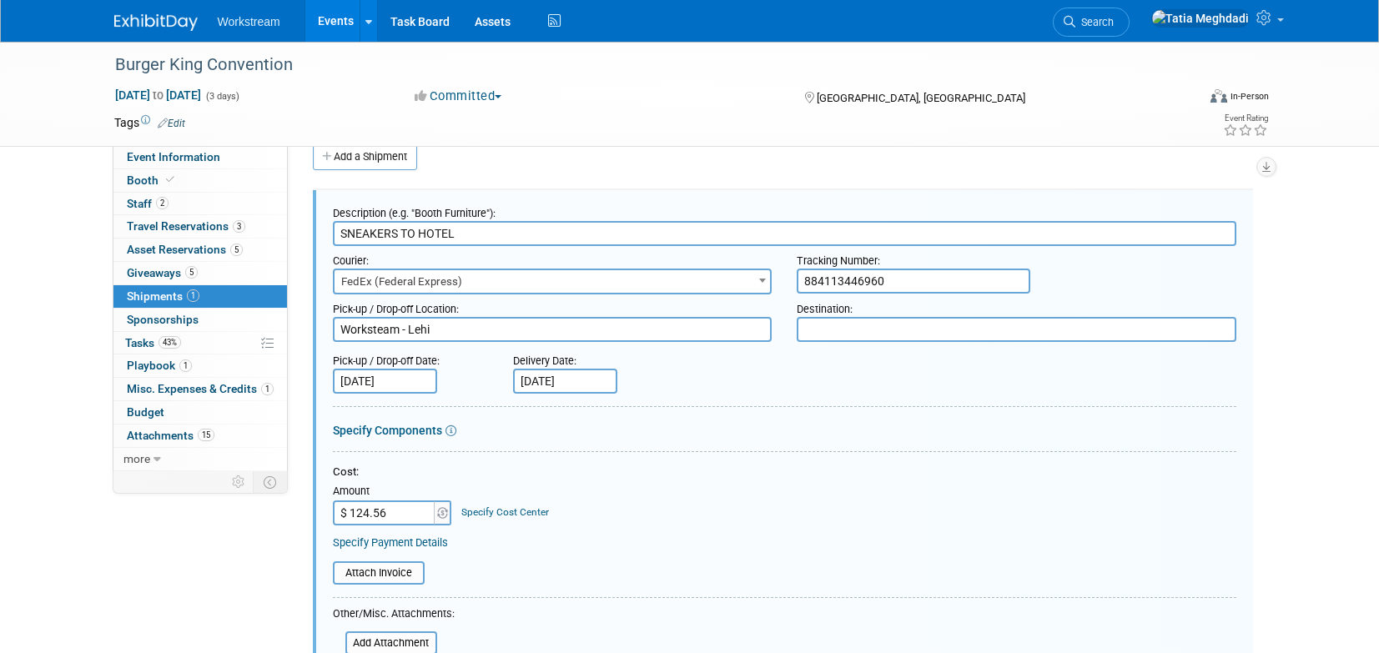
click at [882, 330] on textarea at bounding box center [1016, 329] width 440 height 25
type textarea "H"
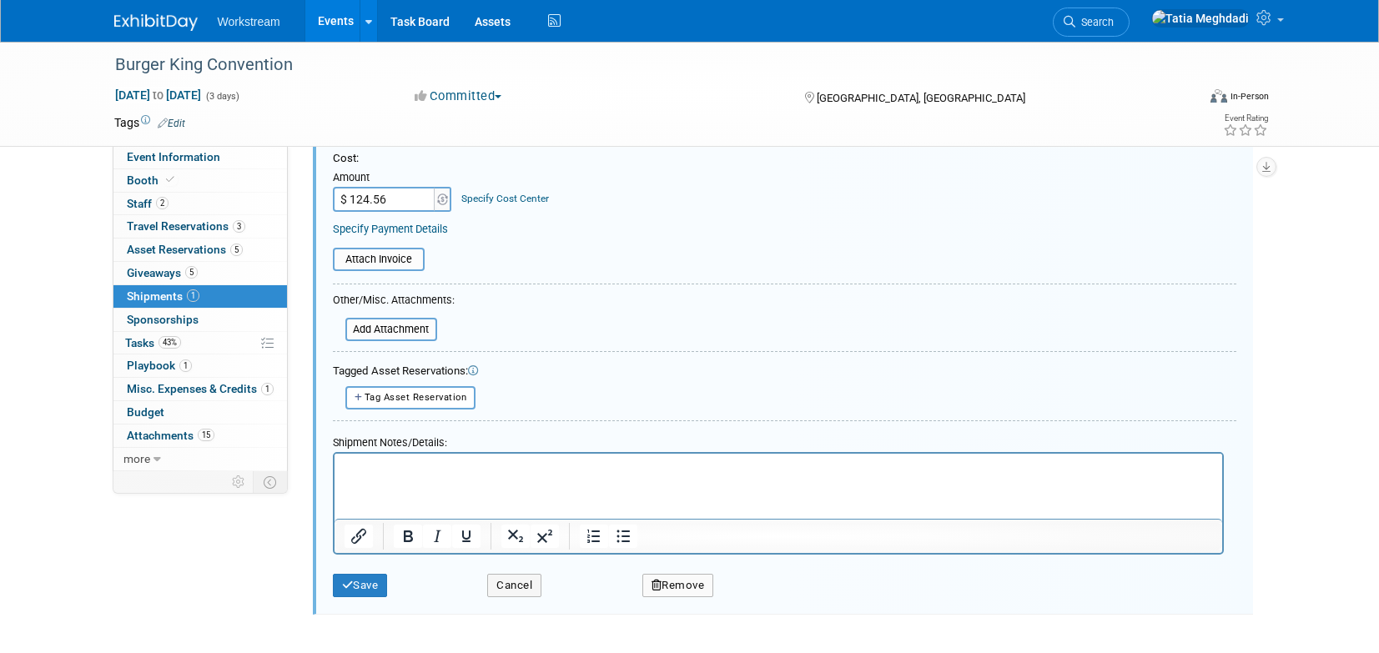
scroll to position [344, 0]
type textarea "[GEOGRAPHIC_DATA]"
click at [547, 471] on html at bounding box center [777, 459] width 887 height 23
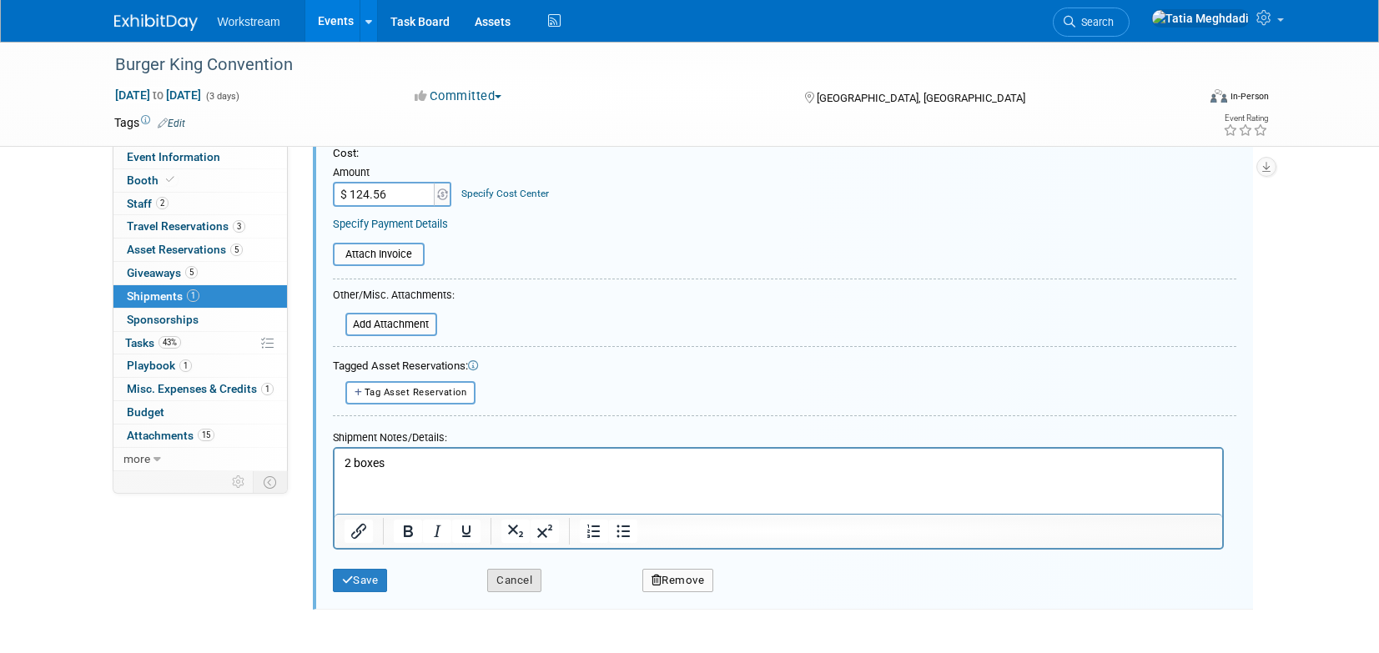
scroll to position [343, 0]
click at [374, 582] on button "Save" at bounding box center [360, 581] width 55 height 23
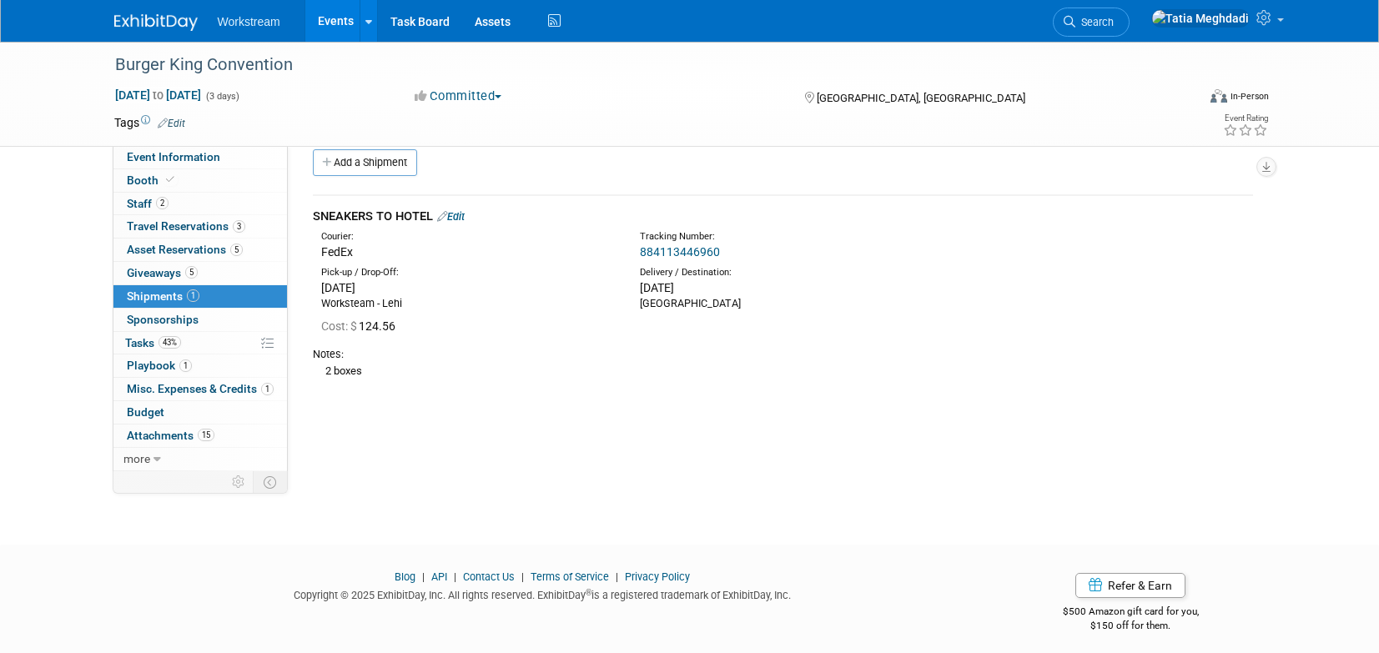
scroll to position [20, 0]
click at [135, 343] on span "Tasks 43%" at bounding box center [153, 342] width 56 height 13
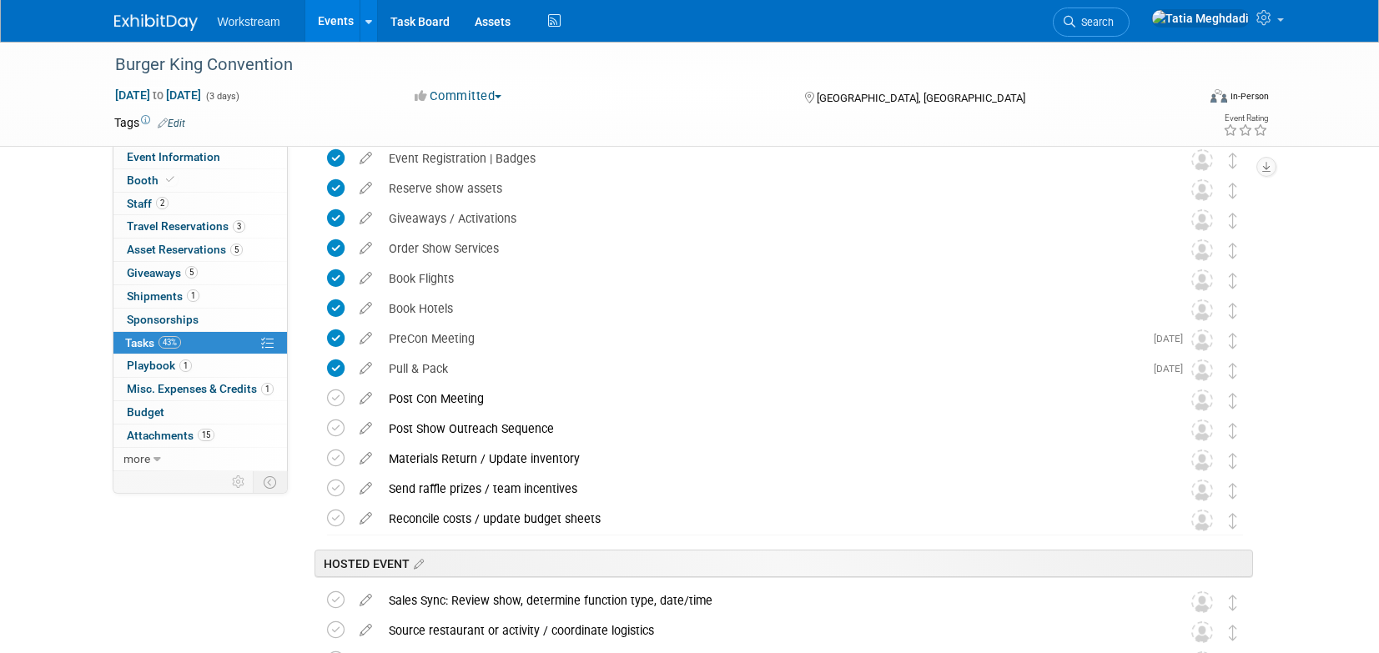
scroll to position [259, 0]
click at [139, 460] on span "more" at bounding box center [136, 458] width 27 height 13
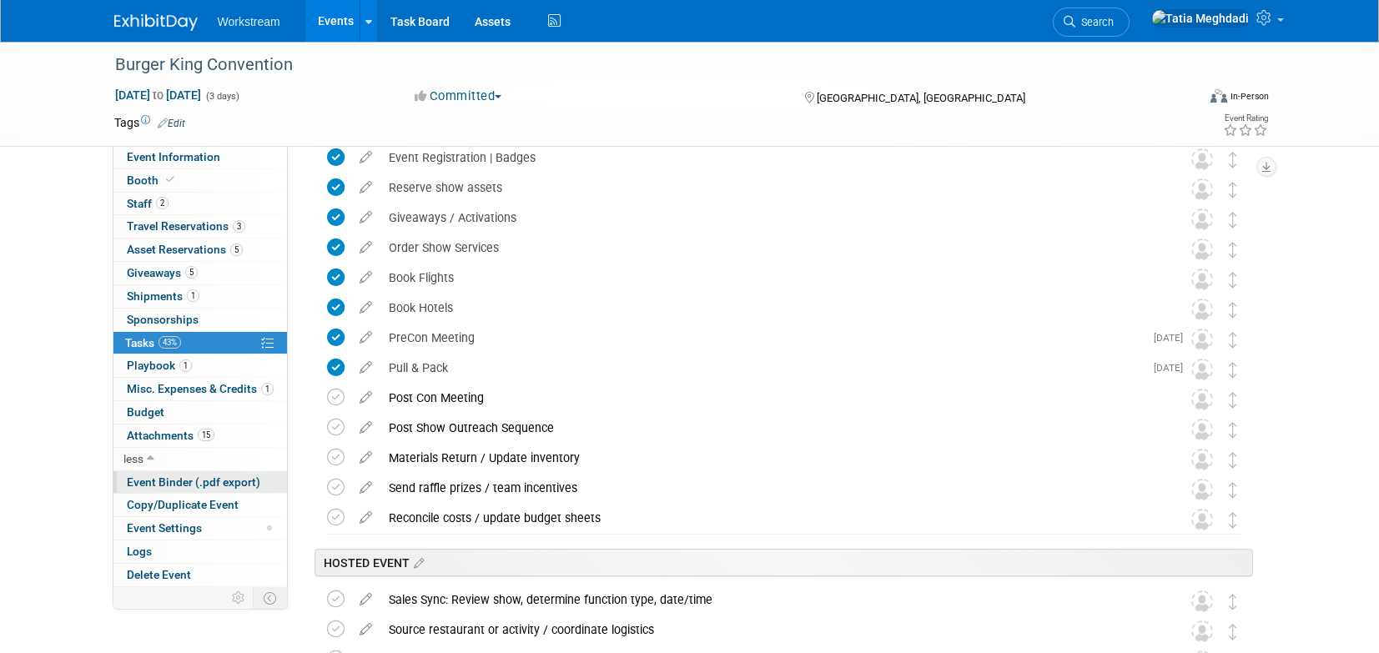
click at [148, 475] on span "Event Binder (.pdf export)" at bounding box center [193, 481] width 133 height 13
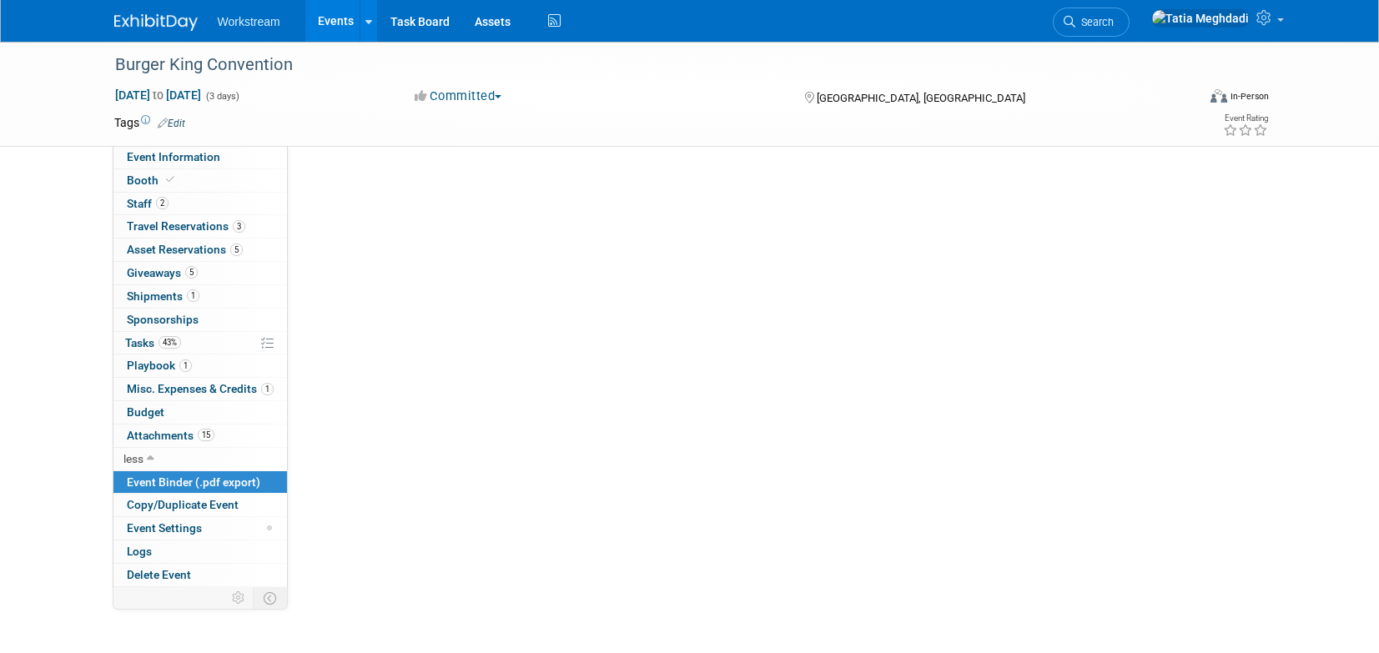
scroll to position [0, 0]
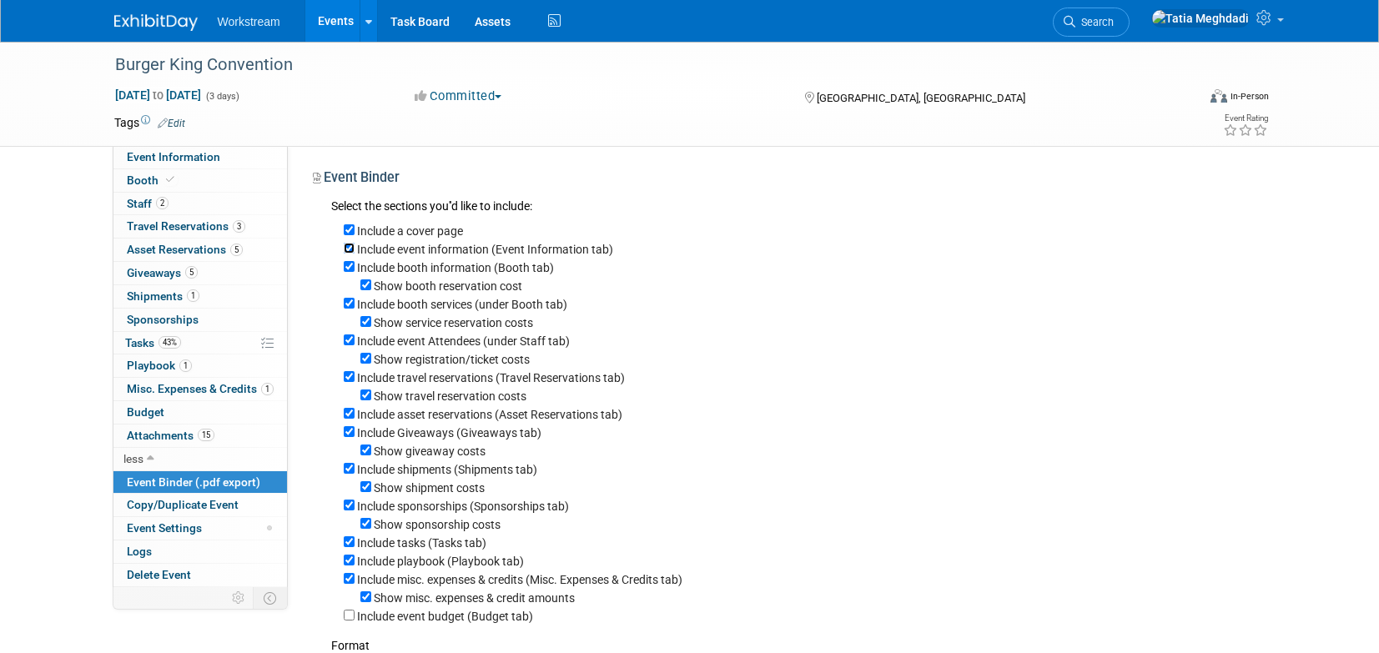
click at [349, 251] on input "Include event information (Event Information tab)" at bounding box center [349, 248] width 11 height 11
click at [354, 253] on div "Include event information (Event Information tab)" at bounding box center [798, 248] width 909 height 18
click at [349, 249] on input "Include event information (Event Information tab)" at bounding box center [349, 248] width 11 height 11
checkbox input "true"
click at [362, 285] on input "Show booth reservation cost" at bounding box center [365, 284] width 11 height 11
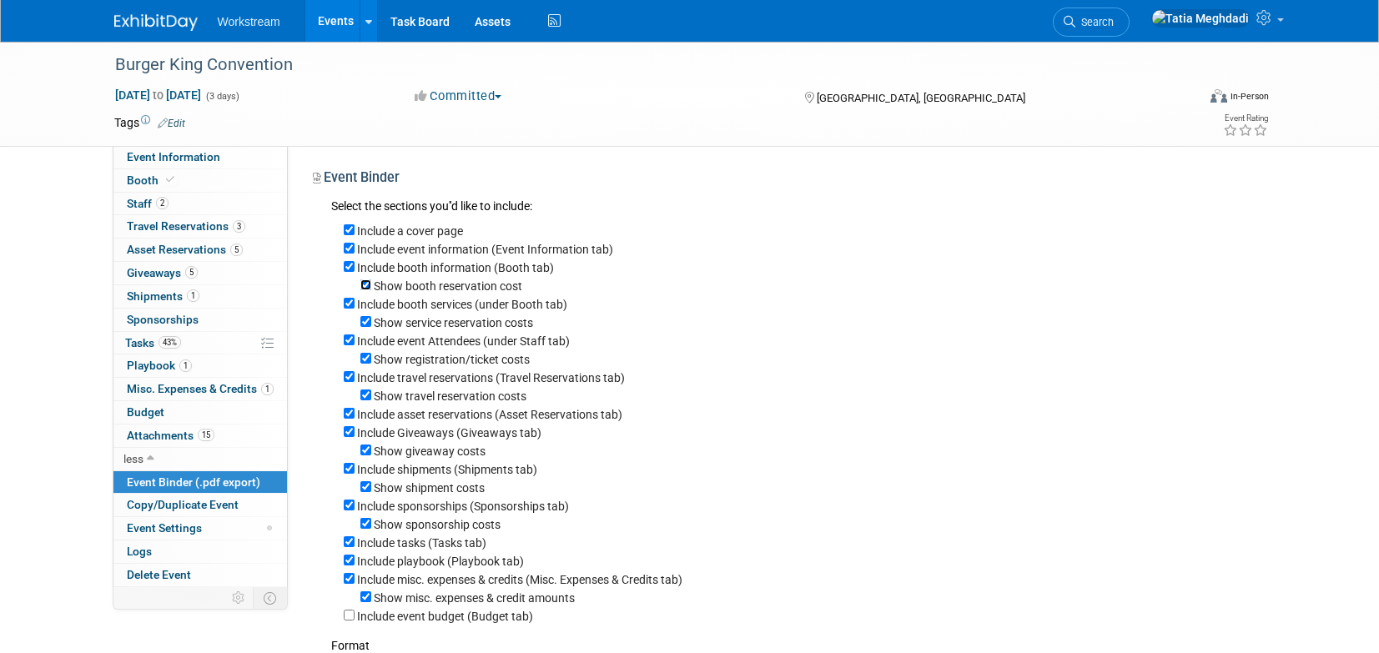
checkbox input "false"
click at [361, 326] on input "Show service reservation costs" at bounding box center [365, 321] width 11 height 11
checkbox input "false"
click at [364, 359] on input "Show registration/ticket costs" at bounding box center [365, 358] width 11 height 11
checkbox input "false"
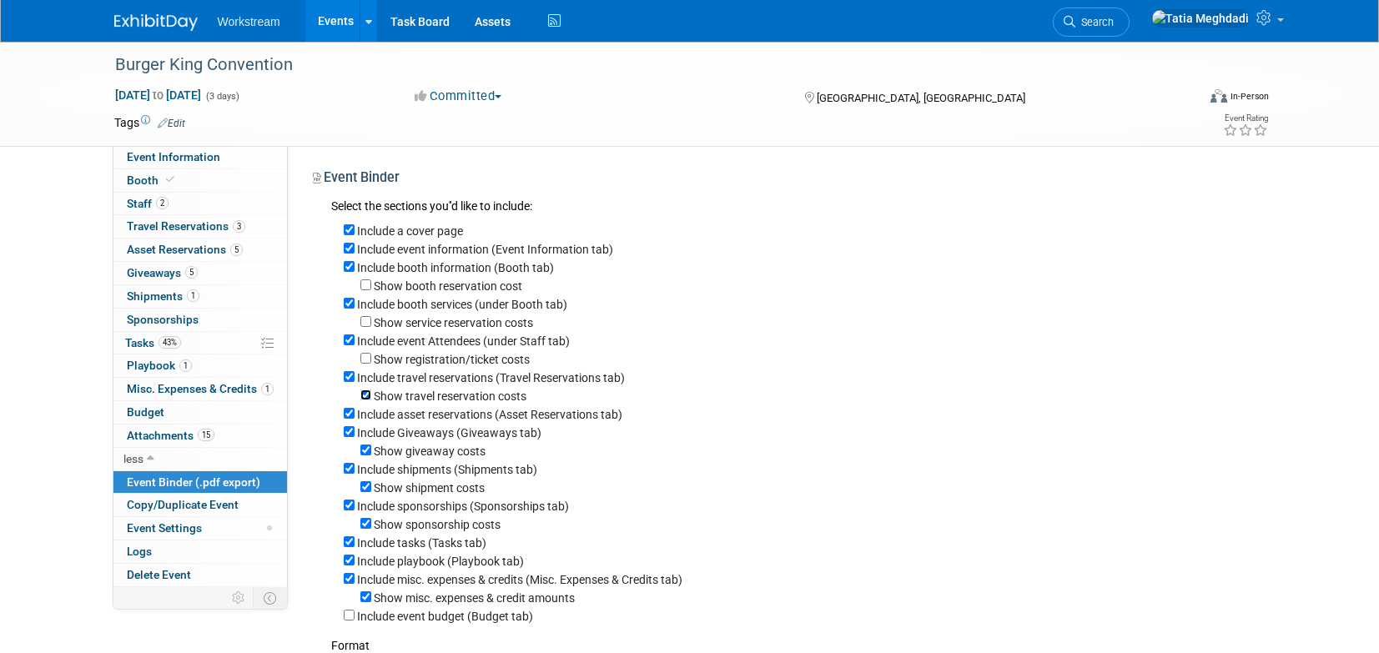
click at [361, 398] on input "Show travel reservation costs" at bounding box center [365, 394] width 11 height 11
checkbox input "false"
click at [363, 452] on input "Show giveaway costs" at bounding box center [365, 450] width 11 height 11
checkbox input "false"
click at [369, 492] on input "Show shipment costs" at bounding box center [365, 486] width 11 height 11
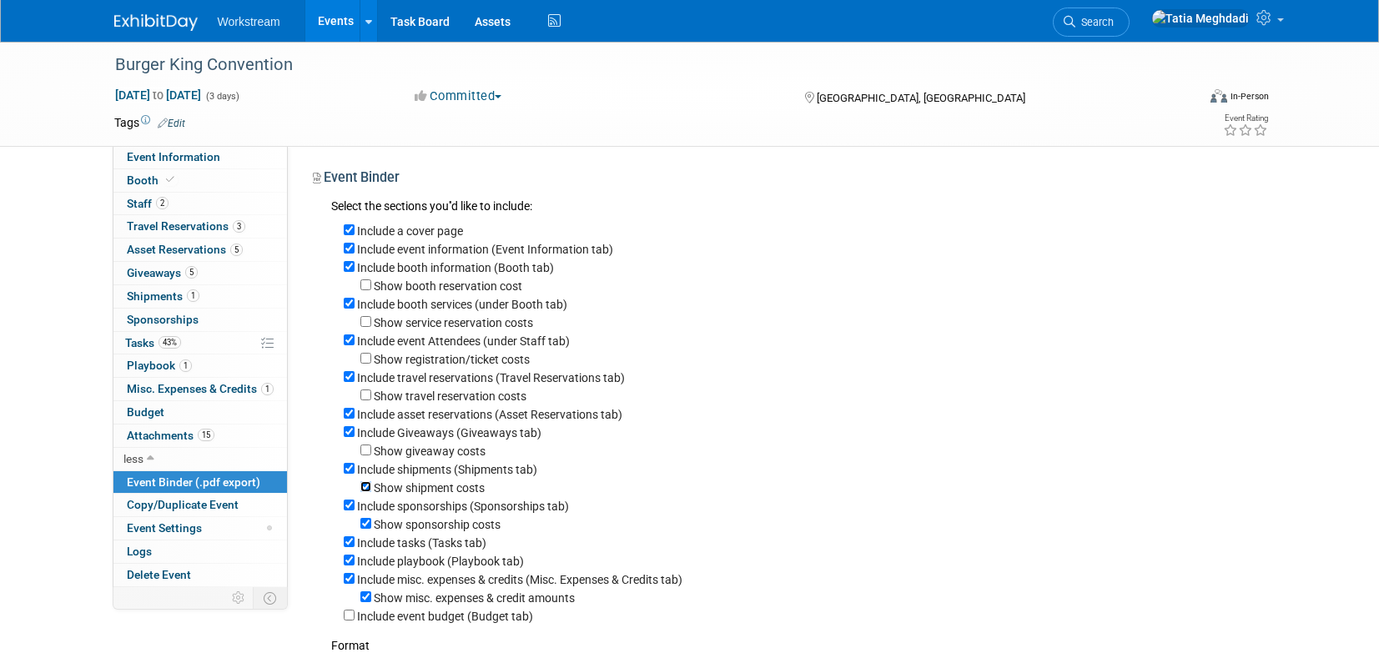
checkbox input "false"
click at [363, 525] on input "Show sponsorship costs" at bounding box center [365, 523] width 11 height 11
checkbox input "false"
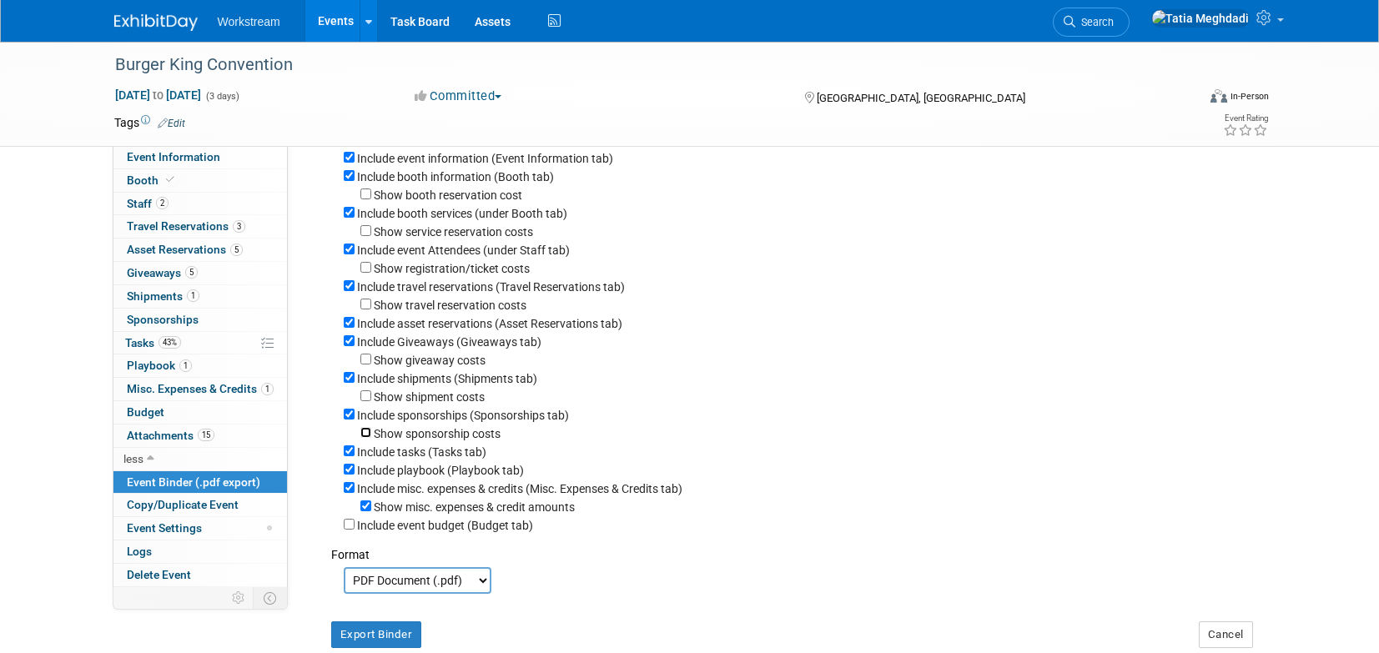
scroll to position [93, 0]
click at [345, 455] on input "Include tasks (Tasks tab)" at bounding box center [349, 449] width 11 height 11
checkbox input "false"
click at [351, 491] on input "Include misc. expenses & credits (Misc. Expenses & Credits tab)" at bounding box center [349, 485] width 11 height 11
checkbox input "false"
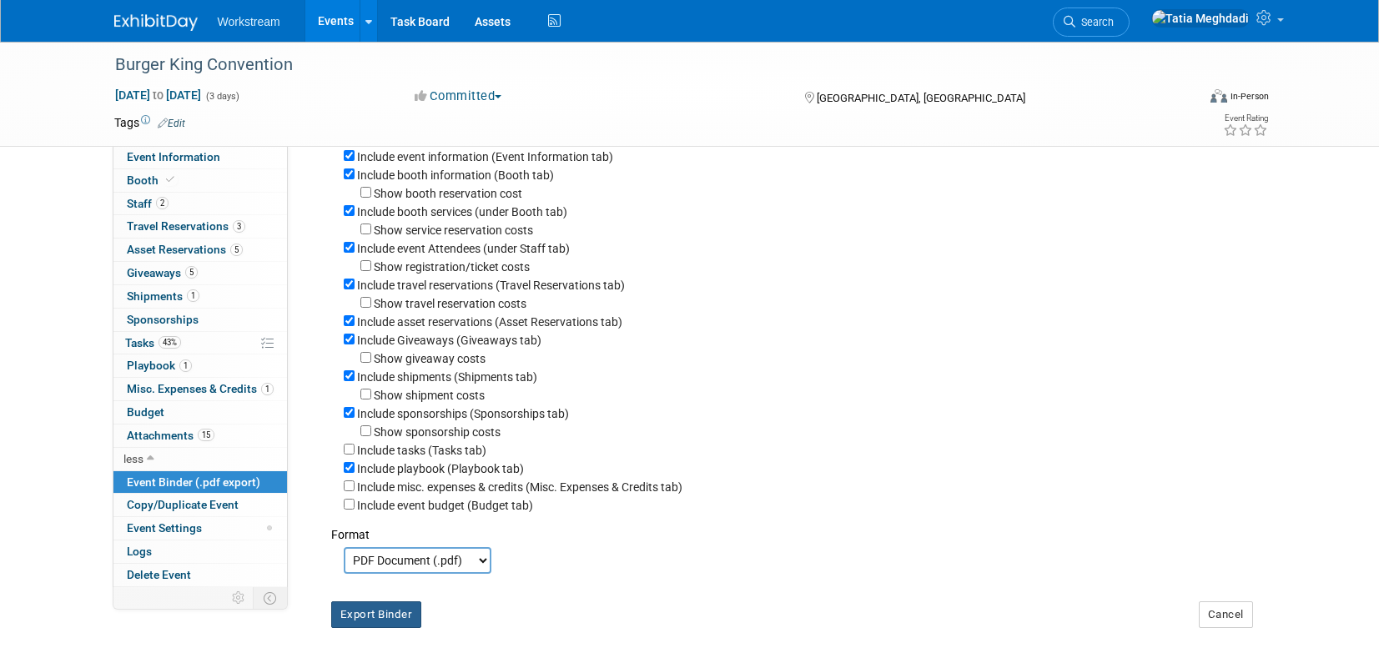
click at [377, 616] on button "Export Binder" at bounding box center [376, 614] width 91 height 27
click at [154, 439] on span "Attachments 15" at bounding box center [171, 435] width 88 height 13
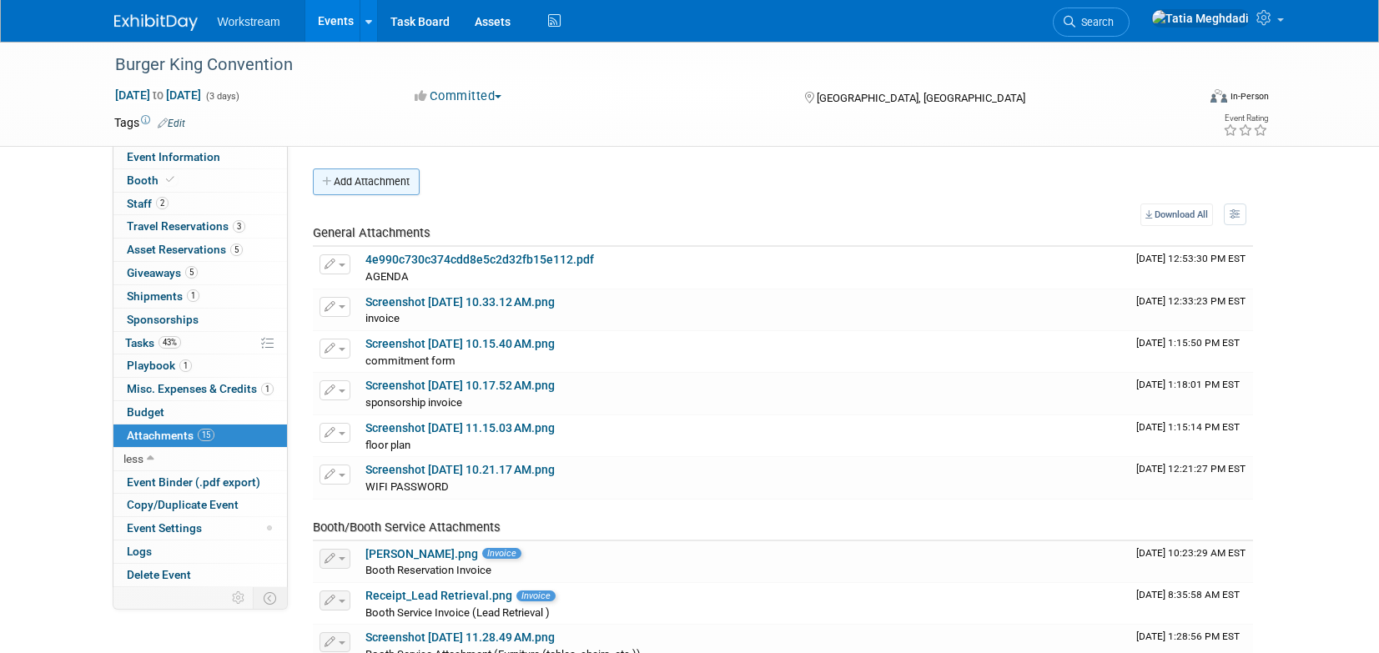
click at [349, 180] on button "Add Attachment" at bounding box center [366, 181] width 107 height 27
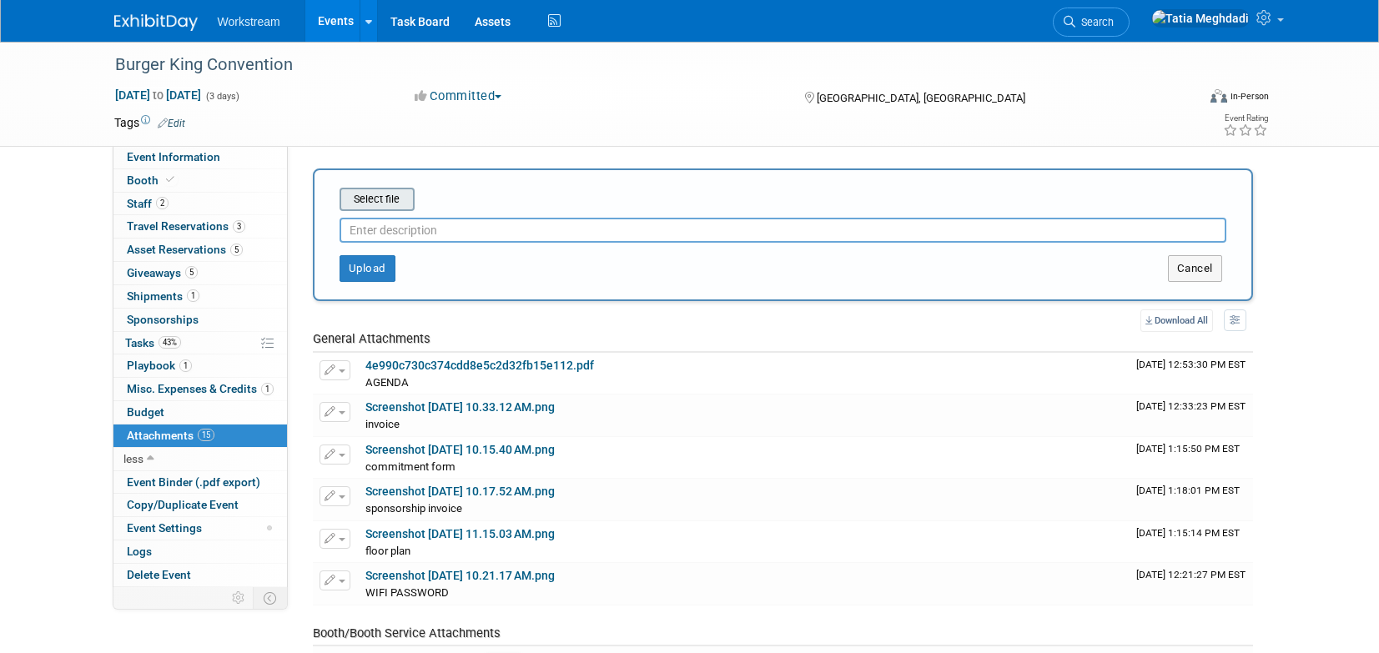
click at [378, 207] on input "file" at bounding box center [313, 199] width 198 height 20
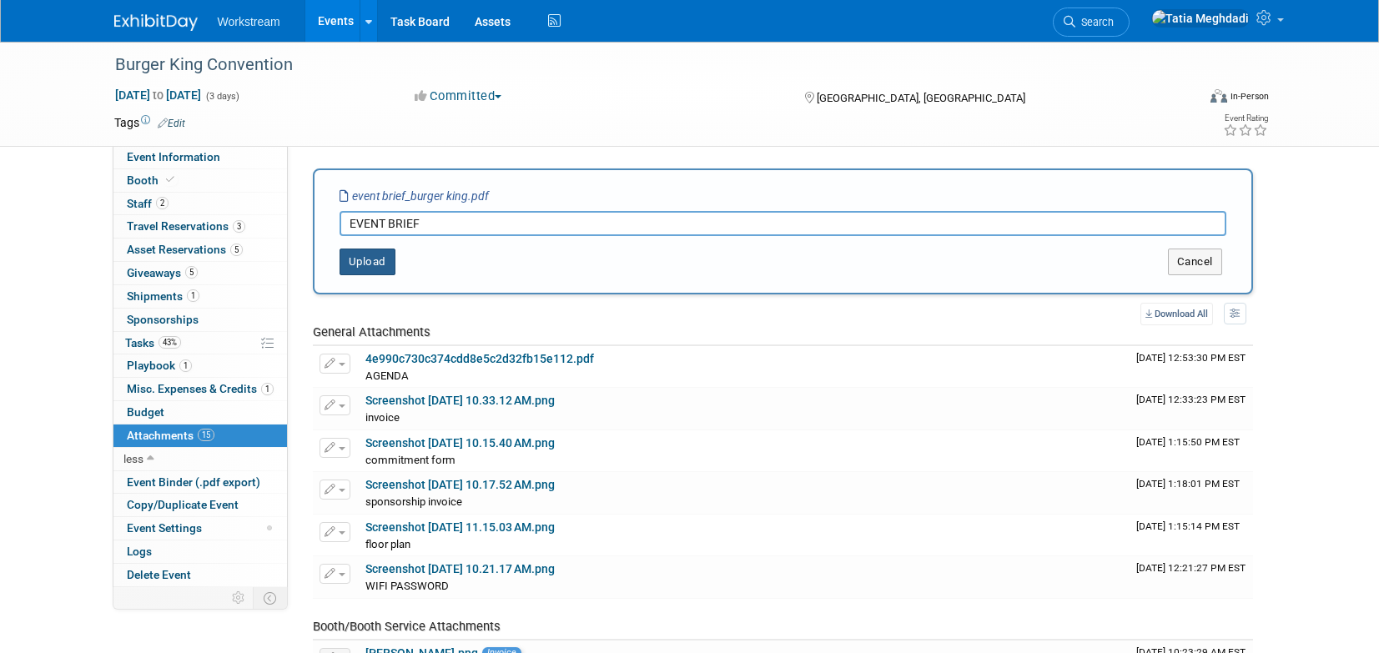
type input "EVENT BRIEF"
click at [366, 264] on button "Upload" at bounding box center [367, 262] width 56 height 27
